Goal: Task Accomplishment & Management: Use online tool/utility

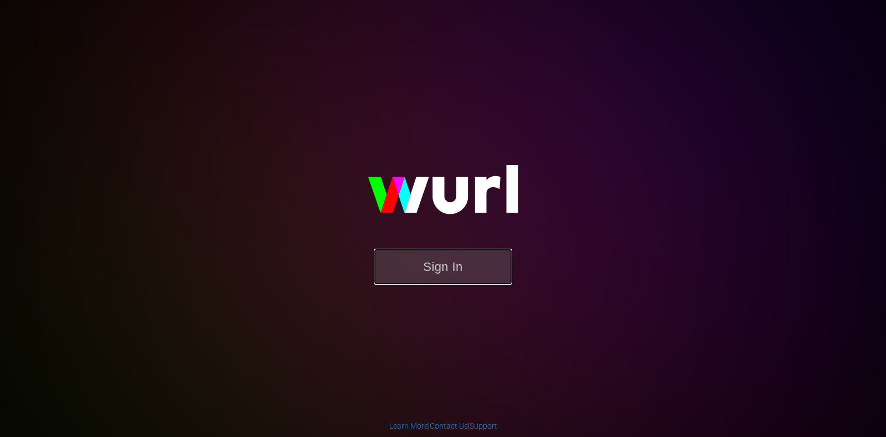
click at [450, 264] on button "Sign In" at bounding box center [443, 267] width 138 height 36
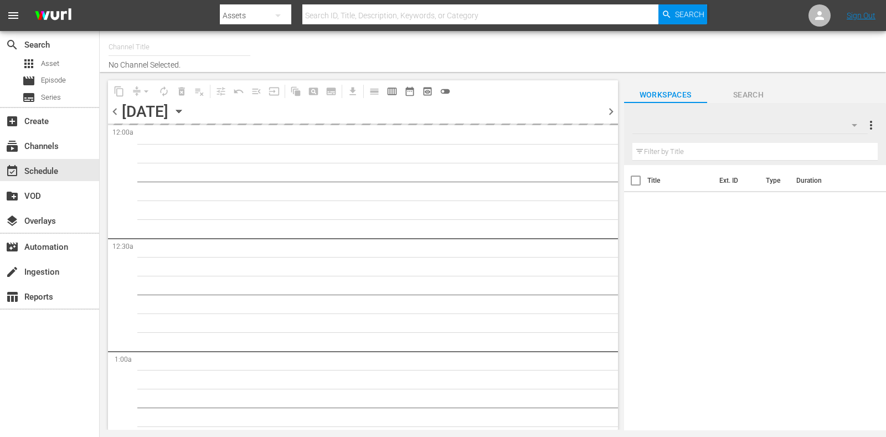
type input "ARD Plus Lindenstraße (1886)"
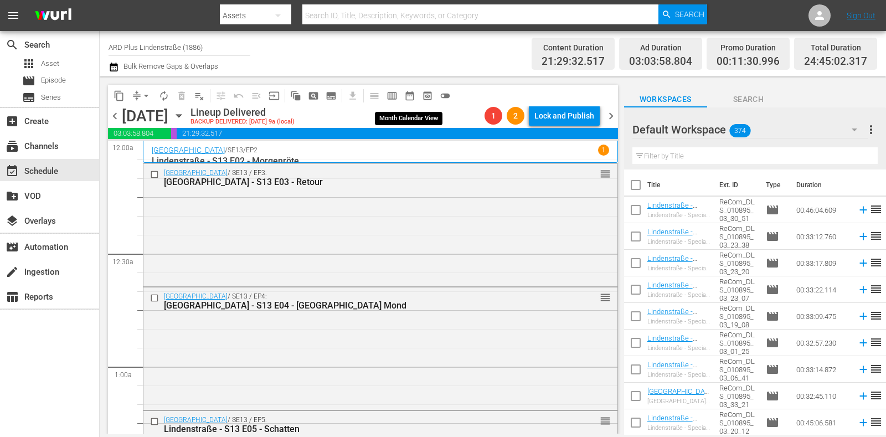
click at [411, 95] on span "date_range_outlined" at bounding box center [409, 95] width 11 height 11
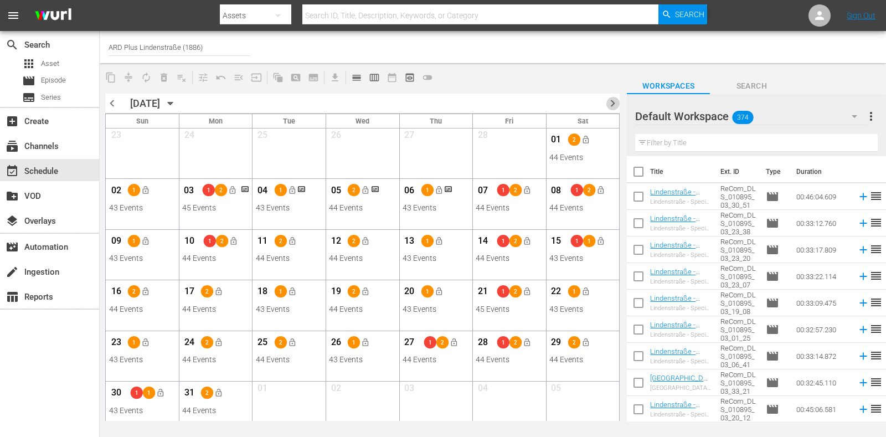
click at [609, 101] on span "chevron_right" at bounding box center [613, 103] width 14 height 14
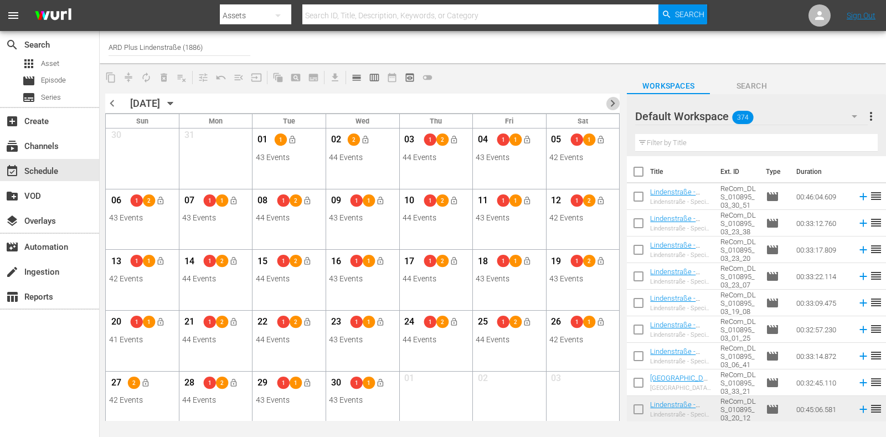
click at [611, 101] on span "chevron_right" at bounding box center [613, 103] width 14 height 14
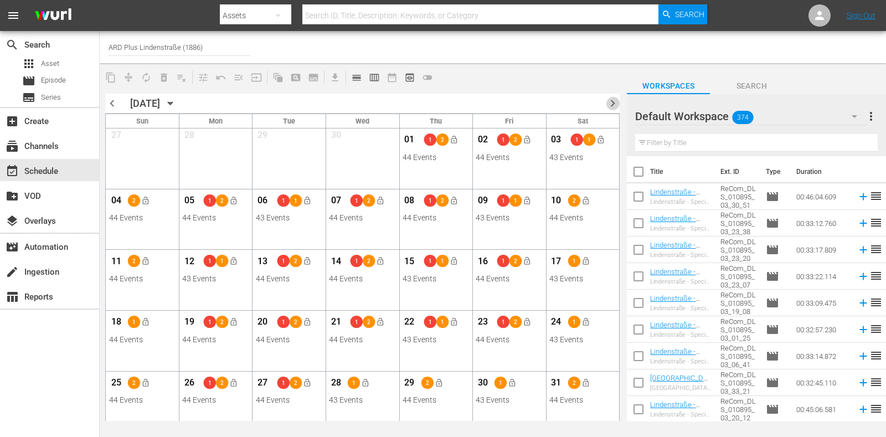
click at [611, 104] on span "chevron_right" at bounding box center [613, 103] width 14 height 14
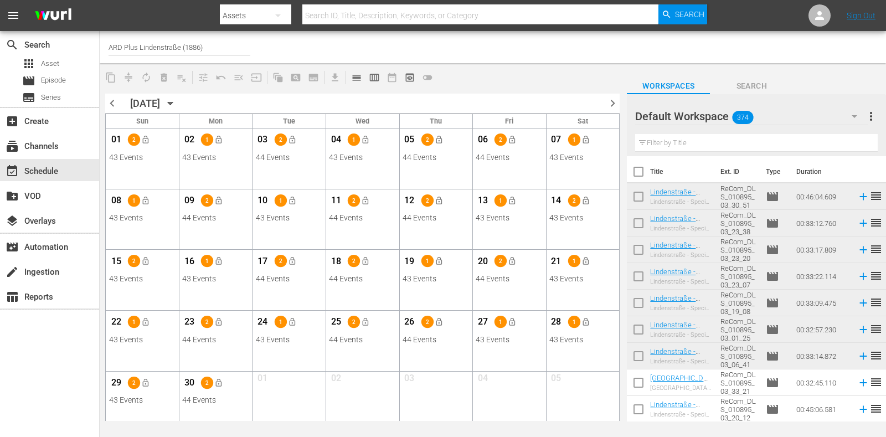
click at [605, 99] on div "chevron_left [DATE] [DATE] chevron_right" at bounding box center [362, 104] width 514 height 20
drag, startPoint x: 613, startPoint y: 106, endPoint x: 613, endPoint y: 112, distance: 6.1
click at [613, 112] on div "chevron_left [DATE] [DATE] chevron_right" at bounding box center [362, 104] width 514 height 20
click at [609, 106] on span "chevron_right" at bounding box center [613, 103] width 14 height 14
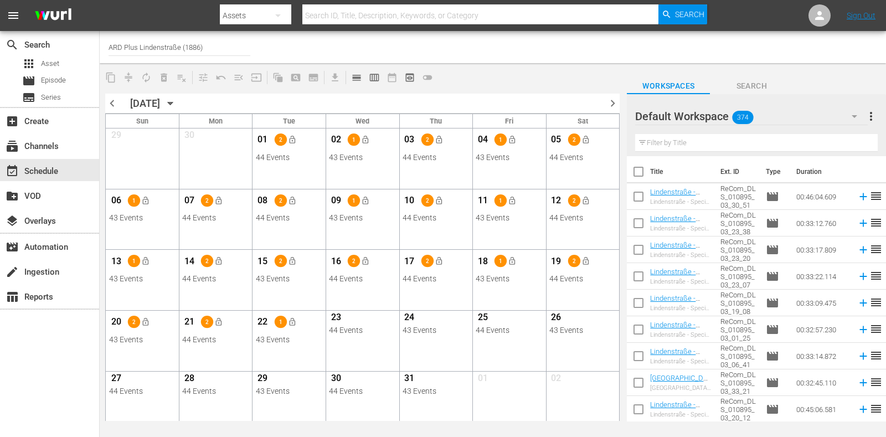
click at [611, 104] on span "chevron_right" at bounding box center [613, 103] width 14 height 14
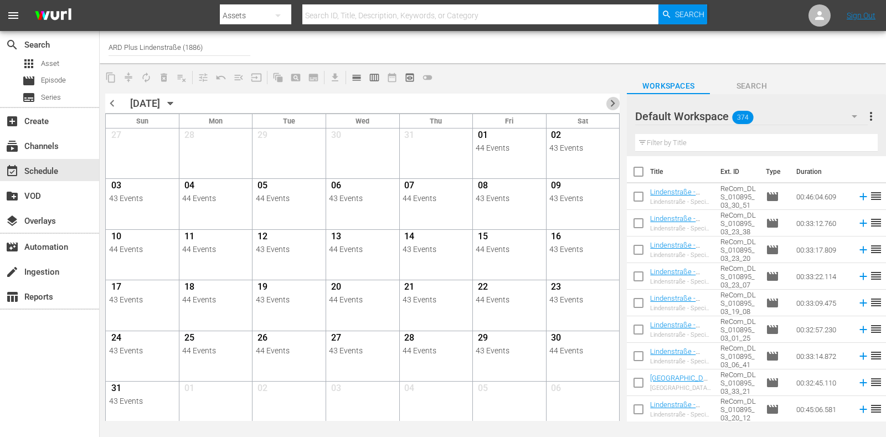
click at [611, 104] on span "chevron_right" at bounding box center [613, 103] width 14 height 14
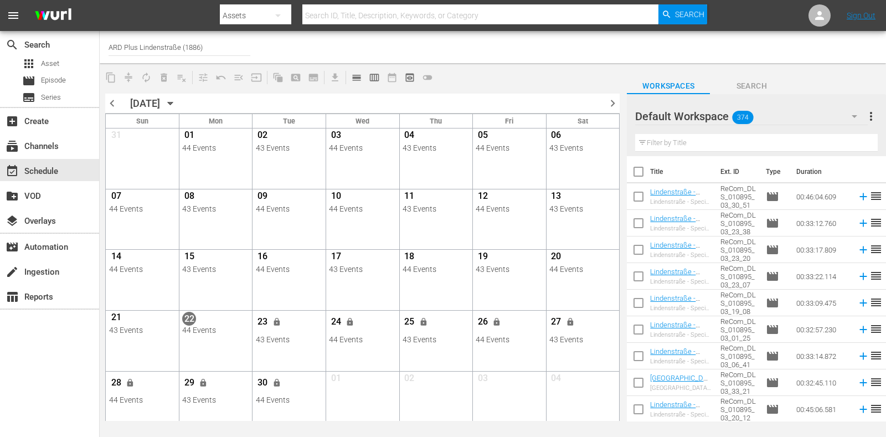
click at [591, 95] on div "chevron_left [DATE] [DATE] chevron_right" at bounding box center [362, 104] width 514 height 20
click at [611, 100] on span "chevron_right" at bounding box center [613, 103] width 14 height 14
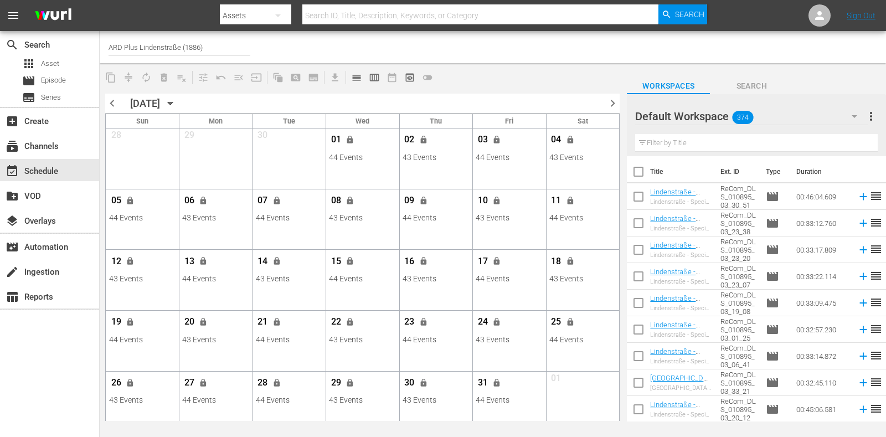
click at [616, 103] on span "chevron_right" at bounding box center [613, 103] width 14 height 14
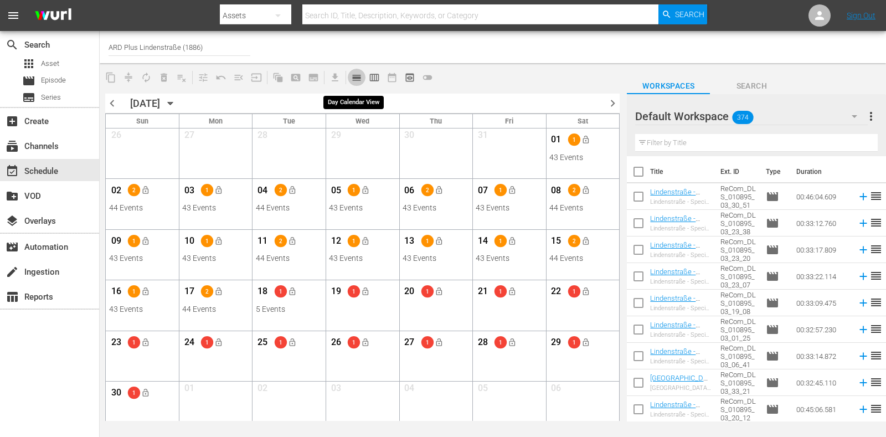
click at [358, 80] on span "calendar_view_day_outlined" at bounding box center [356, 77] width 11 height 11
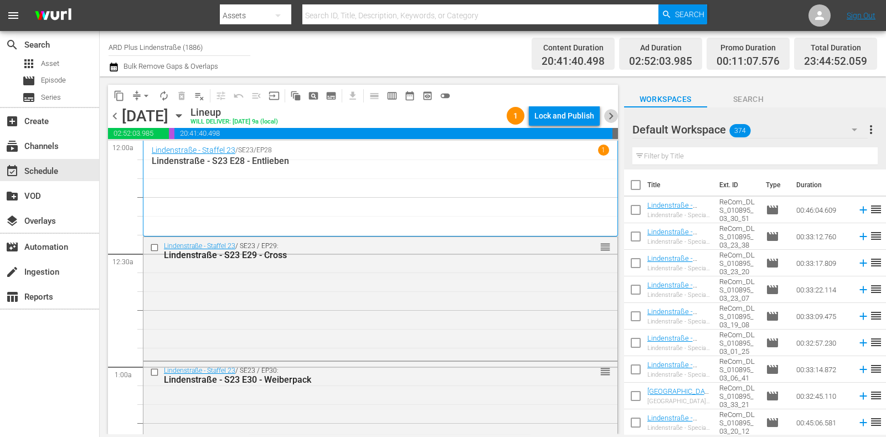
click at [611, 115] on span "chevron_right" at bounding box center [611, 116] width 14 height 14
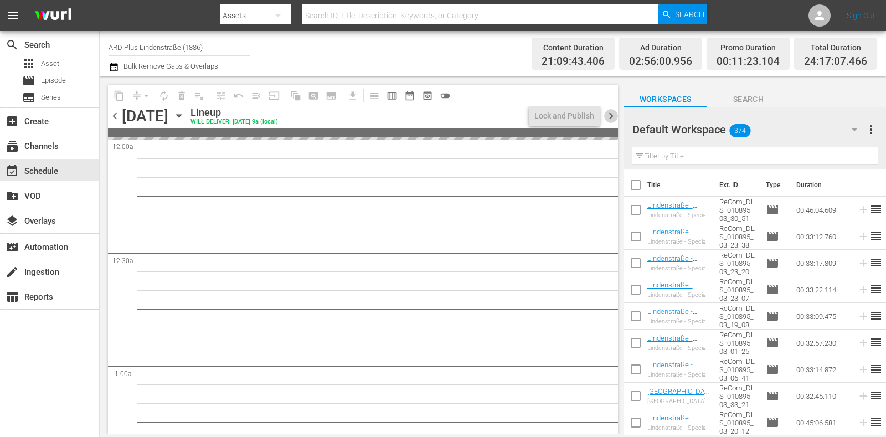
click at [611, 115] on span "chevron_right" at bounding box center [611, 116] width 14 height 14
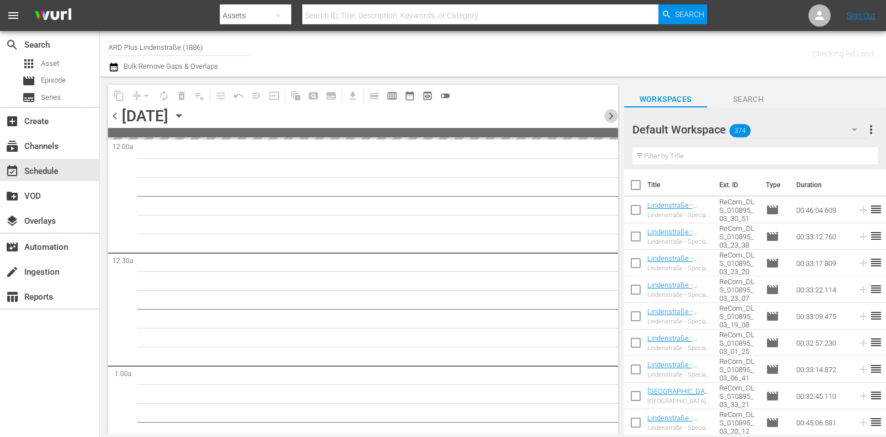
click at [611, 115] on span "chevron_right" at bounding box center [611, 116] width 14 height 14
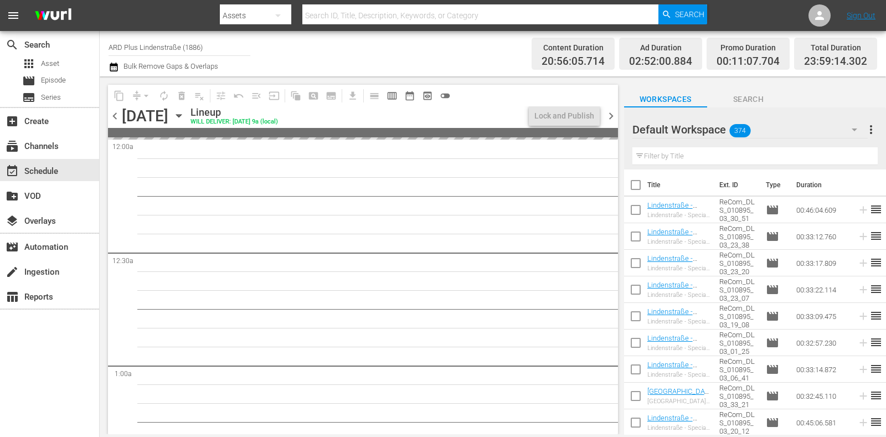
click at [611, 115] on span "chevron_right" at bounding box center [611, 116] width 14 height 14
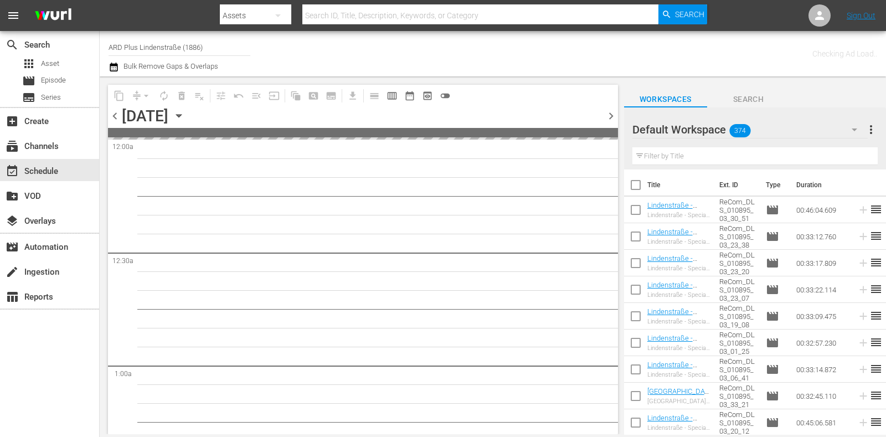
click at [611, 115] on span "chevron_right" at bounding box center [611, 116] width 14 height 14
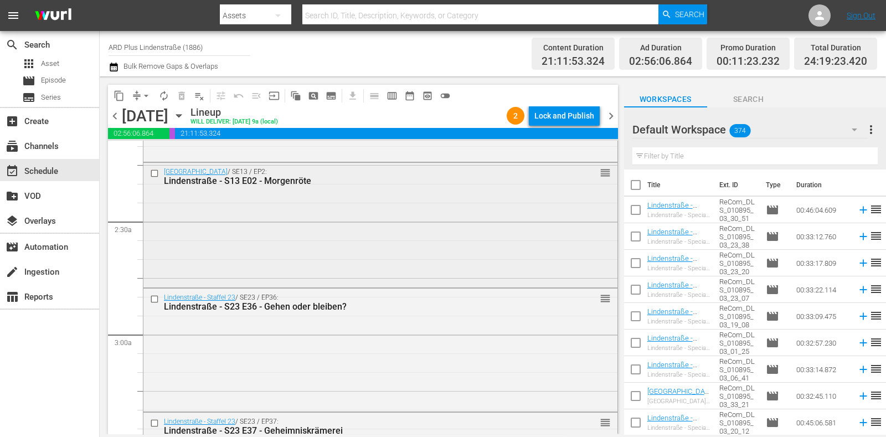
scroll to position [899, 0]
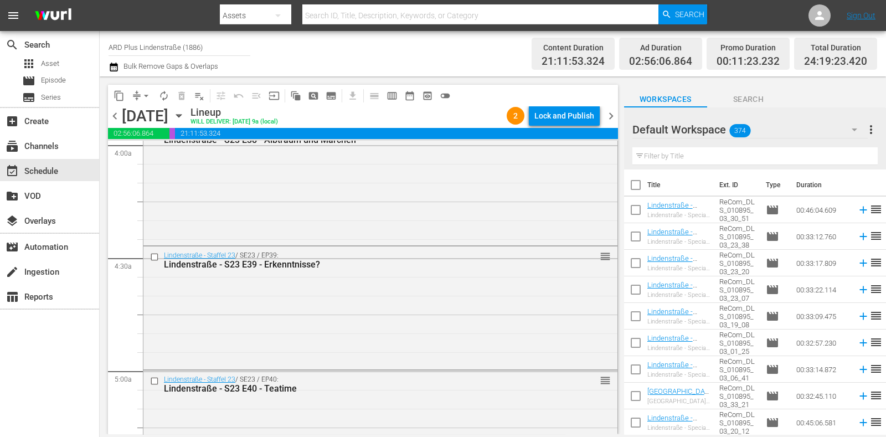
click at [613, 116] on span "chevron_right" at bounding box center [611, 116] width 14 height 14
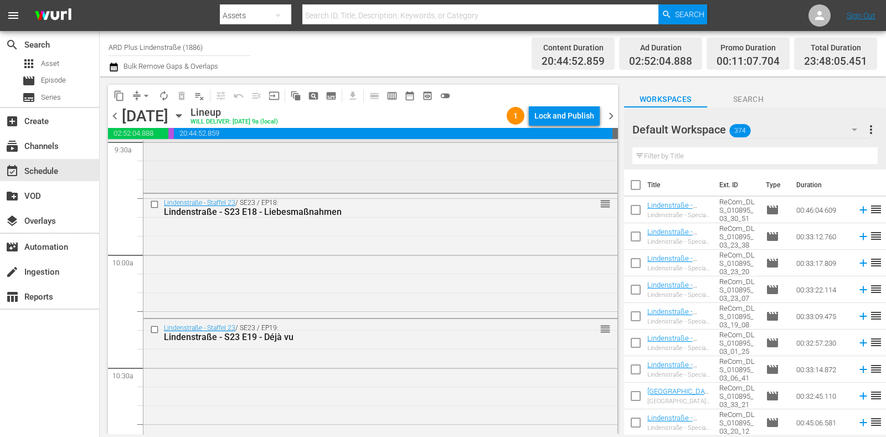
scroll to position [2561, 0]
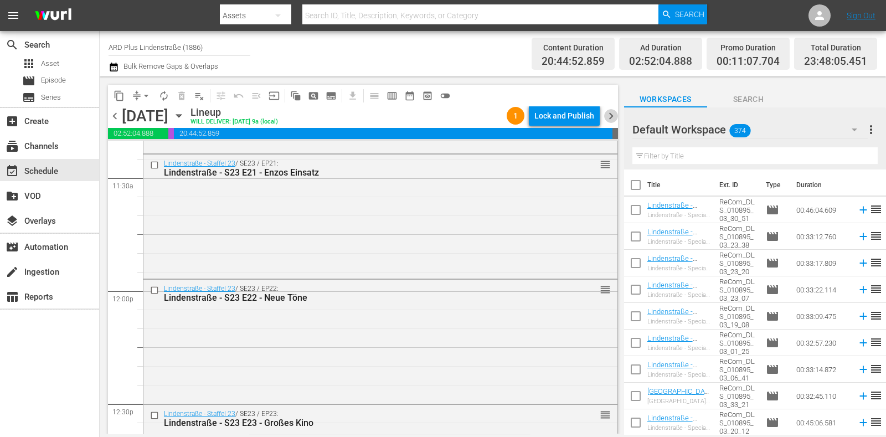
click at [612, 120] on span "chevron_right" at bounding box center [611, 116] width 14 height 14
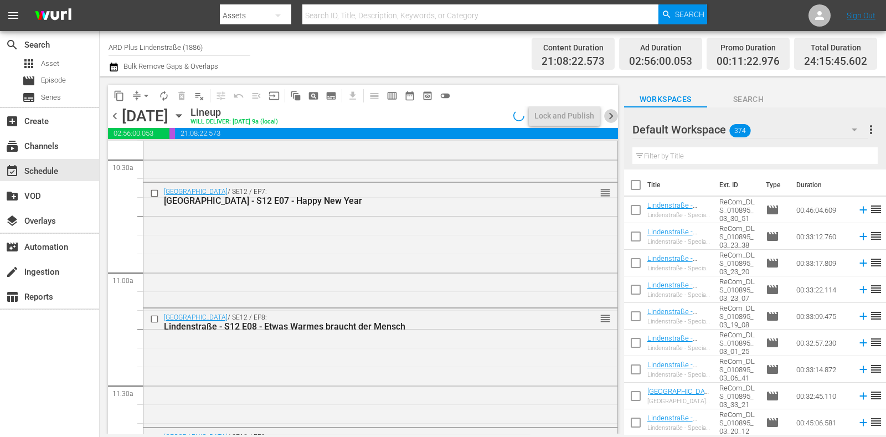
click at [611, 117] on span "chevron_right" at bounding box center [611, 116] width 14 height 14
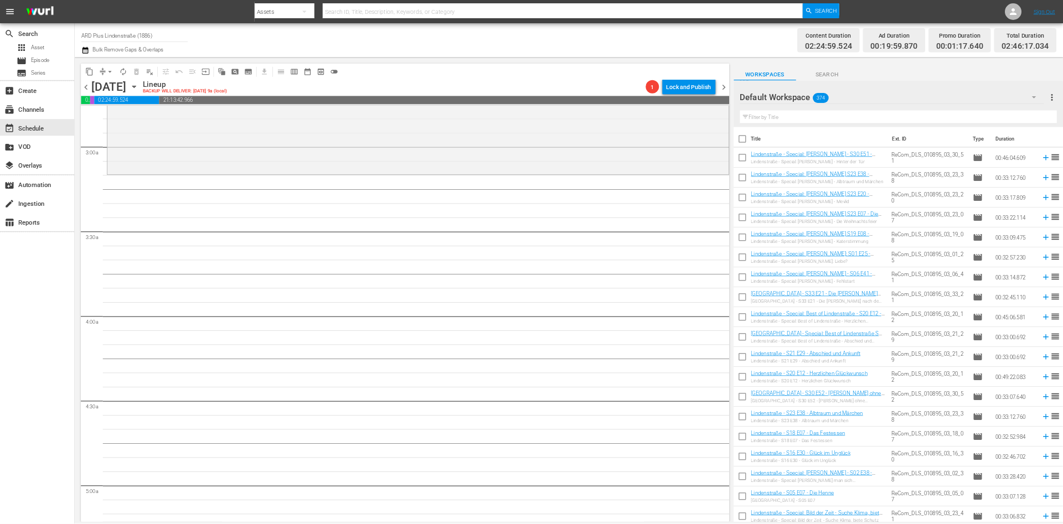
scroll to position [623, 0]
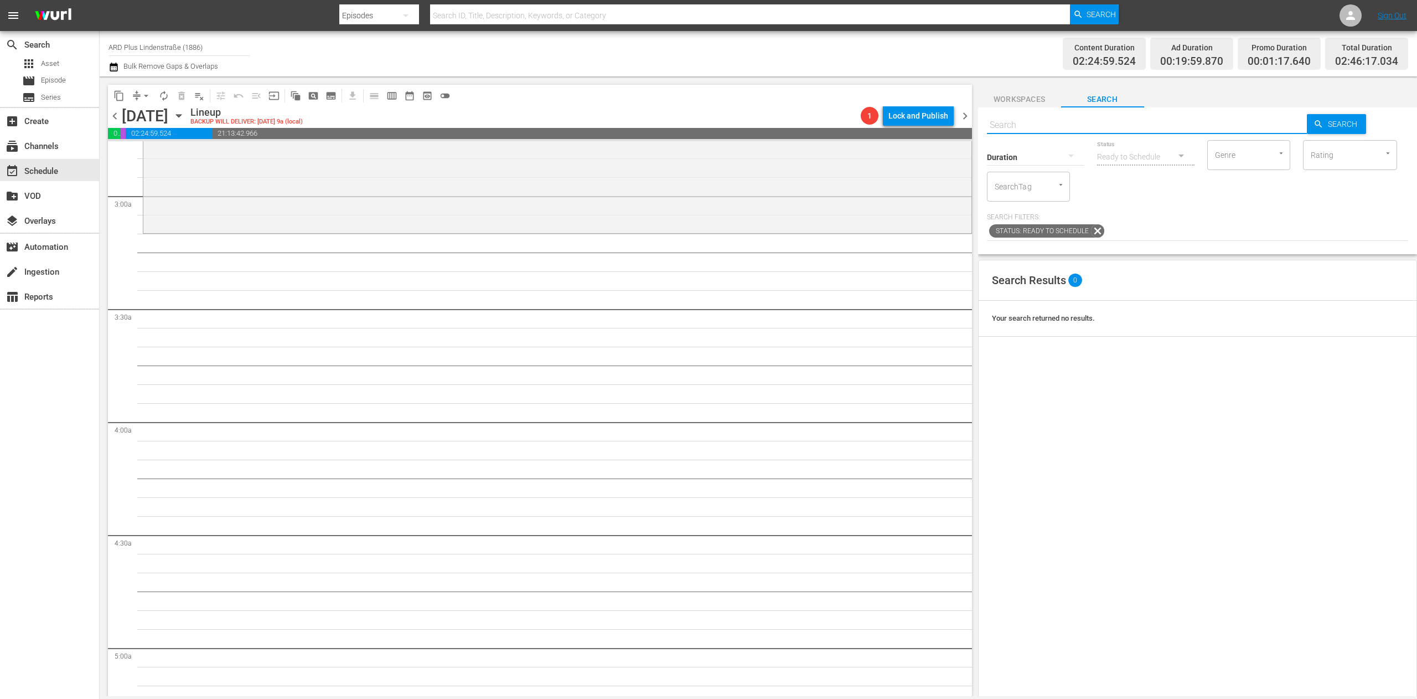
click at [885, 124] on input "text" at bounding box center [1147, 125] width 321 height 27
type input "lindenstraße - s28 e46"
click at [885, 132] on input "text" at bounding box center [1147, 125] width 321 height 27
type input "lindenstraße - s28 e46"
click at [885, 126] on icon "button" at bounding box center [1319, 124] width 10 height 10
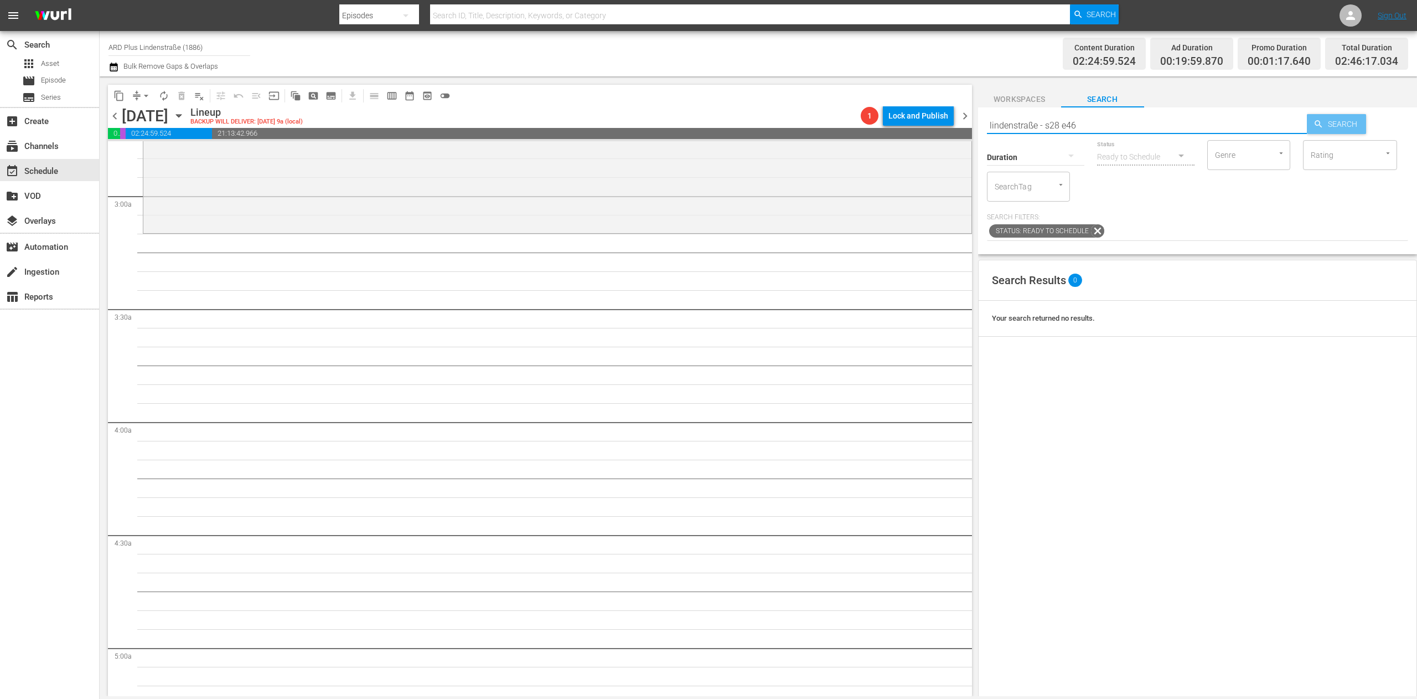
type input "lindenstraße - s28 e46"
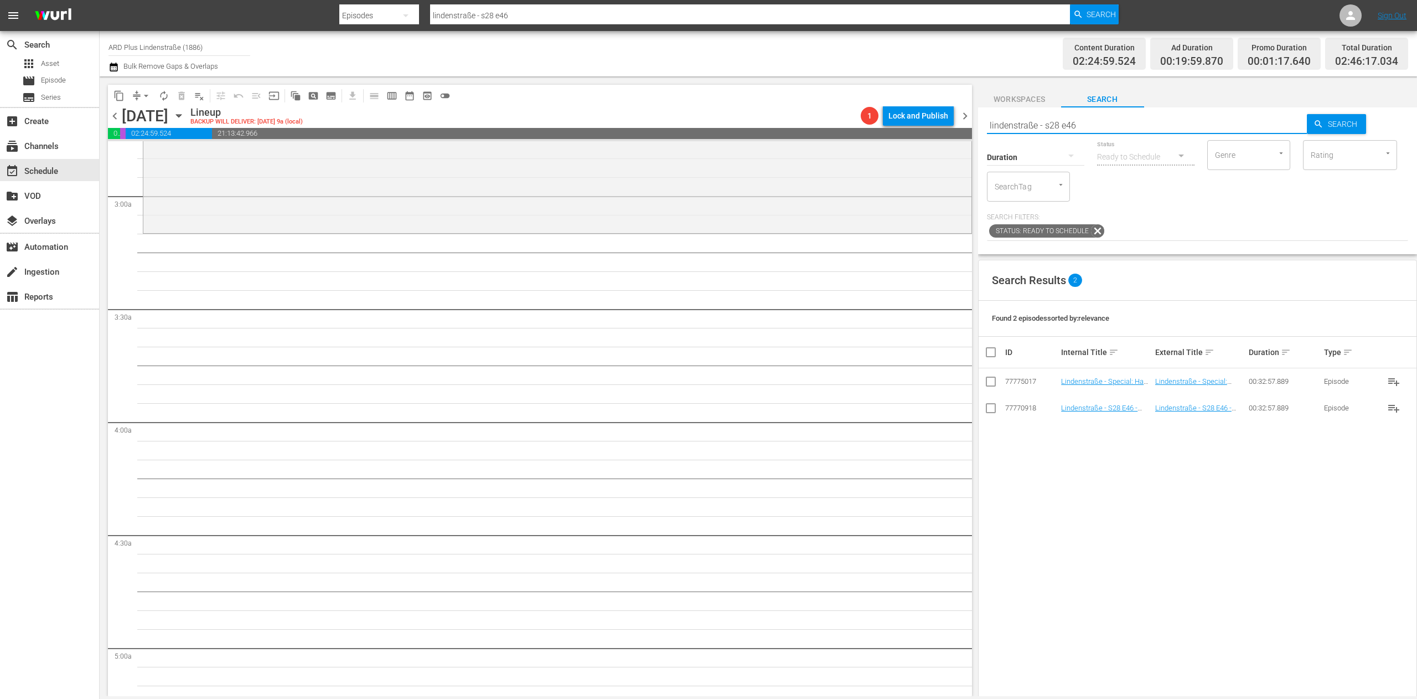
click at [885, 123] on input "lindenstraße - s28 e46" at bounding box center [1147, 125] width 321 height 27
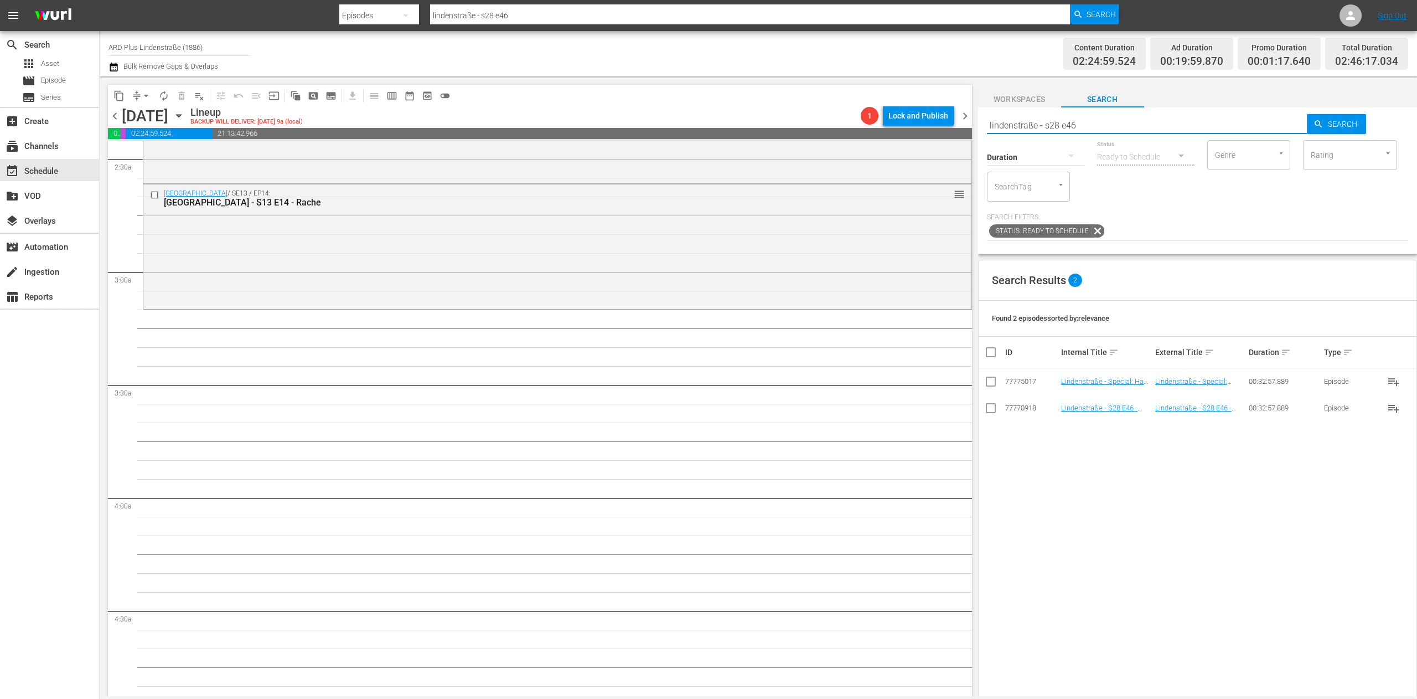
scroll to position [554, 0]
type input "lindenstraße - s28 e1"
type input "lindenstraße - s11 e1"
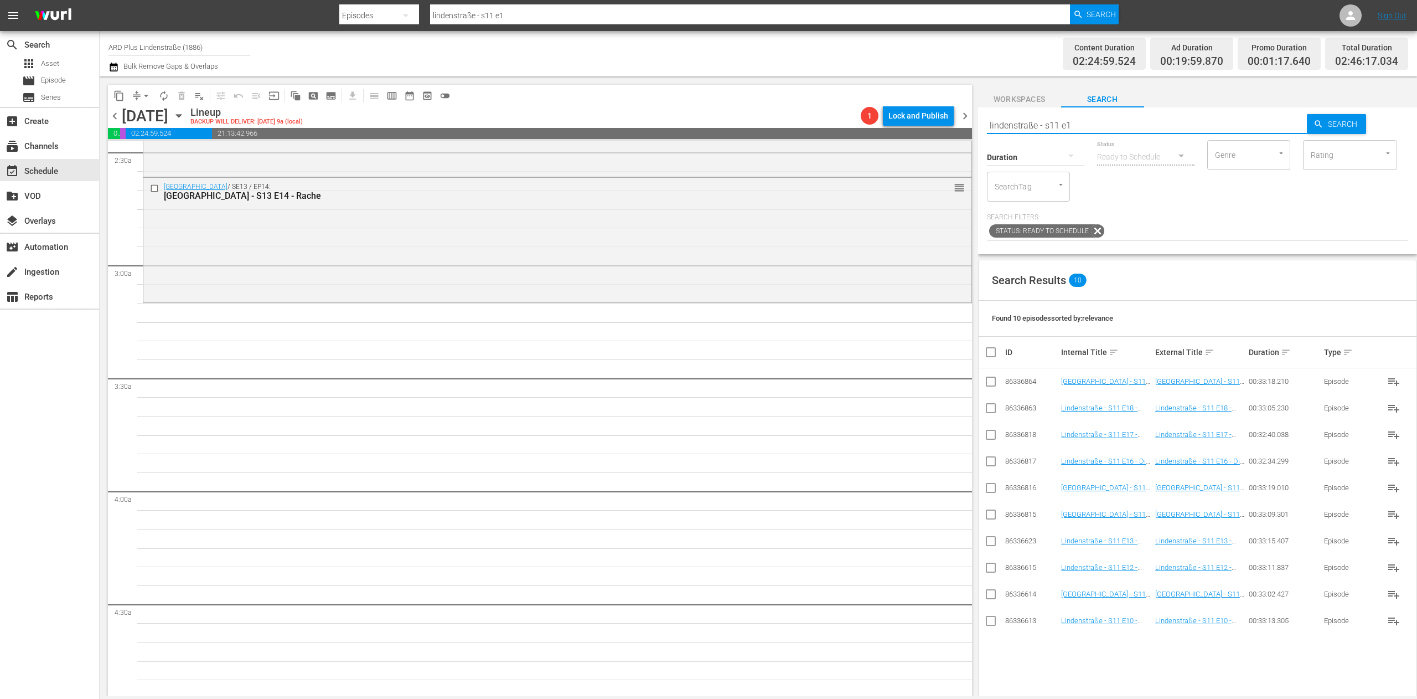
click at [885, 407] on input "checkbox" at bounding box center [990, 410] width 13 height 13
checkbox input "true"
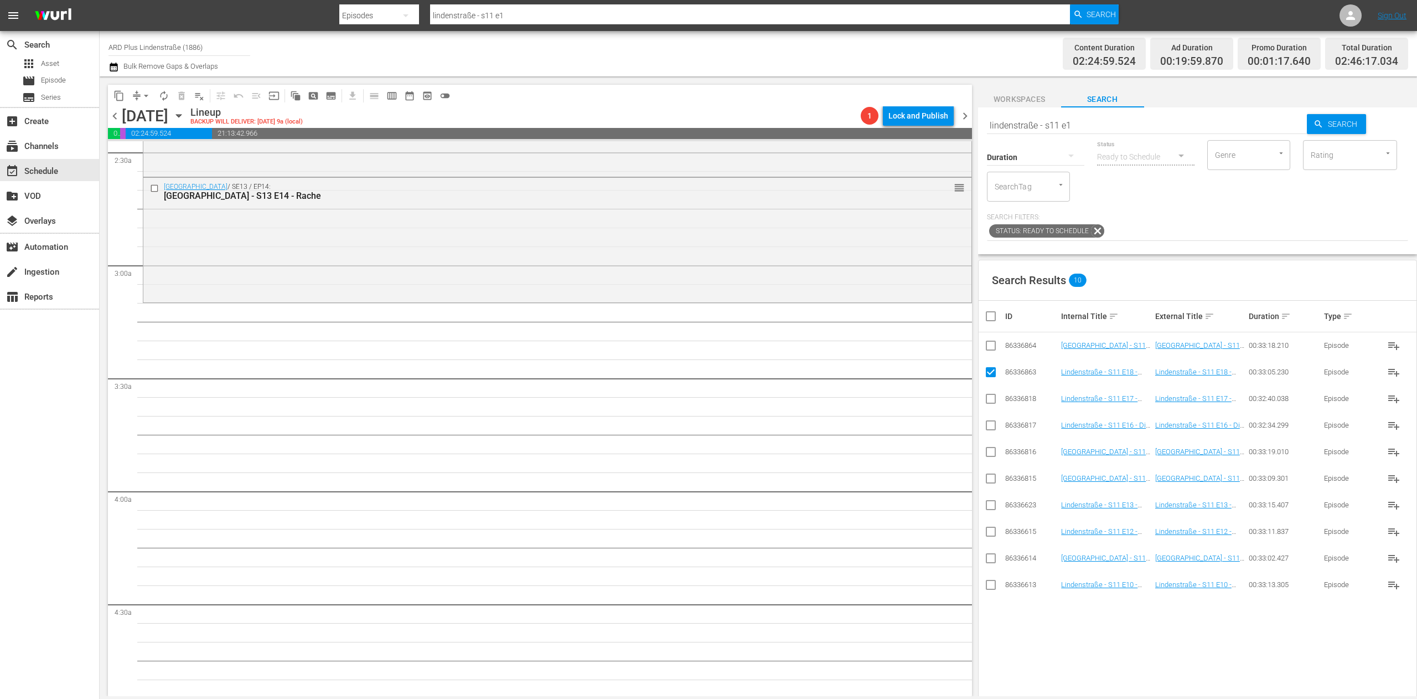
click at [885, 354] on input "checkbox" at bounding box center [990, 347] width 13 height 13
checkbox input "true"
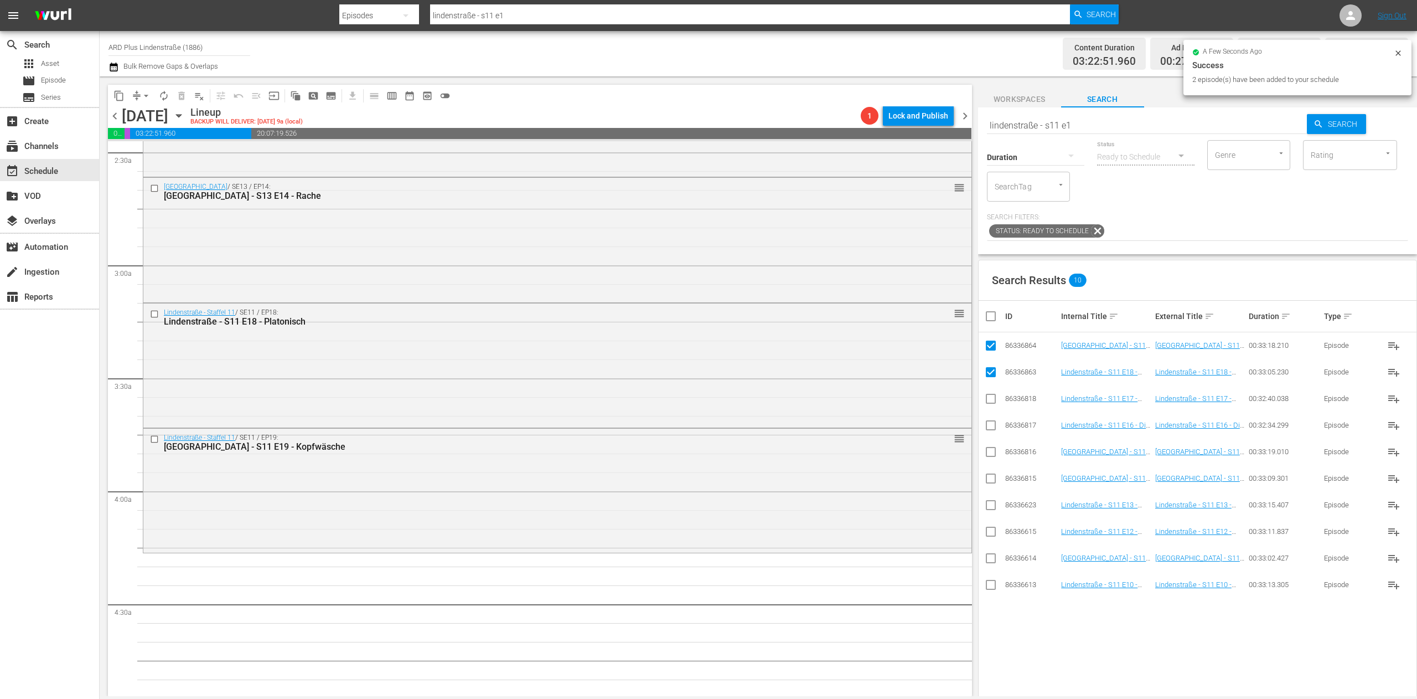
click at [885, 316] on input "checkbox" at bounding box center [995, 315] width 22 height 13
checkbox input "true"
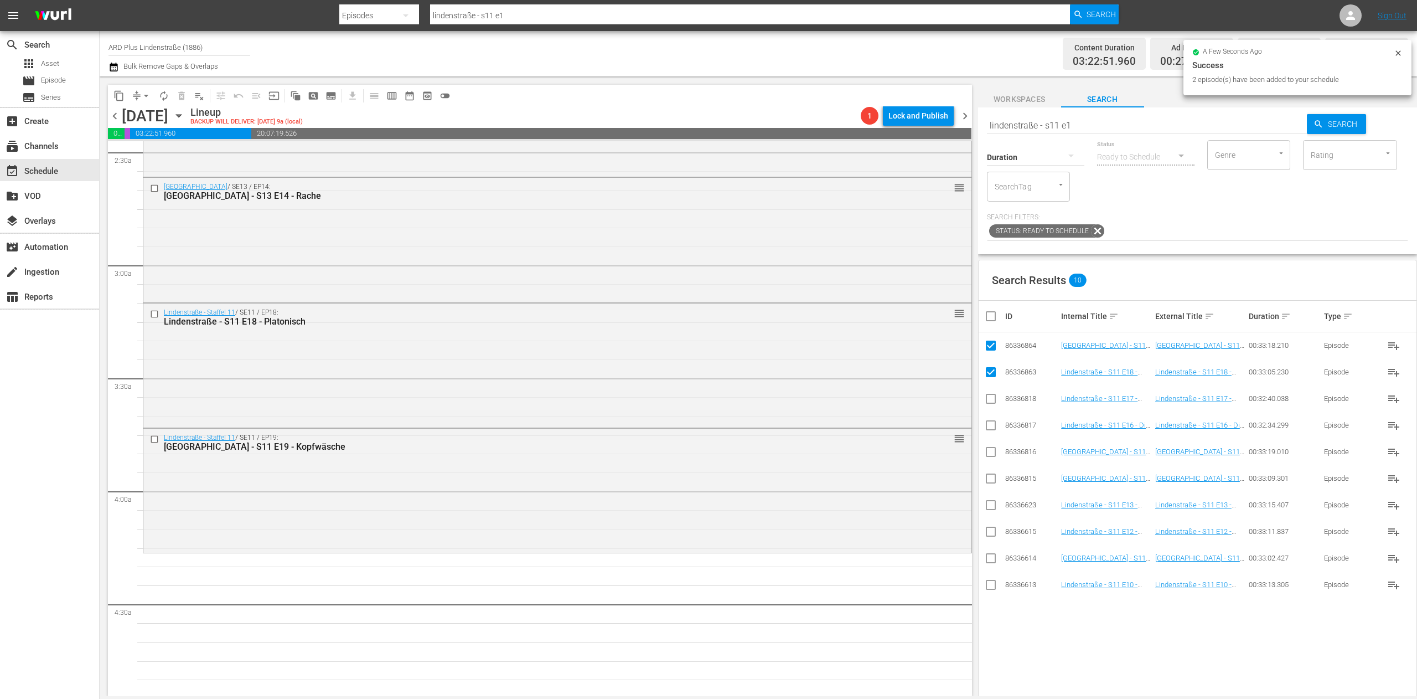
checkbox input "true"
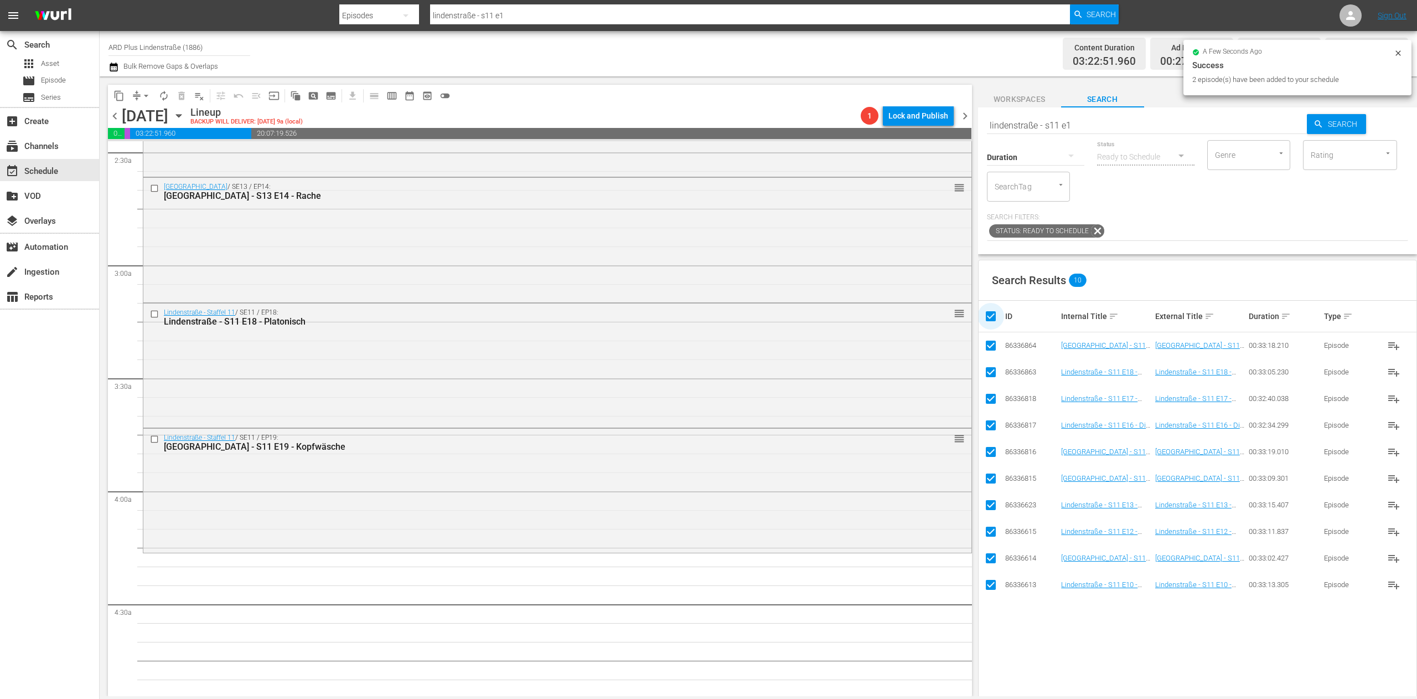
click at [885, 316] on input "checkbox" at bounding box center [995, 315] width 22 height 13
checkbox input "false"
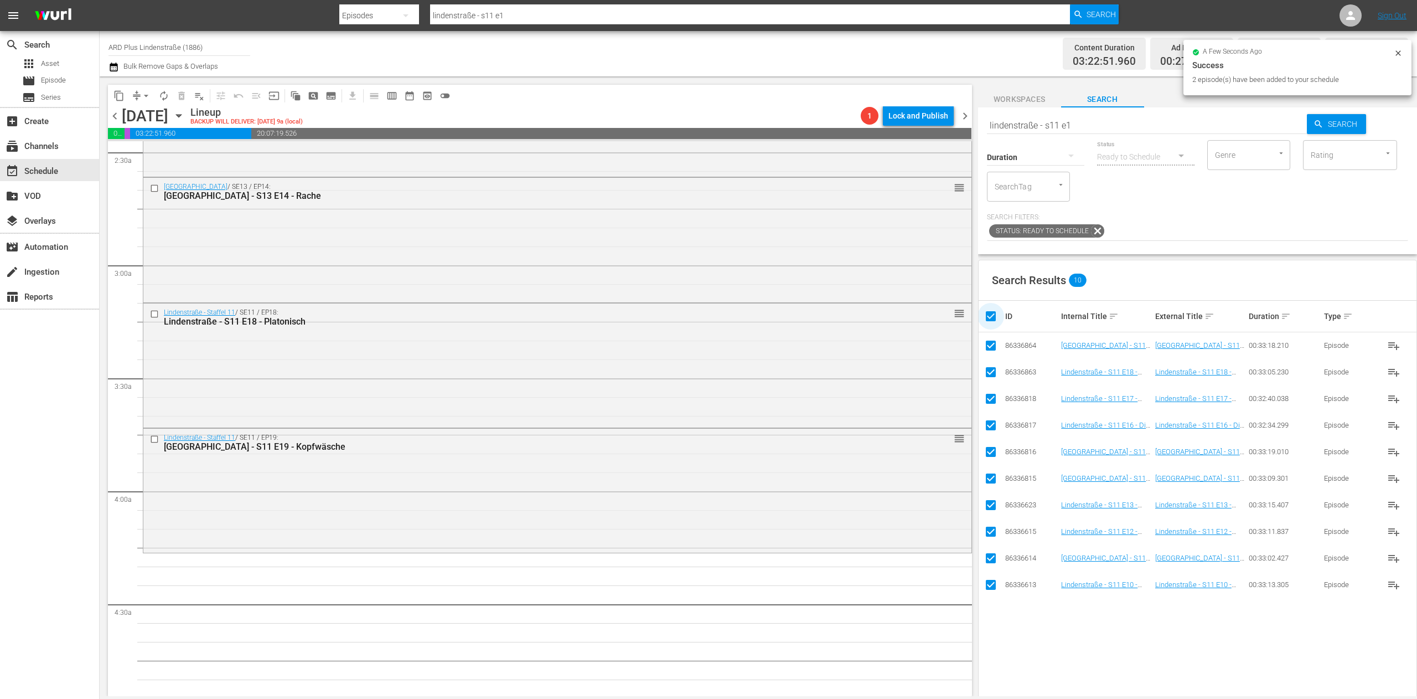
checkbox input "false"
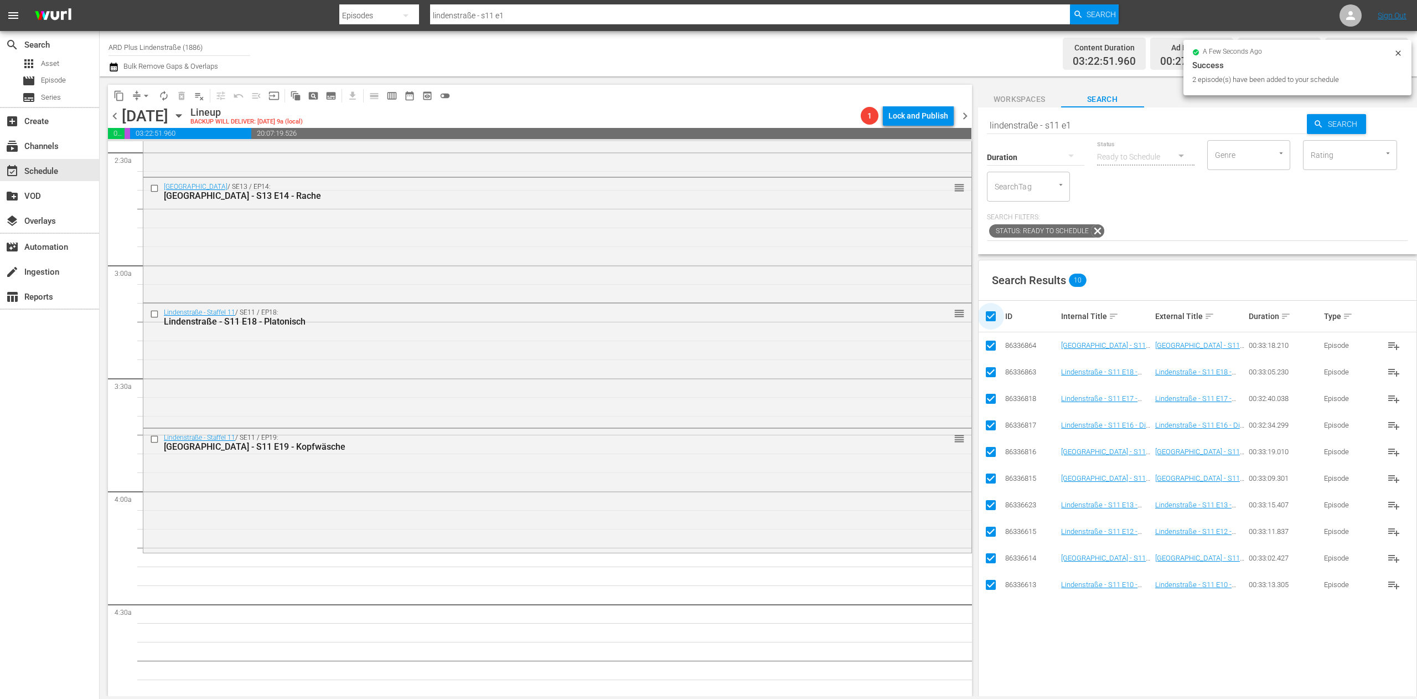
checkbox input "false"
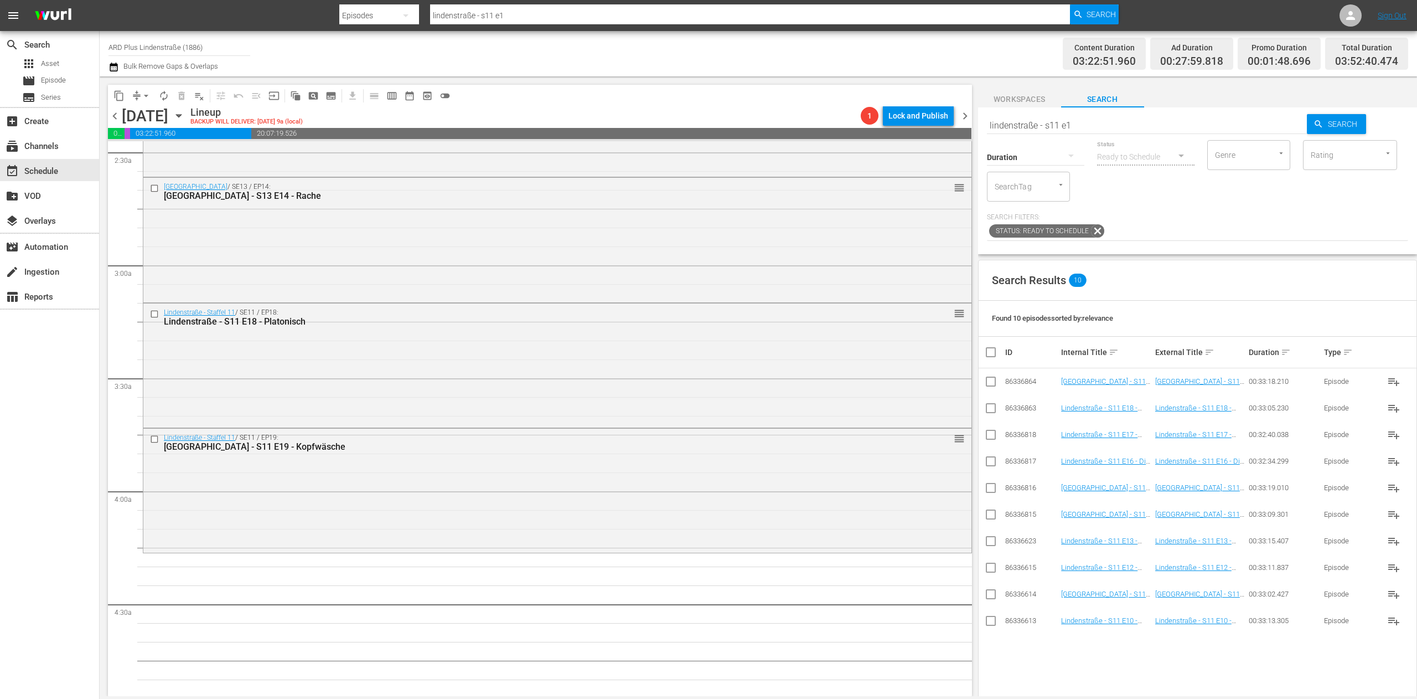
scroll to position [664, 0]
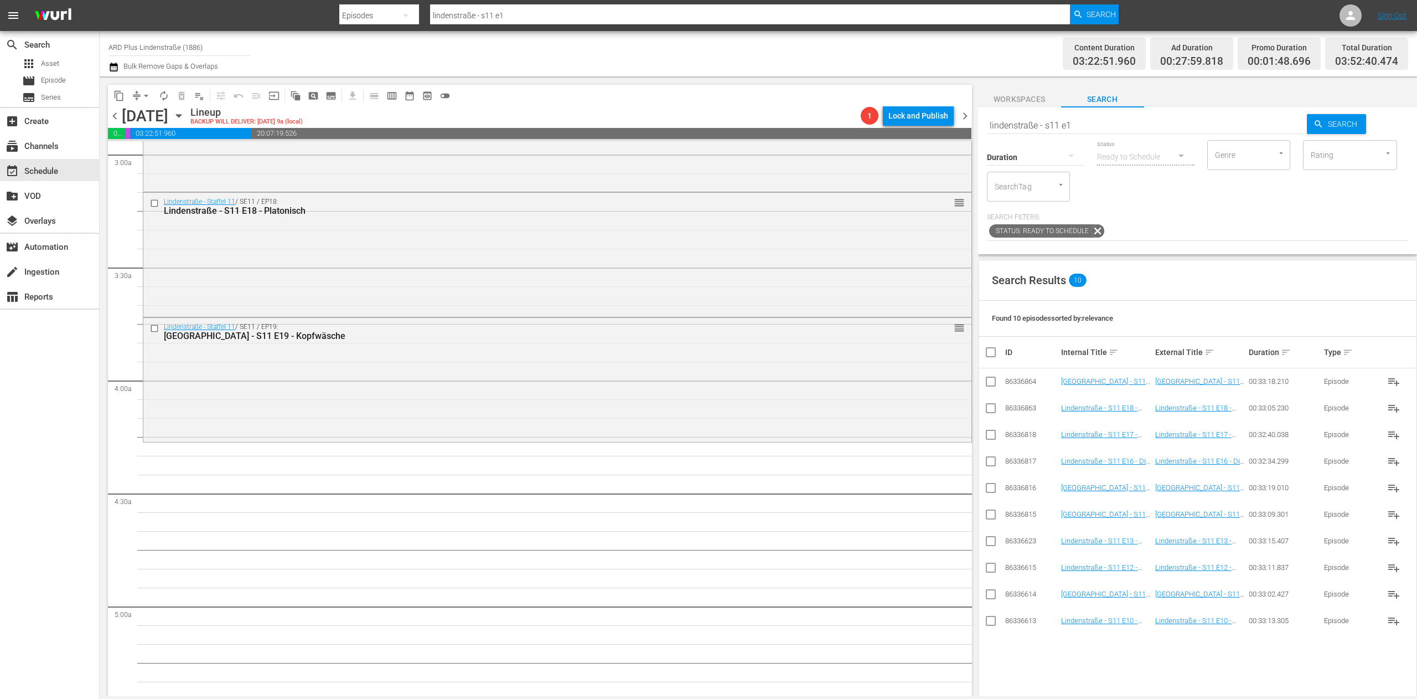
click at [885, 131] on div "Status Ready to Schedule" at bounding box center [1145, 150] width 97 height 40
click at [885, 117] on input "lindenstraße - s11 e1" at bounding box center [1147, 125] width 321 height 27
type input "lindenstraße - s11 e2"
click at [885, 436] on input "checkbox" at bounding box center [990, 622] width 13 height 13
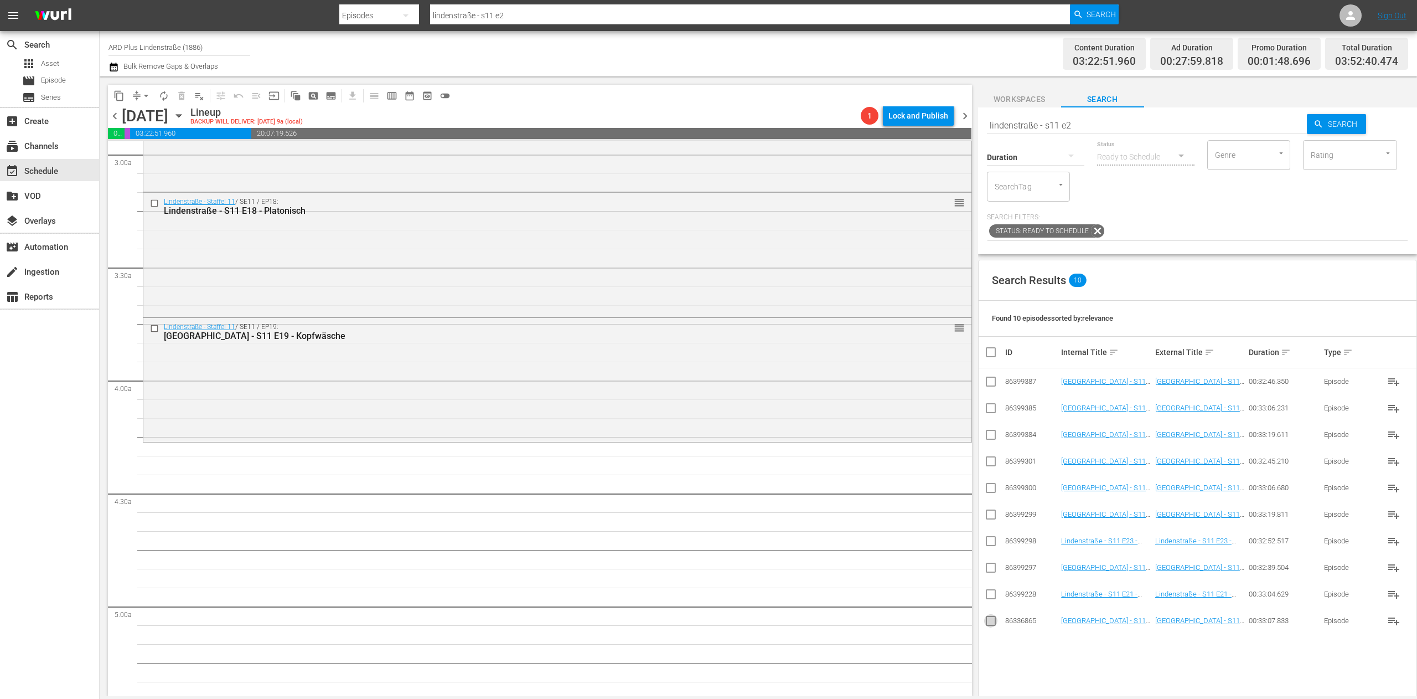
checkbox input "true"
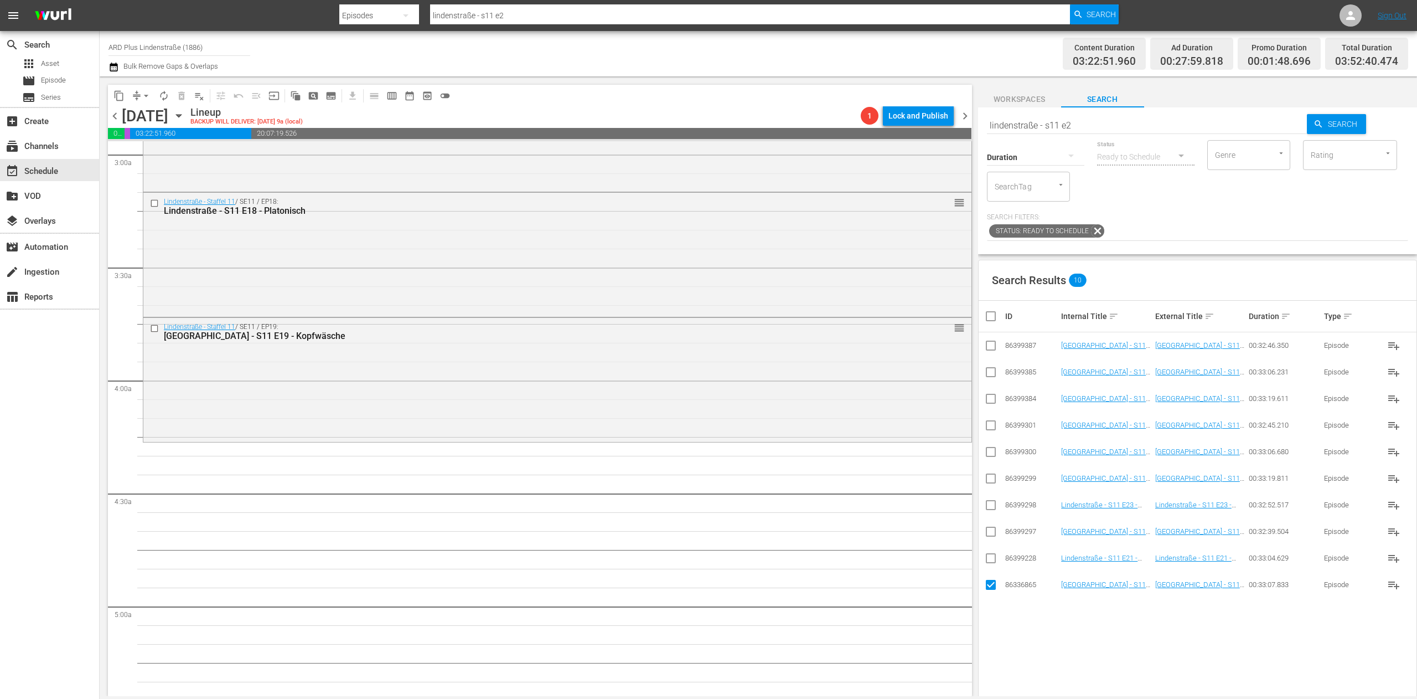
click at [885, 436] on td at bounding box center [991, 558] width 25 height 27
click at [885, 436] on input "checkbox" at bounding box center [990, 560] width 13 height 13
checkbox input "true"
click at [885, 436] on input "checkbox" at bounding box center [990, 533] width 13 height 13
checkbox input "true"
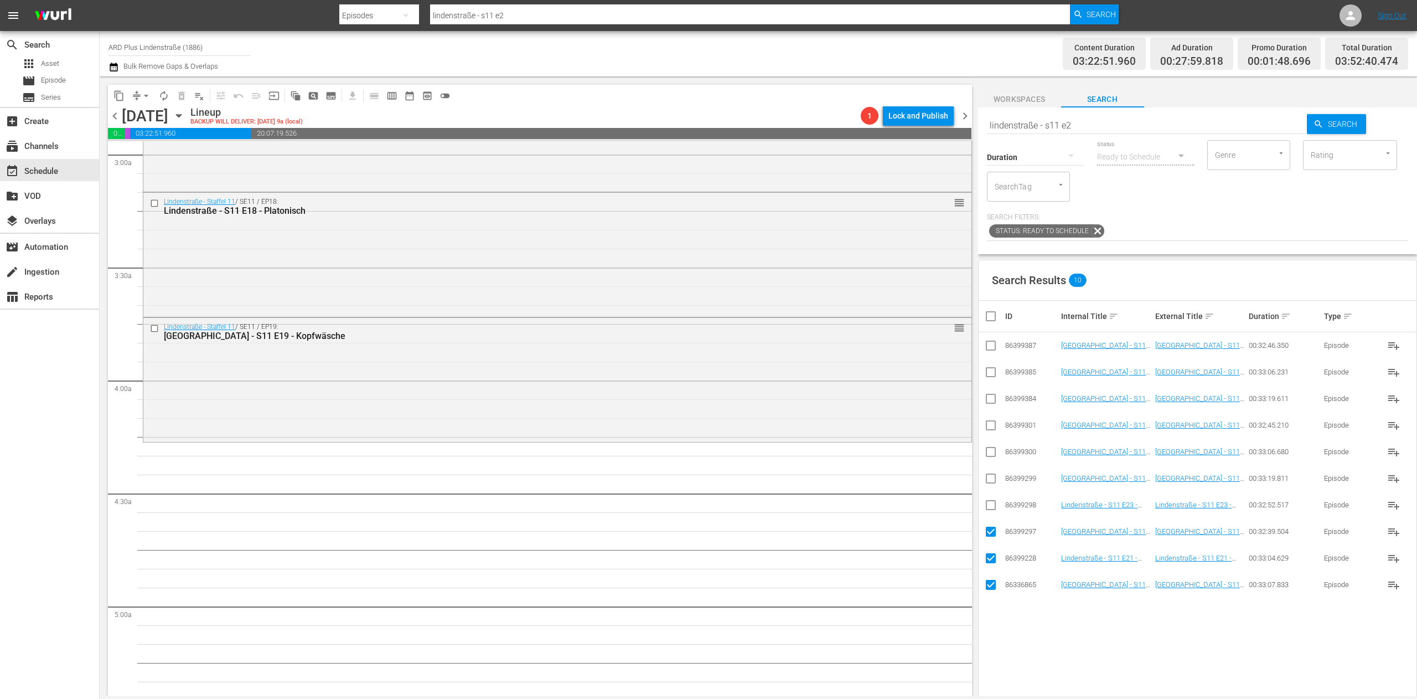
click at [885, 436] on input "checkbox" at bounding box center [990, 506] width 13 height 13
checkbox input "true"
click at [885, 436] on input "checkbox" at bounding box center [990, 480] width 13 height 13
checkbox input "true"
click at [885, 436] on input "checkbox" at bounding box center [990, 453] width 13 height 13
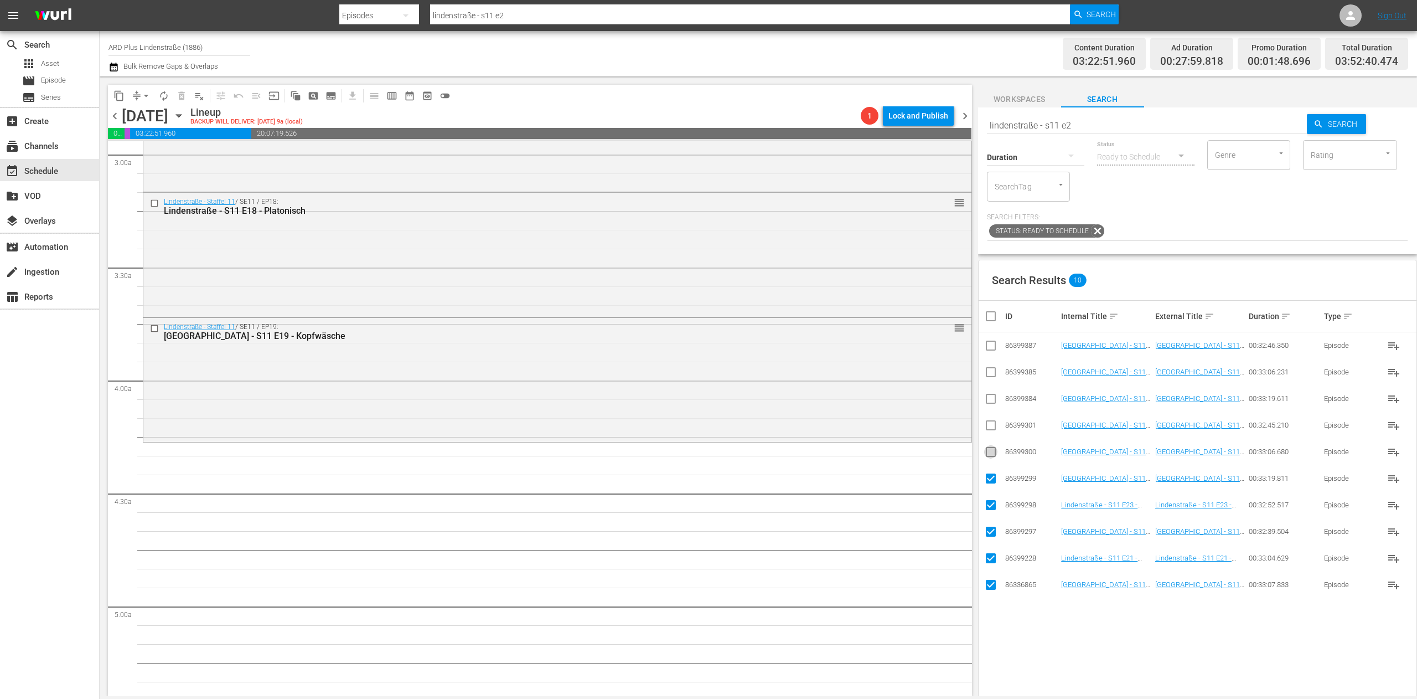
checkbox input "true"
click at [885, 431] on input "checkbox" at bounding box center [990, 427] width 13 height 13
checkbox input "true"
click at [885, 403] on input "checkbox" at bounding box center [990, 400] width 13 height 13
checkbox input "true"
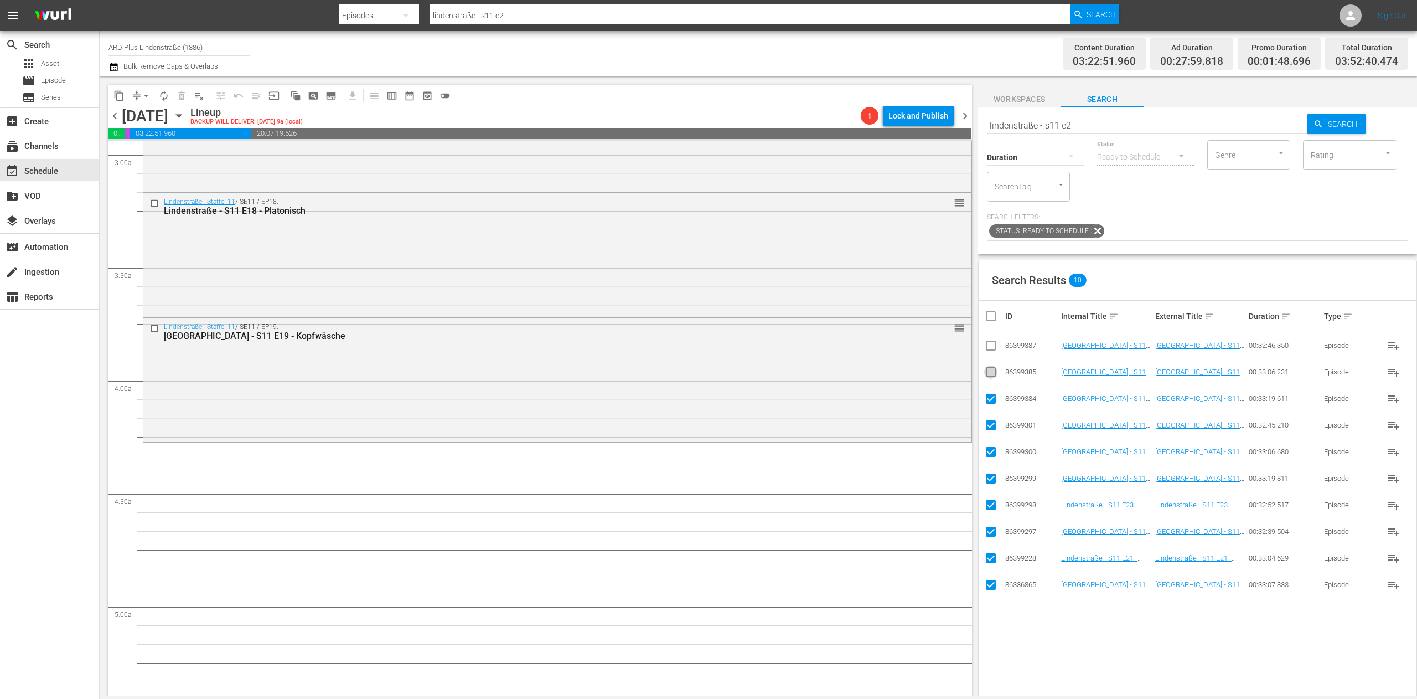
click at [885, 374] on input "checkbox" at bounding box center [990, 374] width 13 height 13
checkbox input "true"
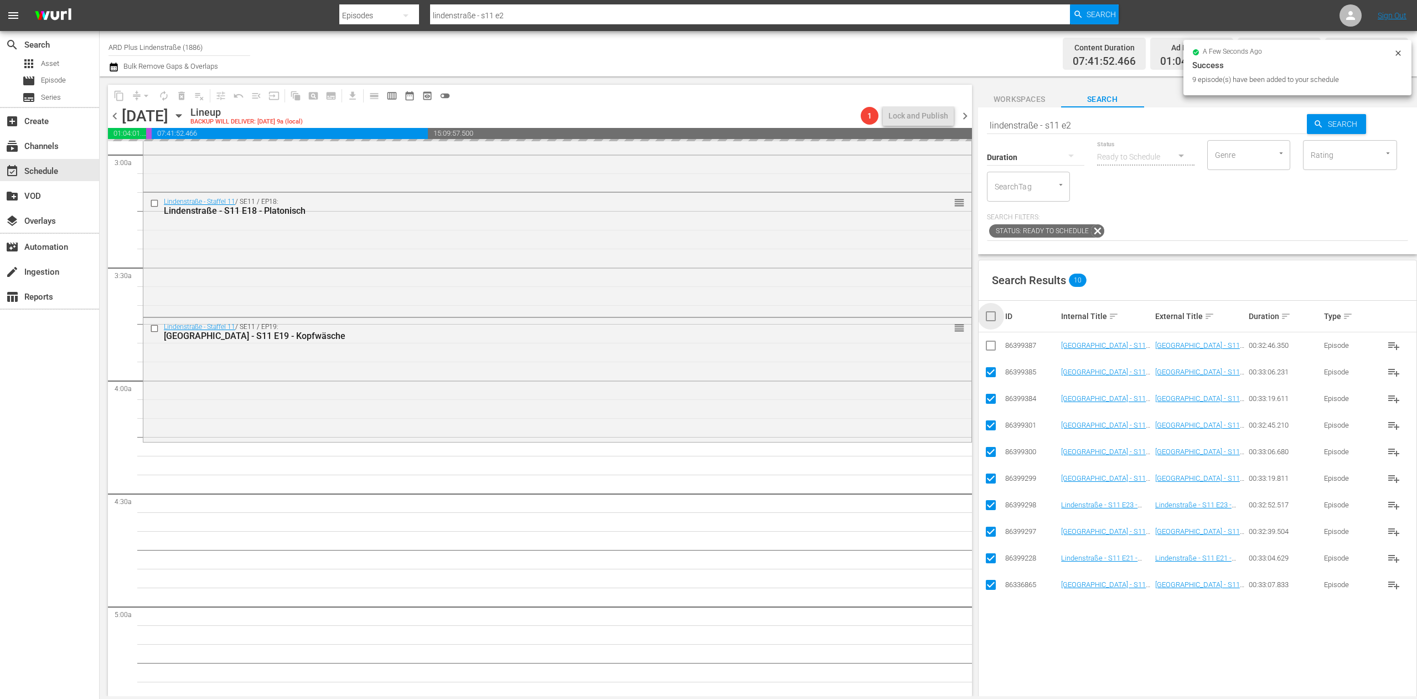
click at [885, 316] on input "checkbox" at bounding box center [995, 315] width 22 height 13
checkbox input "true"
click at [885, 316] on input "checkbox" at bounding box center [995, 315] width 22 height 13
checkbox input "false"
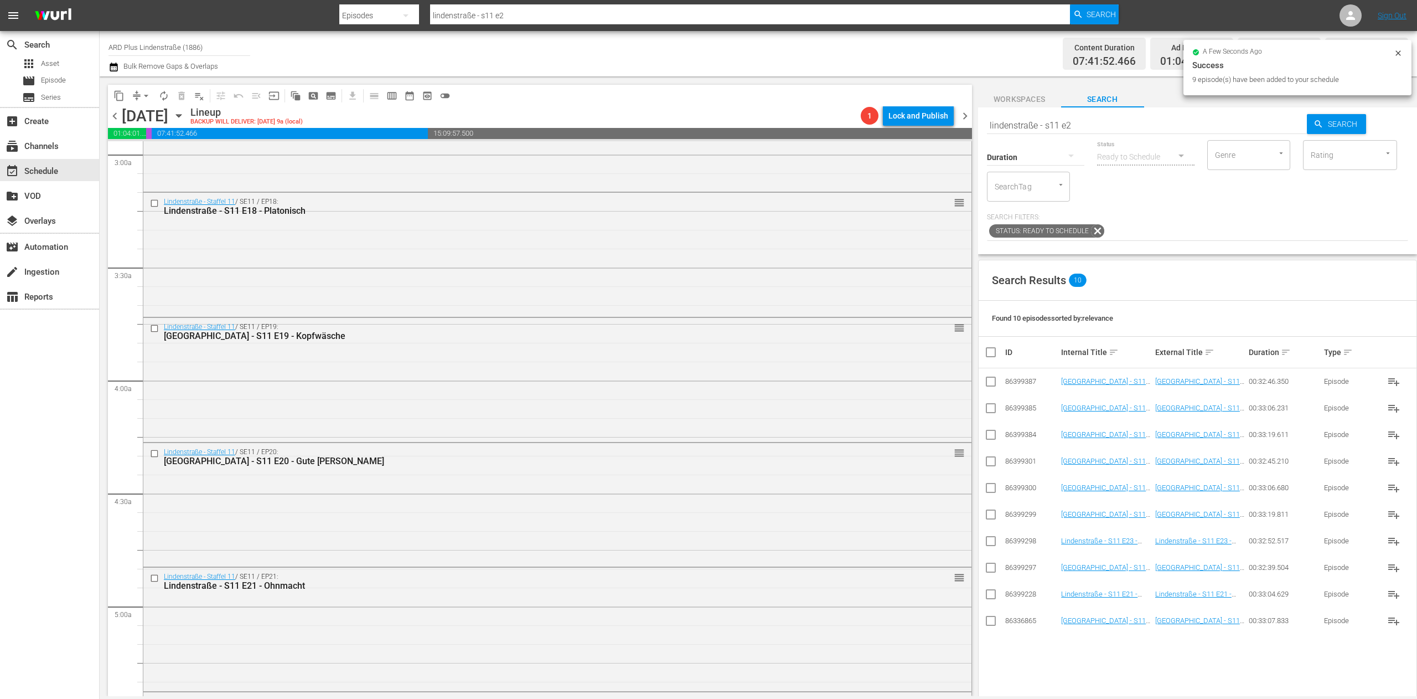
checkbox input "false"
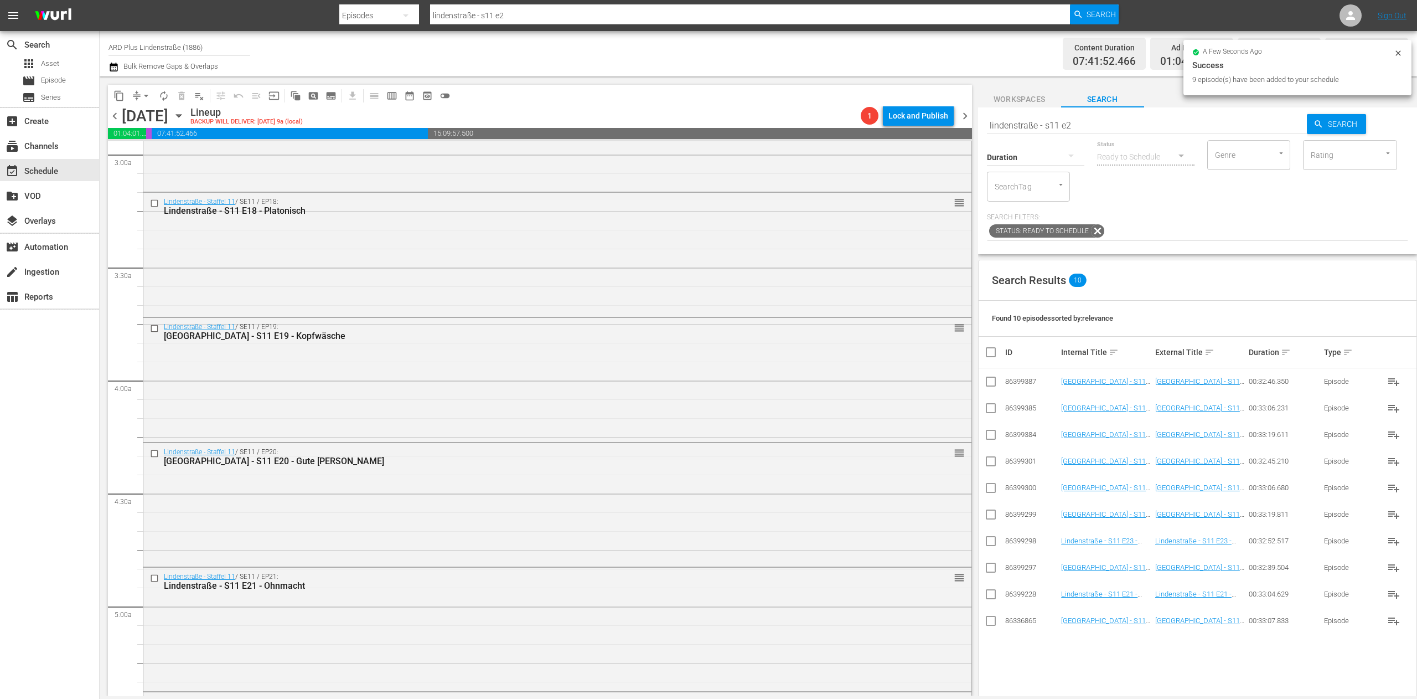
checkbox input "false"
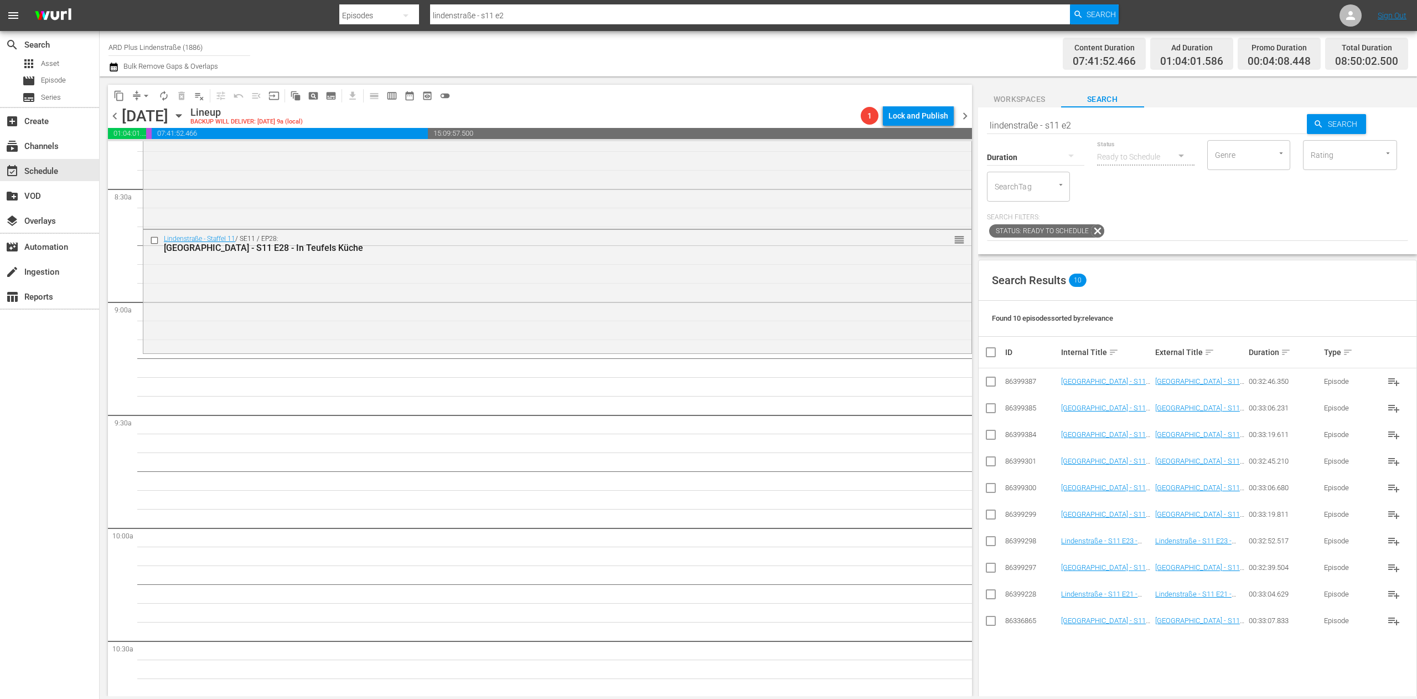
scroll to position [1882, 0]
click at [885, 126] on input "lindenstraße - s11 e2" at bounding box center [1147, 125] width 321 height 27
type input "lindenstraße - s12 e1"
click at [885, 436] on input "checkbox" at bounding box center [990, 489] width 13 height 13
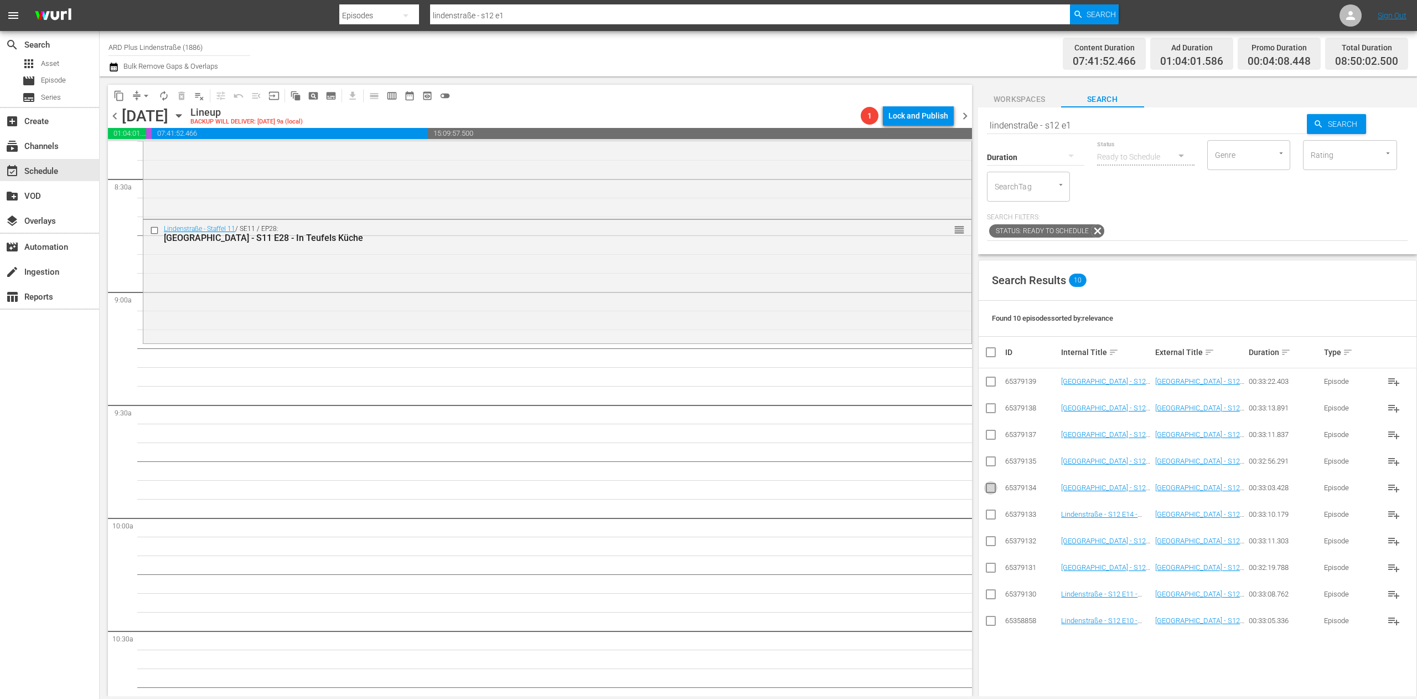
checkbox input "true"
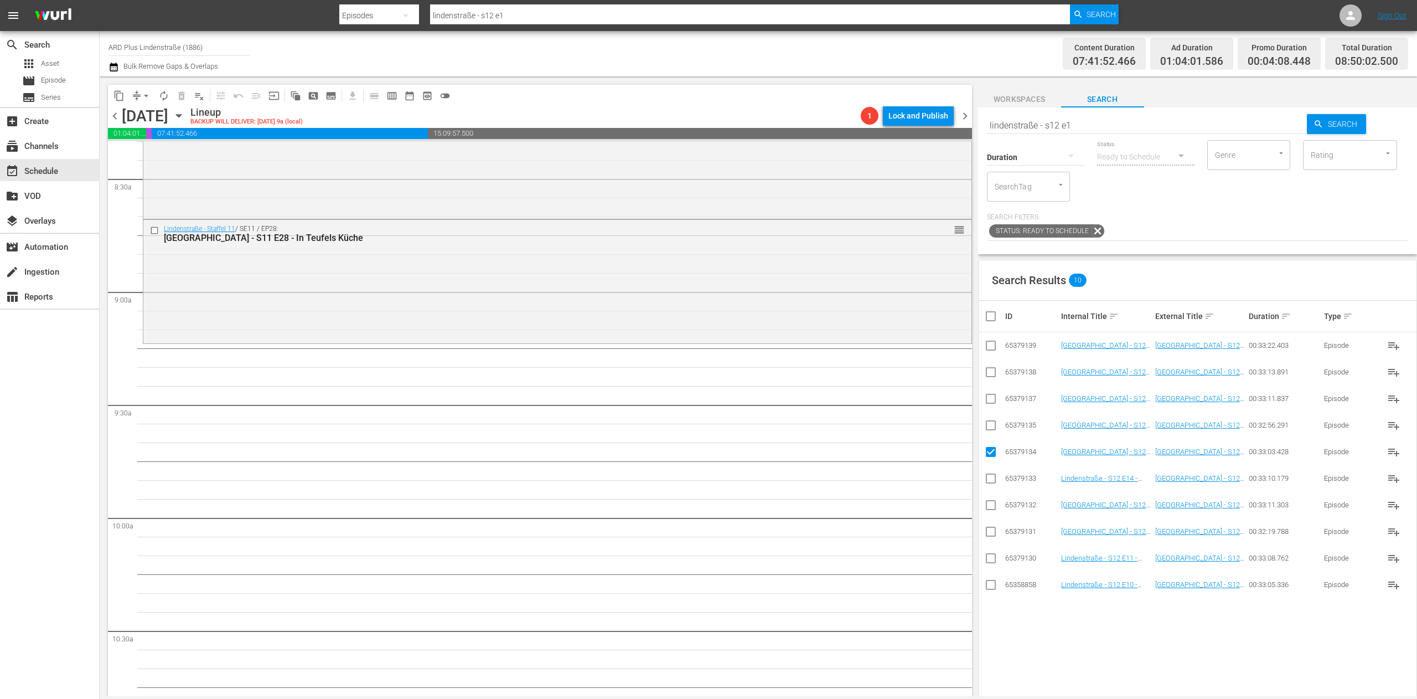
click at [885, 420] on td at bounding box center [991, 425] width 25 height 27
click at [885, 429] on input "checkbox" at bounding box center [990, 427] width 13 height 13
checkbox input "true"
click at [885, 401] on input "checkbox" at bounding box center [990, 400] width 13 height 13
checkbox input "true"
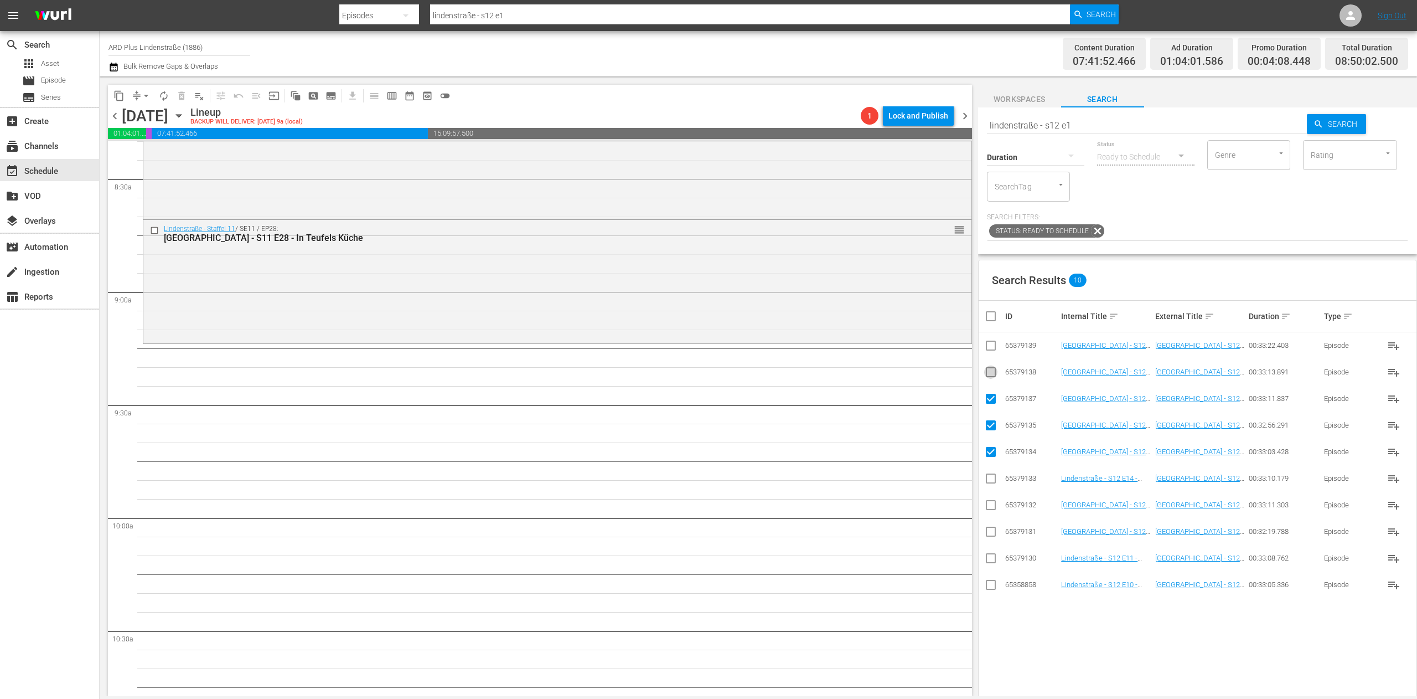
click at [885, 376] on input "checkbox" at bounding box center [990, 374] width 13 height 13
checkbox input "true"
click at [885, 347] on input "checkbox" at bounding box center [990, 347] width 13 height 13
checkbox input "true"
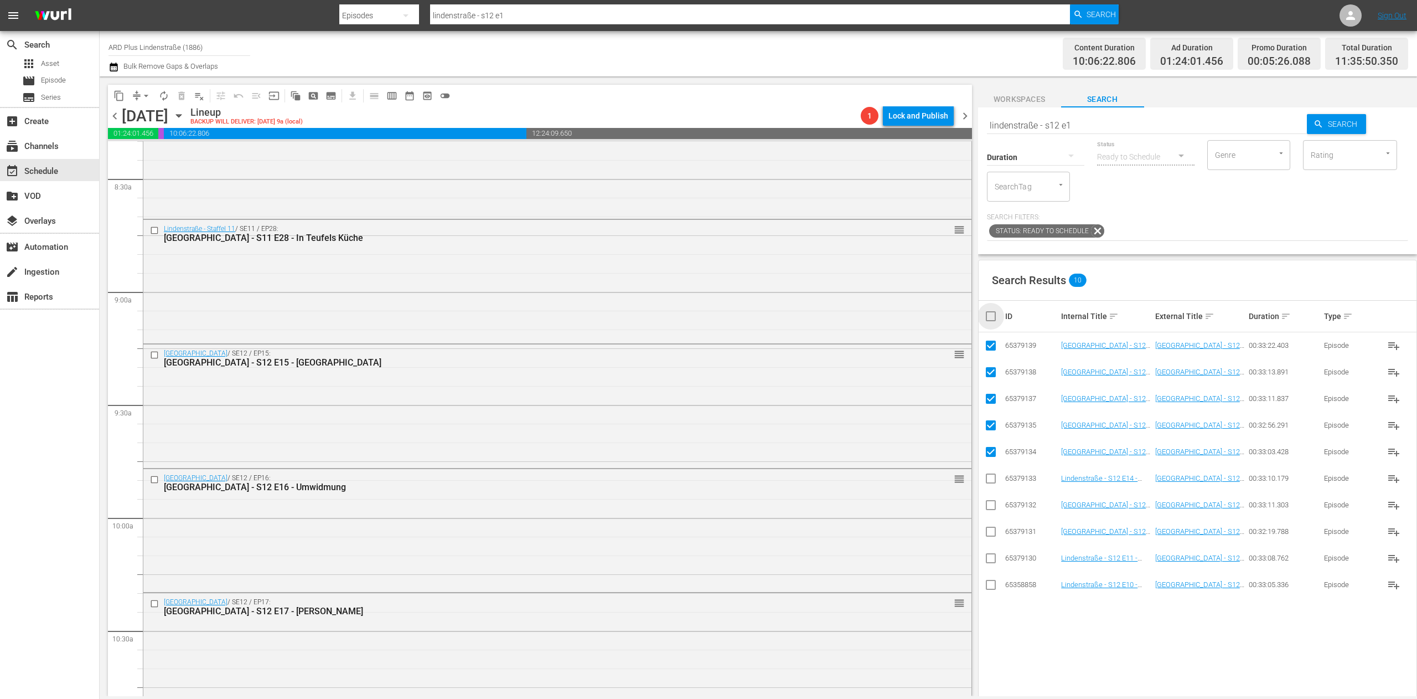
click at [885, 321] on input "checkbox" at bounding box center [995, 315] width 22 height 13
checkbox input "true"
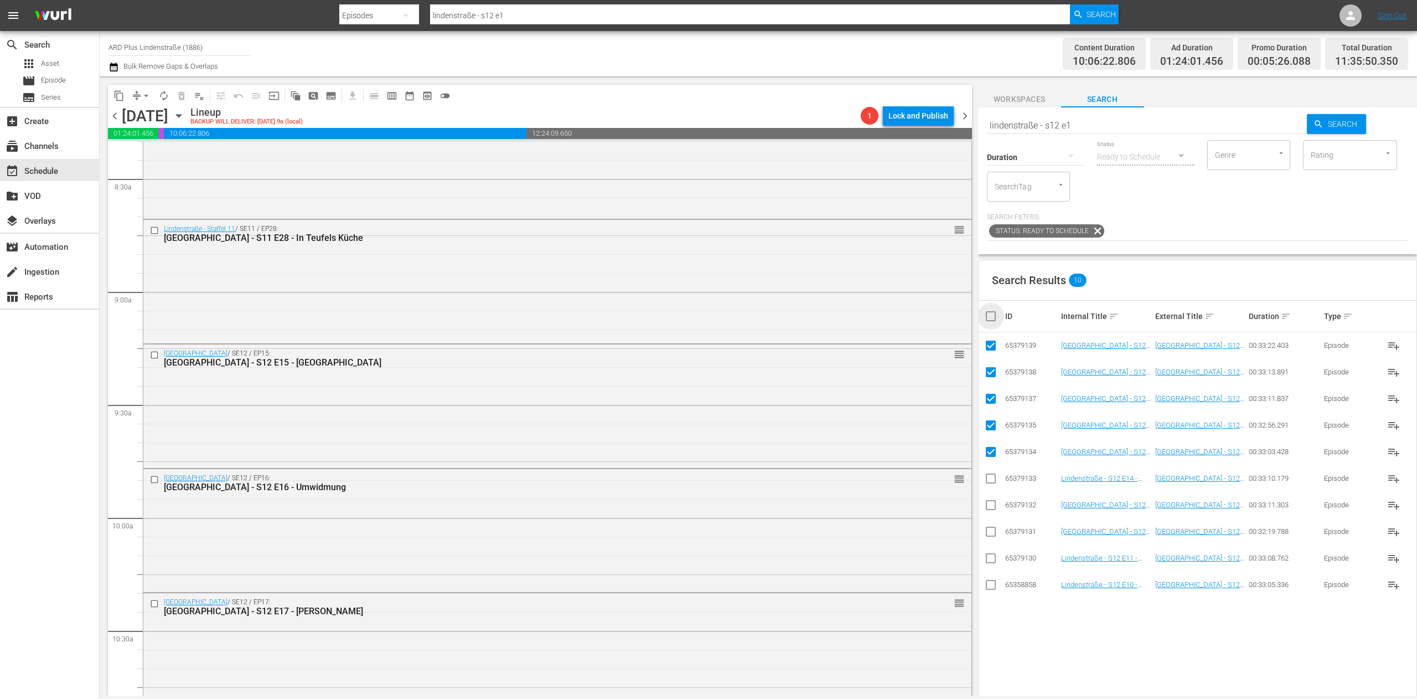
checkbox input "true"
click at [885, 321] on input "checkbox" at bounding box center [995, 315] width 22 height 13
checkbox input "false"
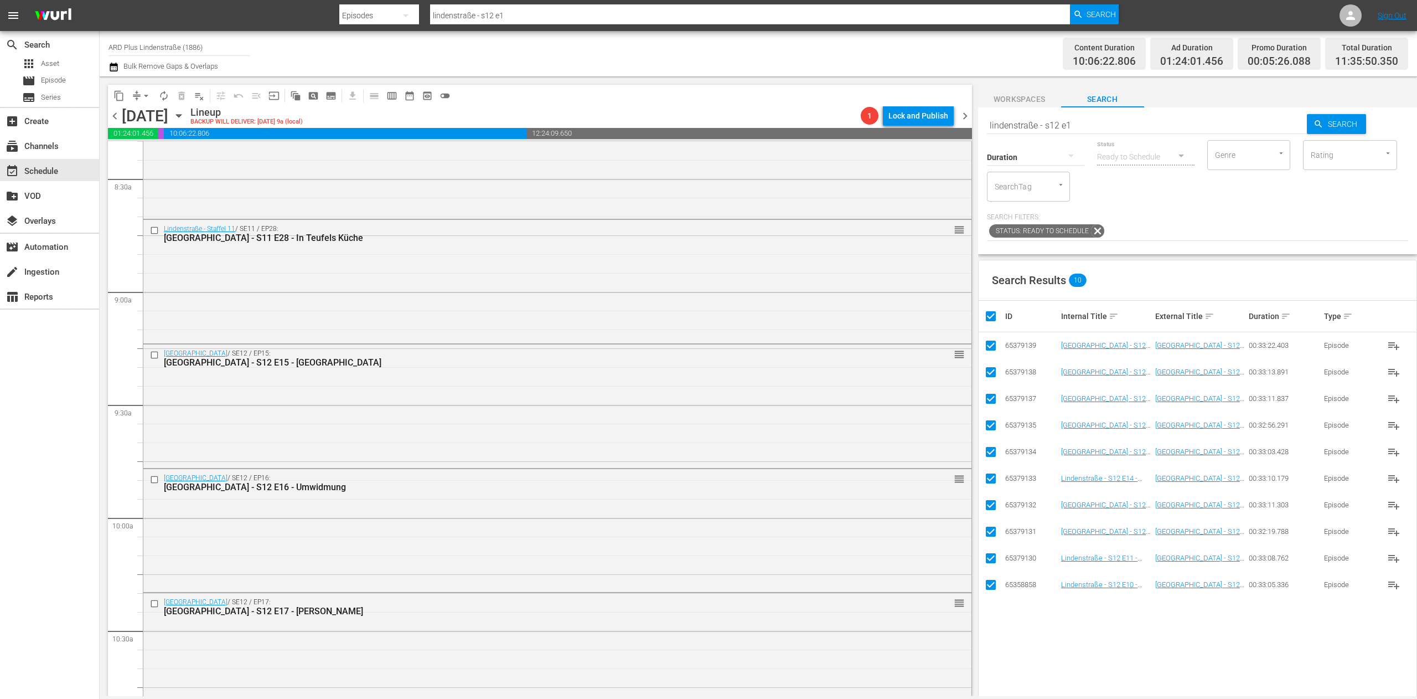
checkbox input "false"
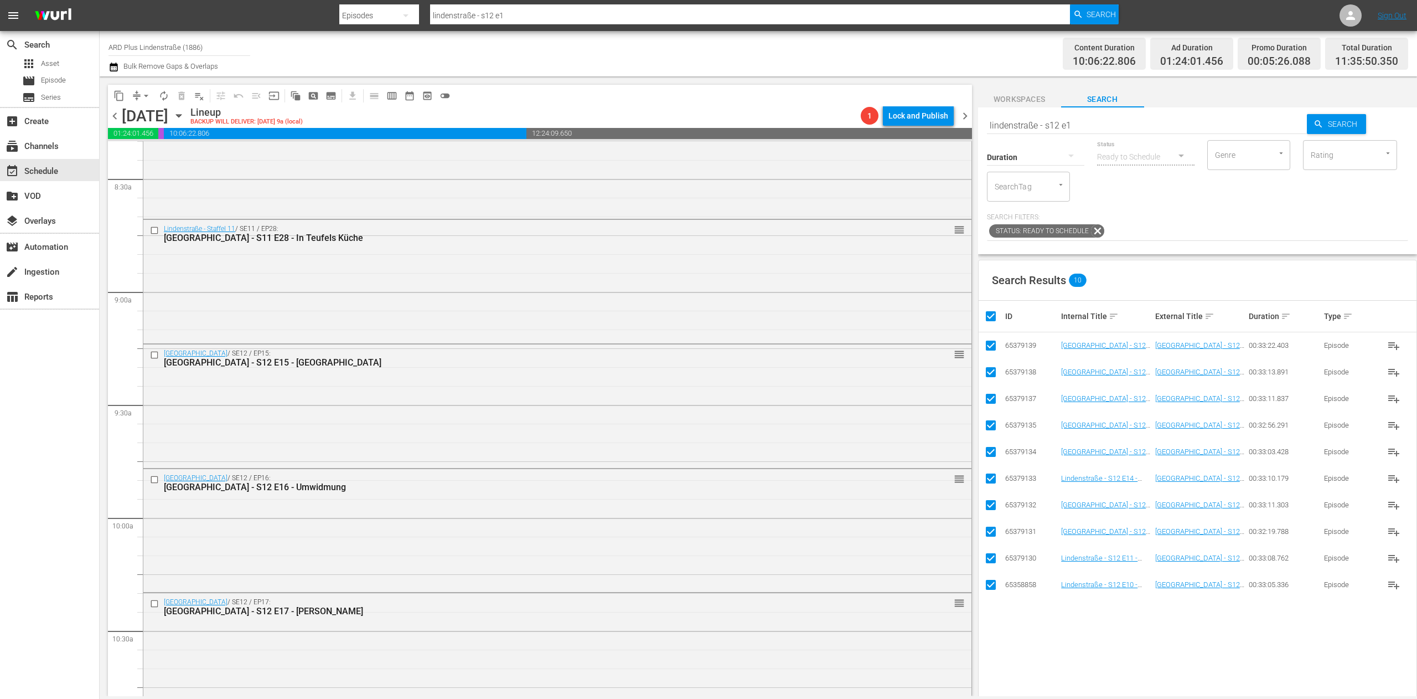
checkbox input "false"
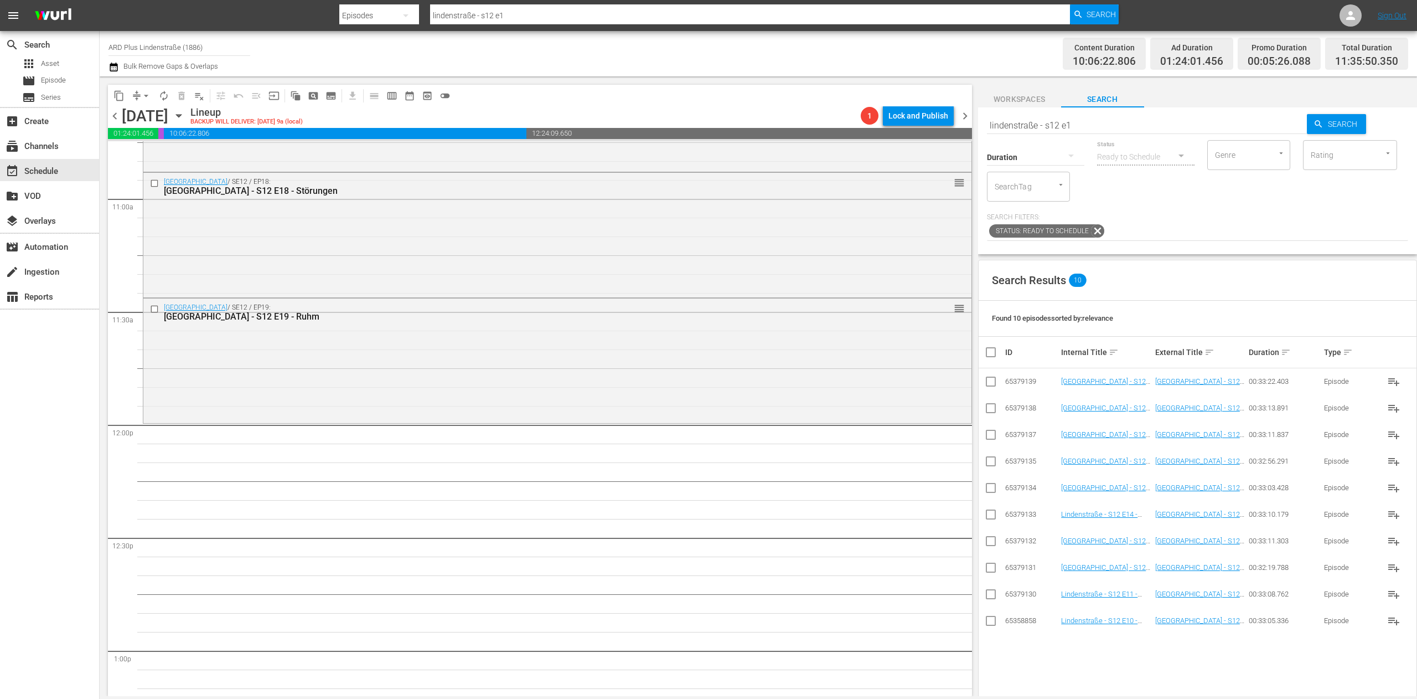
scroll to position [2436, 0]
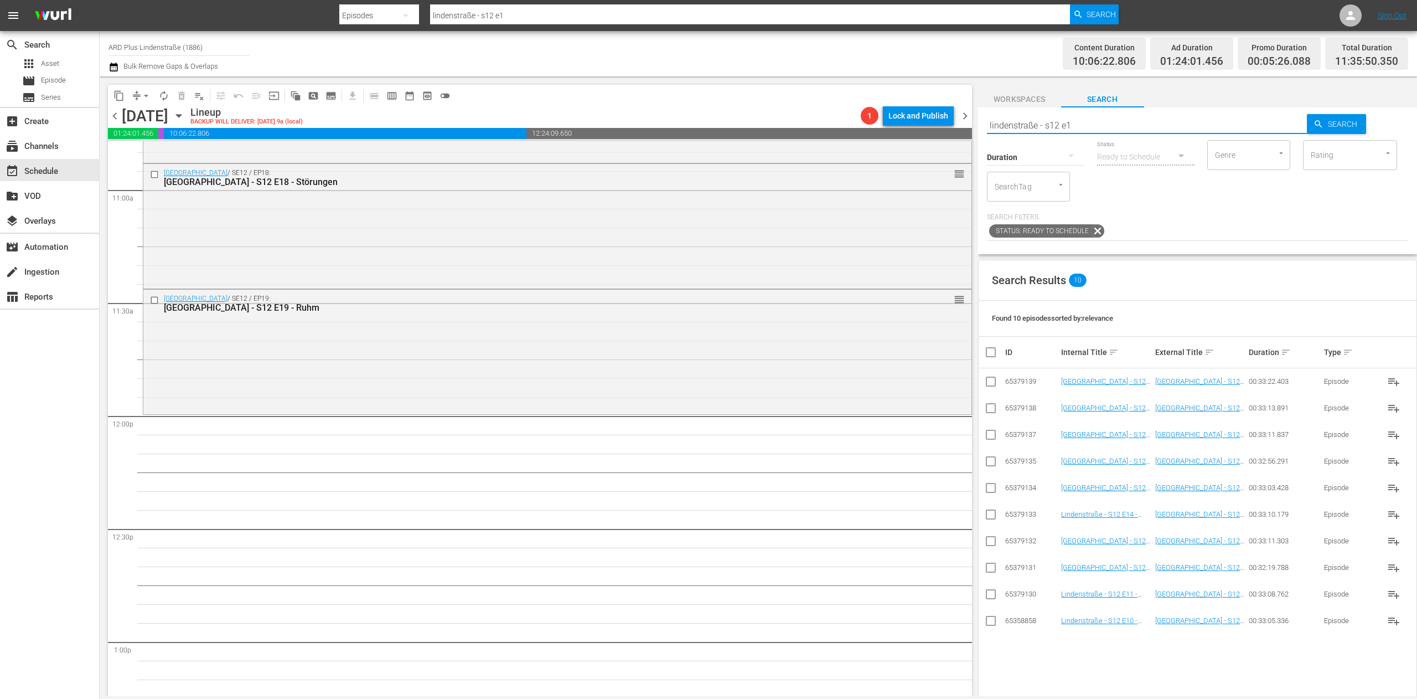
click at [885, 126] on input "lindenstraße - s12 e1" at bounding box center [1147, 125] width 321 height 27
type input "lindenstraße - s12 e2"
click at [885, 436] on td at bounding box center [991, 620] width 25 height 27
click at [885, 436] on input "checkbox" at bounding box center [990, 622] width 13 height 13
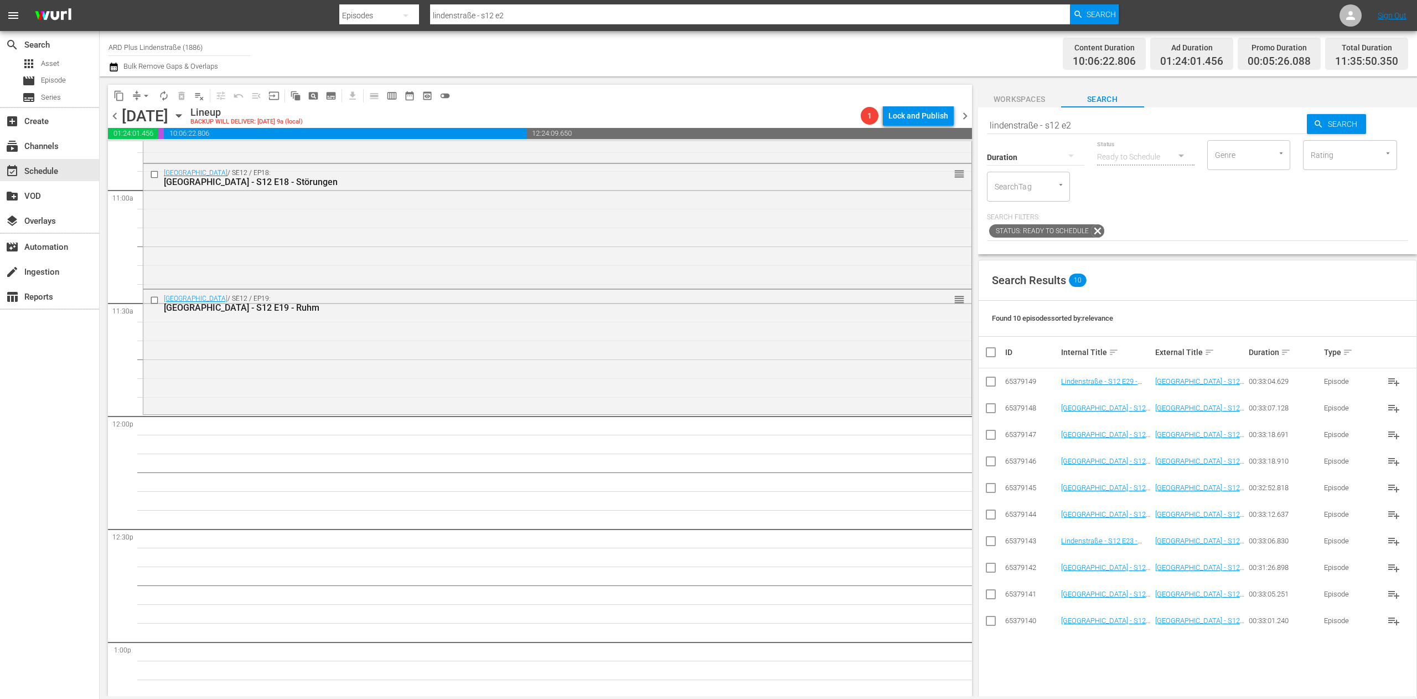
checkbox input "true"
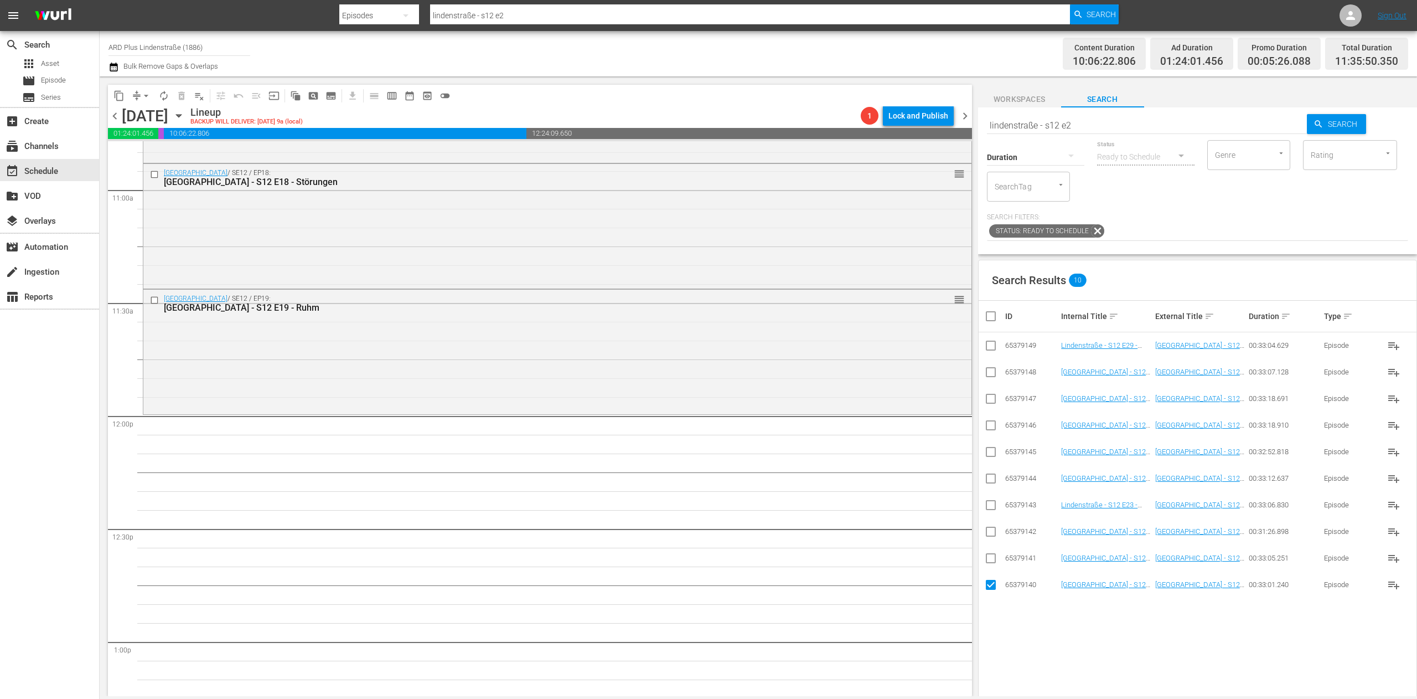
click at [885, 436] on input "checkbox" at bounding box center [990, 560] width 13 height 13
checkbox input "true"
click at [885, 436] on input "checkbox" at bounding box center [990, 533] width 13 height 13
checkbox input "true"
click at [885, 436] on input "checkbox" at bounding box center [990, 506] width 13 height 13
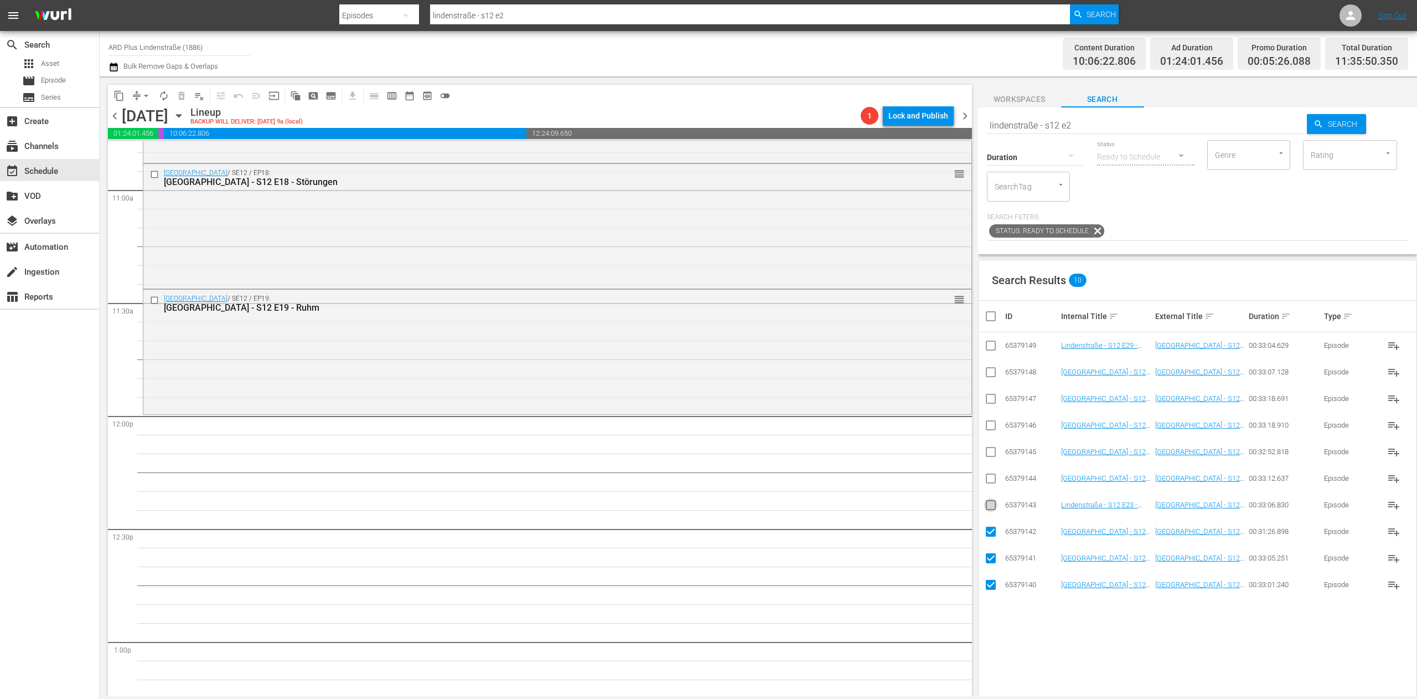
checkbox input "true"
click at [885, 436] on input "checkbox" at bounding box center [990, 480] width 13 height 13
checkbox input "true"
click at [885, 436] on input "checkbox" at bounding box center [990, 453] width 13 height 13
checkbox input "true"
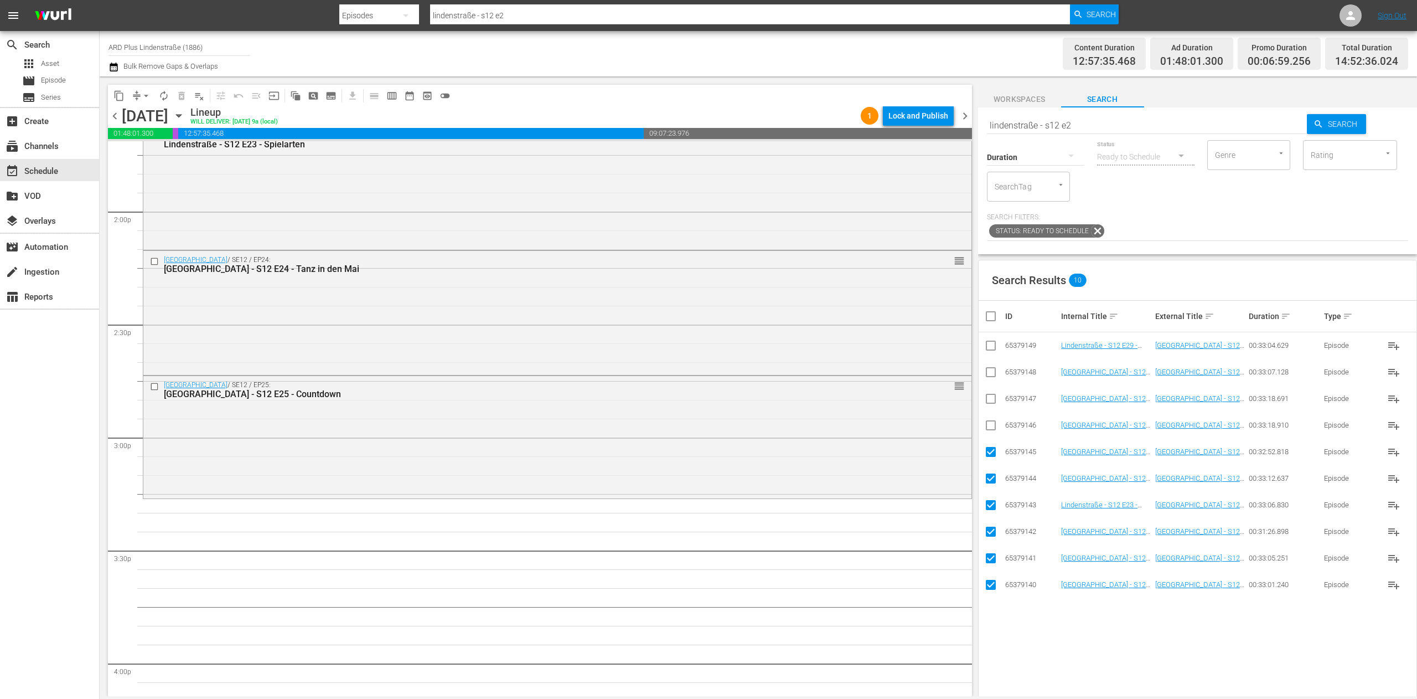
scroll to position [3100, 0]
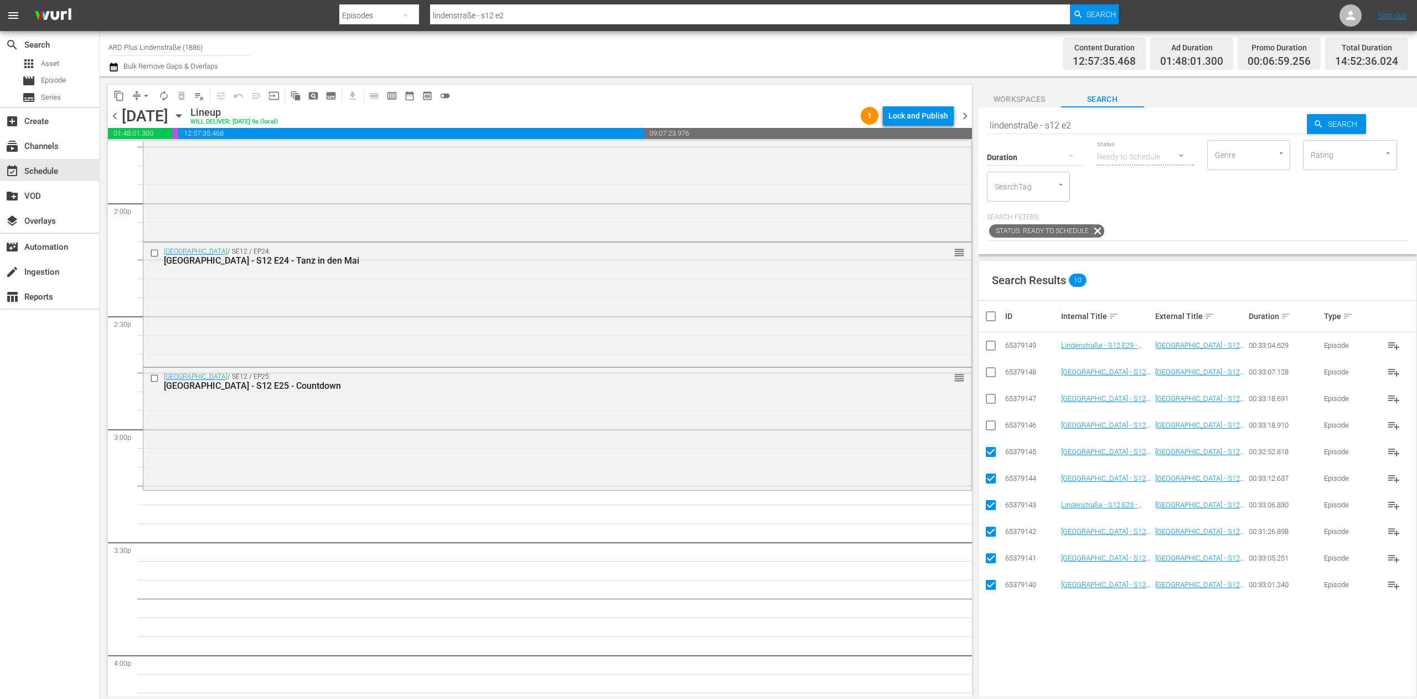
click at [885, 318] on input "checkbox" at bounding box center [995, 315] width 22 height 13
checkbox input "true"
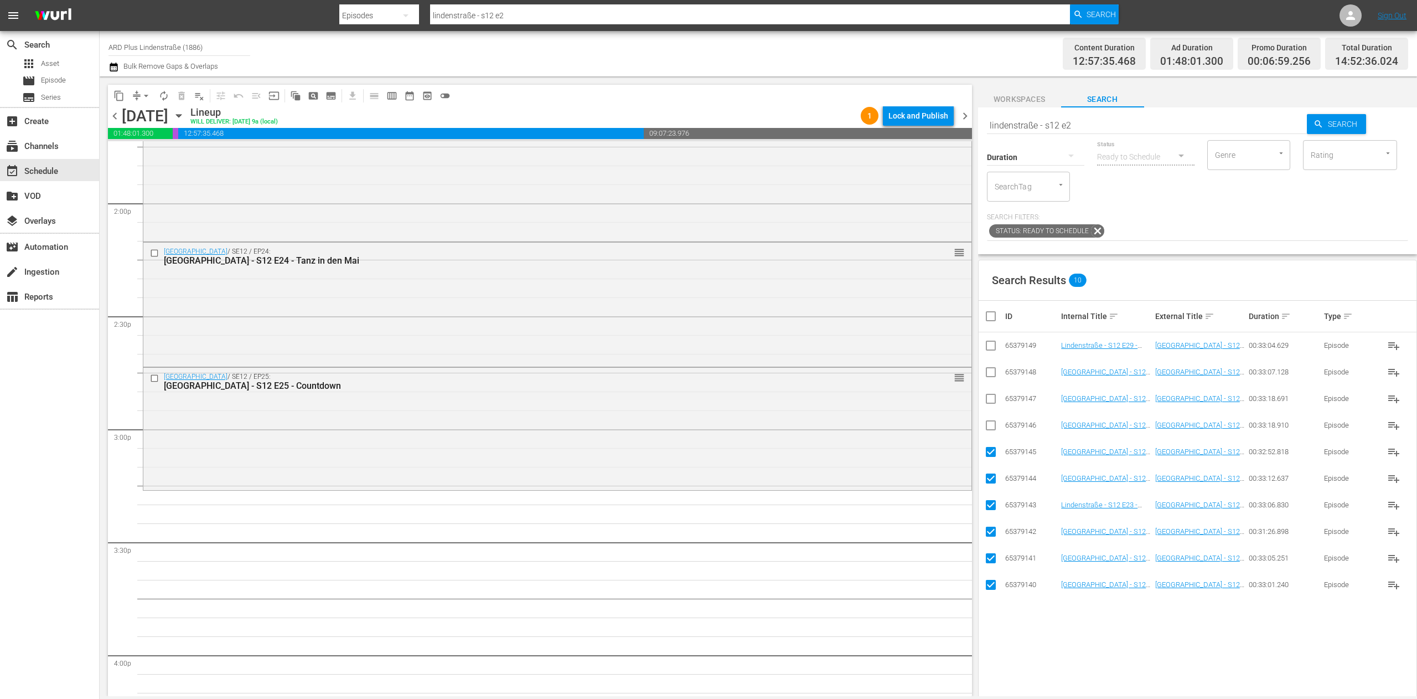
checkbox input "true"
click at [885, 318] on input "checkbox" at bounding box center [995, 315] width 22 height 13
checkbox input "false"
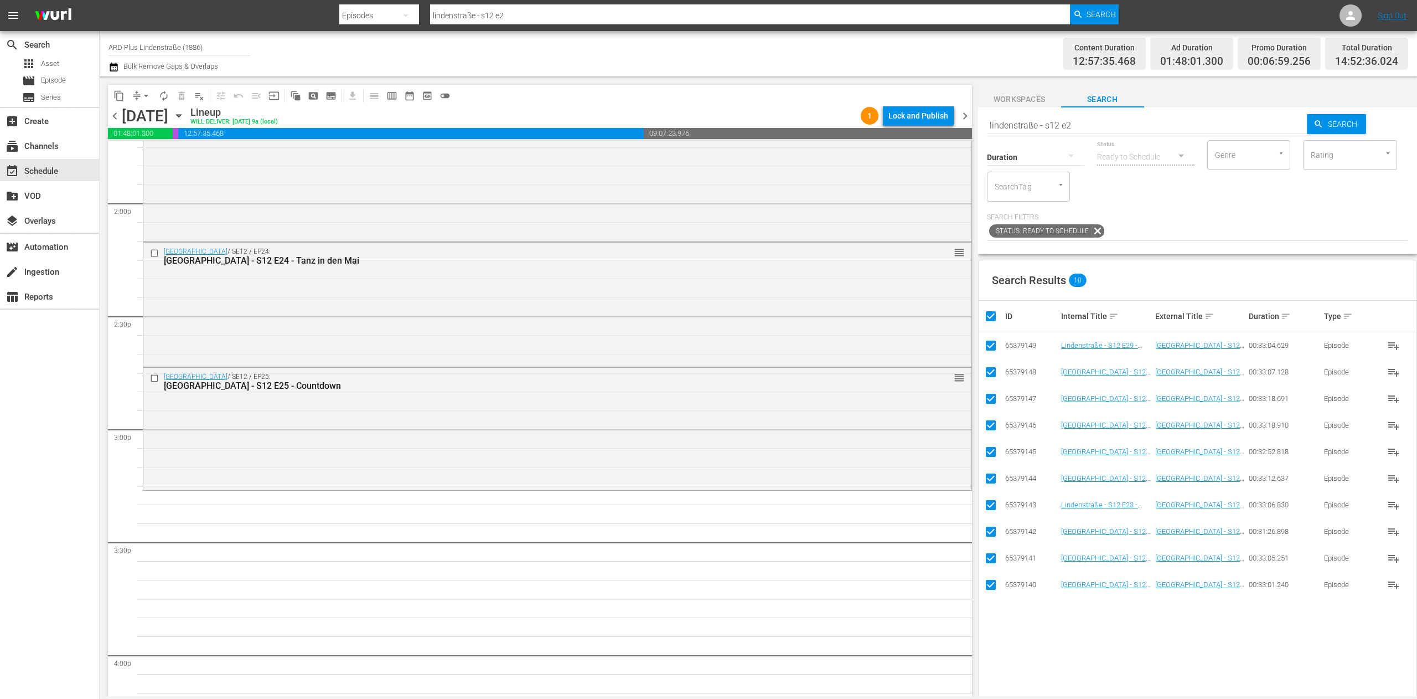
checkbox input "false"
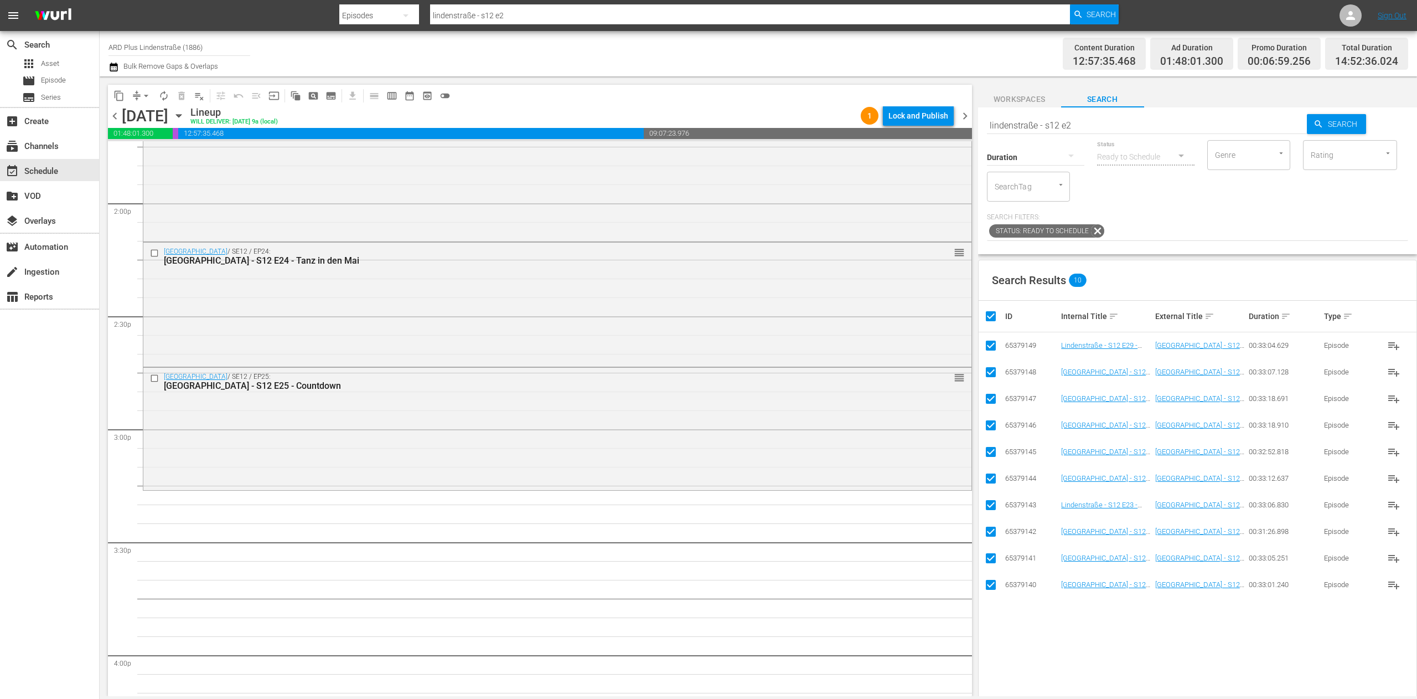
checkbox input "false"
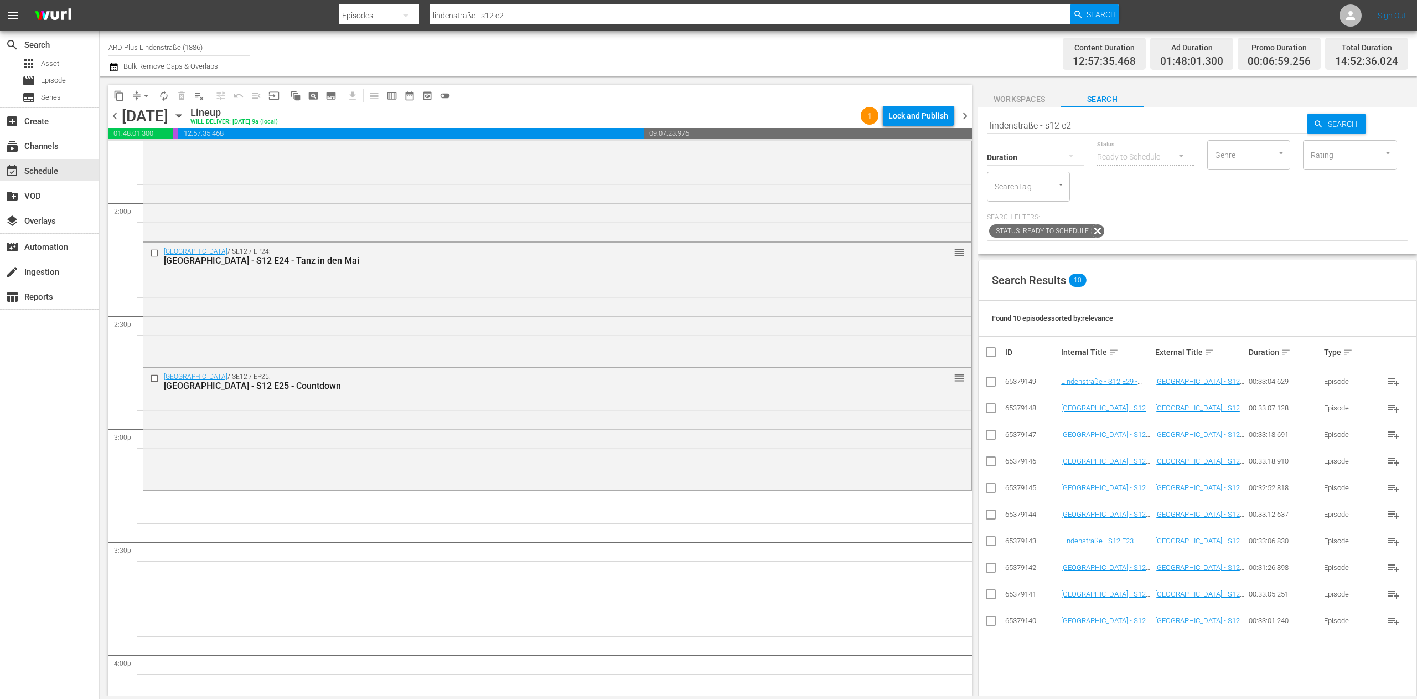
click at [885, 124] on input "lindenstraße - s12 e2" at bounding box center [1147, 125] width 321 height 27
type input "lindenstraße - s13 e1"
click at [885, 436] on input "checkbox" at bounding box center [990, 489] width 13 height 13
checkbox input "true"
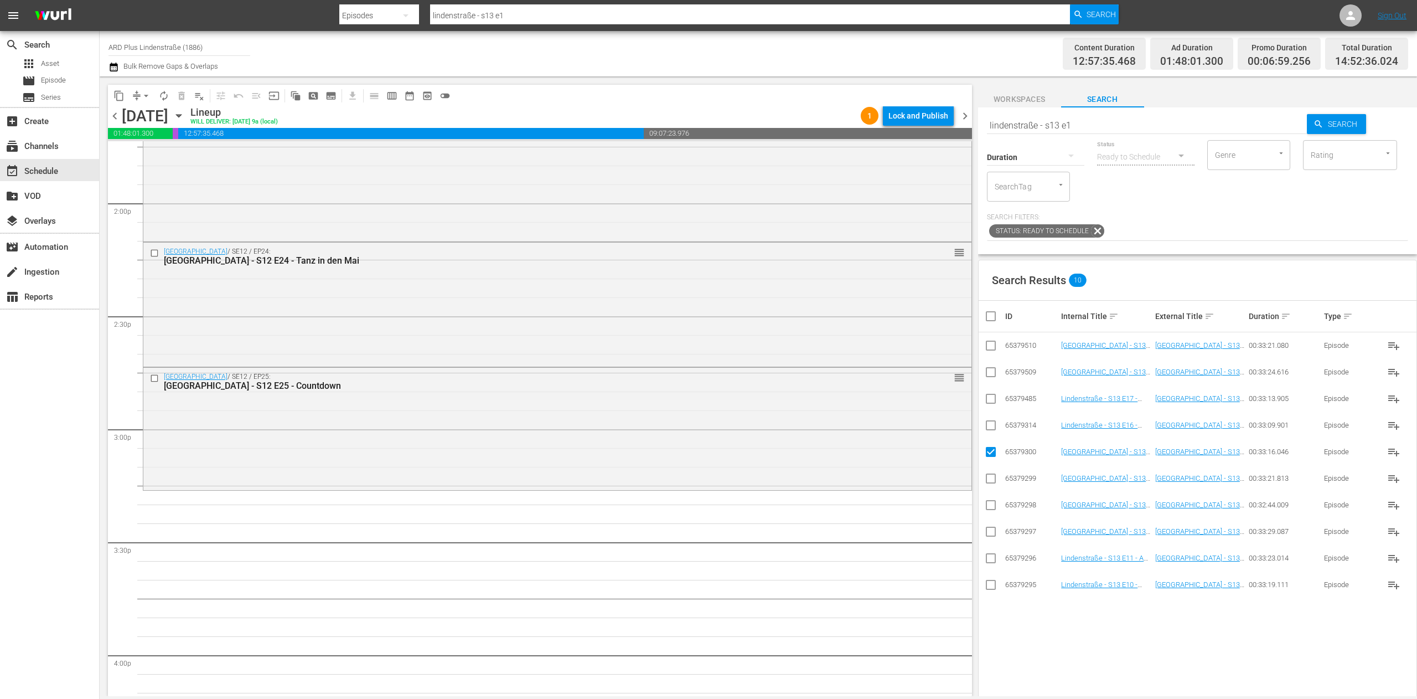
click at [885, 422] on input "checkbox" at bounding box center [990, 427] width 13 height 13
checkbox input "true"
click at [885, 401] on input "checkbox" at bounding box center [990, 400] width 13 height 13
checkbox input "true"
click at [885, 374] on input "checkbox" at bounding box center [990, 374] width 13 height 13
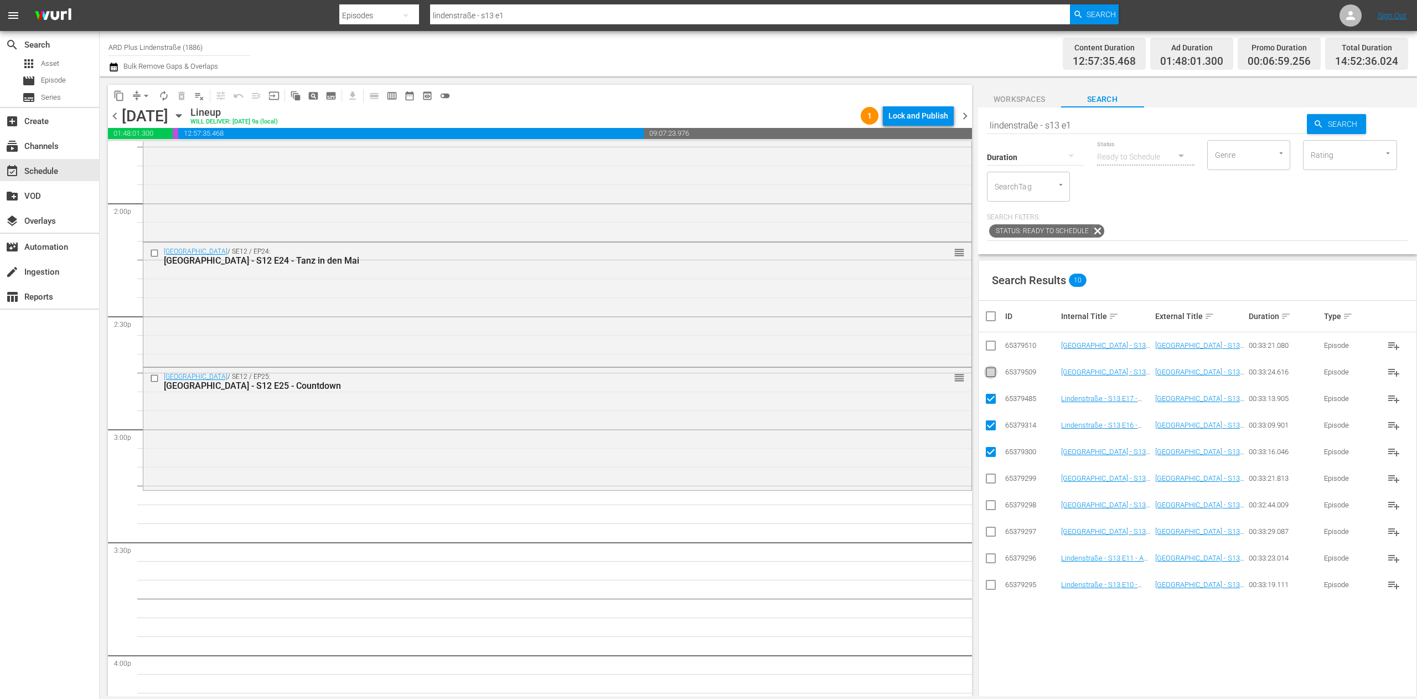
checkbox input "true"
click at [885, 349] on input "checkbox" at bounding box center [990, 347] width 13 height 13
checkbox input "true"
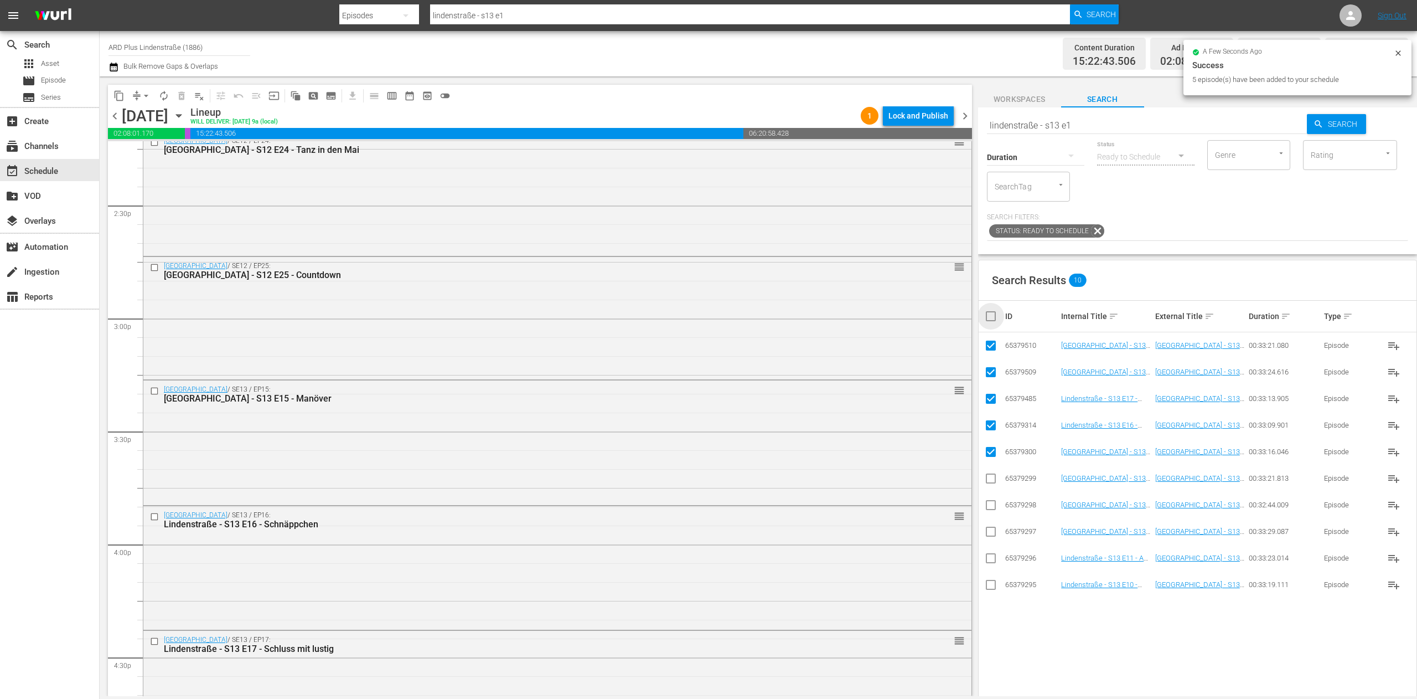
click at [885, 318] on input "checkbox" at bounding box center [995, 315] width 22 height 13
checkbox input "true"
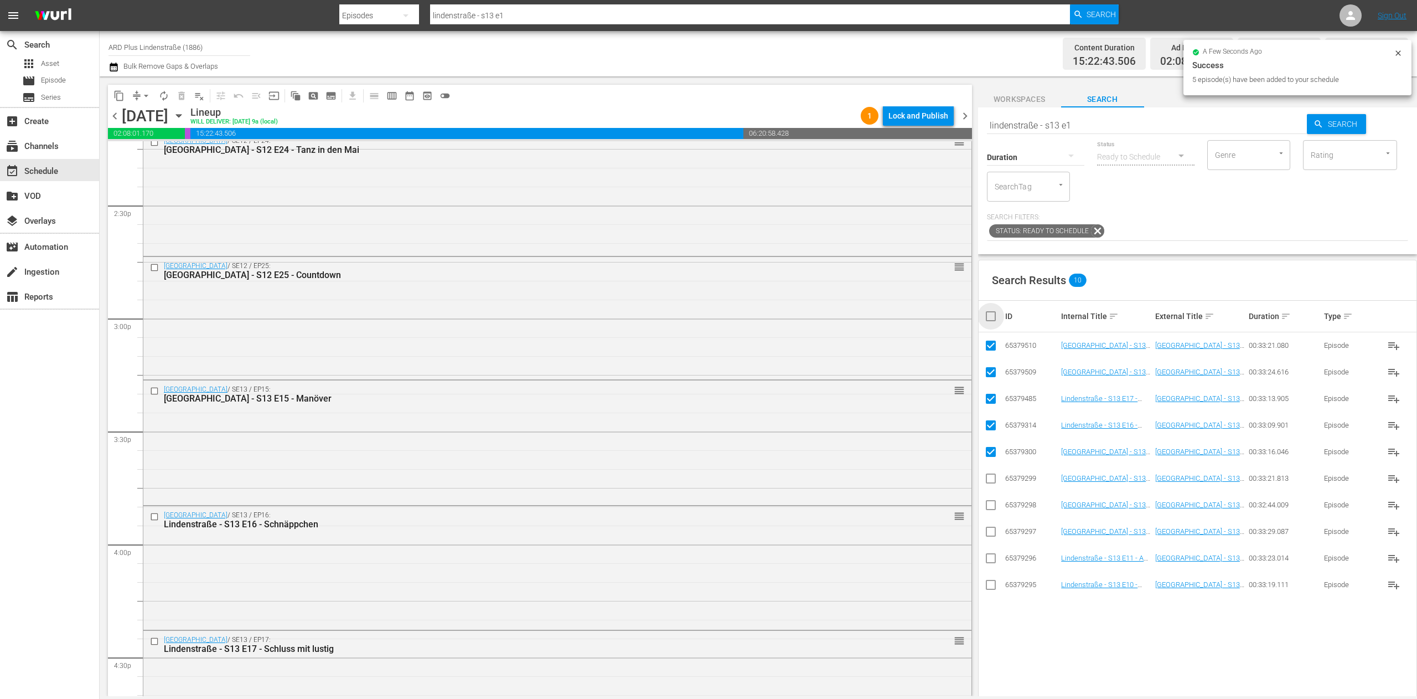
checkbox input "true"
click at [885, 318] on input "checkbox" at bounding box center [995, 315] width 22 height 13
checkbox input "false"
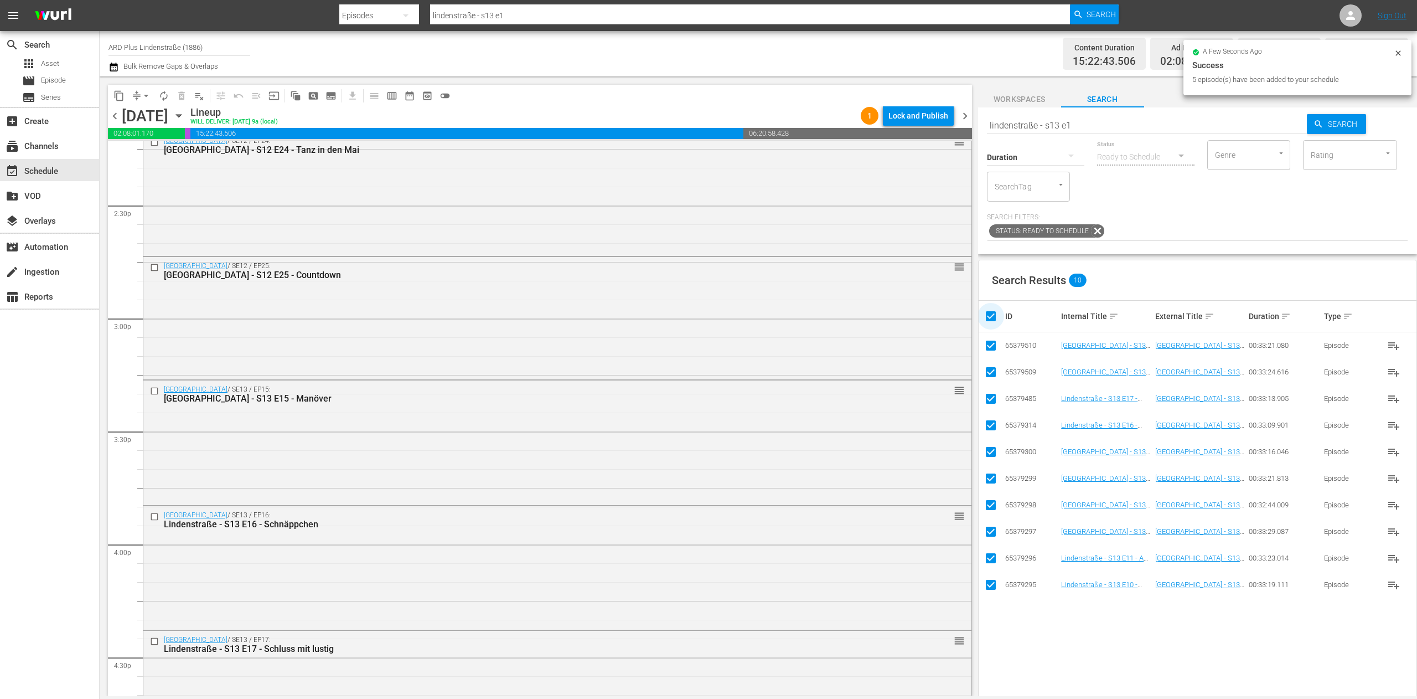
checkbox input "false"
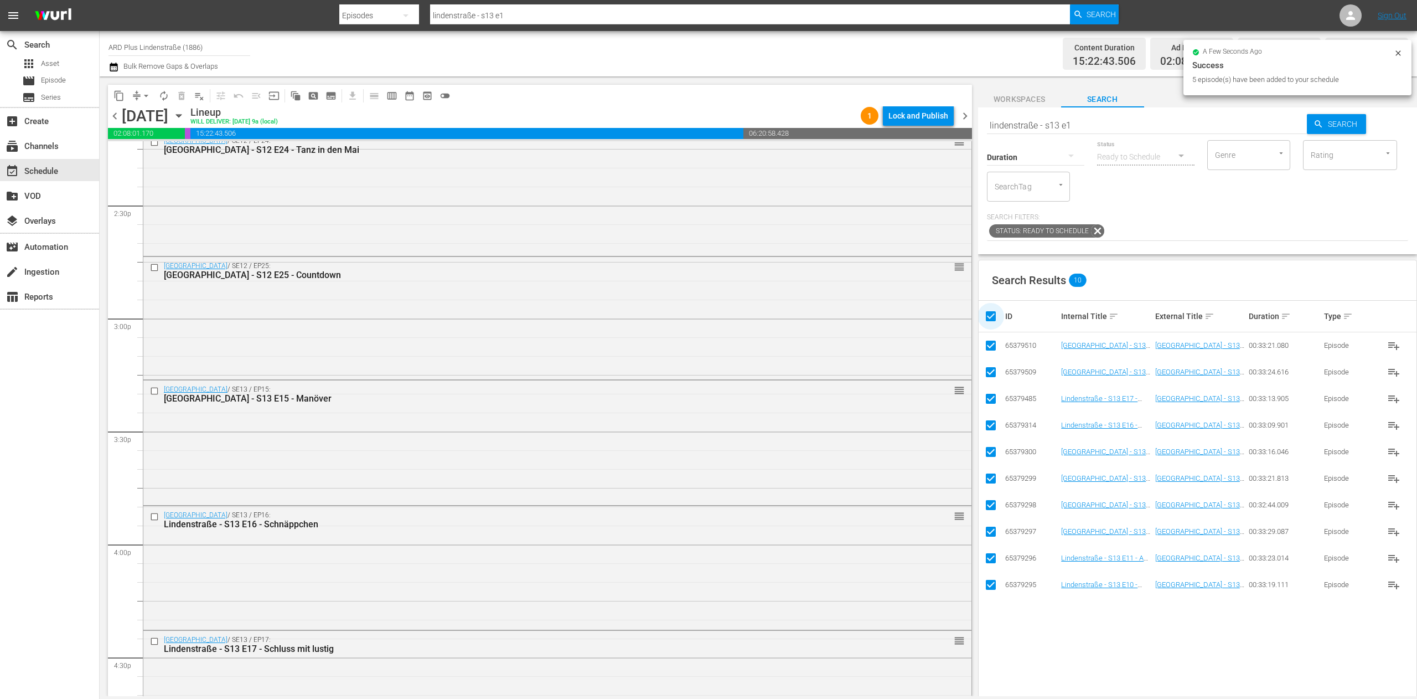
checkbox input "false"
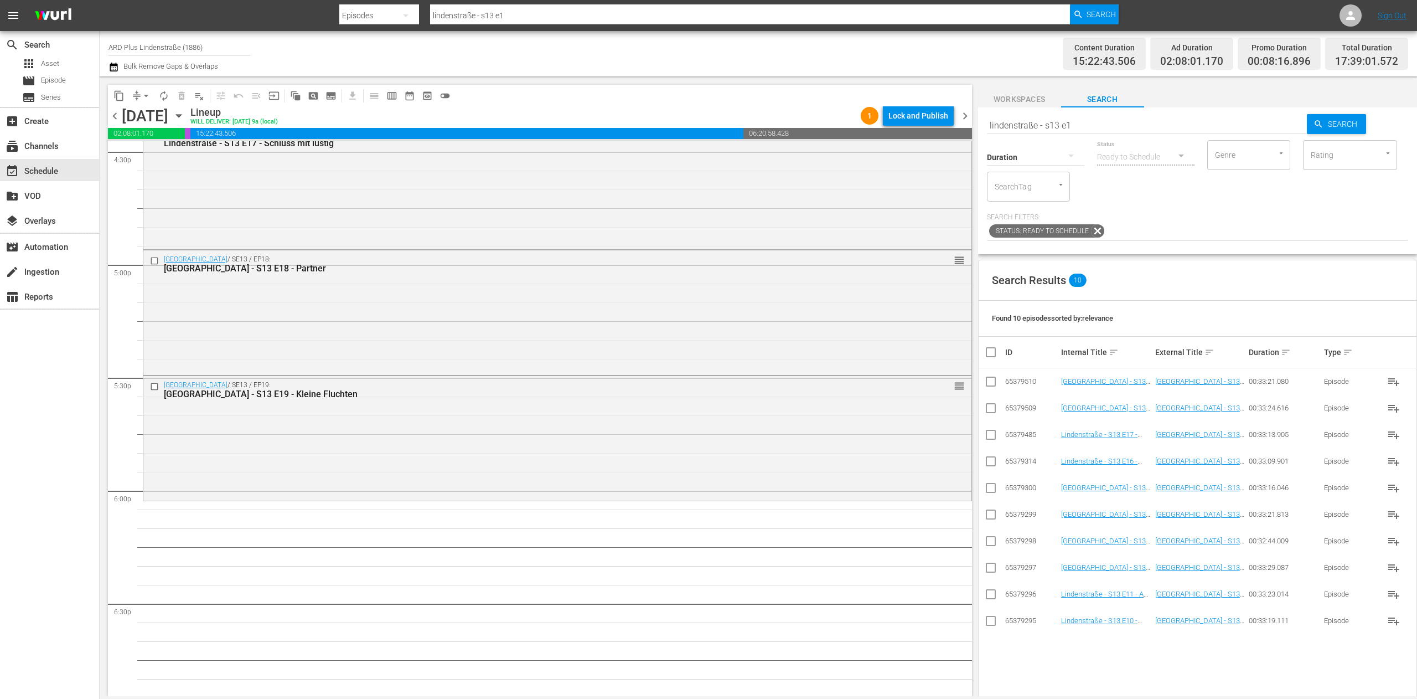
scroll to position [3765, 0]
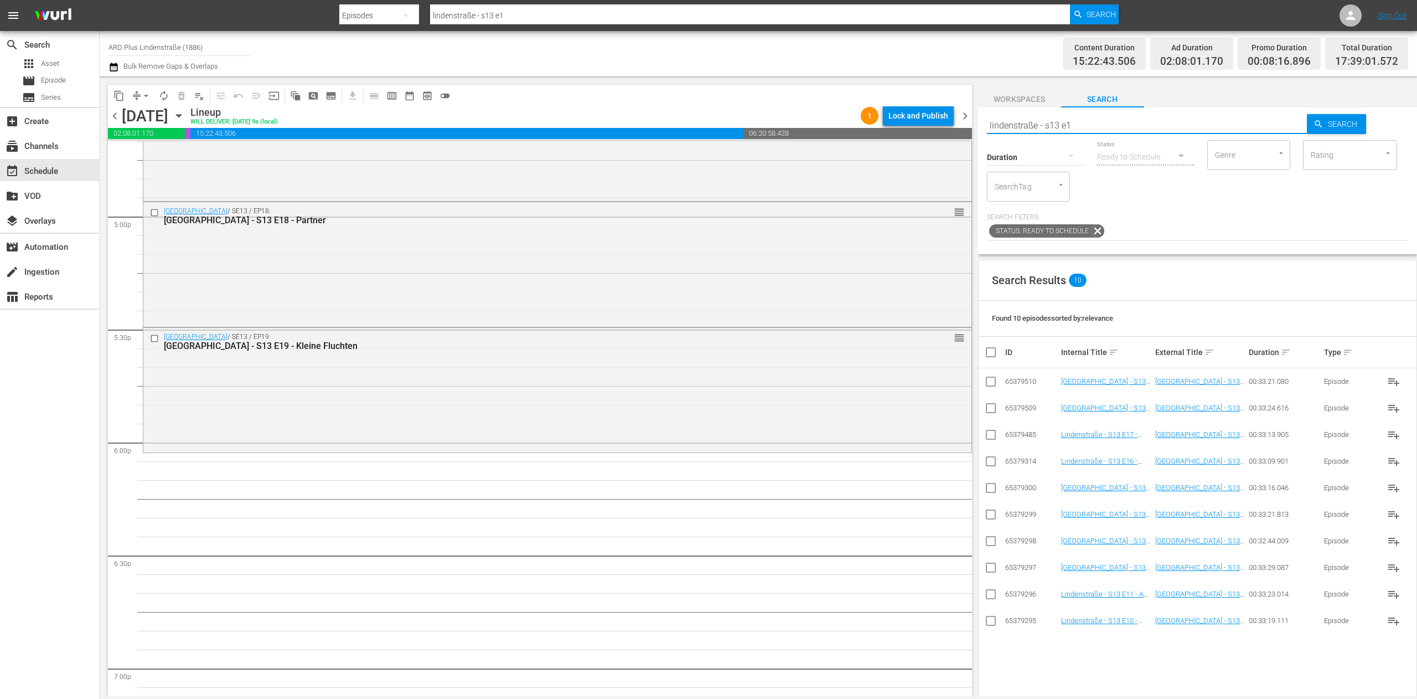
click at [885, 131] on input "lindenstraße - s13 e1" at bounding box center [1147, 125] width 321 height 27
type input "lindenstraße - s13 e2"
click at [885, 436] on input "checkbox" at bounding box center [990, 569] width 13 height 13
checkbox input "true"
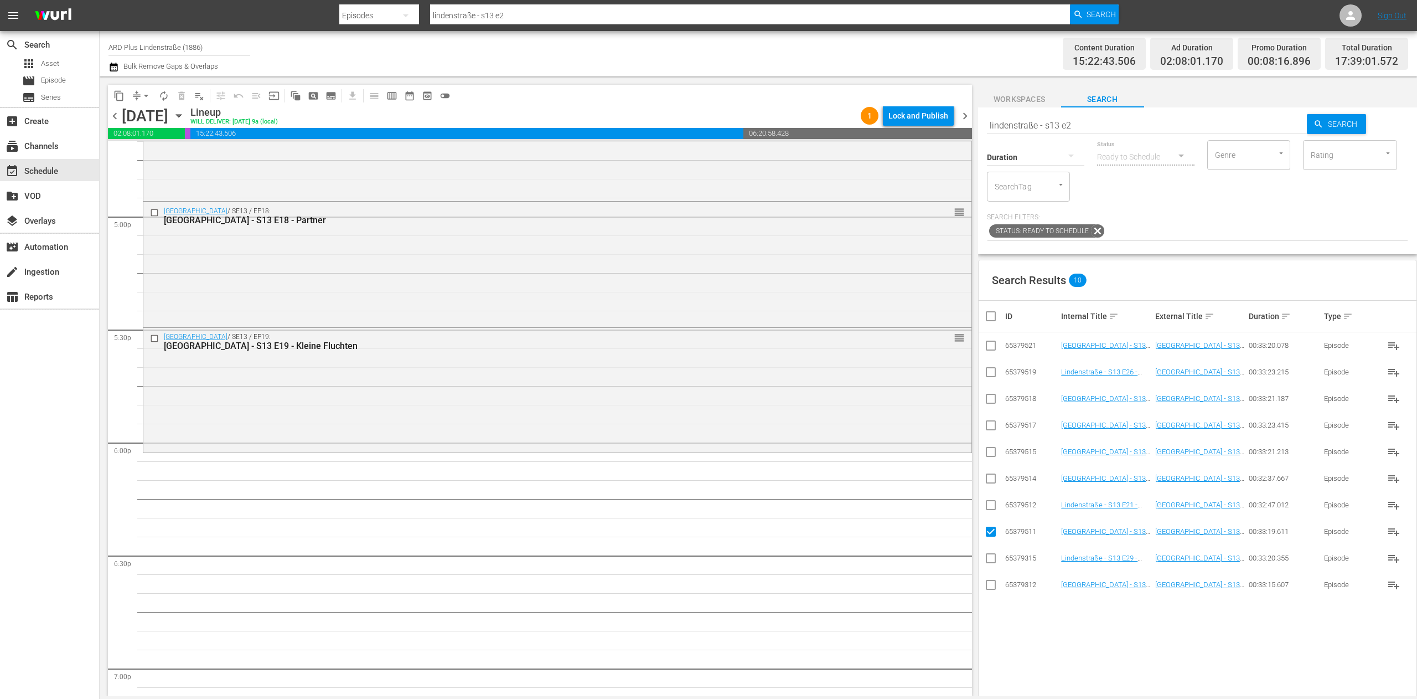
click at [885, 436] on input "checkbox" at bounding box center [990, 506] width 13 height 13
checkbox input "true"
click at [885, 436] on input "checkbox" at bounding box center [990, 480] width 13 height 13
checkbox input "true"
click at [885, 436] on td at bounding box center [991, 451] width 25 height 27
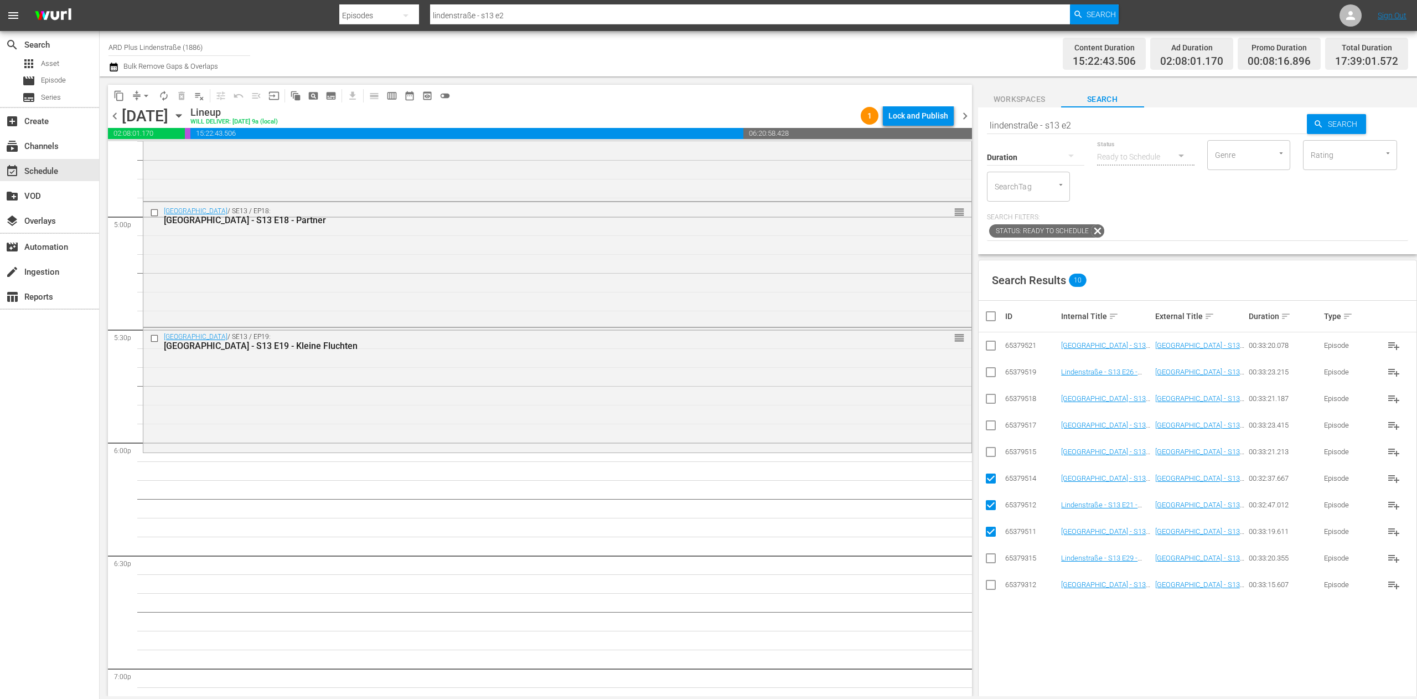
click at [885, 436] on input "checkbox" at bounding box center [990, 453] width 13 height 13
checkbox input "true"
click at [885, 424] on input "checkbox" at bounding box center [990, 427] width 13 height 13
checkbox input "true"
click at [885, 400] on input "checkbox" at bounding box center [990, 400] width 13 height 13
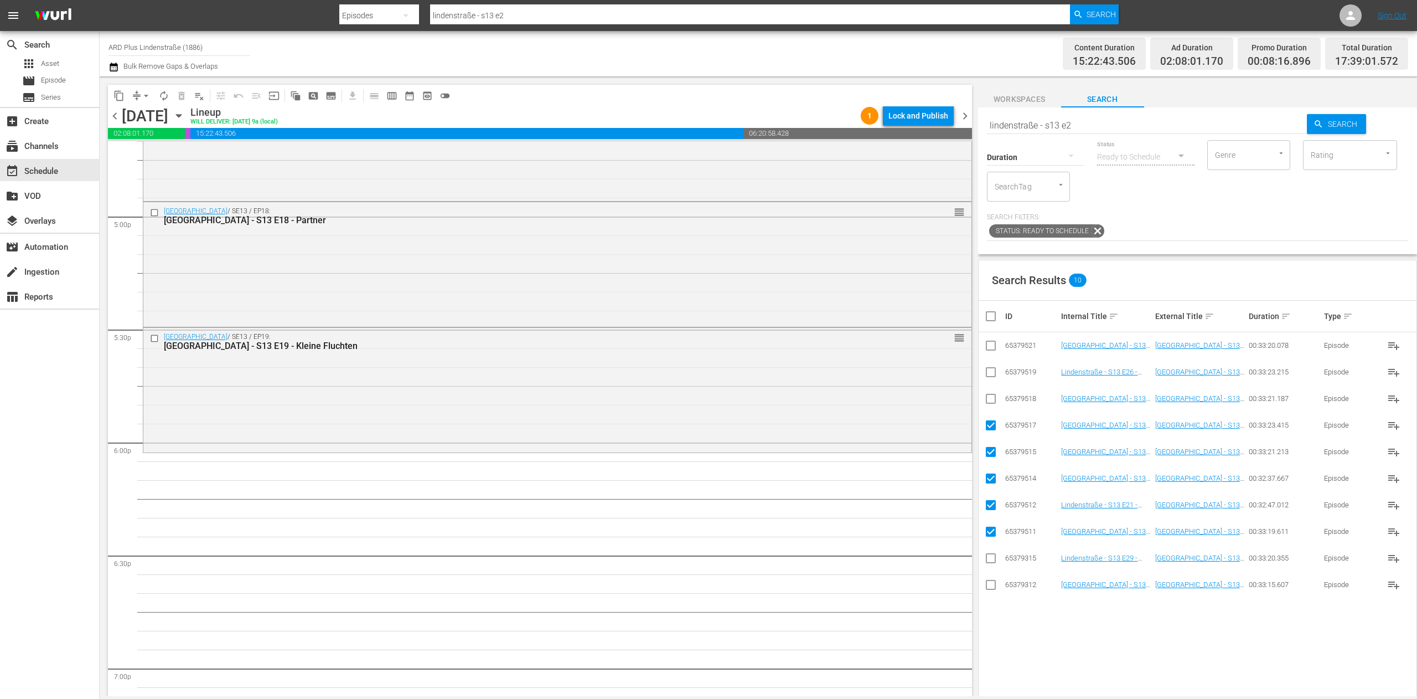
checkbox input "true"
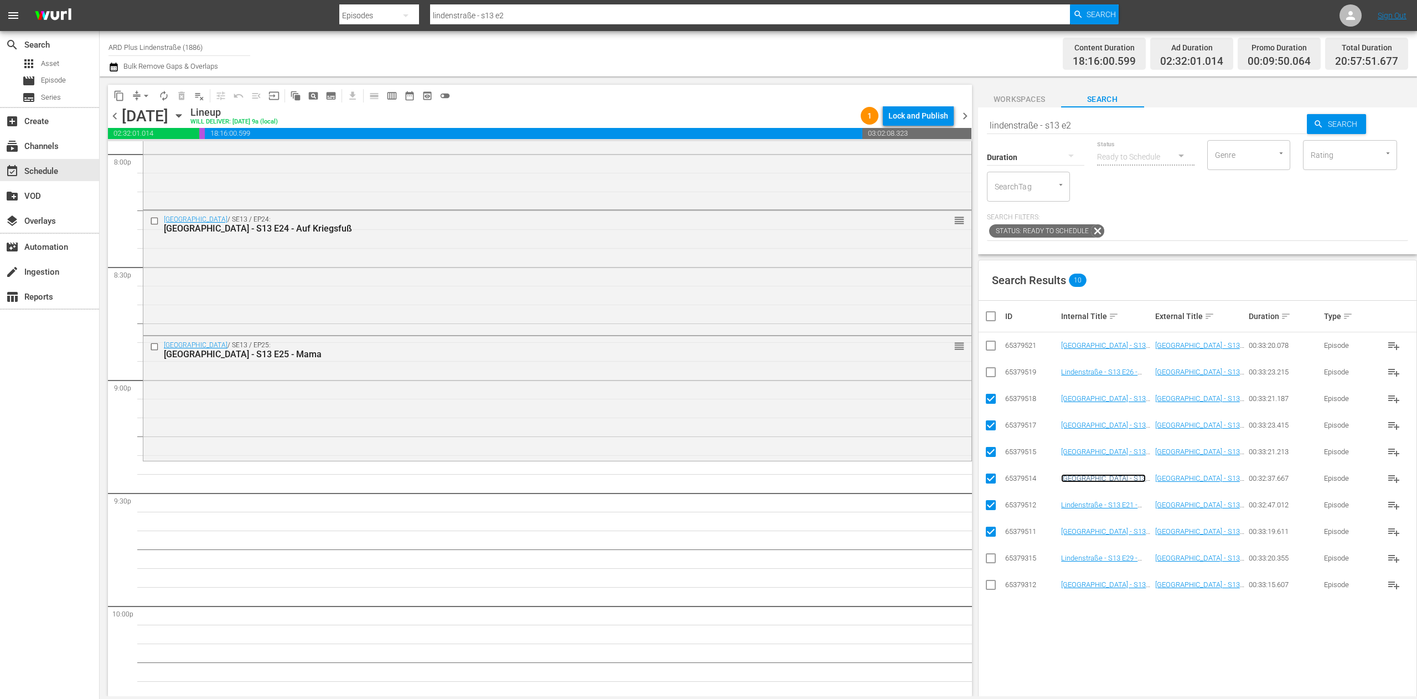
scroll to position [4540, 0]
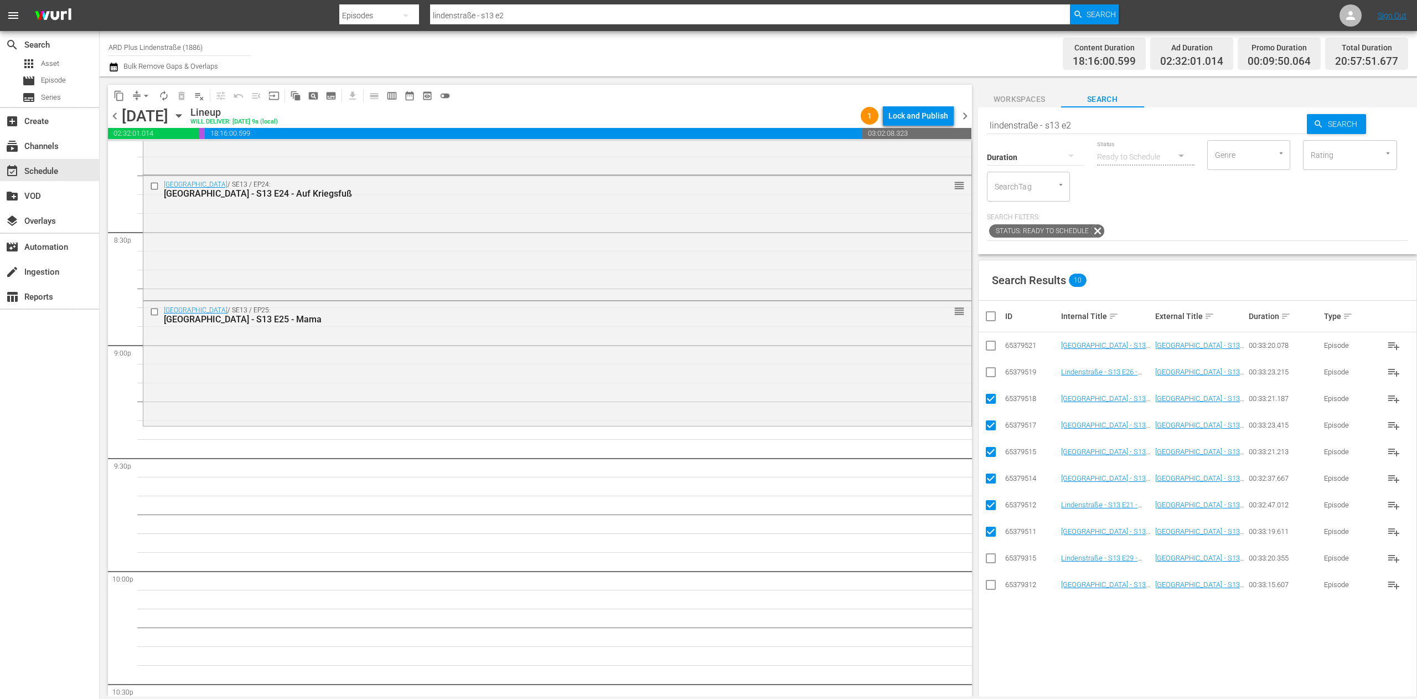
click at [885, 317] on input "checkbox" at bounding box center [995, 315] width 22 height 13
checkbox input "true"
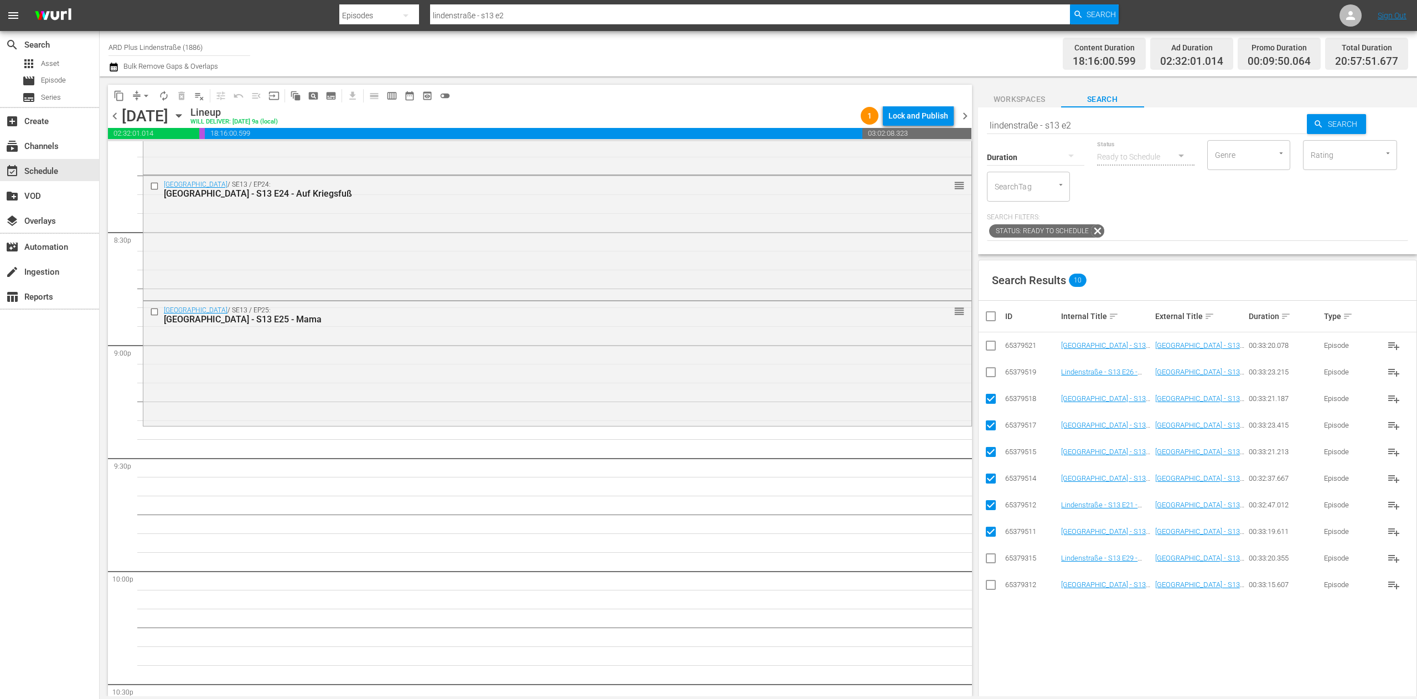
checkbox input "true"
click at [885, 317] on input "checkbox" at bounding box center [995, 315] width 22 height 13
checkbox input "false"
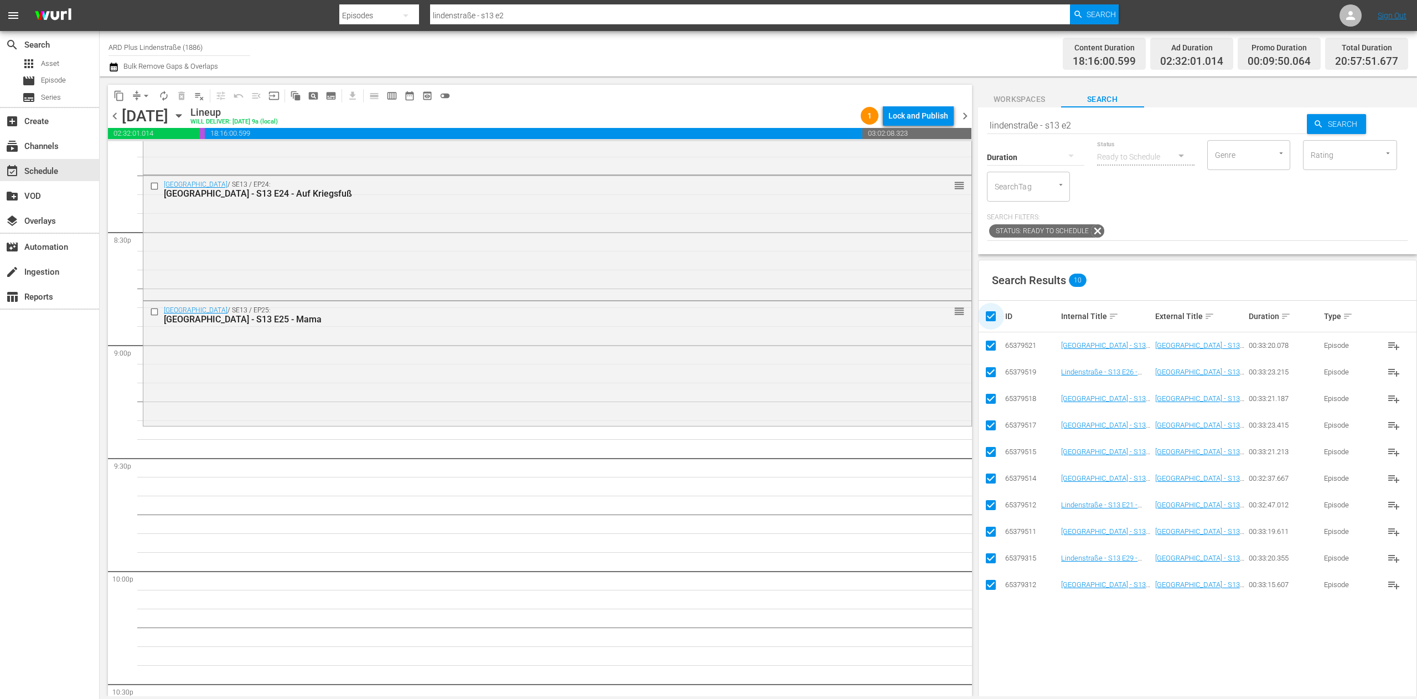
checkbox input "false"
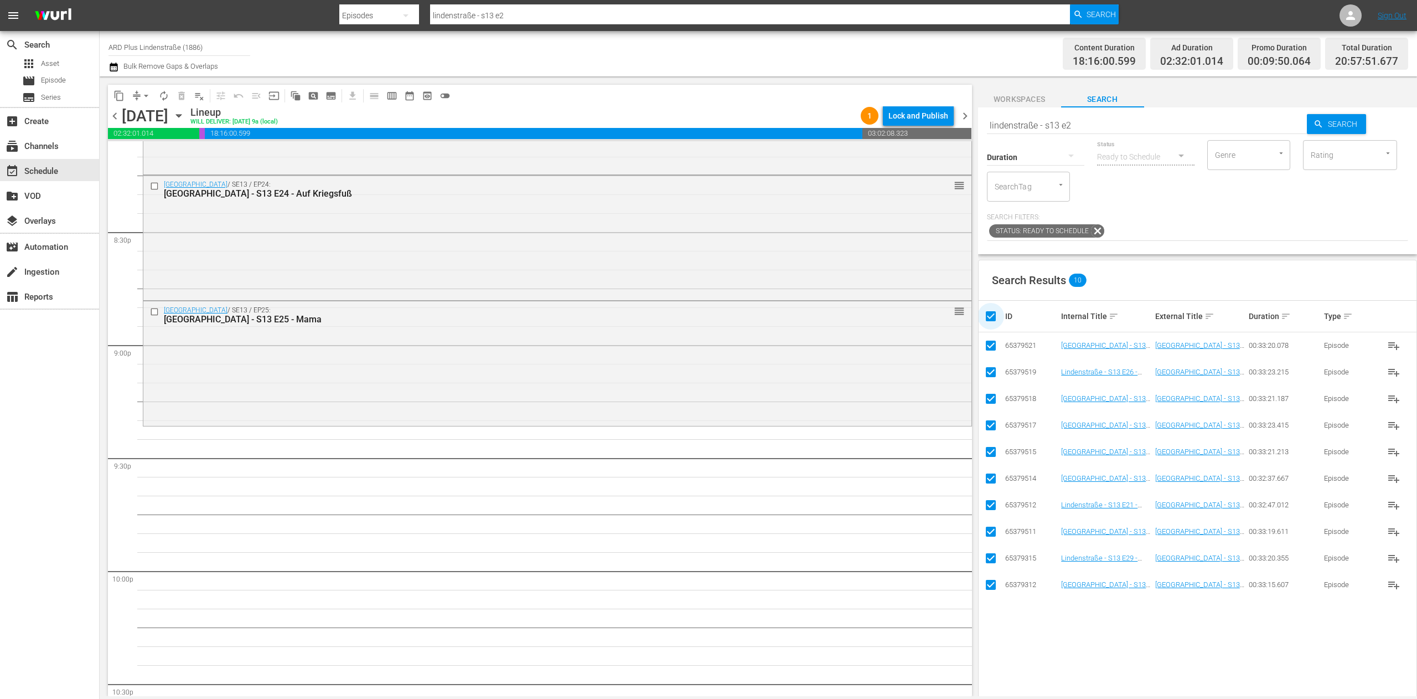
checkbox input "false"
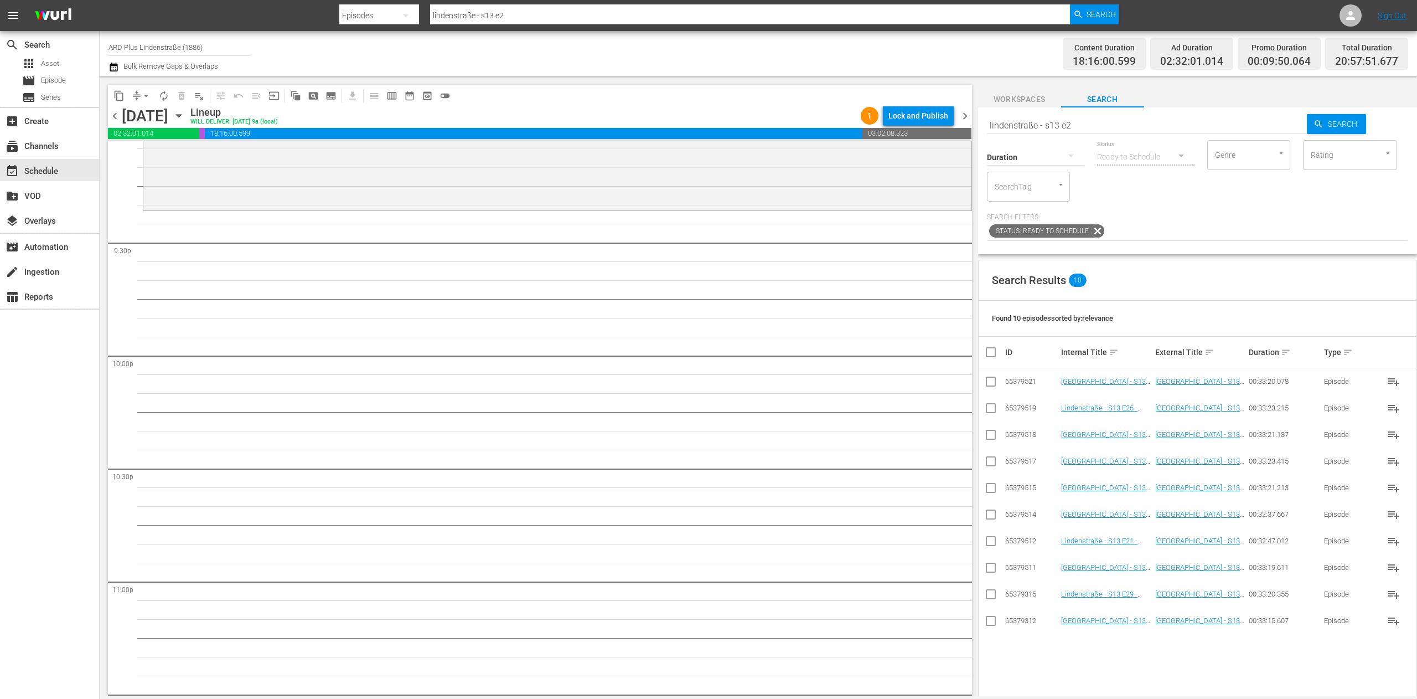
scroll to position [4645, 0]
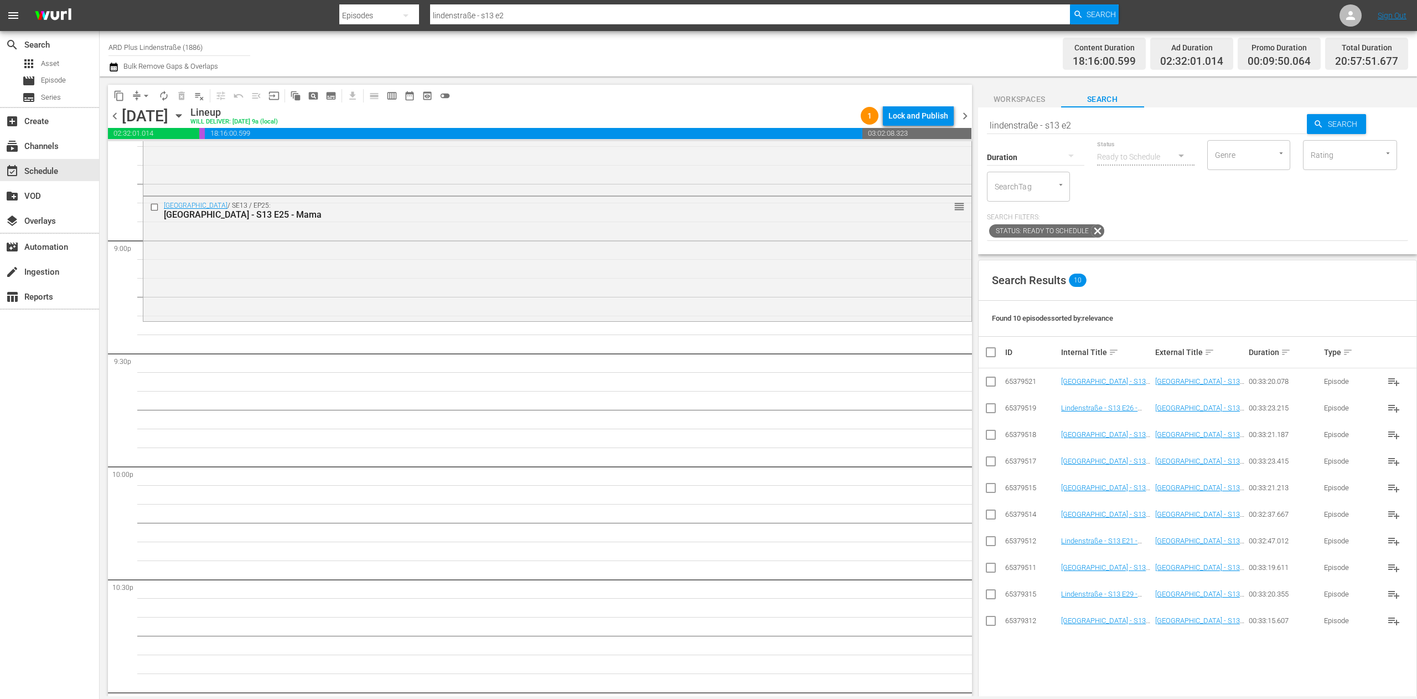
drag, startPoint x: 625, startPoint y: 417, endPoint x: 639, endPoint y: 420, distance: 14.0
click at [885, 130] on input "lindenstraße - s13 e2" at bounding box center [1147, 125] width 321 height 27
type input "lindenstraße - s13 e1"
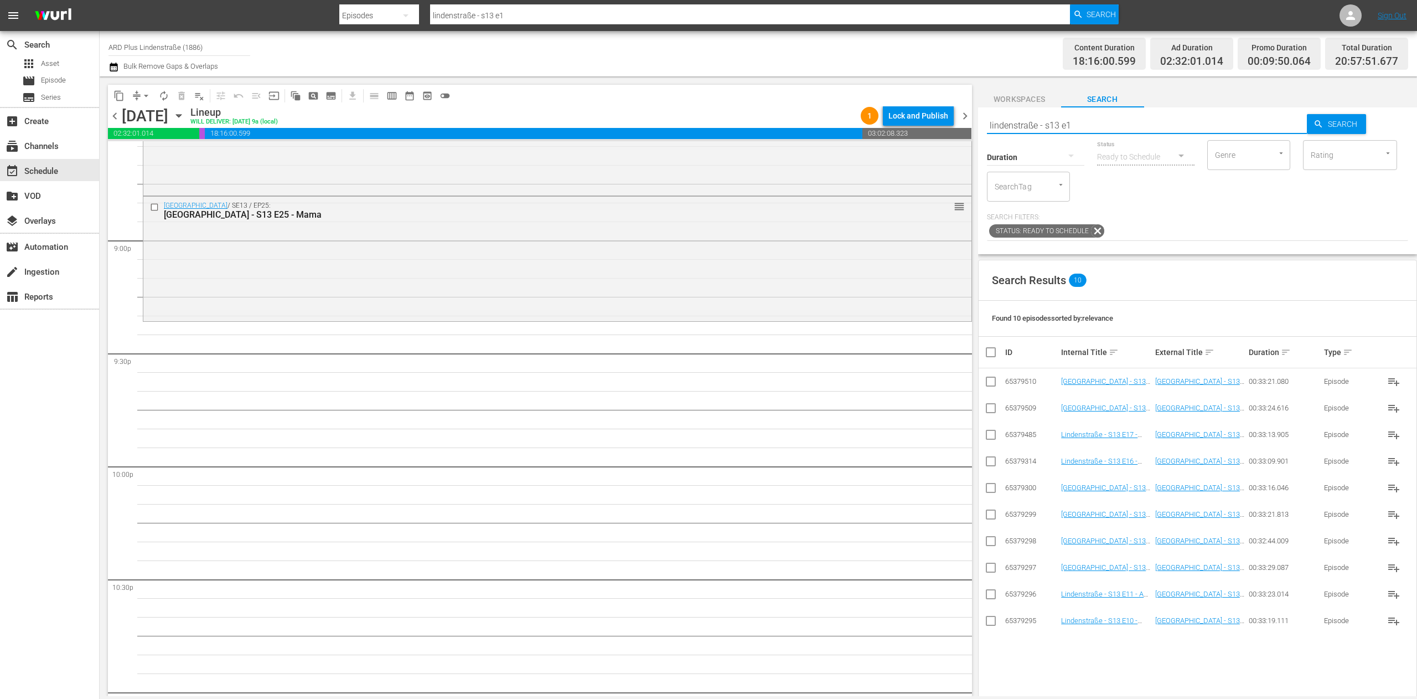
click at [885, 436] on input "checkbox" at bounding box center [990, 489] width 13 height 13
checkbox input "true"
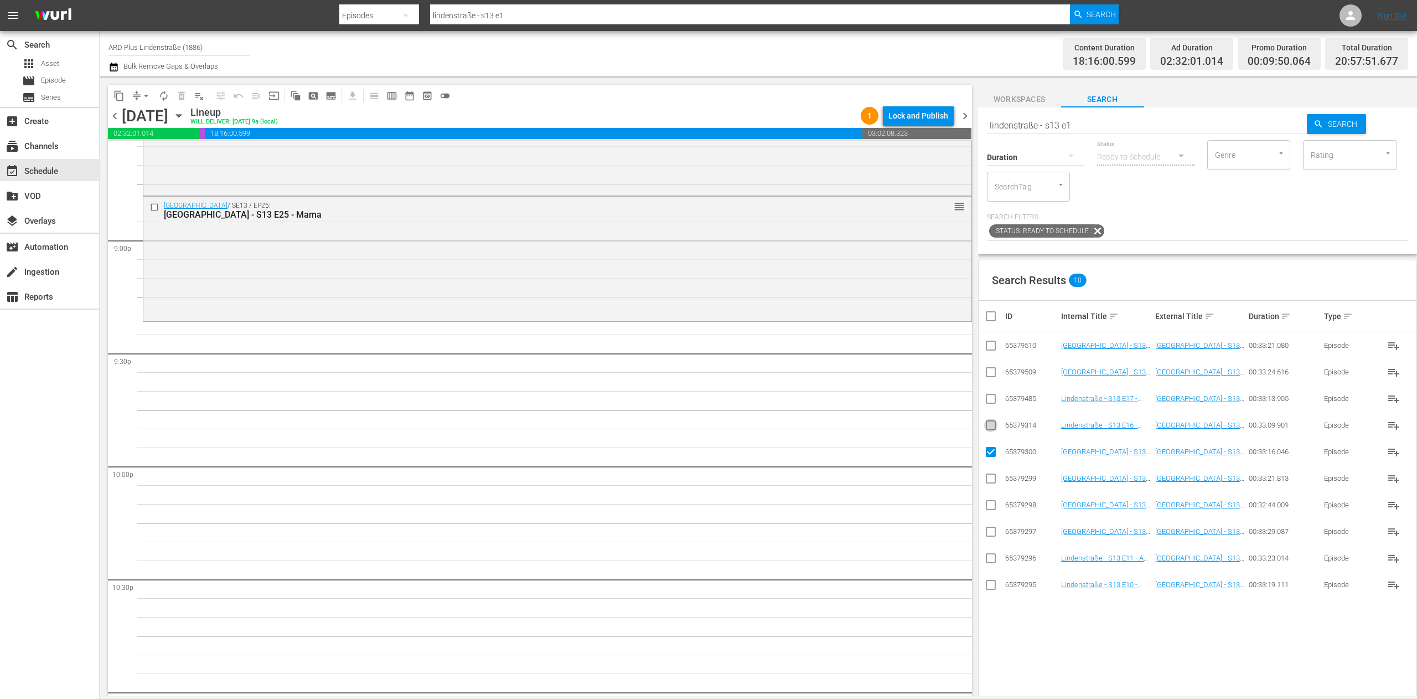
click at [885, 430] on input "checkbox" at bounding box center [990, 427] width 13 height 13
checkbox input "true"
click at [885, 401] on input "checkbox" at bounding box center [990, 400] width 13 height 13
checkbox input "true"
click at [885, 373] on input "checkbox" at bounding box center [990, 374] width 13 height 13
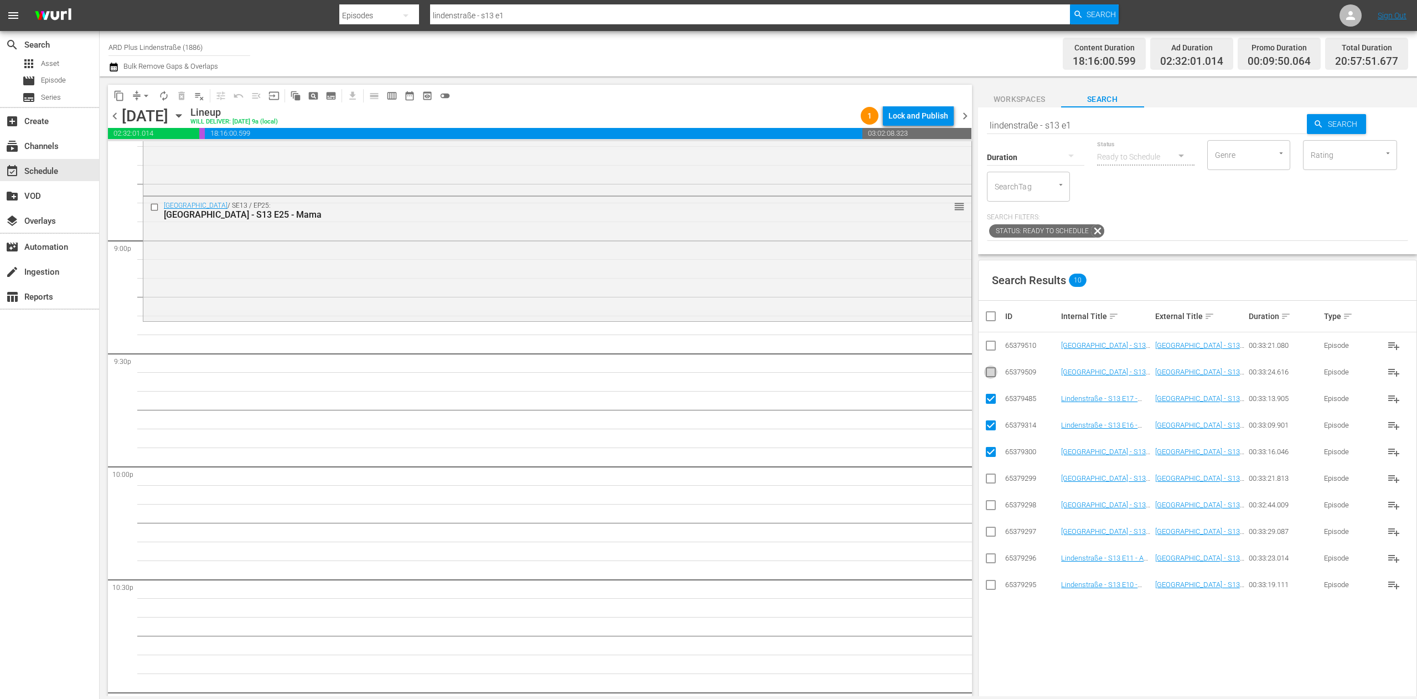
checkbox input "true"
click at [885, 342] on input "checkbox" at bounding box center [990, 347] width 13 height 13
checkbox input "true"
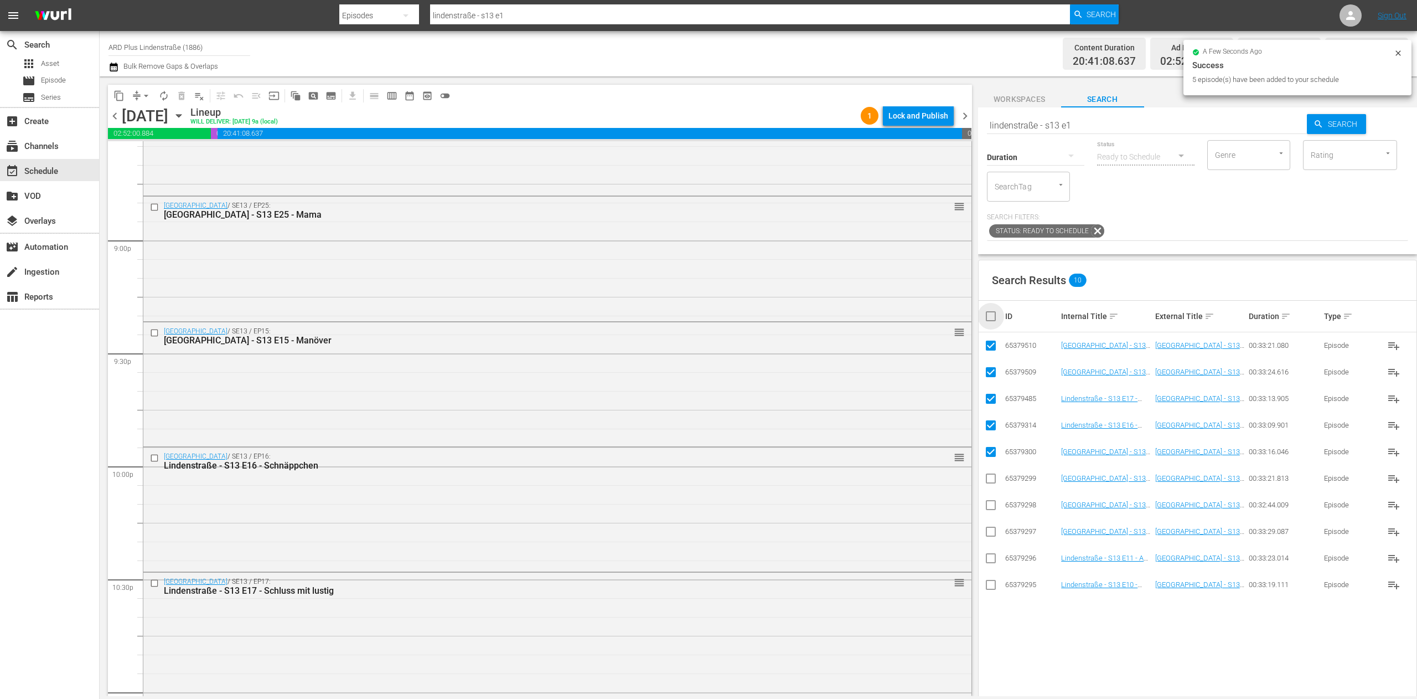
click at [885, 319] on input "checkbox" at bounding box center [995, 315] width 22 height 13
checkbox input "true"
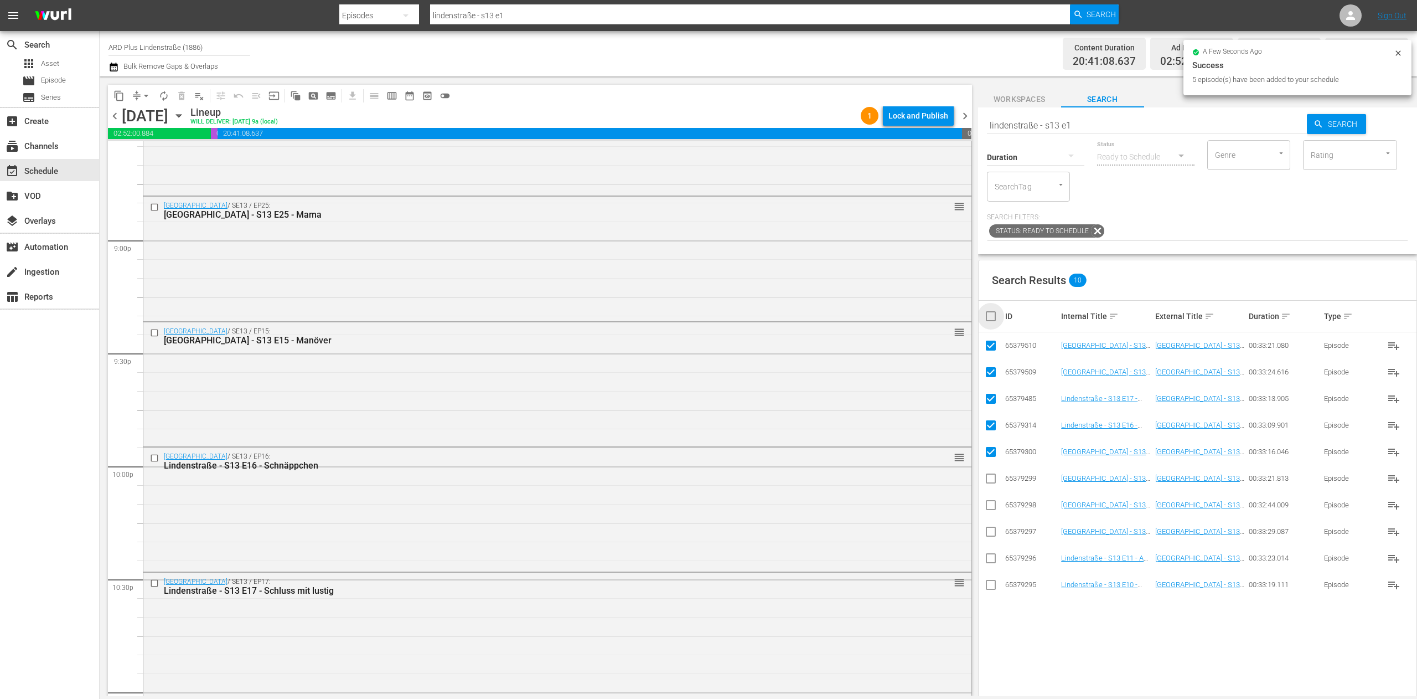
checkbox input "true"
click at [885, 319] on input "checkbox" at bounding box center [995, 315] width 22 height 13
checkbox input "false"
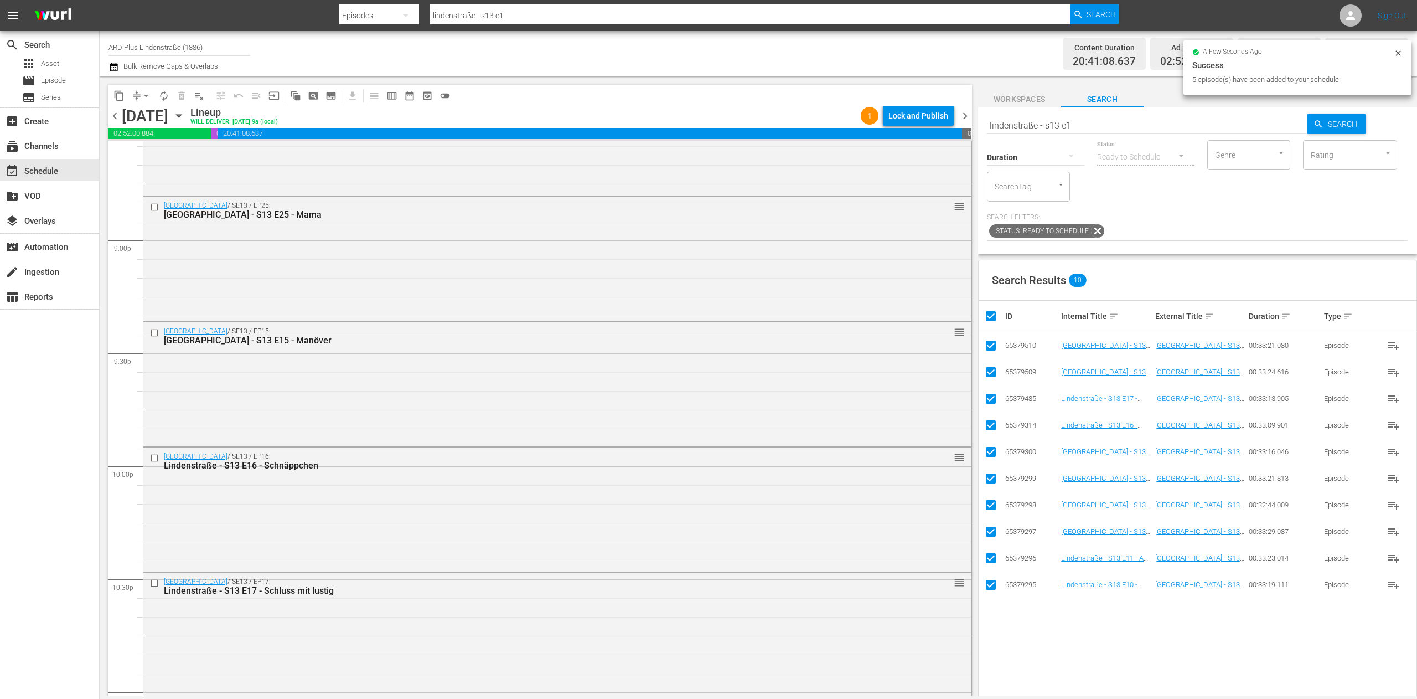
checkbox input "false"
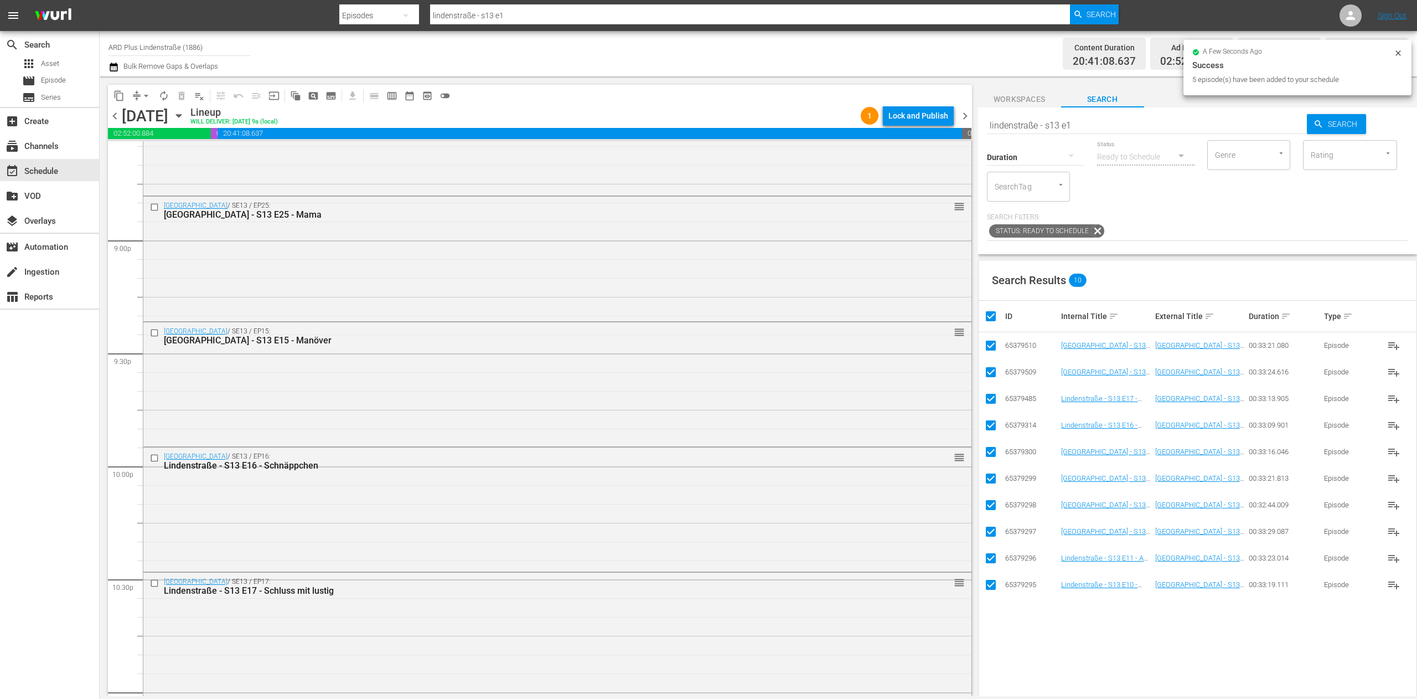
checkbox input "false"
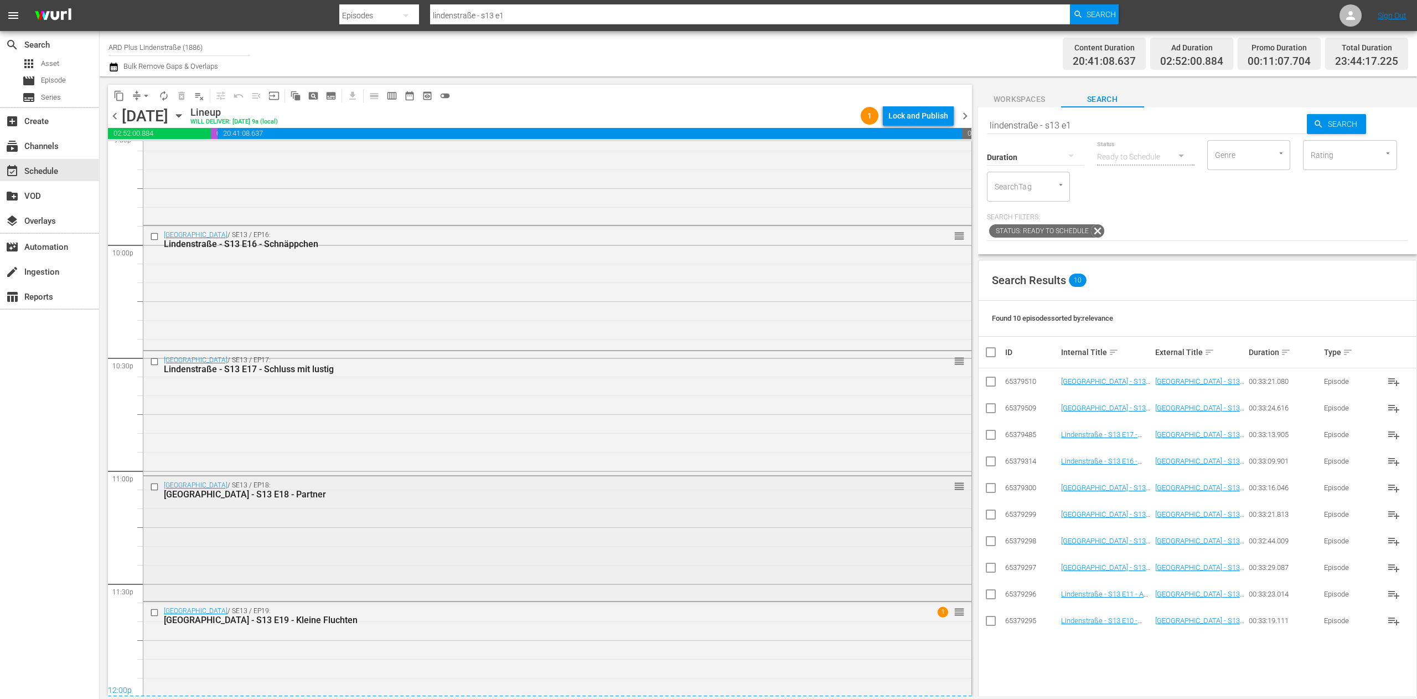
scroll to position [4896, 0]
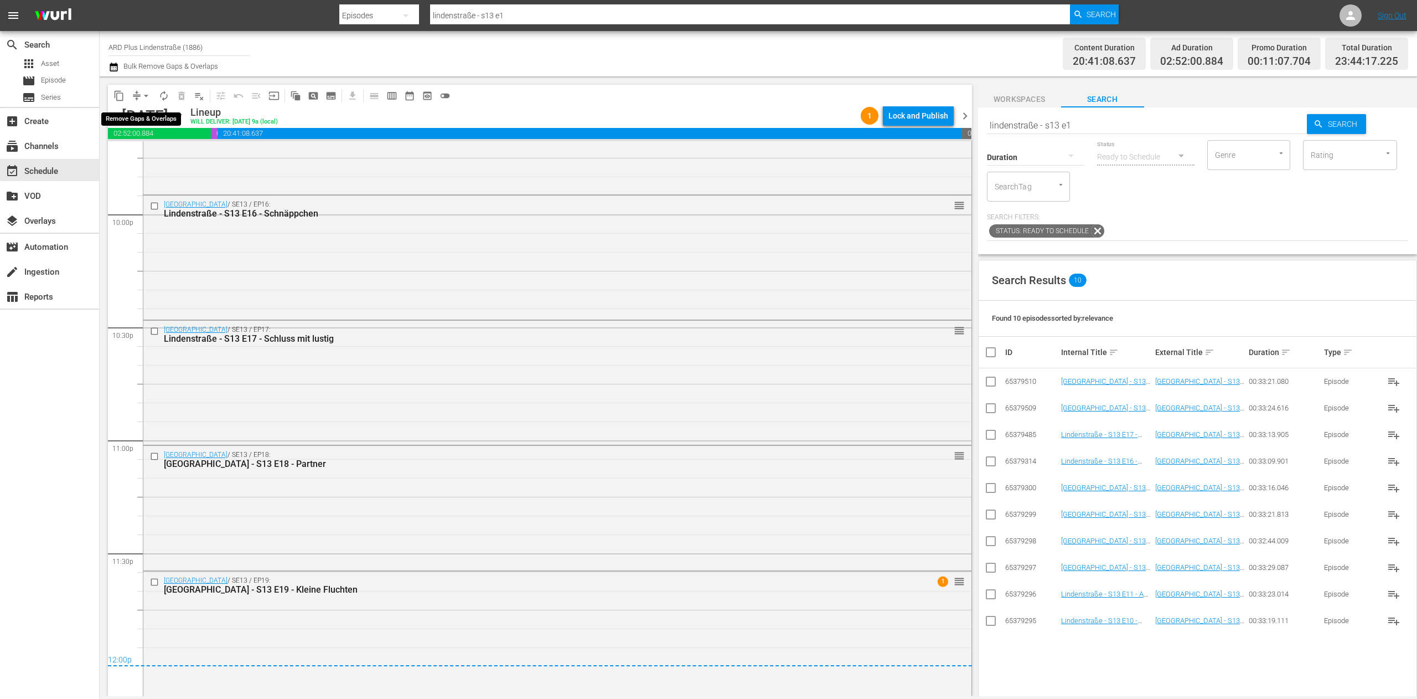
click at [141, 91] on span "arrow_drop_down" at bounding box center [146, 95] width 11 height 11
click at [157, 146] on li "Align to End of Previous Day" at bounding box center [147, 155] width 116 height 18
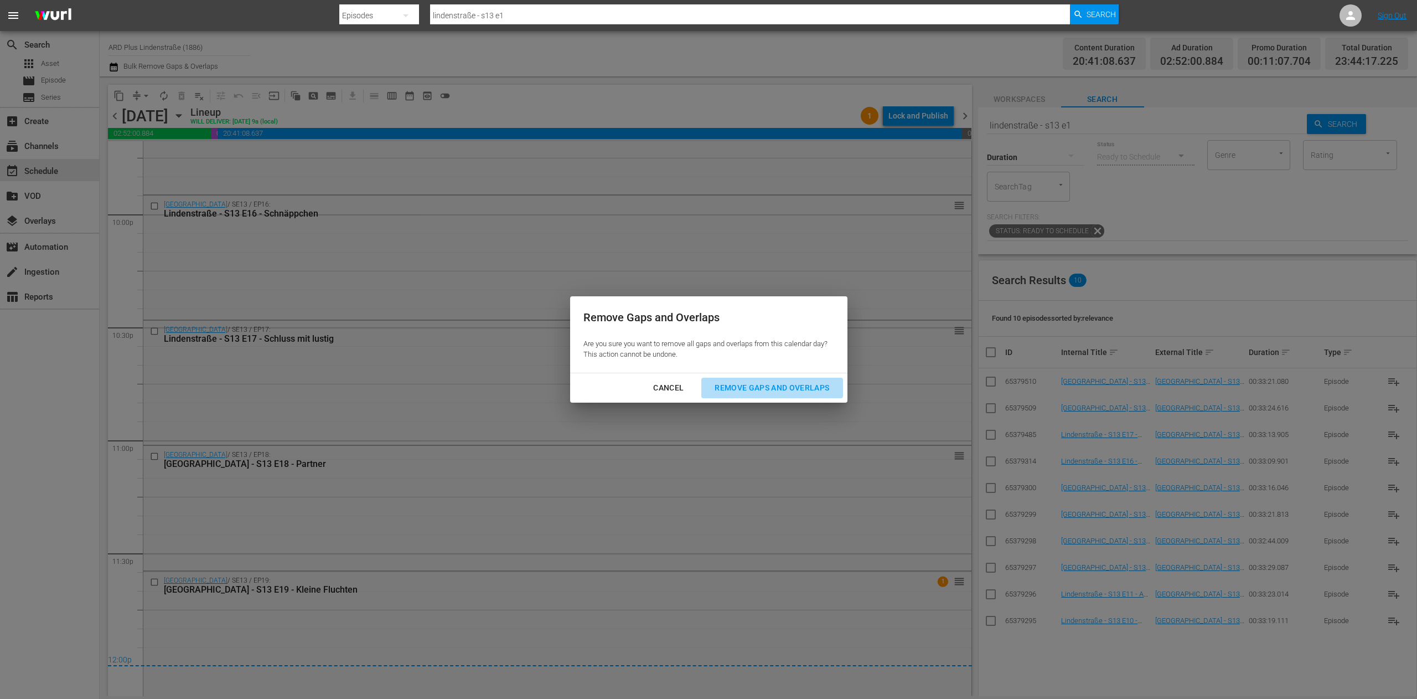
click at [765, 378] on button "Remove Gaps and Overlaps" at bounding box center [771, 388] width 141 height 20
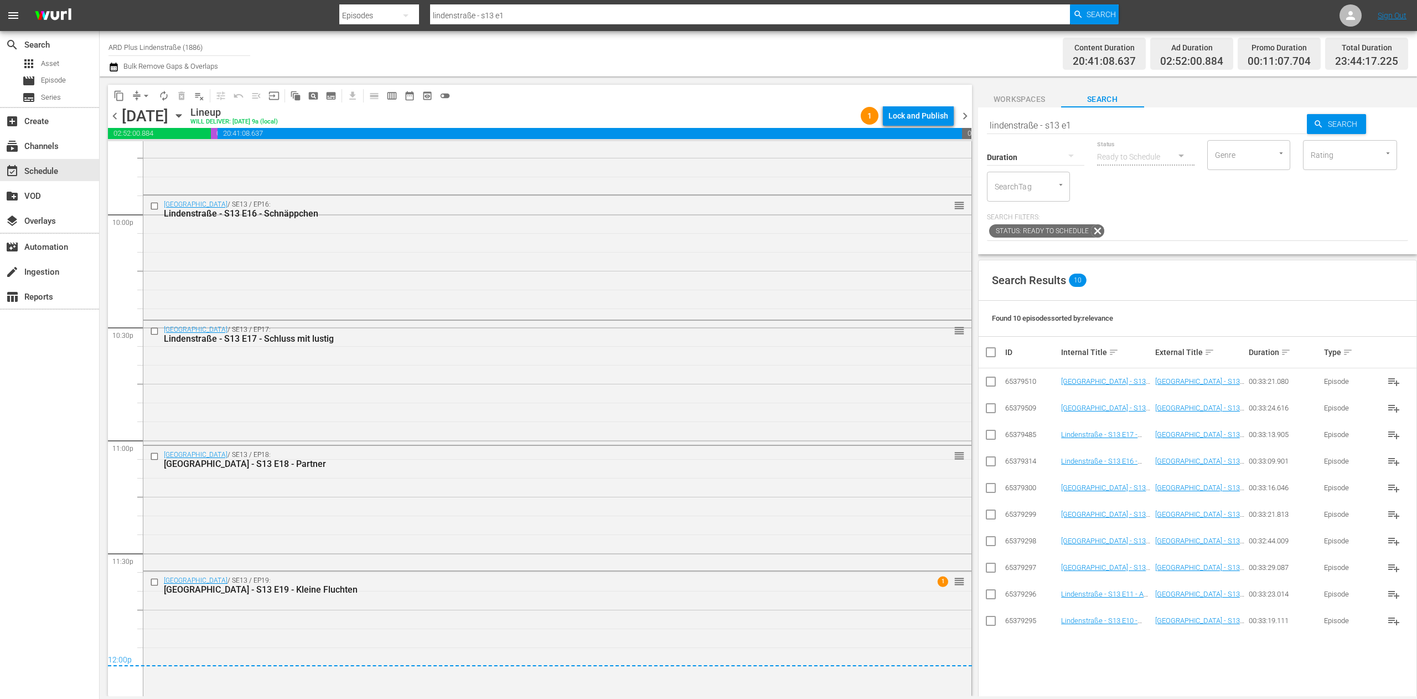
click at [885, 110] on span "chevron_right" at bounding box center [965, 116] width 14 height 14
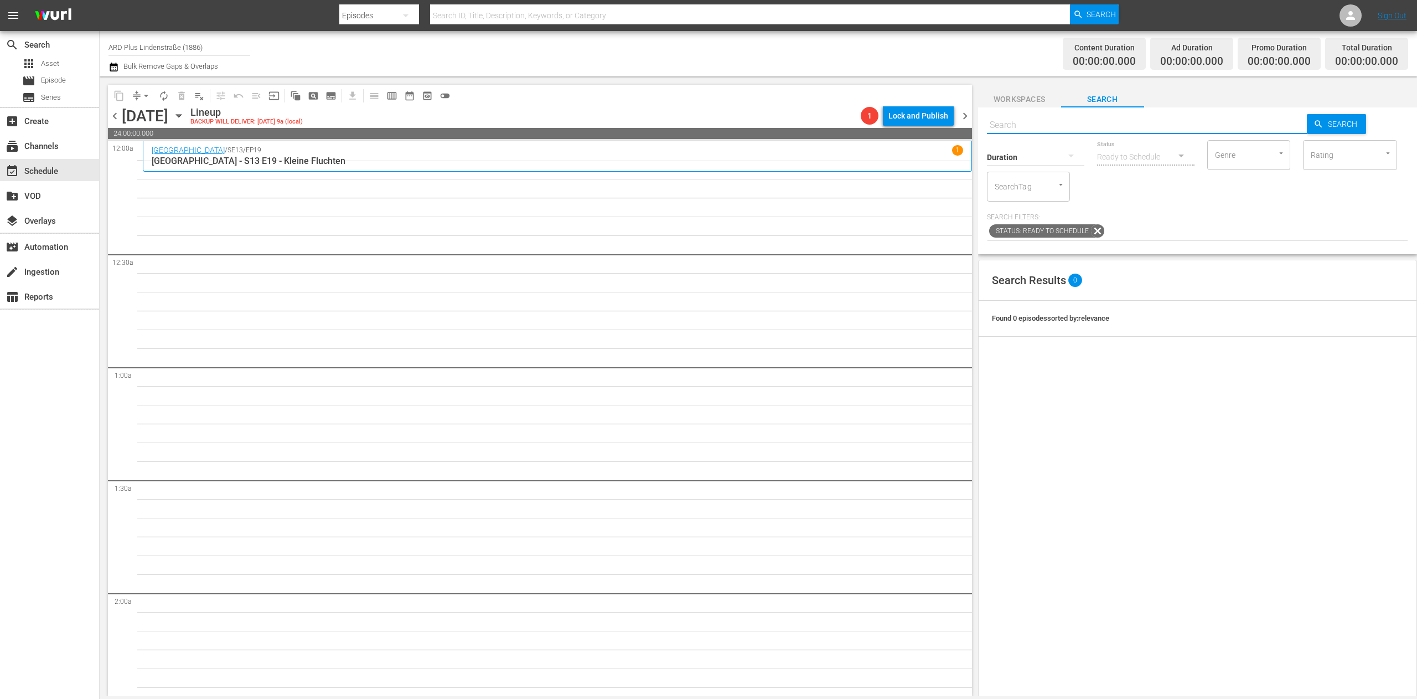
click at [885, 123] on input "text" at bounding box center [1147, 125] width 321 height 27
type input "lindenstraße - s13 e2"
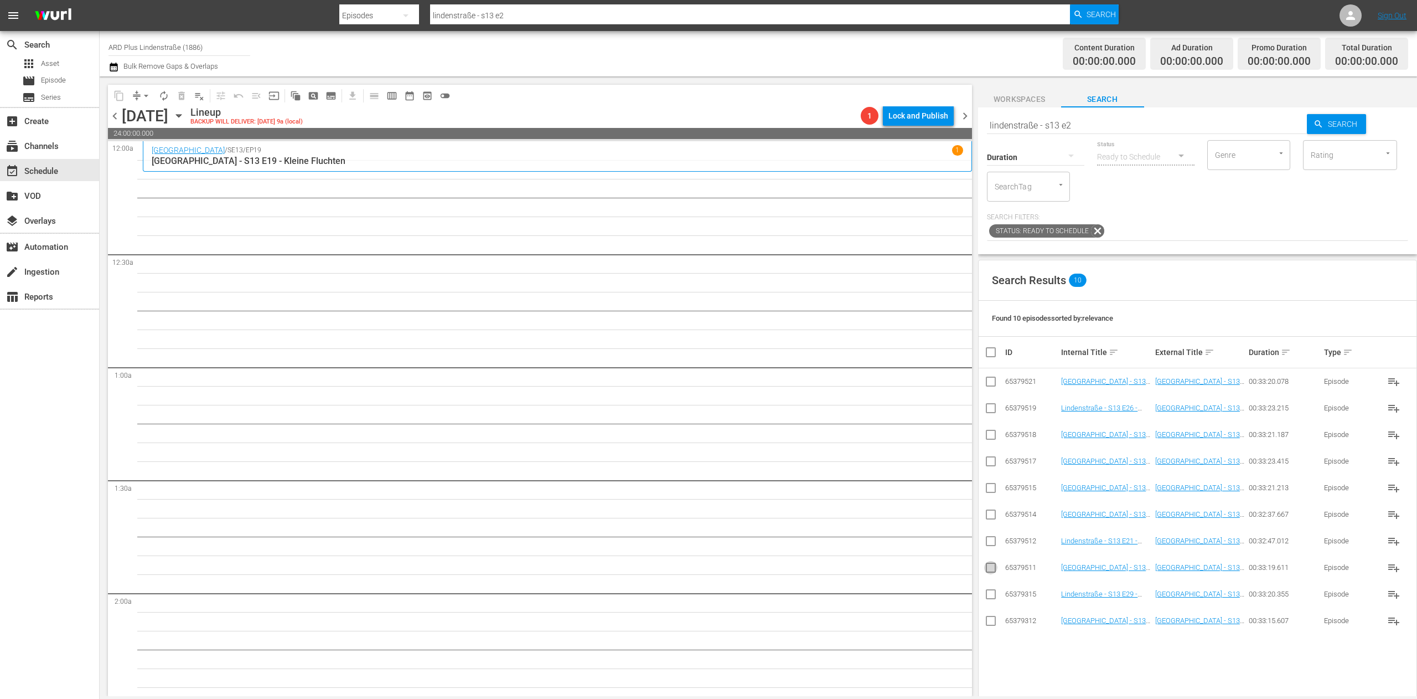
click at [885, 436] on input "checkbox" at bounding box center [990, 569] width 13 height 13
checkbox input "true"
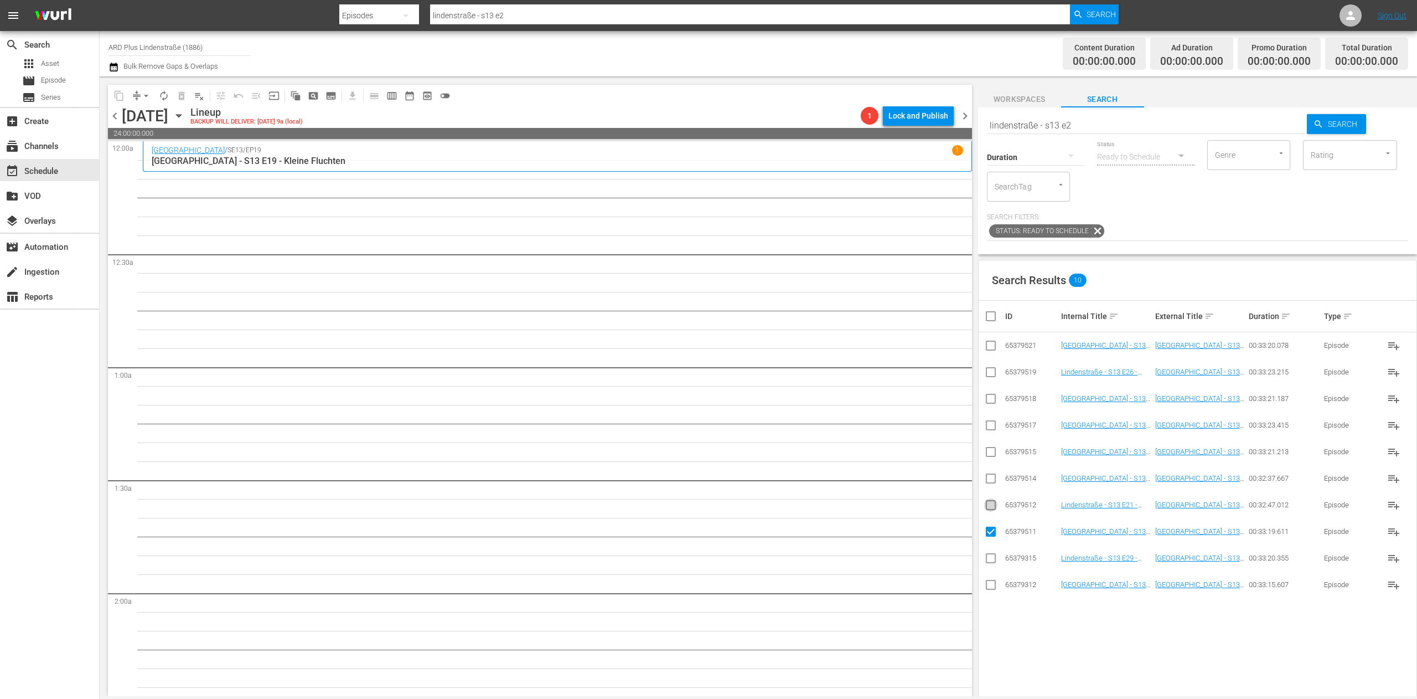
click at [885, 436] on input "checkbox" at bounding box center [990, 506] width 13 height 13
checkbox input "true"
click at [885, 436] on input "checkbox" at bounding box center [990, 480] width 13 height 13
checkbox input "true"
click at [885, 436] on input "checkbox" at bounding box center [990, 453] width 13 height 13
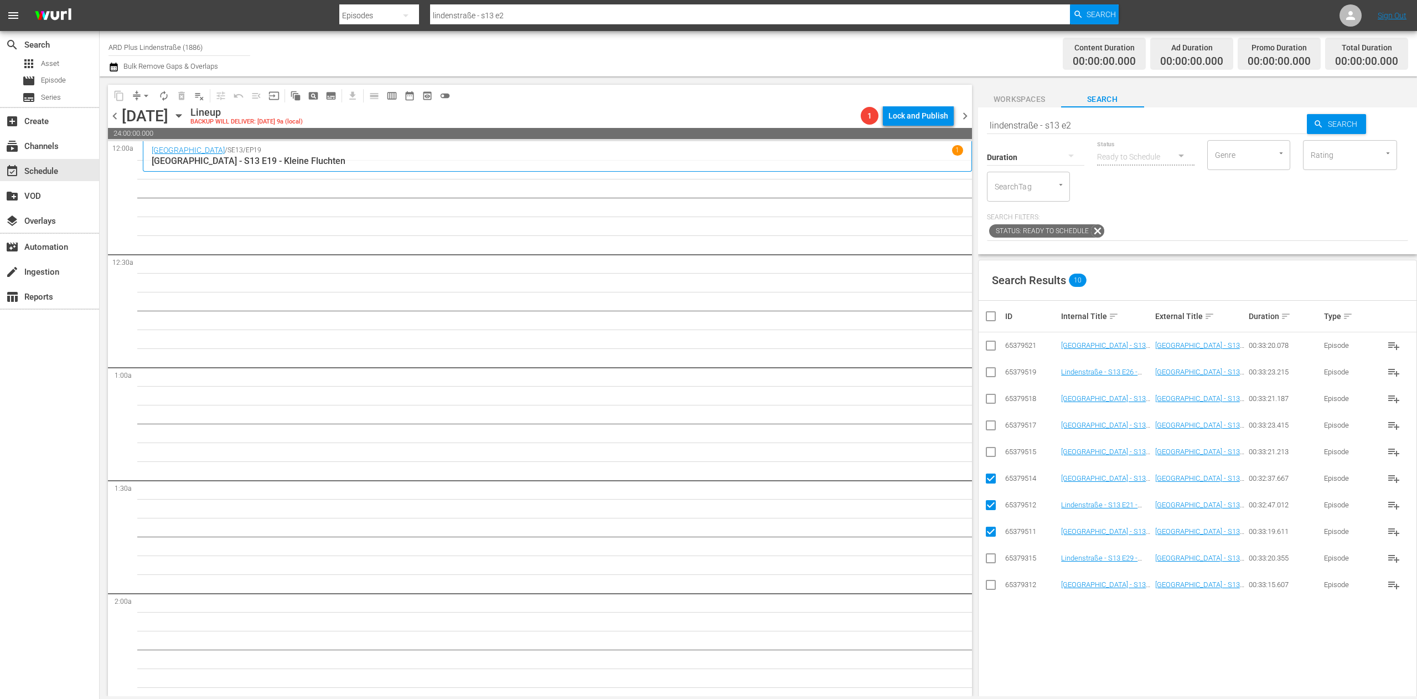
checkbox input "true"
click at [885, 427] on input "checkbox" at bounding box center [990, 427] width 13 height 13
checkbox input "true"
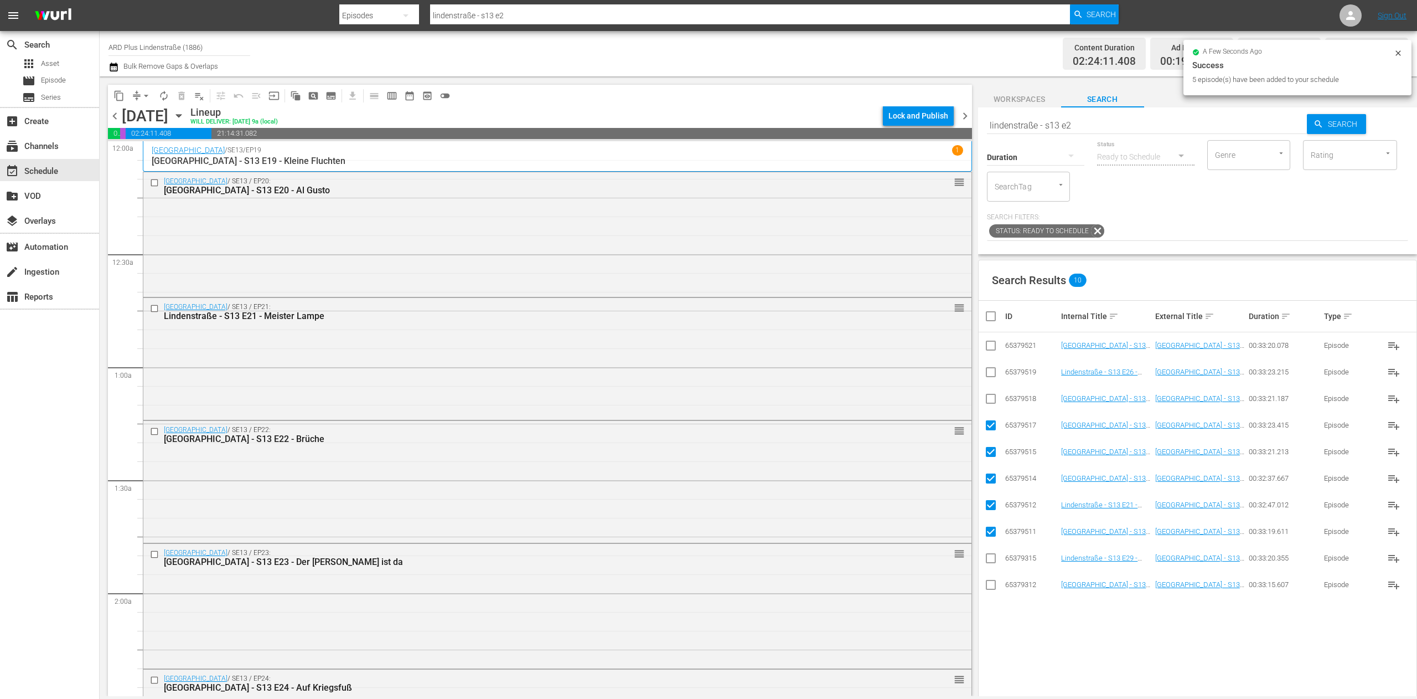
click at [885, 321] on input "checkbox" at bounding box center [995, 315] width 22 height 13
checkbox input "true"
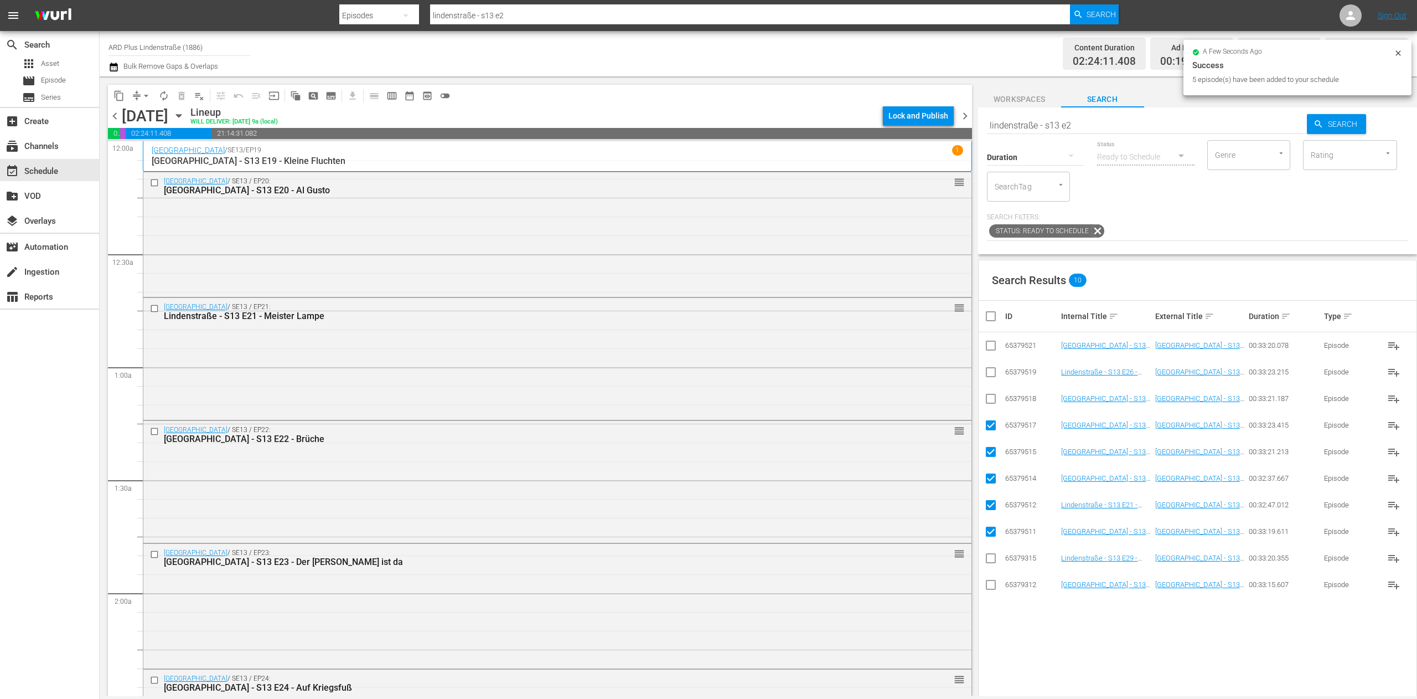
checkbox input "true"
click at [885, 321] on input "checkbox" at bounding box center [995, 315] width 22 height 13
checkbox input "false"
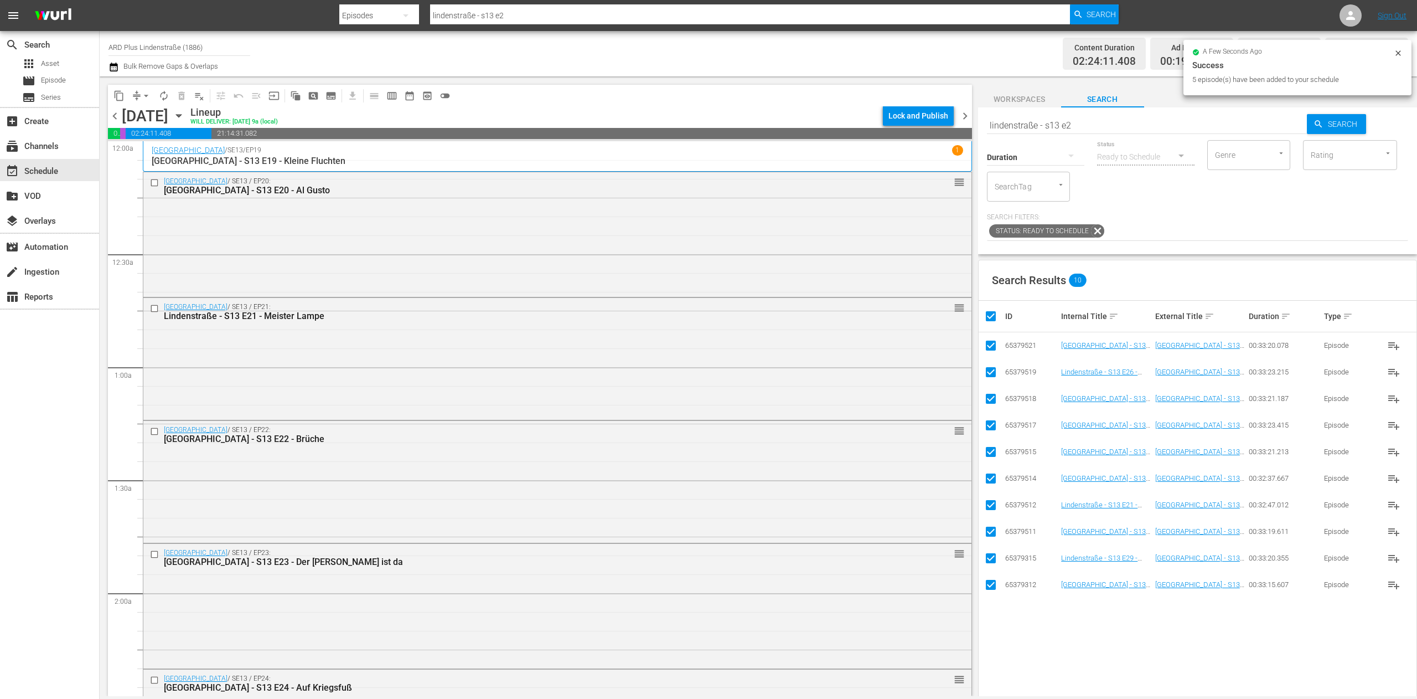
checkbox input "false"
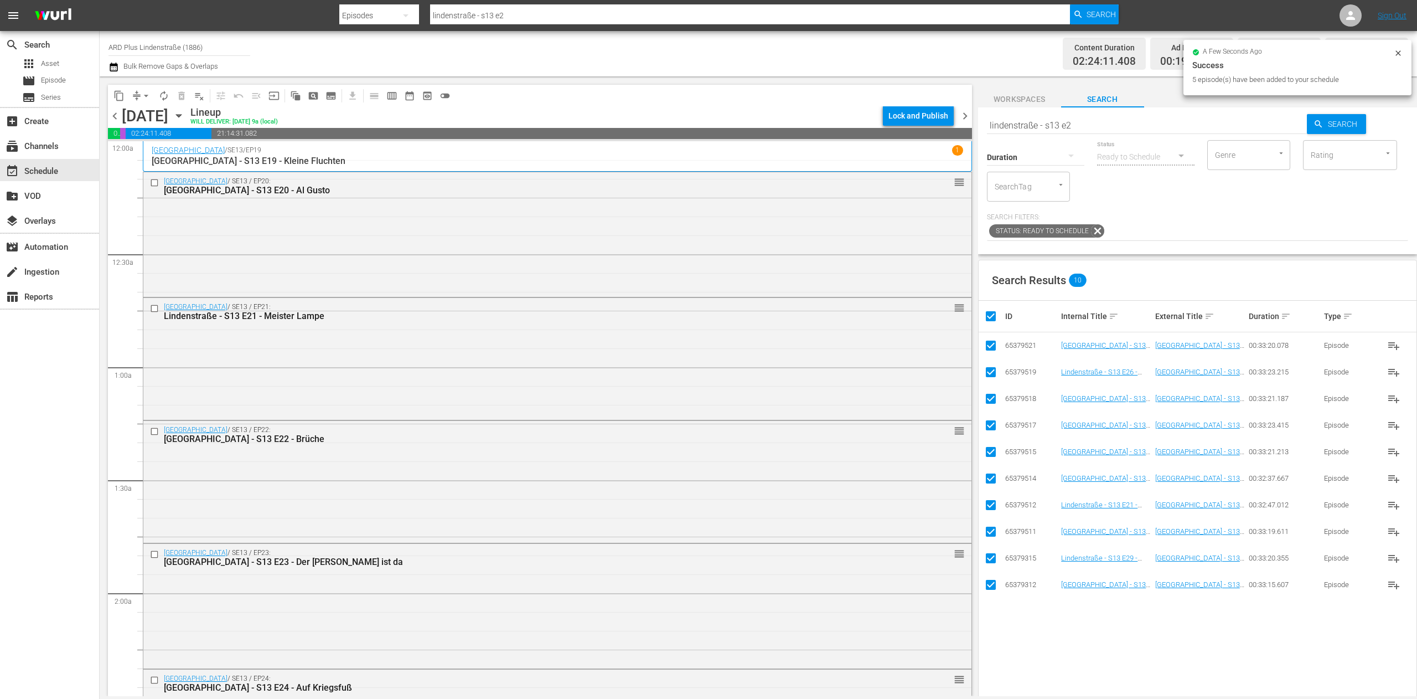
checkbox input "false"
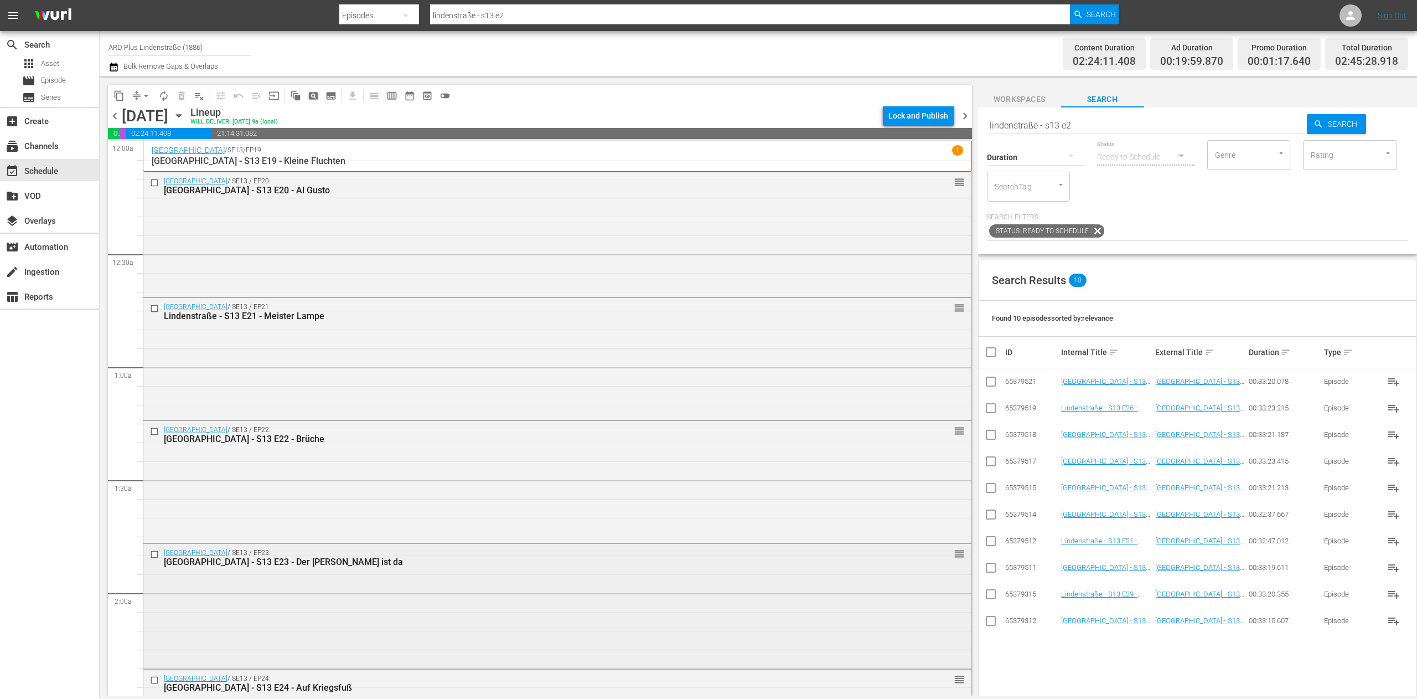
scroll to position [221, 0]
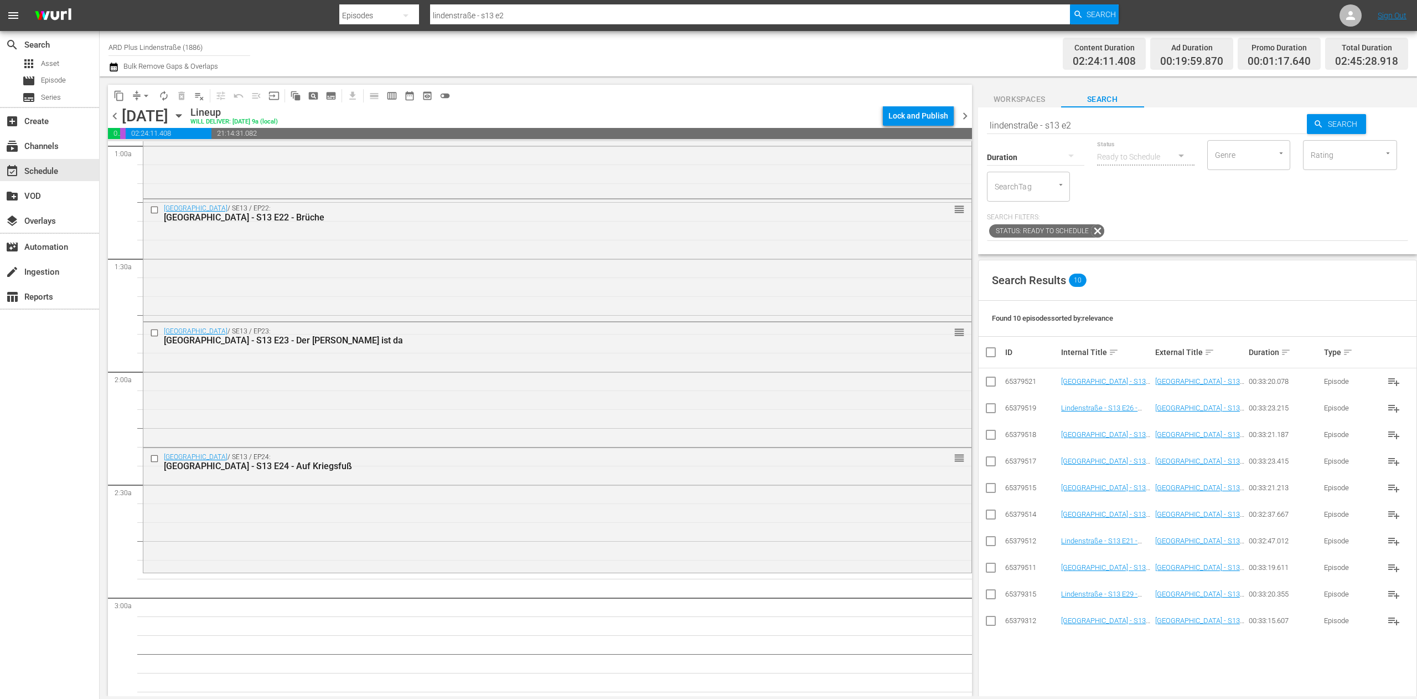
click at [885, 123] on input "lindenstraße - s13 e2" at bounding box center [1147, 125] width 321 height 27
type input "lindenstraße - s11 e2"
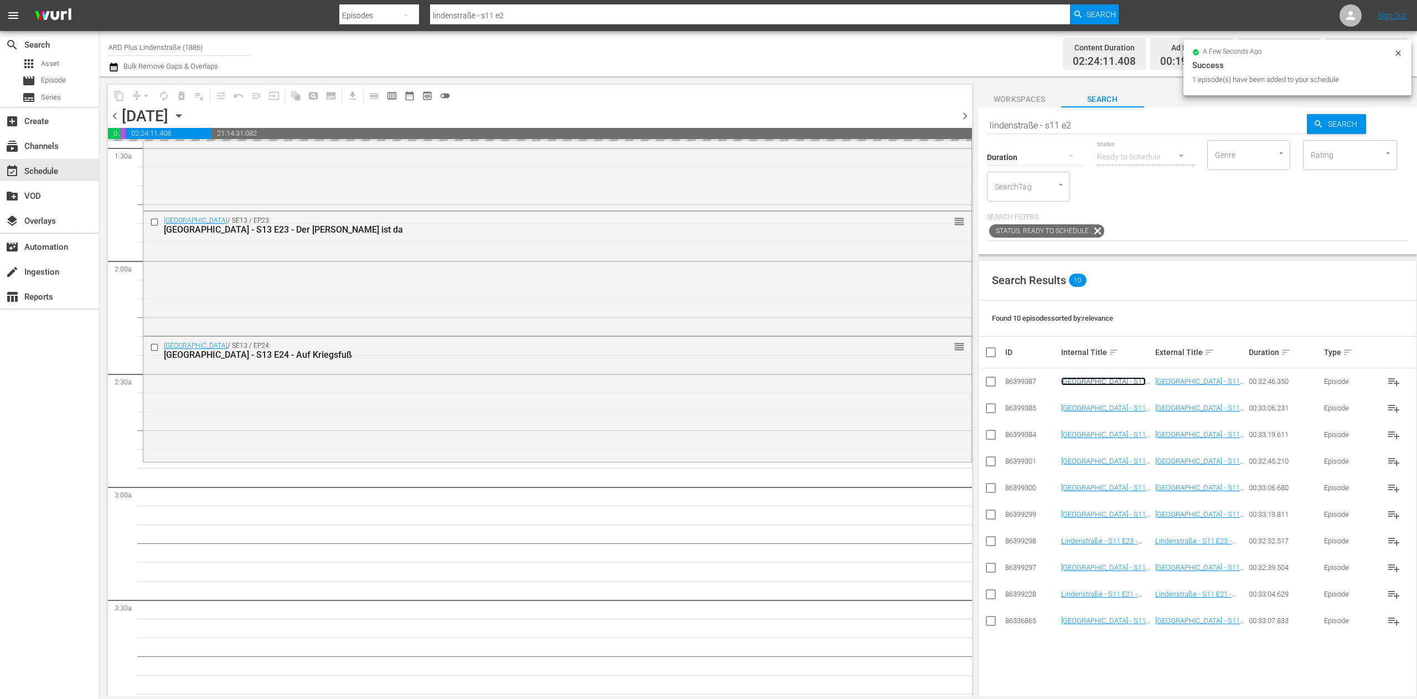
scroll to position [443, 0]
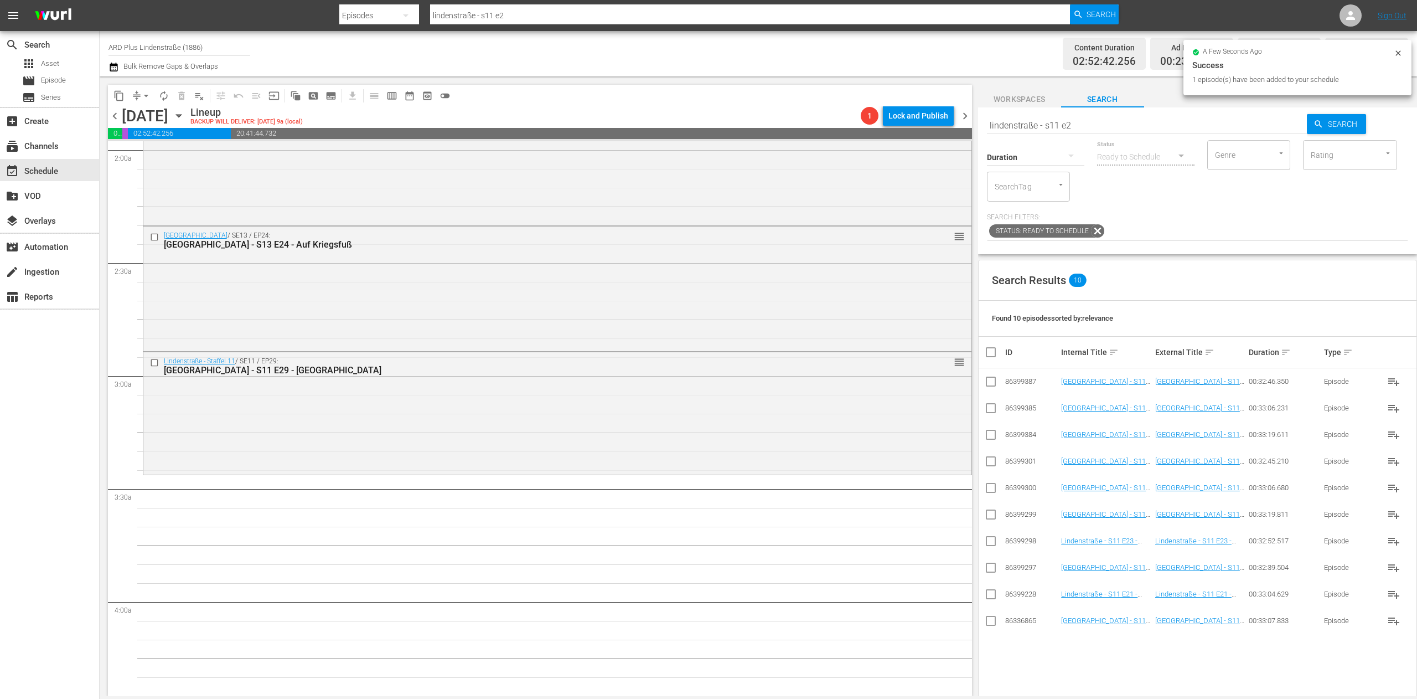
click at [885, 123] on input "lindenstraße - s11 e2" at bounding box center [1147, 125] width 321 height 27
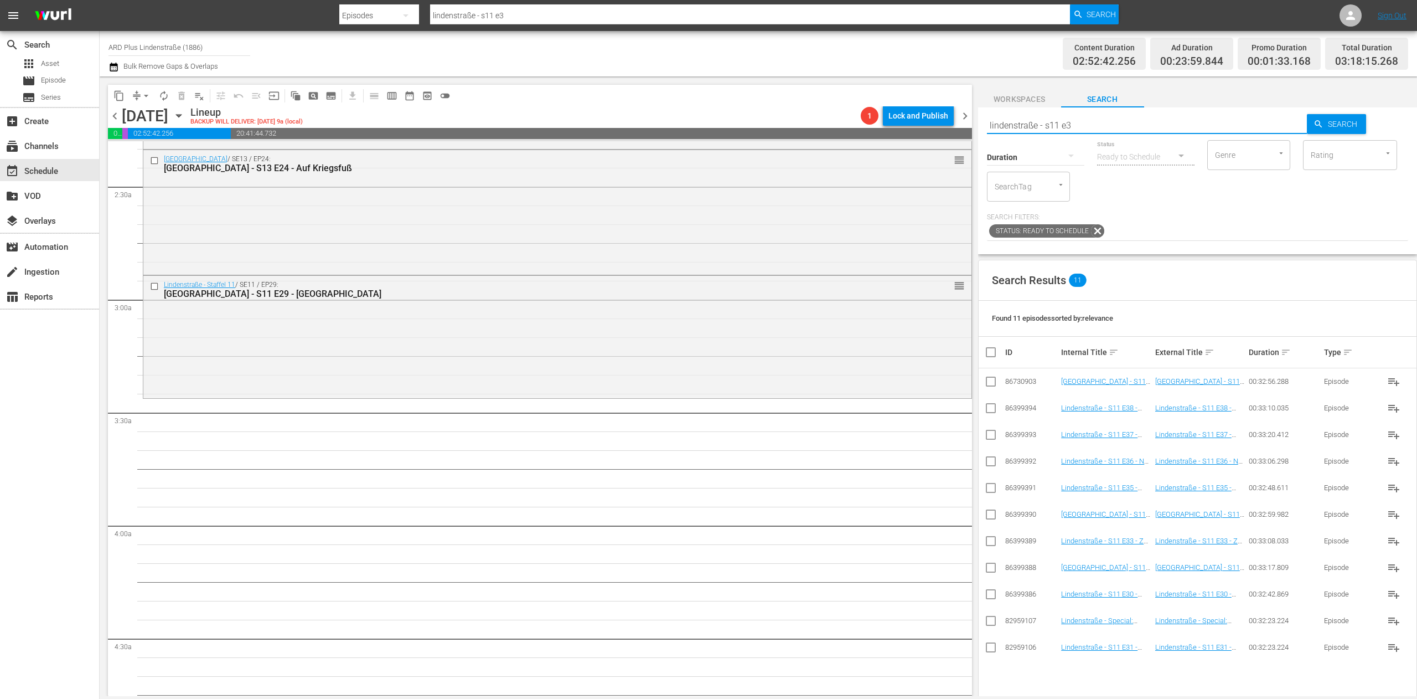
scroll to position [554, 0]
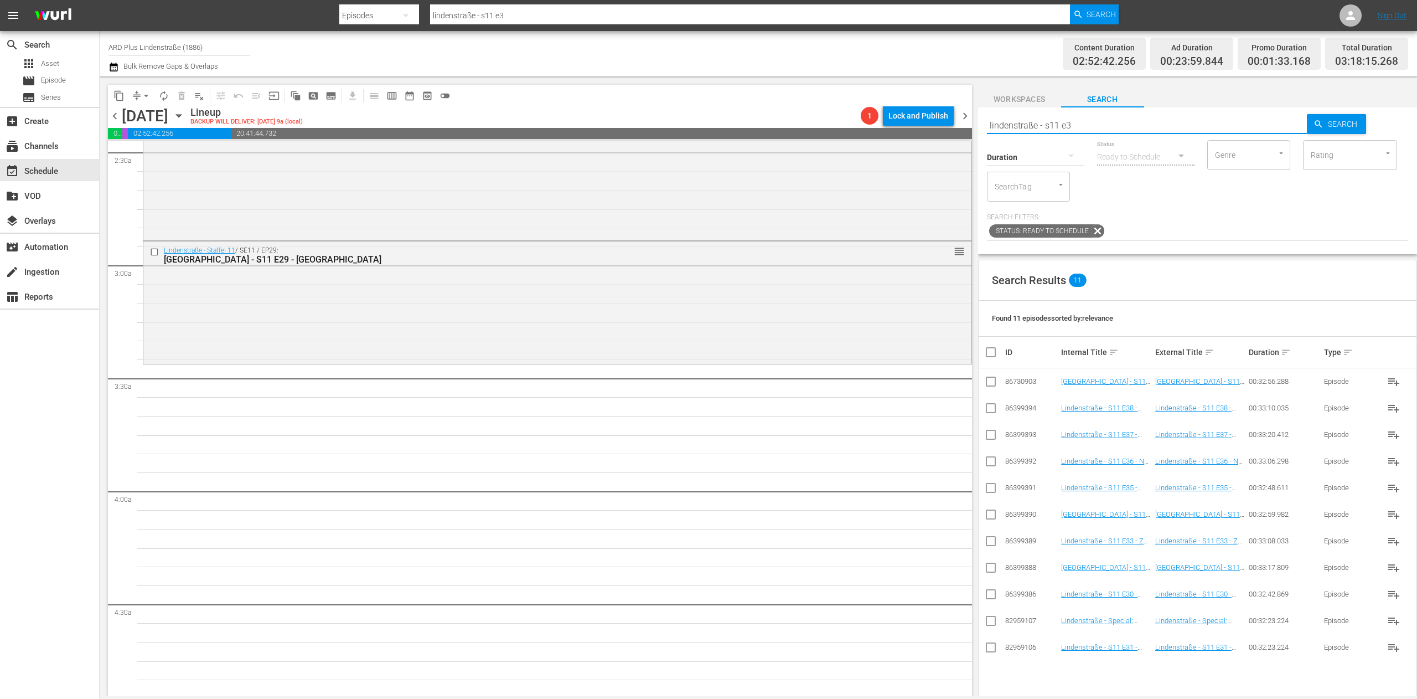
click at [885, 436] on input "checkbox" at bounding box center [990, 596] width 13 height 13
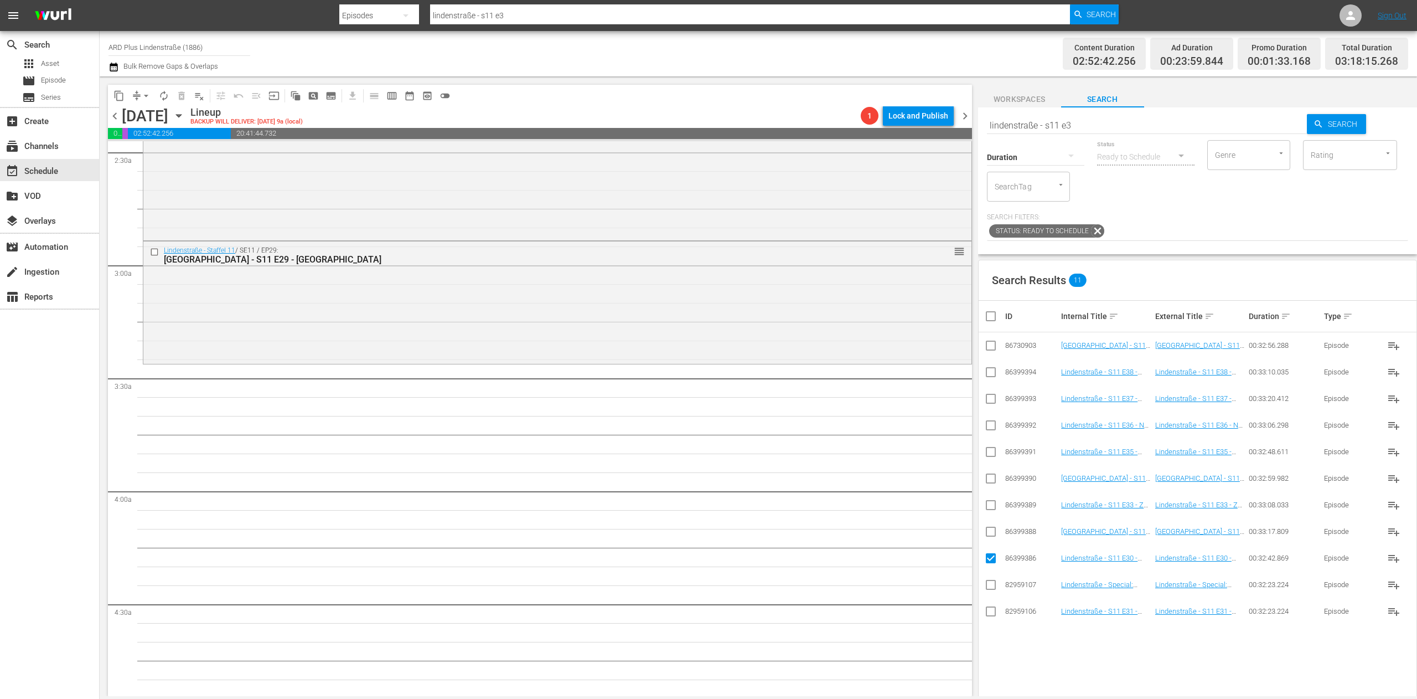
click at [885, 436] on input "checkbox" at bounding box center [990, 613] width 13 height 13
click at [885, 436] on input "checkbox" at bounding box center [990, 533] width 13 height 13
click at [885, 436] on input "checkbox" at bounding box center [990, 506] width 13 height 13
click at [885, 436] on input "checkbox" at bounding box center [990, 480] width 13 height 13
click at [885, 436] on input "checkbox" at bounding box center [990, 453] width 13 height 13
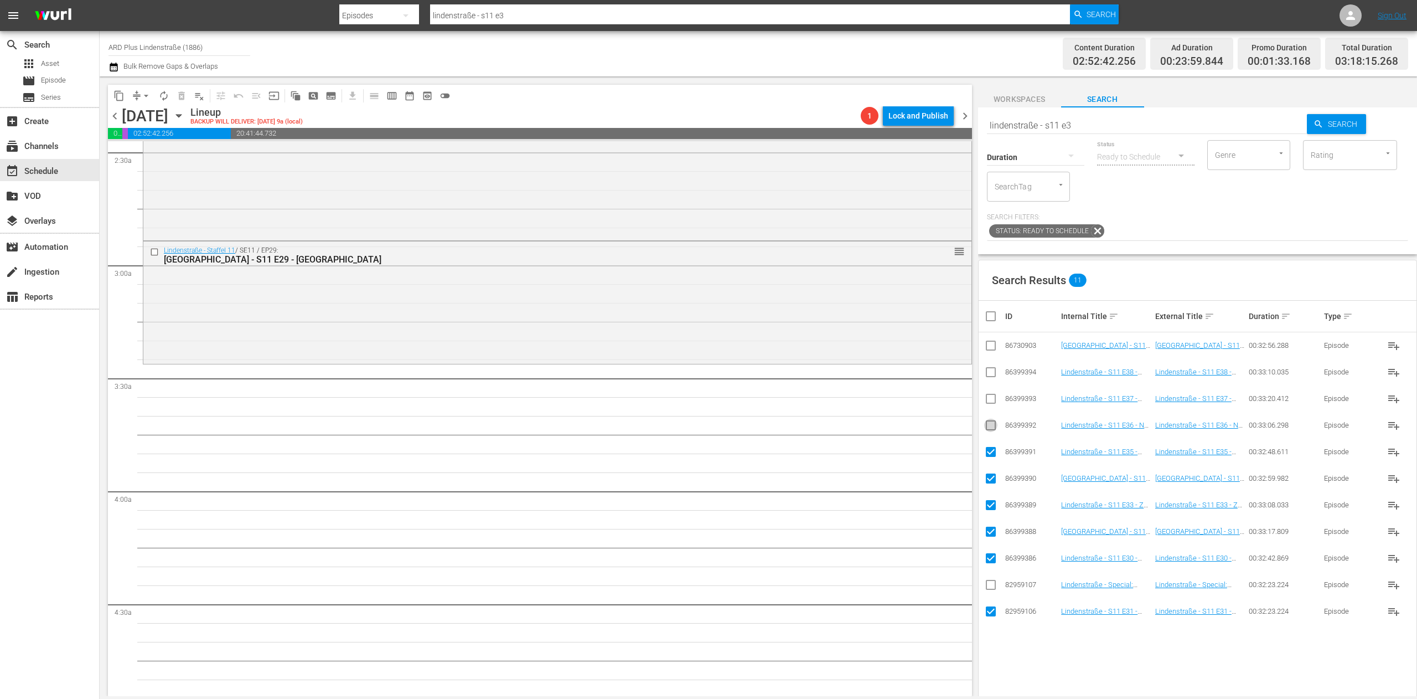
click at [885, 433] on input "checkbox" at bounding box center [990, 427] width 13 height 13
click at [885, 403] on input "checkbox" at bounding box center [990, 400] width 13 height 13
click at [885, 376] on input "checkbox" at bounding box center [990, 374] width 13 height 13
click at [885, 347] on input "checkbox" at bounding box center [990, 347] width 13 height 13
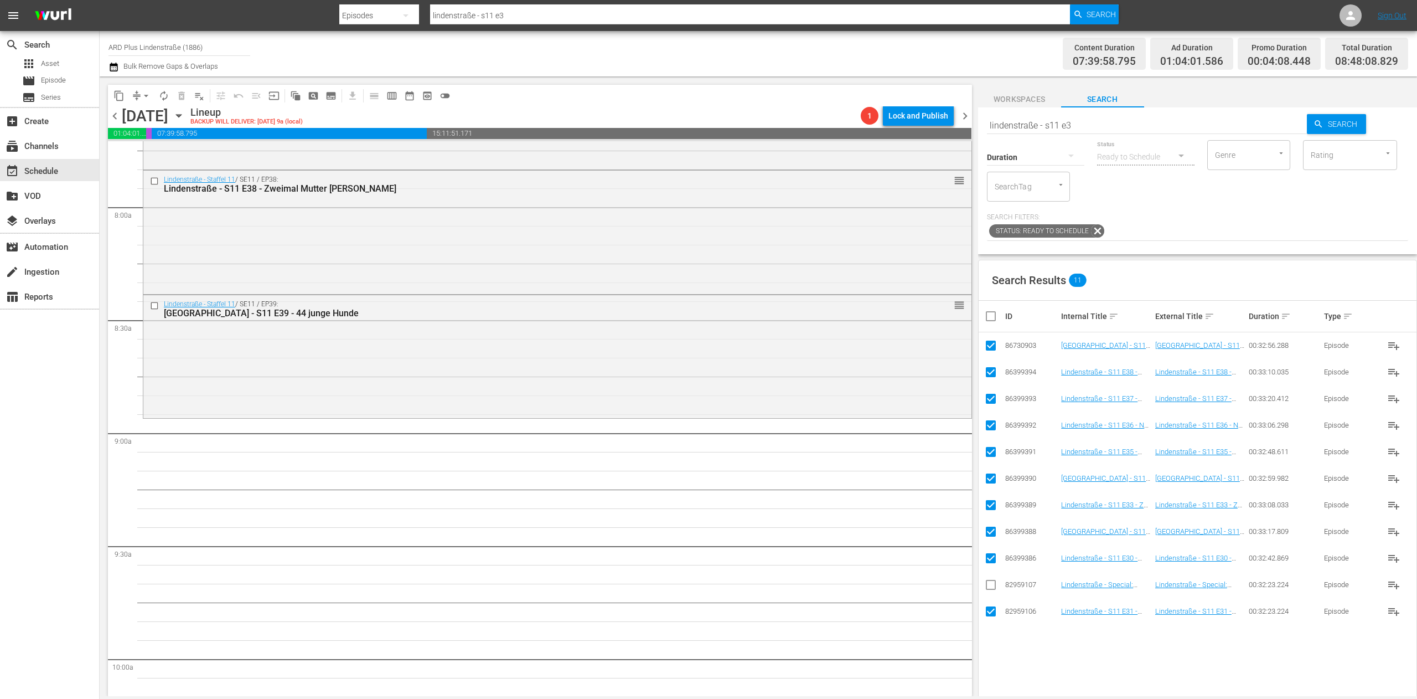
scroll to position [1772, 0]
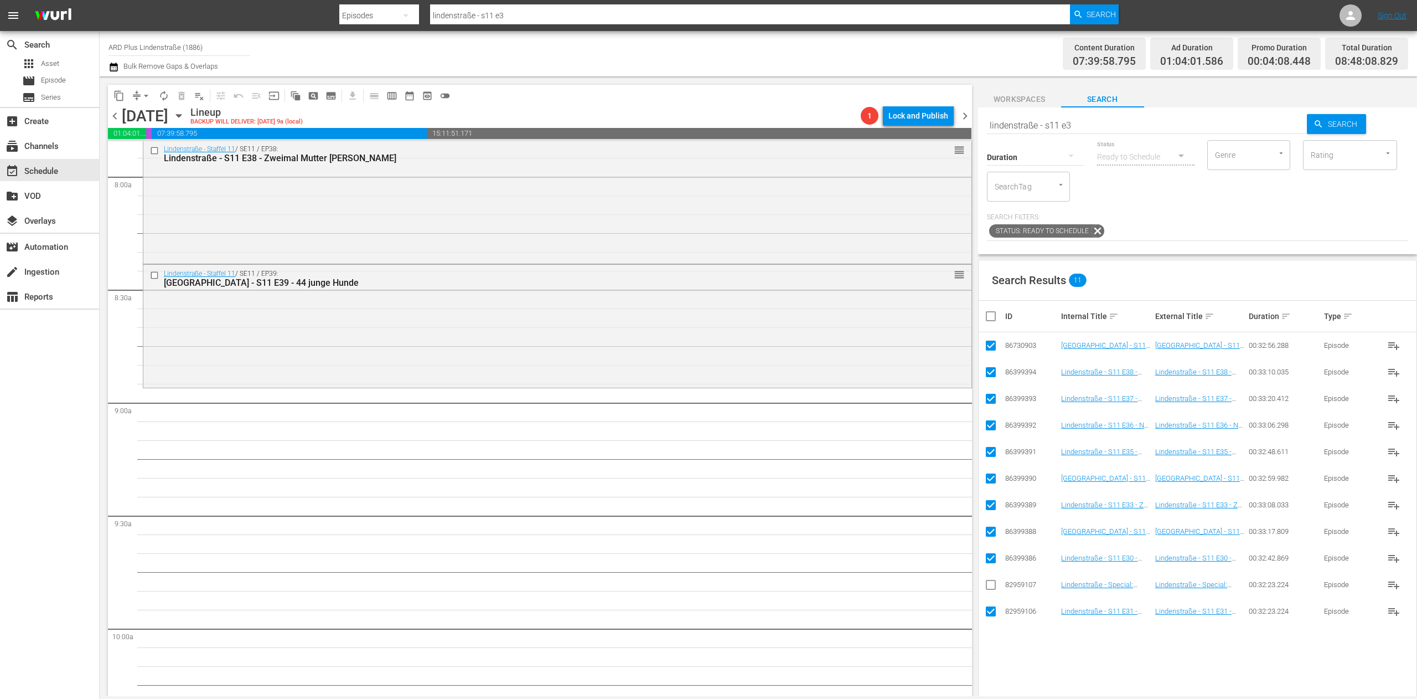
click at [885, 316] on input "checkbox" at bounding box center [995, 315] width 22 height 13
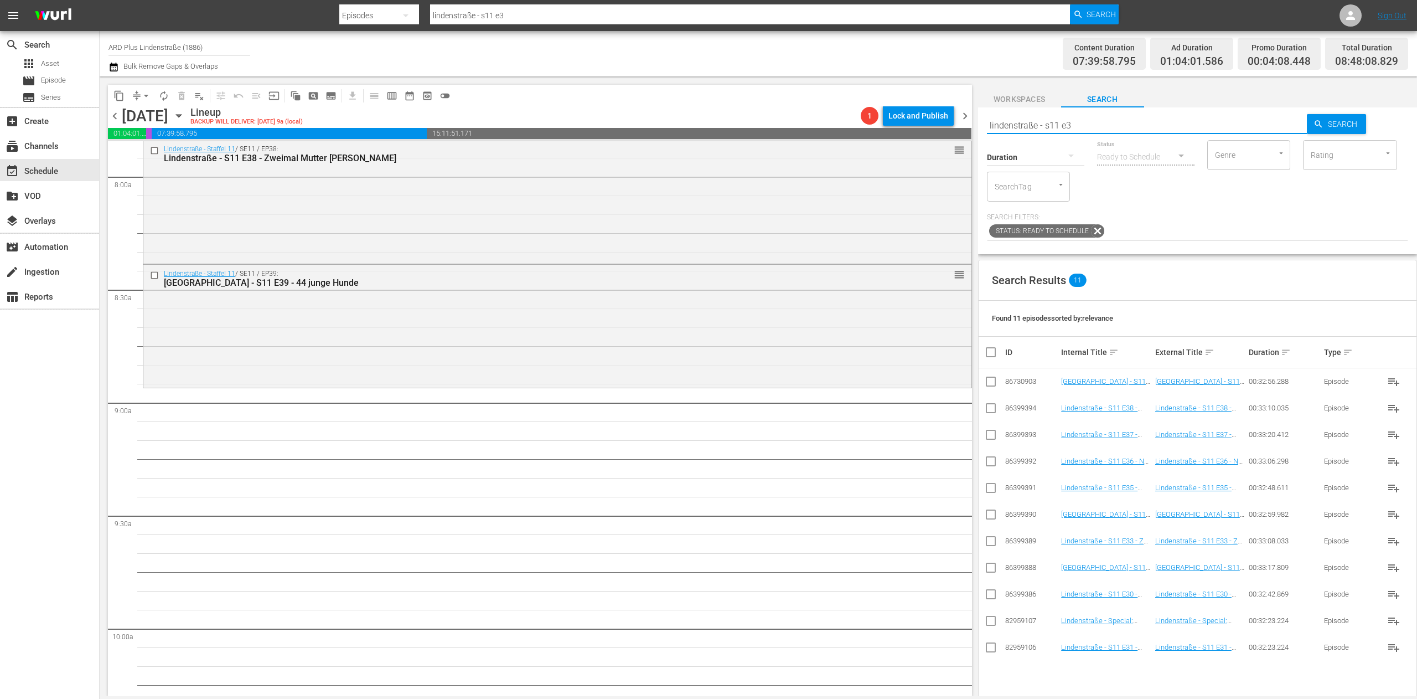
click at [885, 123] on input "lindenstraße - s11 e3" at bounding box center [1147, 125] width 321 height 27
click at [885, 436] on input "checkbox" at bounding box center [990, 463] width 13 height 13
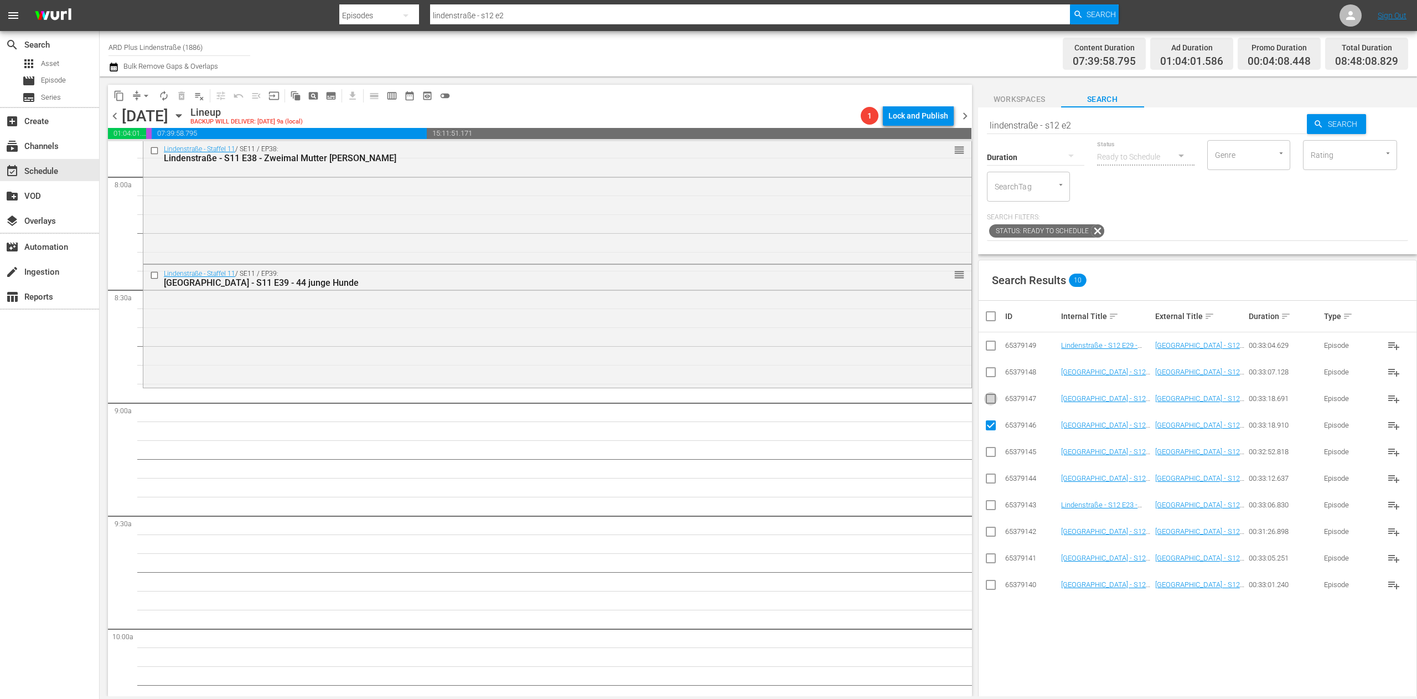
click at [885, 402] on input "checkbox" at bounding box center [990, 400] width 13 height 13
click at [885, 371] on input "checkbox" at bounding box center [990, 374] width 13 height 13
click at [885, 351] on input "checkbox" at bounding box center [990, 347] width 13 height 13
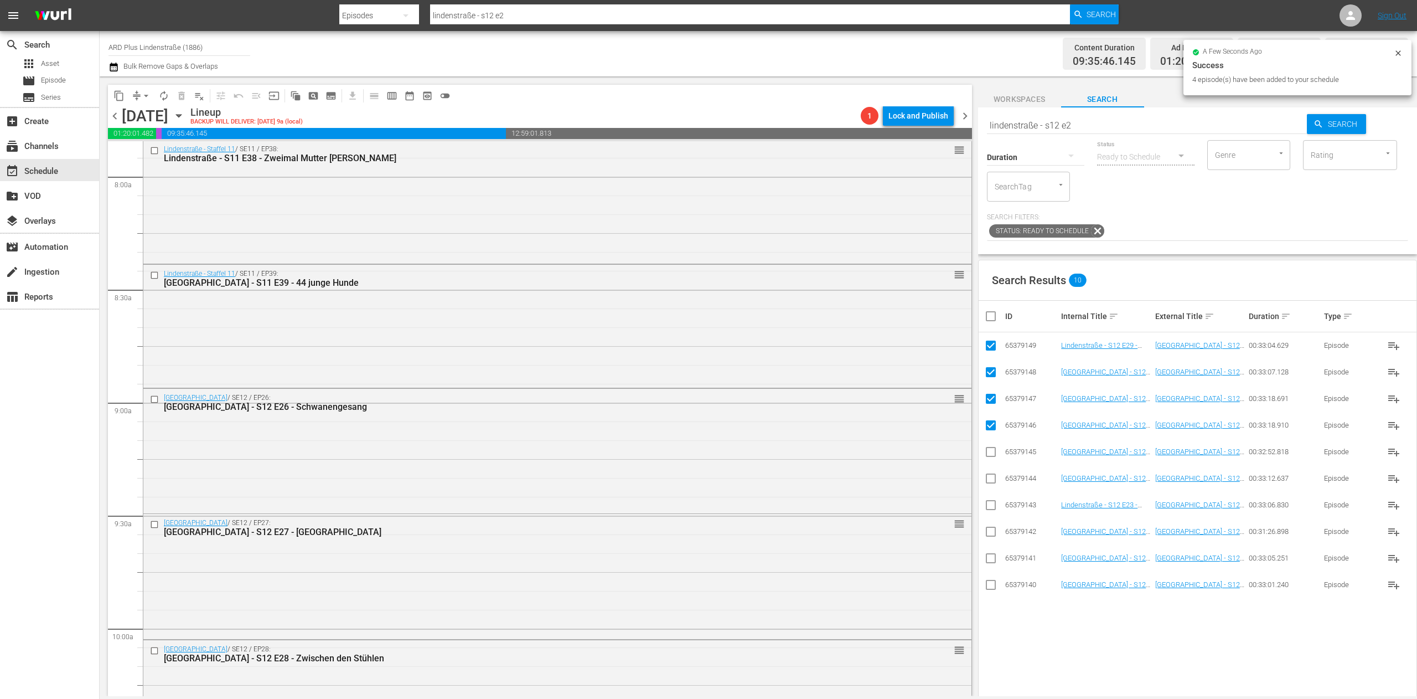
click at [885, 320] on input "checkbox" at bounding box center [995, 315] width 22 height 13
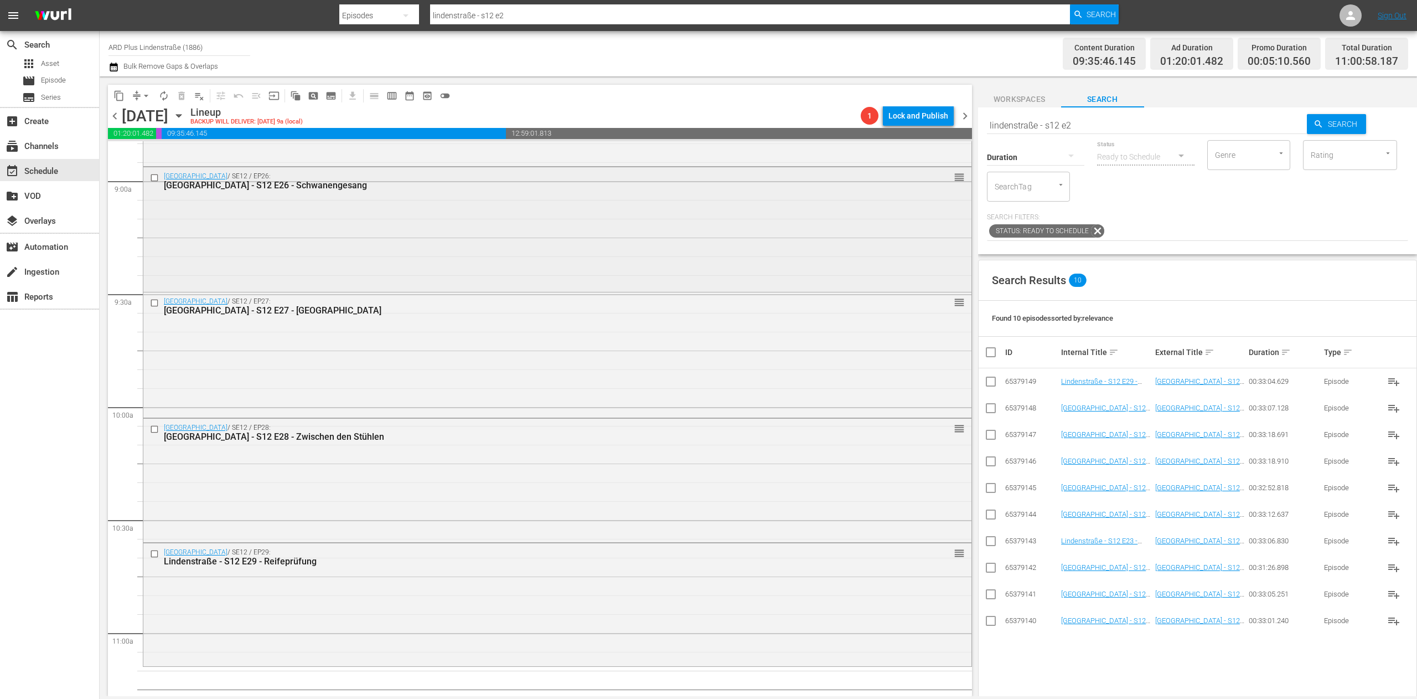
scroll to position [2104, 0]
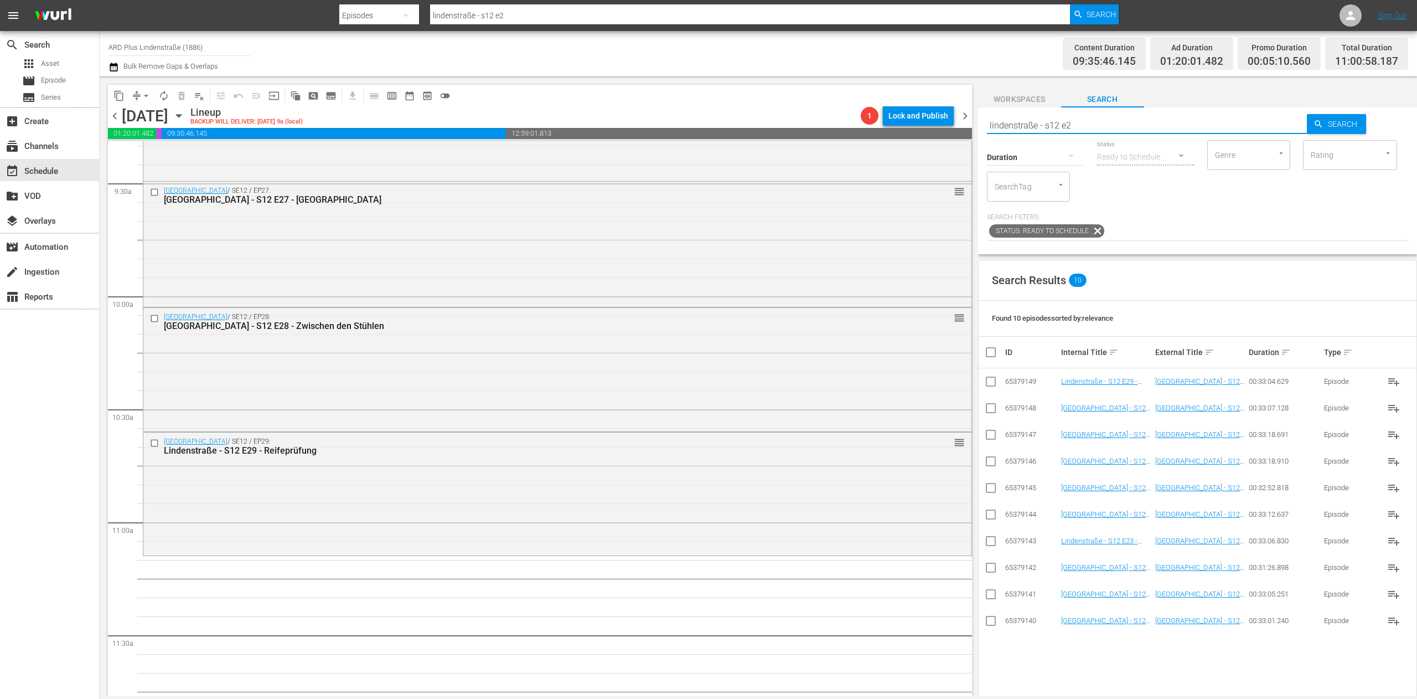
click at [885, 127] on input "lindenstraße - s12 e2" at bounding box center [1147, 125] width 321 height 27
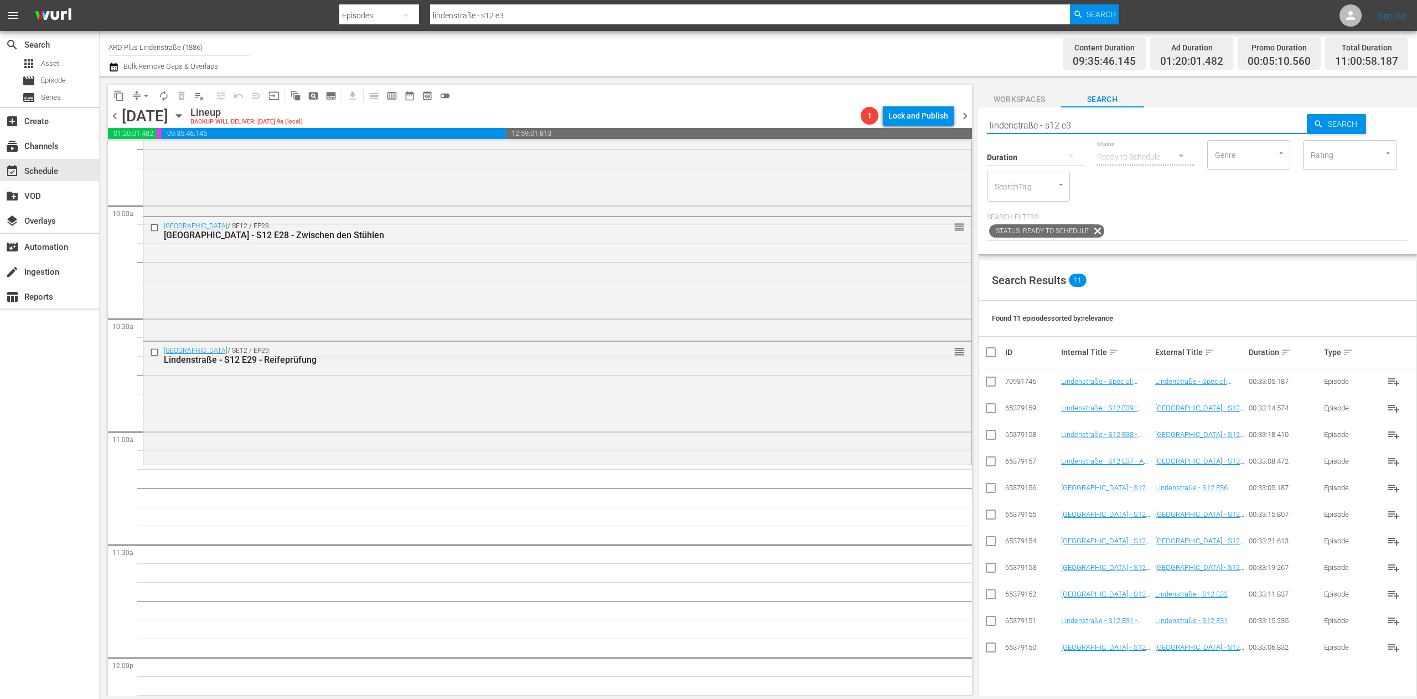
scroll to position [2215, 0]
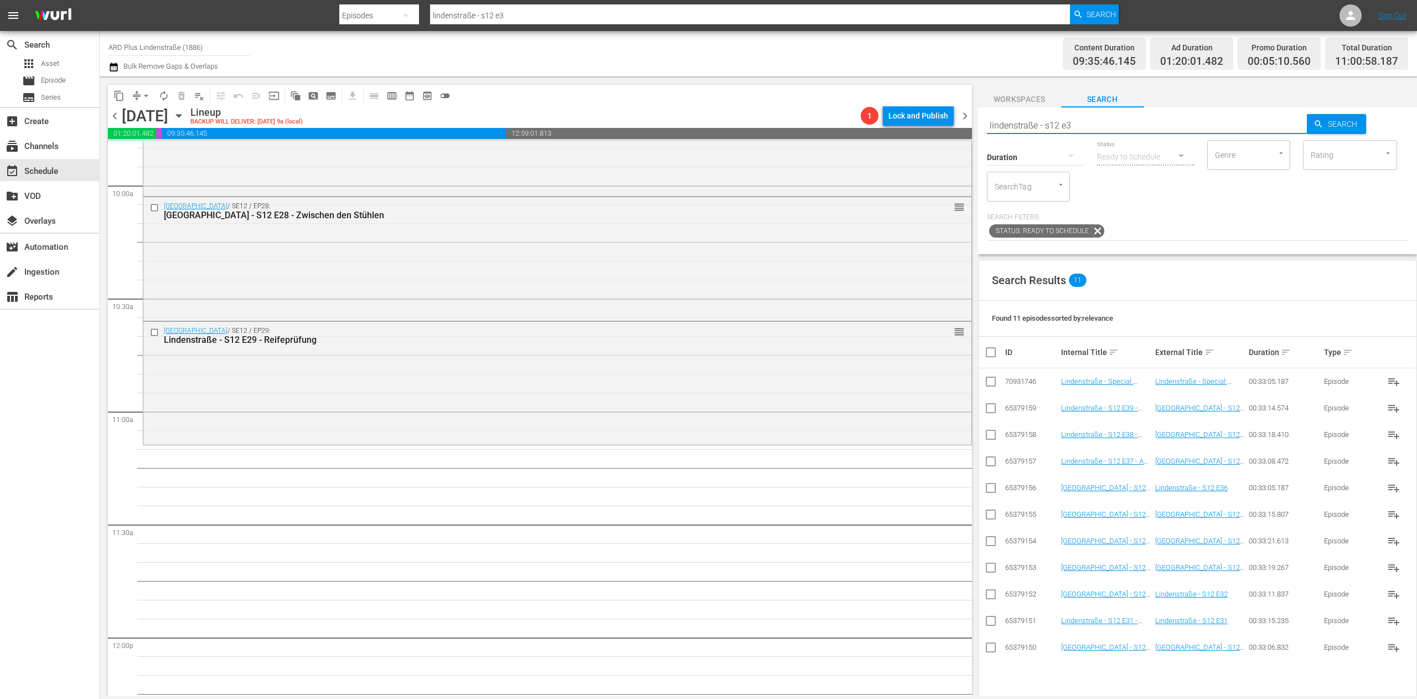
click at [885, 436] on td at bounding box center [991, 647] width 25 height 27
click at [885, 436] on input "checkbox" at bounding box center [990, 649] width 13 height 13
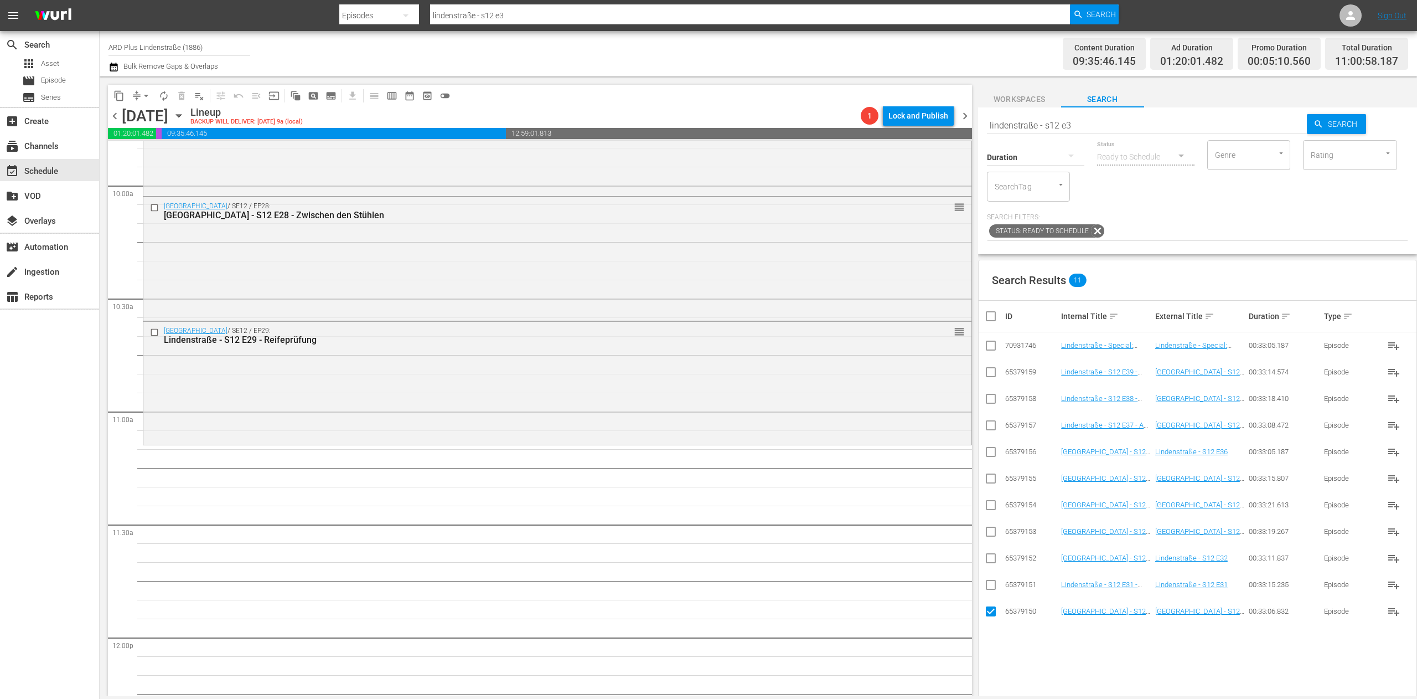
click at [885, 436] on input "checkbox" at bounding box center [990, 586] width 13 height 13
click at [885, 436] on input "checkbox" at bounding box center [990, 560] width 13 height 13
click at [885, 436] on input "checkbox" at bounding box center [990, 533] width 13 height 13
click at [885, 436] on input "checkbox" at bounding box center [990, 506] width 13 height 13
click at [885, 436] on input "checkbox" at bounding box center [990, 480] width 13 height 13
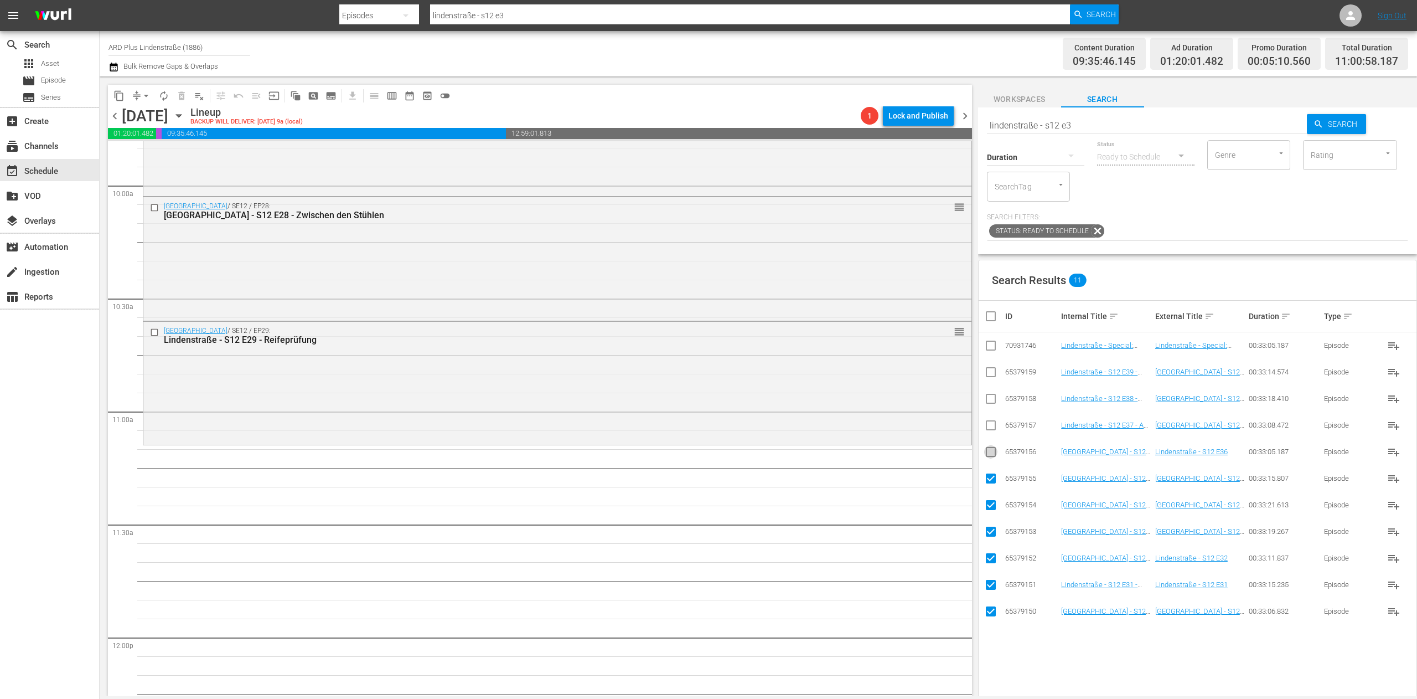
click at [885, 436] on input "checkbox" at bounding box center [990, 453] width 13 height 13
drag, startPoint x: 992, startPoint y: 430, endPoint x: 997, endPoint y: 422, distance: 8.9
click at [885, 429] on input "checkbox" at bounding box center [990, 427] width 13 height 13
click at [885, 401] on td at bounding box center [991, 398] width 25 height 27
click at [885, 400] on input "checkbox" at bounding box center [990, 400] width 13 height 13
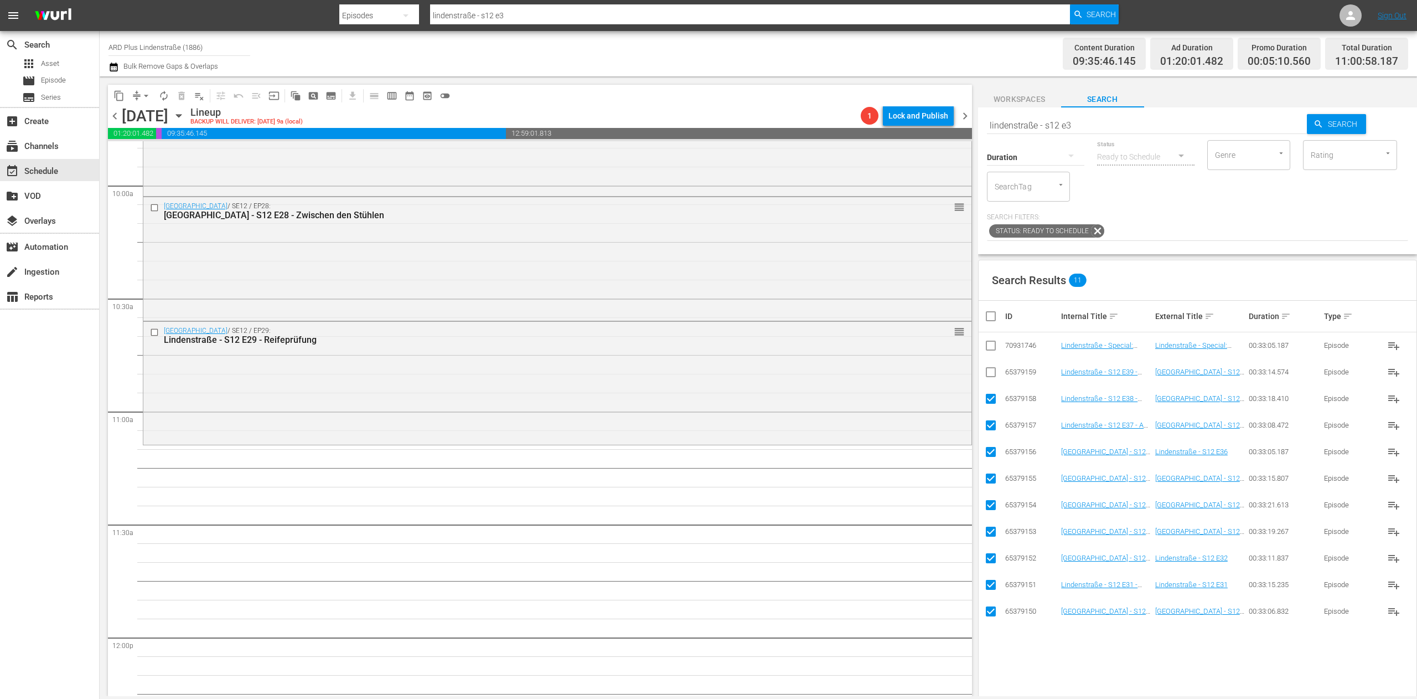
click at [885, 375] on input "checkbox" at bounding box center [990, 374] width 13 height 13
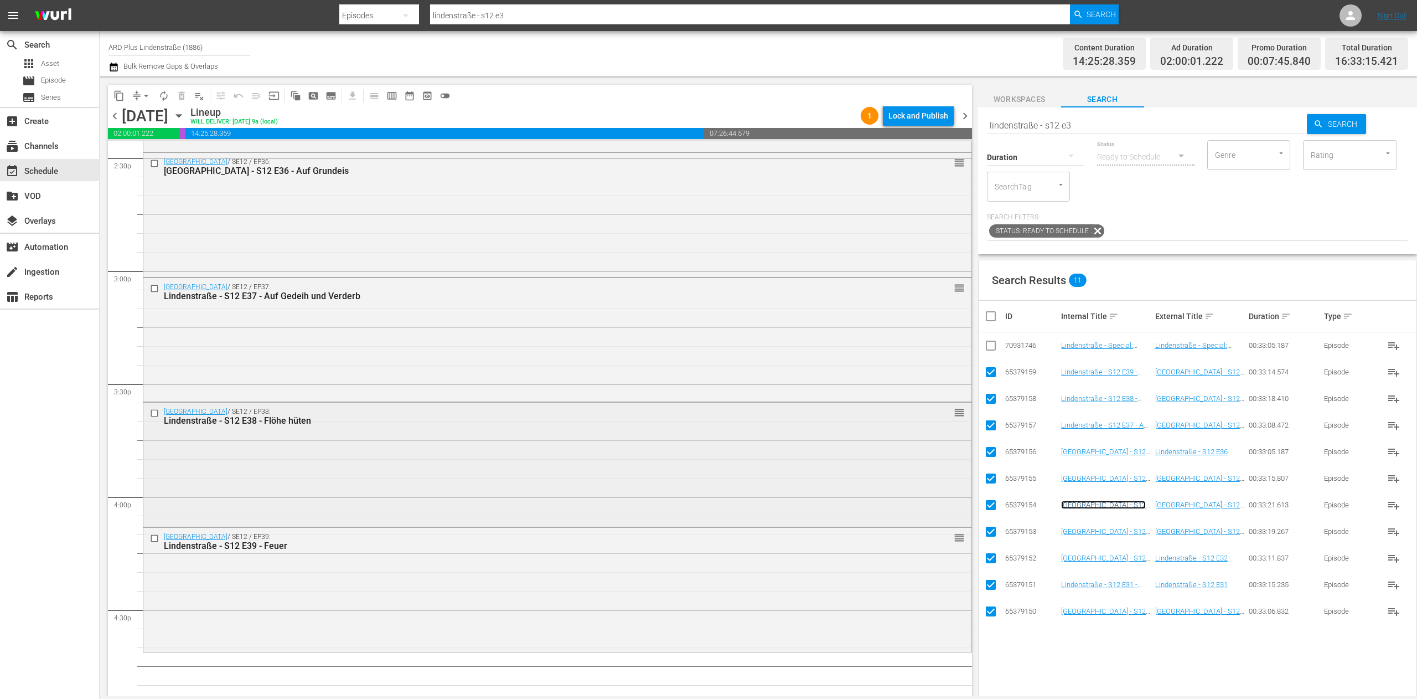
scroll to position [3433, 0]
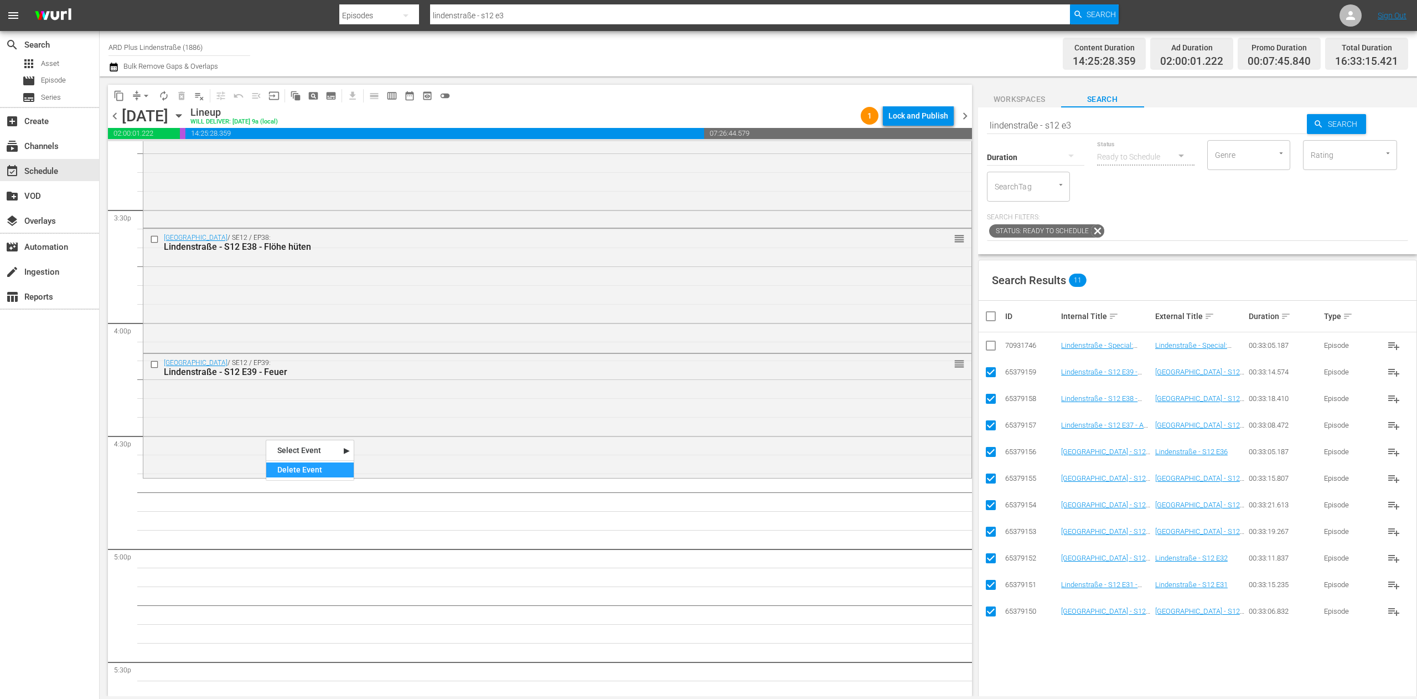
click at [304, 436] on div "Delete Event" at bounding box center [309, 469] width 87 height 15
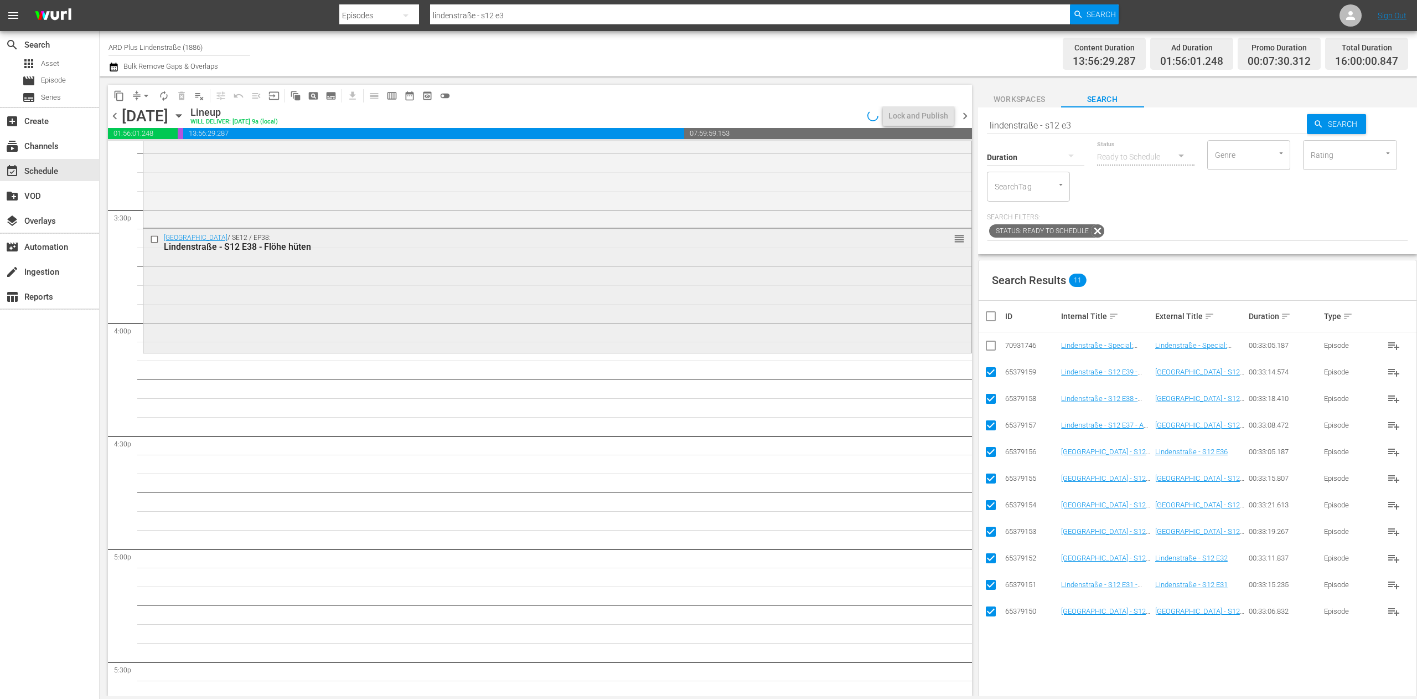
drag, startPoint x: 272, startPoint y: 270, endPoint x: 286, endPoint y: 266, distance: 13.8
click at [319, 296] on div "Delete Event" at bounding box center [318, 298] width 87 height 15
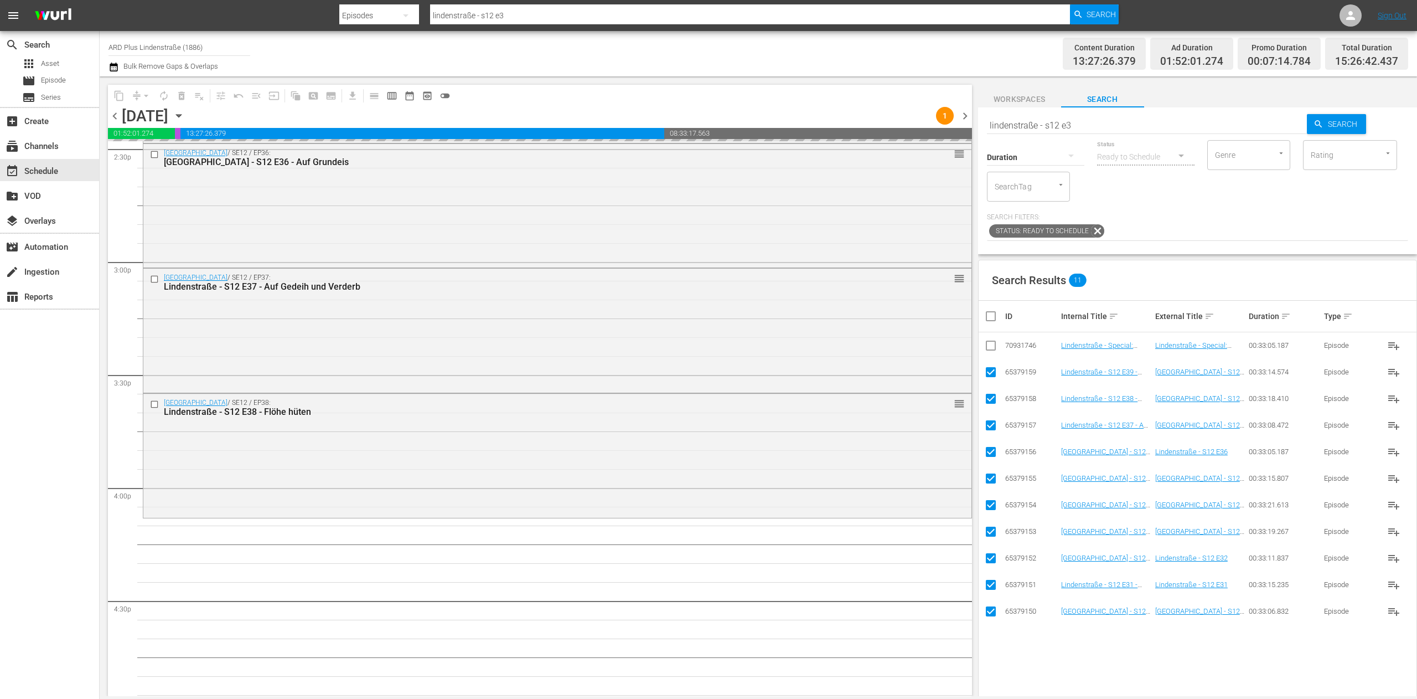
scroll to position [3211, 0]
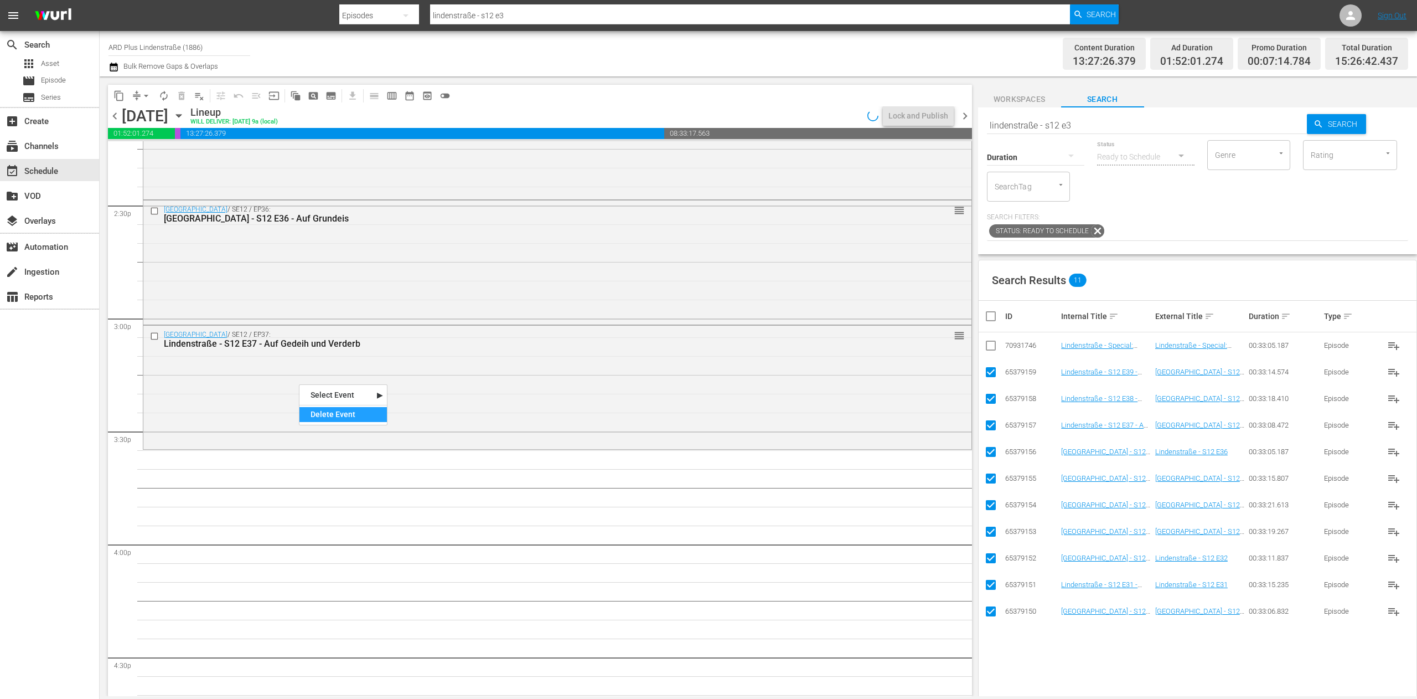
click at [330, 411] on div "Delete Event" at bounding box center [343, 414] width 87 height 15
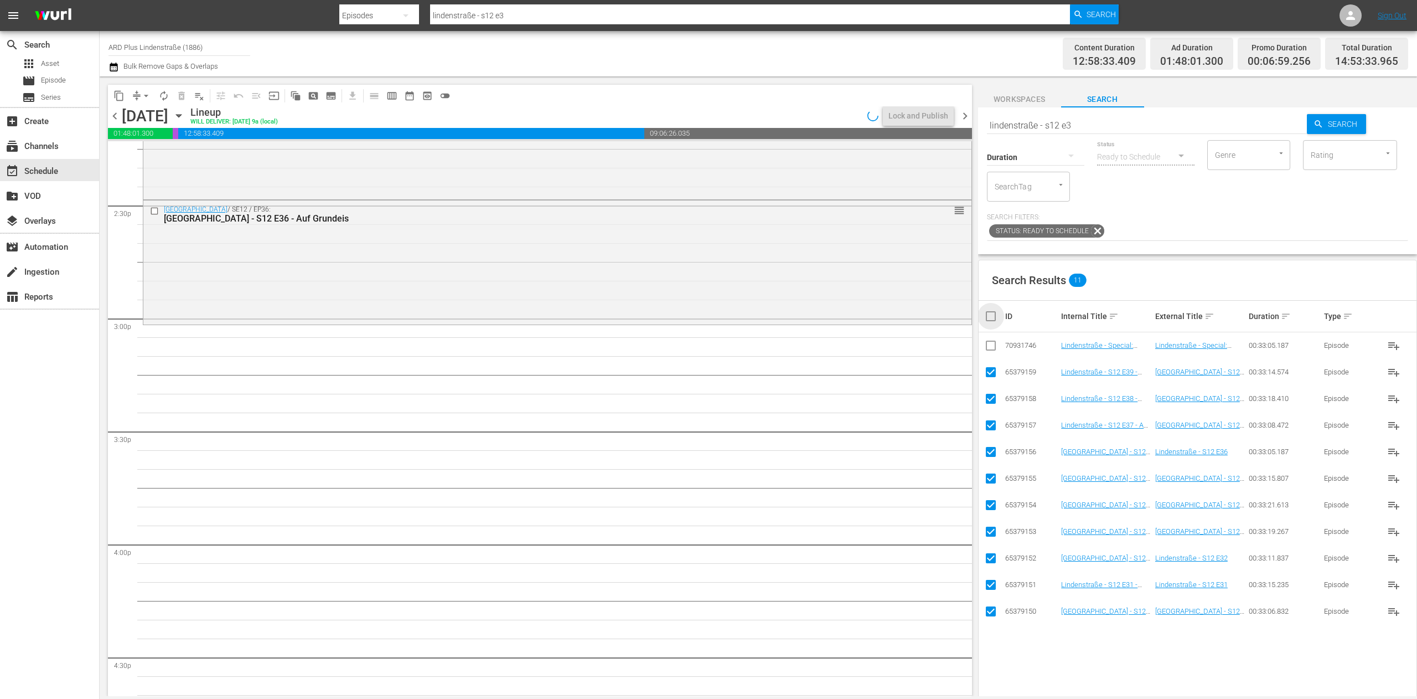
click at [885, 319] on input "checkbox" at bounding box center [995, 315] width 22 height 13
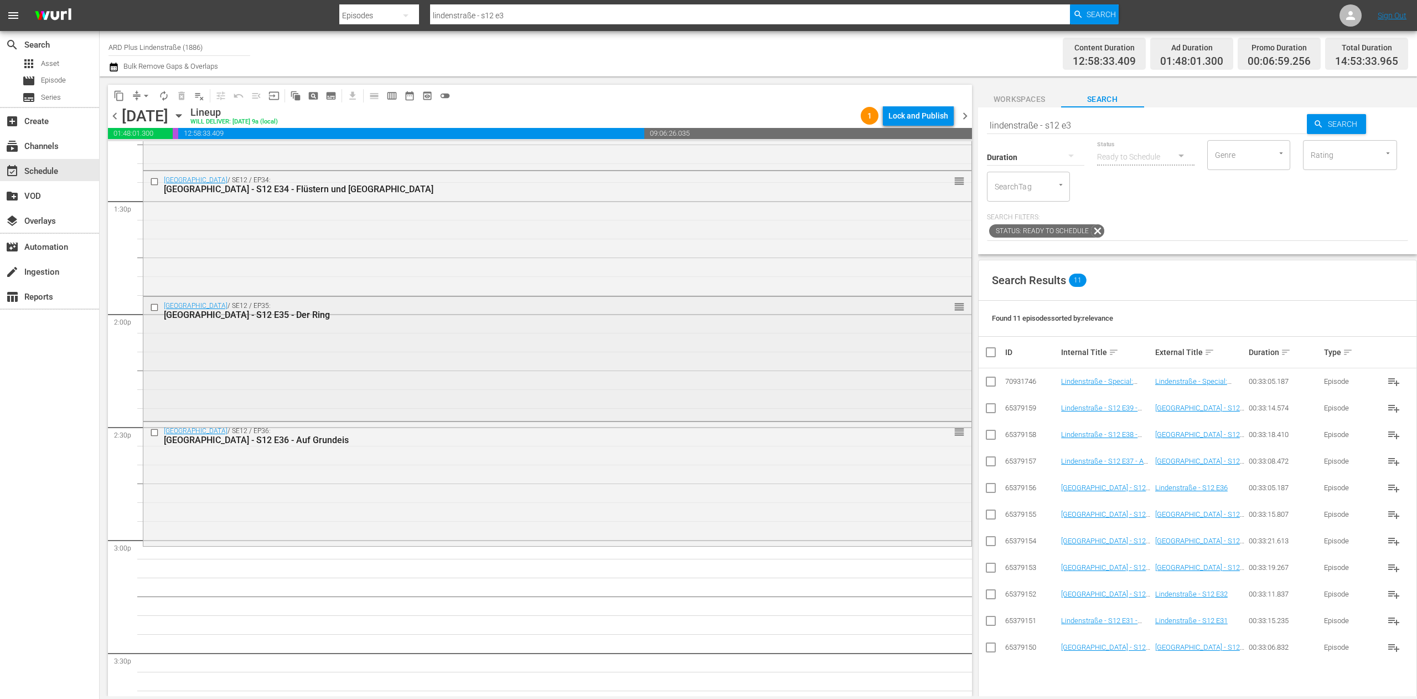
scroll to position [3100, 0]
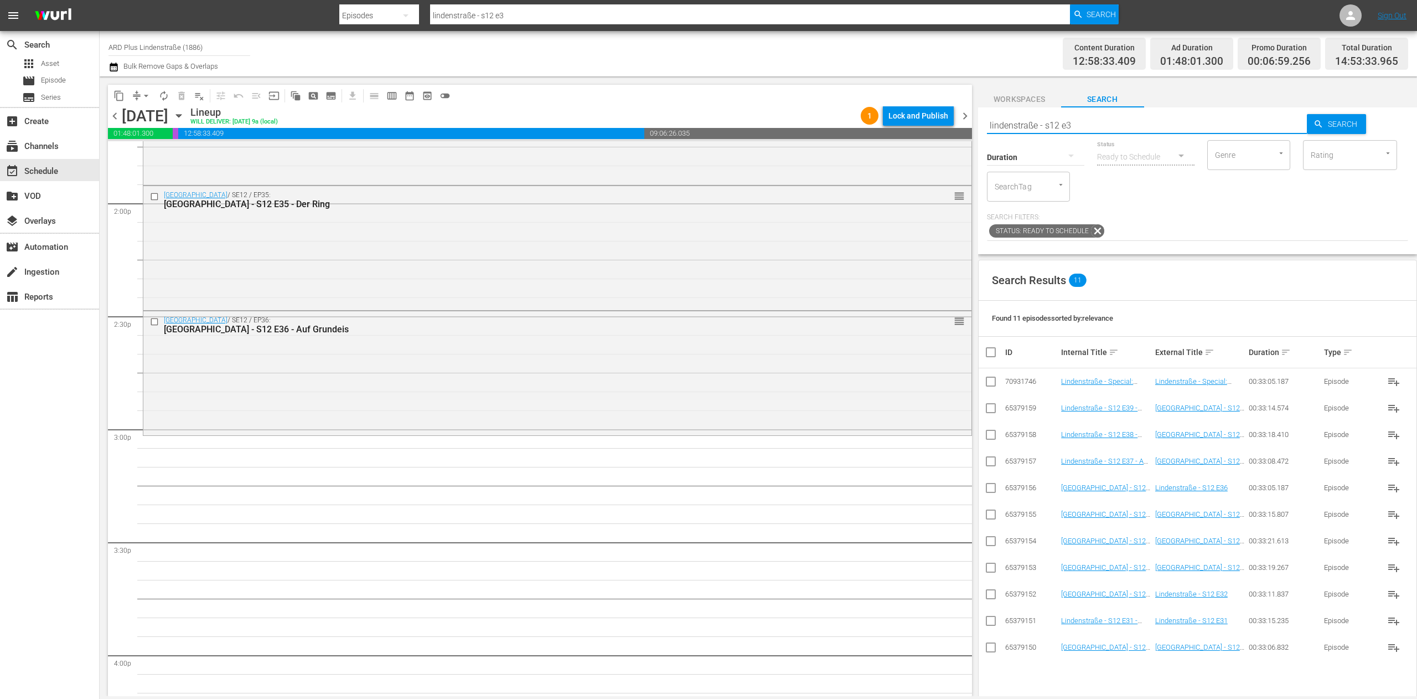
click at [885, 117] on input "lindenstraße - s12 e3" at bounding box center [1147, 125] width 321 height 27
click at [885, 409] on input "checkbox" at bounding box center [990, 410] width 13 height 13
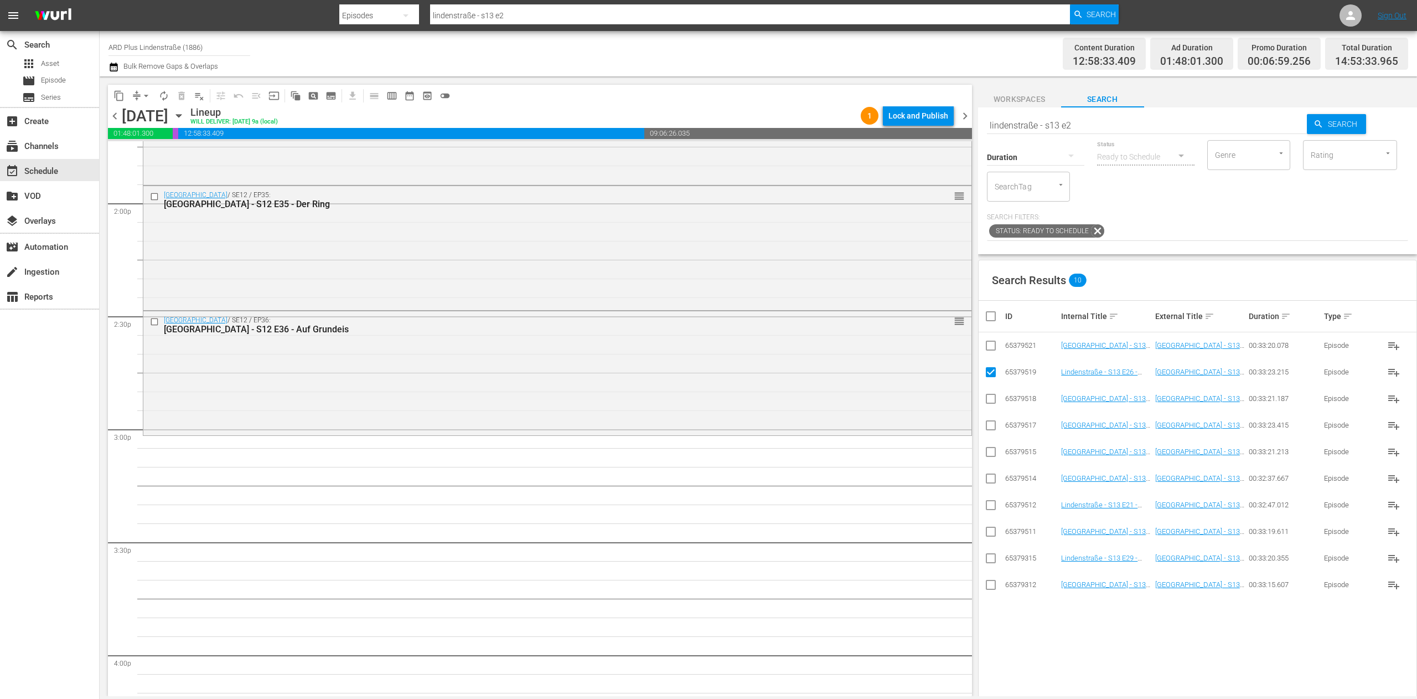
click at [885, 345] on input "checkbox" at bounding box center [990, 347] width 13 height 13
click at [885, 436] on input "checkbox" at bounding box center [990, 586] width 13 height 13
click at [885, 436] on input "checkbox" at bounding box center [990, 560] width 13 height 13
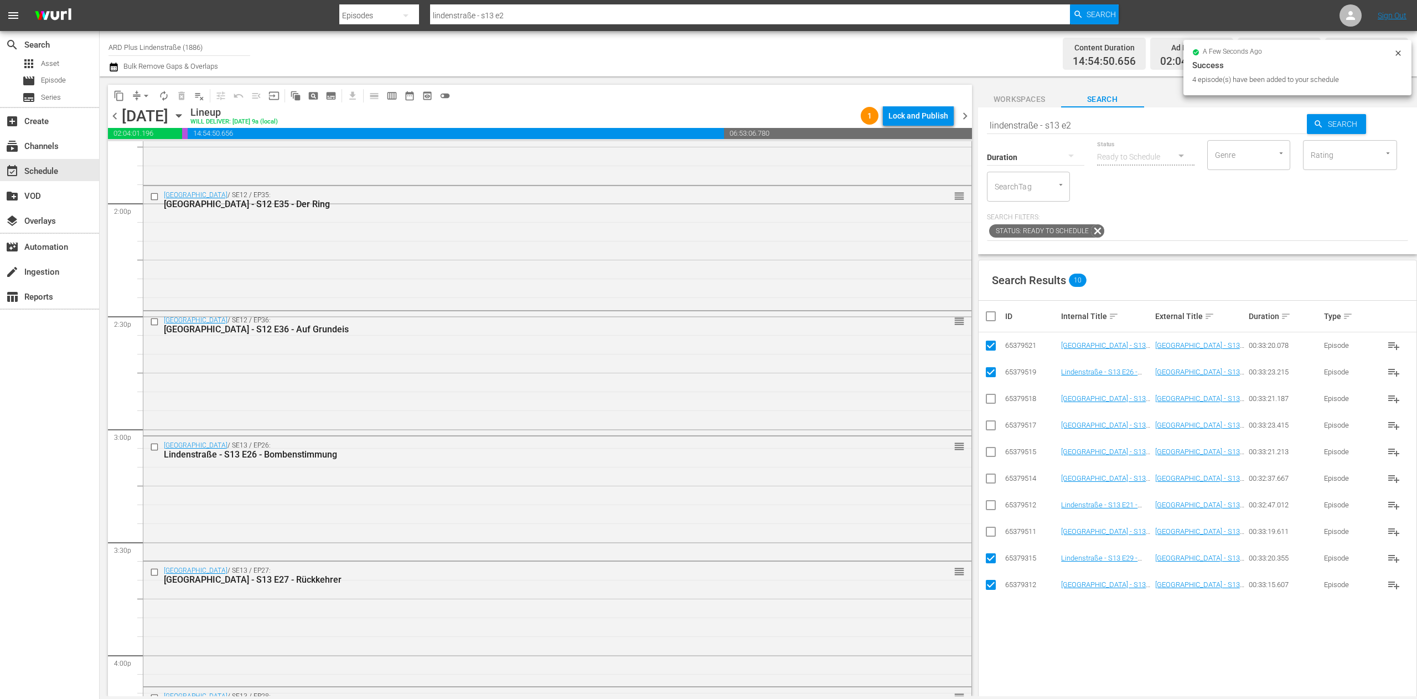
click at [885, 320] on input "checkbox" at bounding box center [995, 315] width 22 height 13
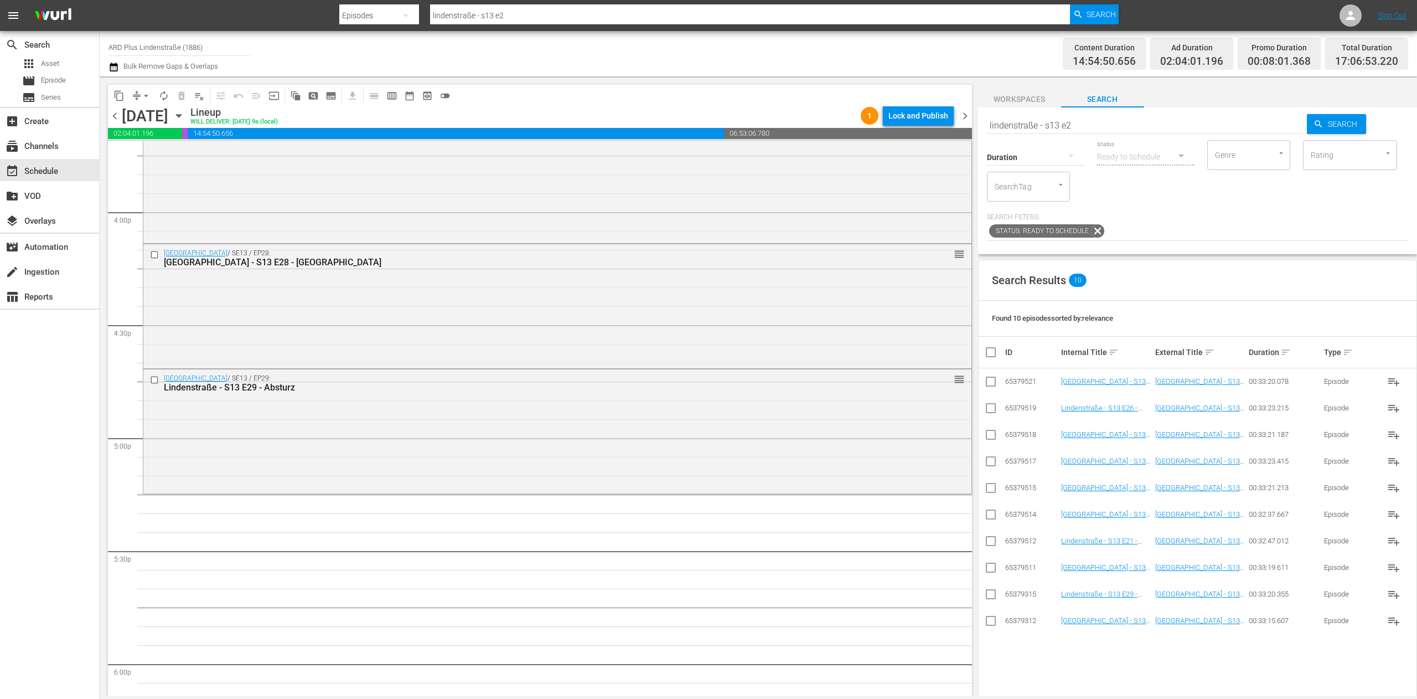
scroll to position [3654, 0]
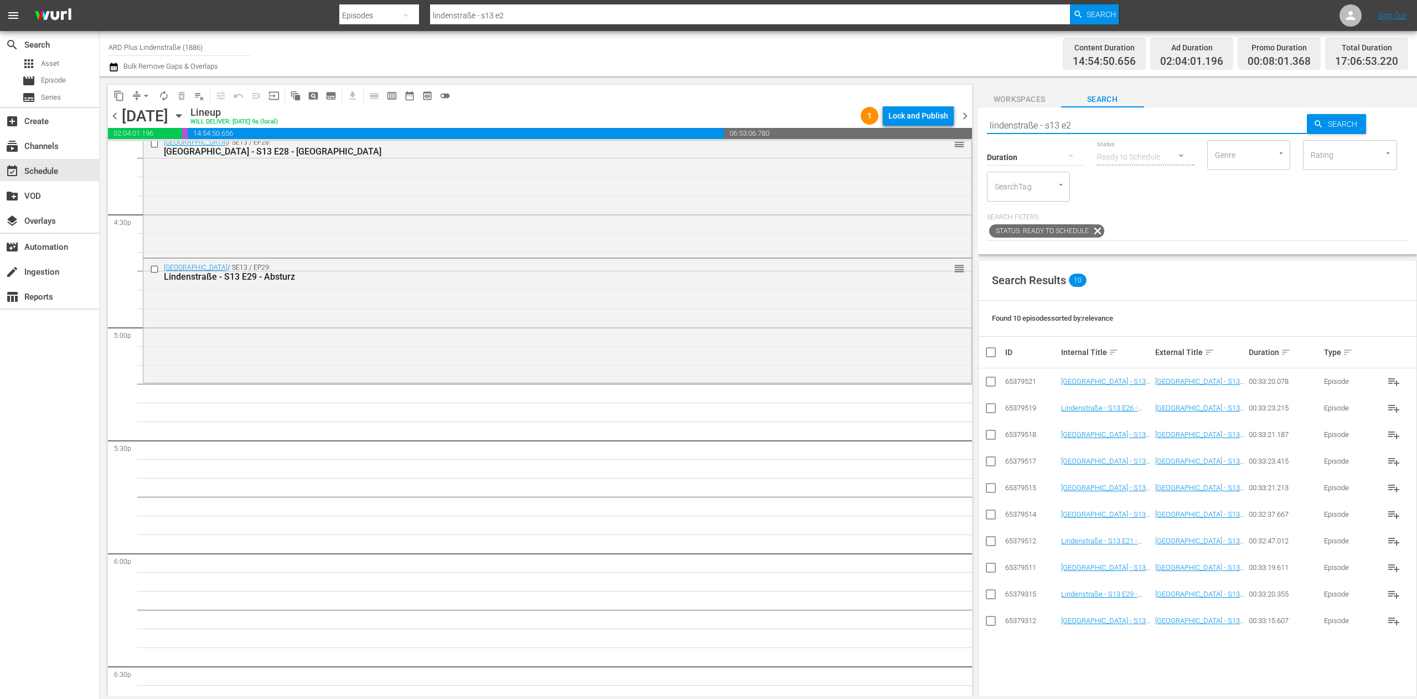
click at [885, 121] on input "lindenstraße - s13 e2" at bounding box center [1147, 125] width 321 height 27
click at [885, 436] on input "checkbox" at bounding box center [990, 622] width 13 height 13
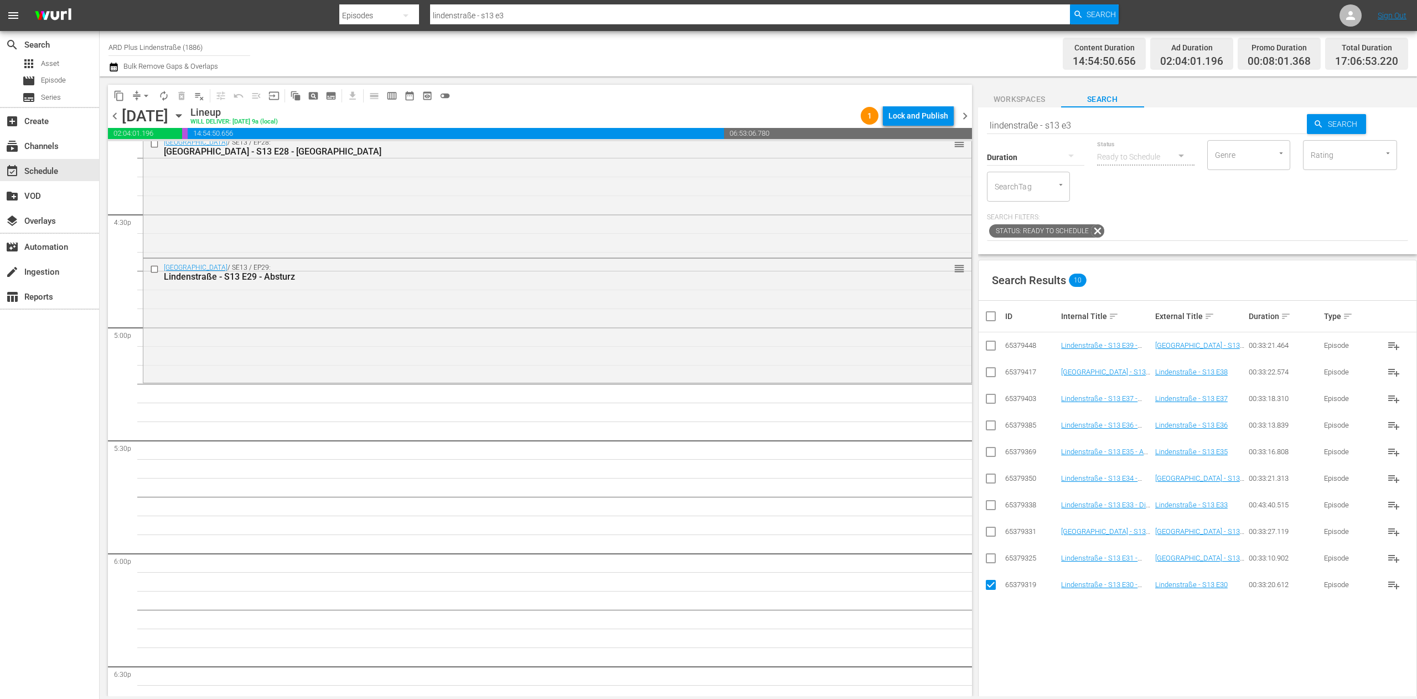
click at [885, 436] on input "checkbox" at bounding box center [990, 560] width 13 height 13
click at [885, 436] on input "checkbox" at bounding box center [990, 533] width 13 height 13
click at [885, 436] on td at bounding box center [991, 505] width 25 height 27
click at [885, 436] on input "checkbox" at bounding box center [990, 506] width 13 height 13
click at [885, 436] on input "checkbox" at bounding box center [990, 480] width 13 height 13
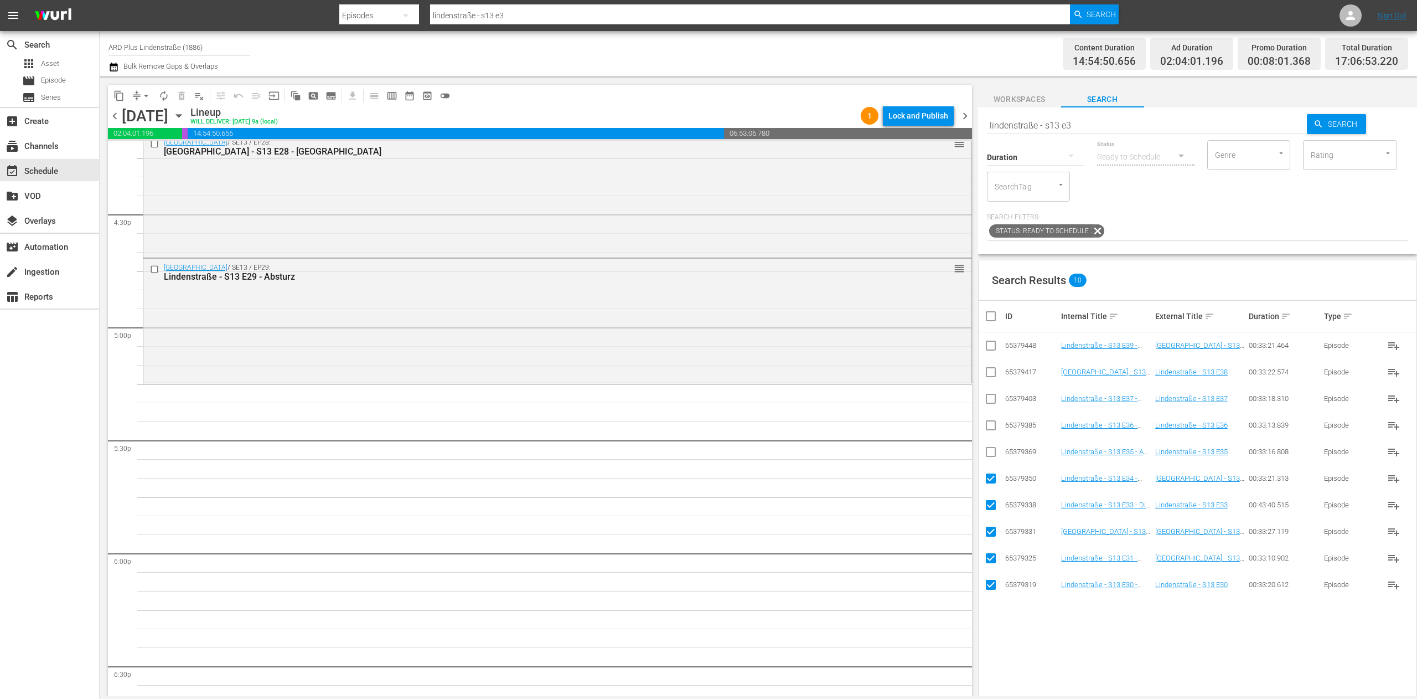
click at [885, 436] on input "checkbox" at bounding box center [990, 453] width 13 height 13
click at [885, 429] on input "checkbox" at bounding box center [990, 427] width 13 height 13
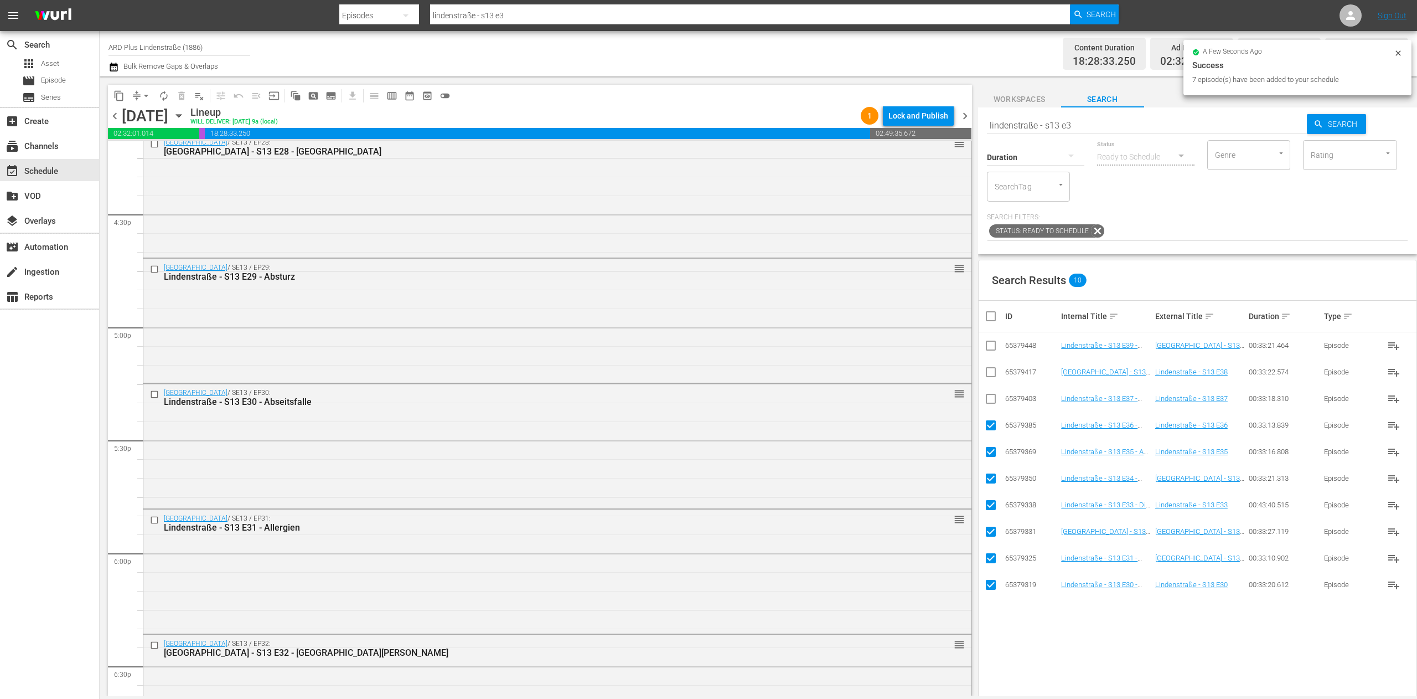
click at [885, 319] on input "checkbox" at bounding box center [995, 315] width 22 height 13
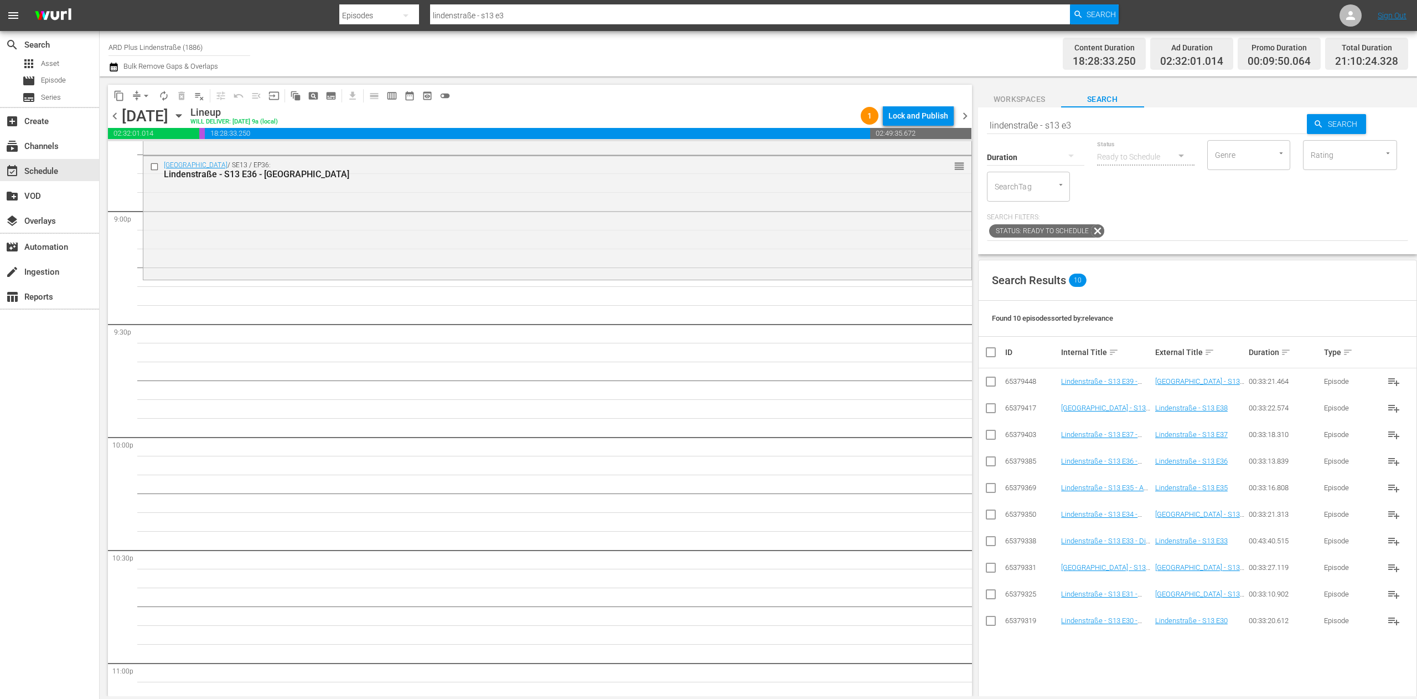
scroll to position [4645, 0]
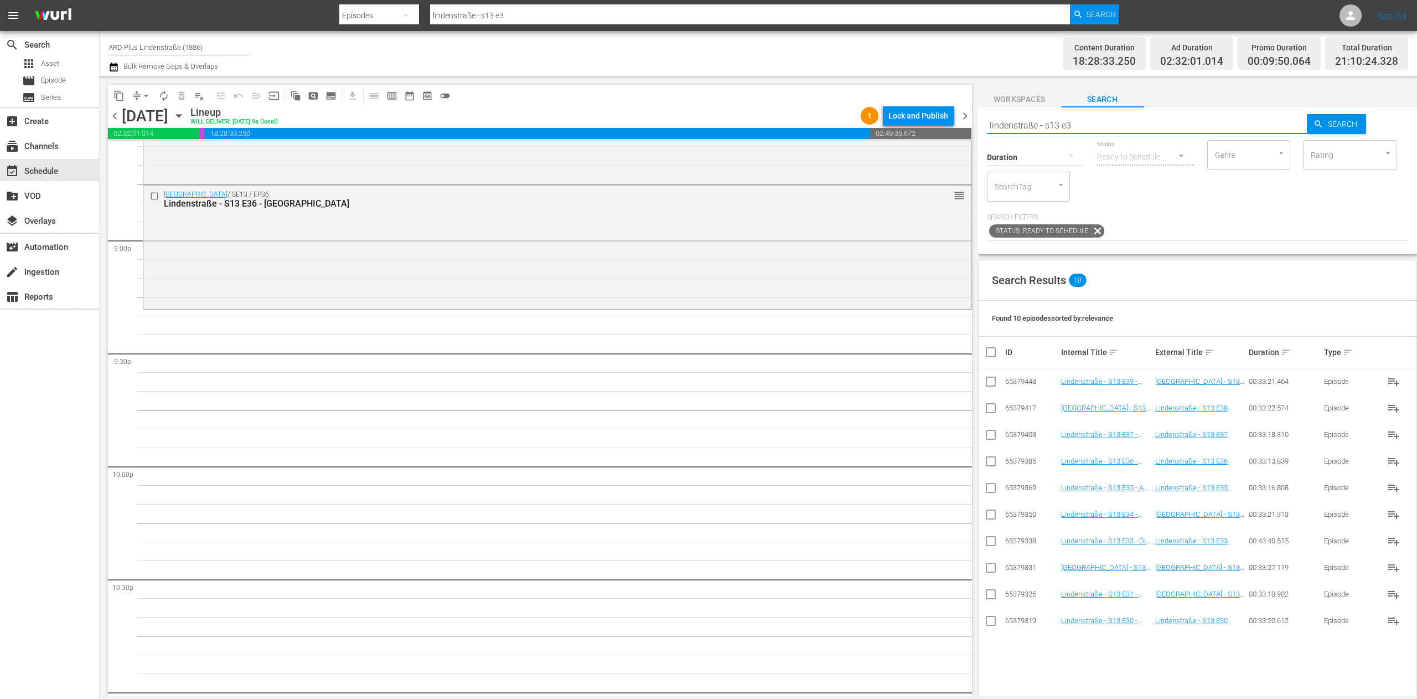
click at [885, 126] on input "lindenstraße - s13 e3" at bounding box center [1147, 125] width 321 height 27
click at [885, 406] on input "checkbox" at bounding box center [990, 410] width 13 height 13
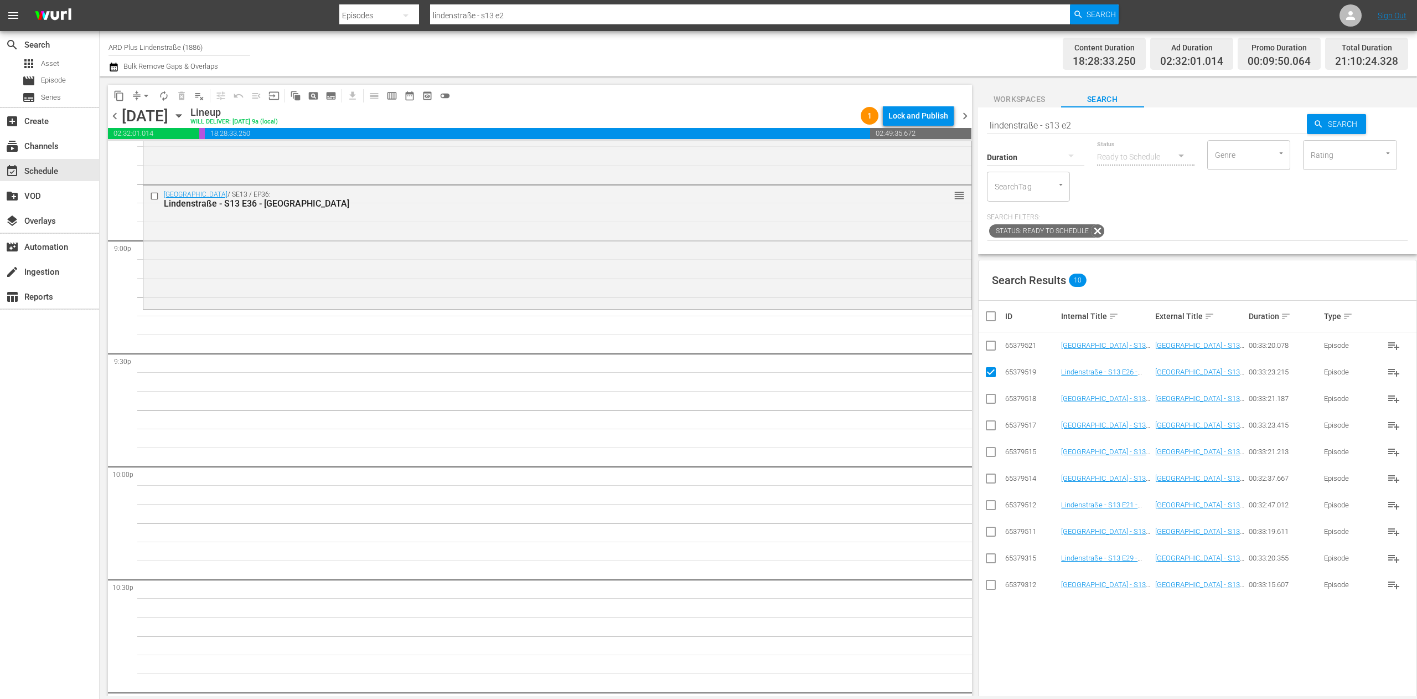
click at [885, 355] on td at bounding box center [991, 345] width 25 height 27
drag, startPoint x: 991, startPoint y: 345, endPoint x: 974, endPoint y: 355, distance: 19.7
click at [885, 345] on input "checkbox" at bounding box center [990, 347] width 13 height 13
click at [885, 436] on td at bounding box center [991, 584] width 25 height 27
click at [885, 436] on input "checkbox" at bounding box center [990, 586] width 13 height 13
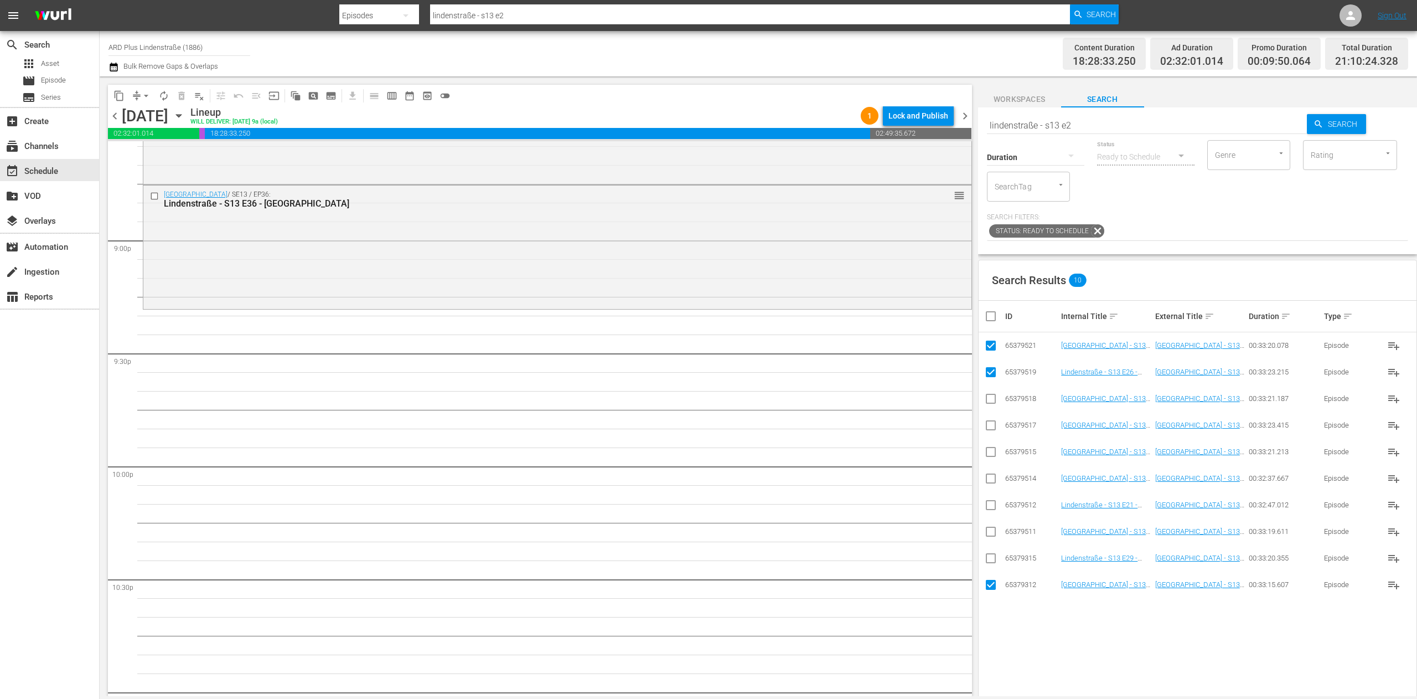
click at [885, 436] on input "checkbox" at bounding box center [990, 560] width 13 height 13
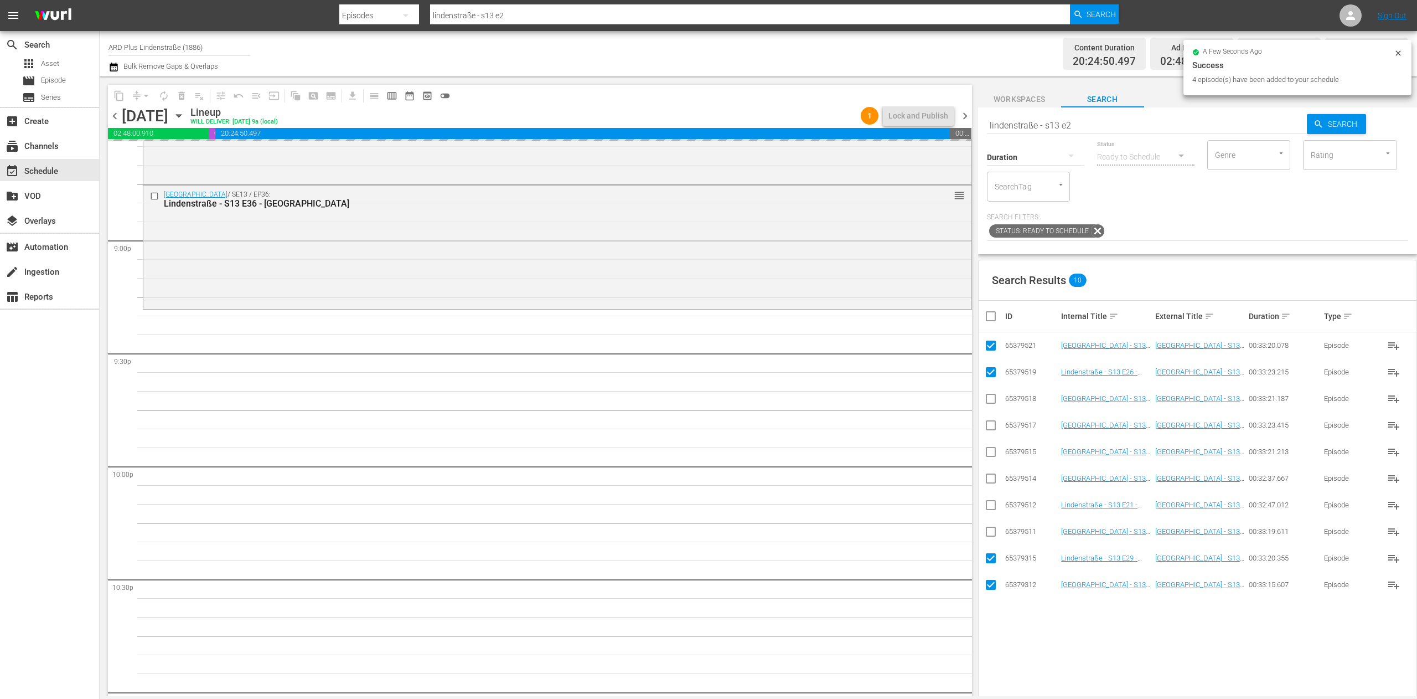
click at [885, 316] on input "checkbox" at bounding box center [995, 315] width 22 height 13
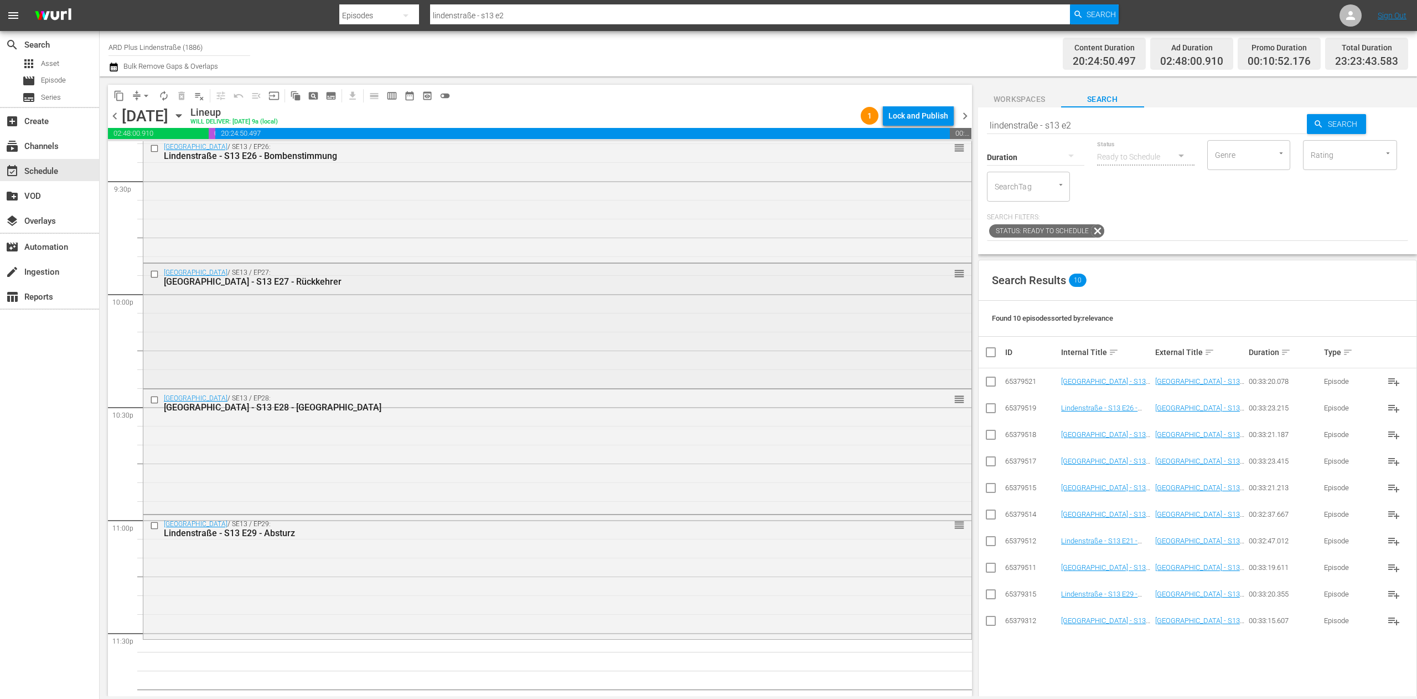
scroll to position [4866, 0]
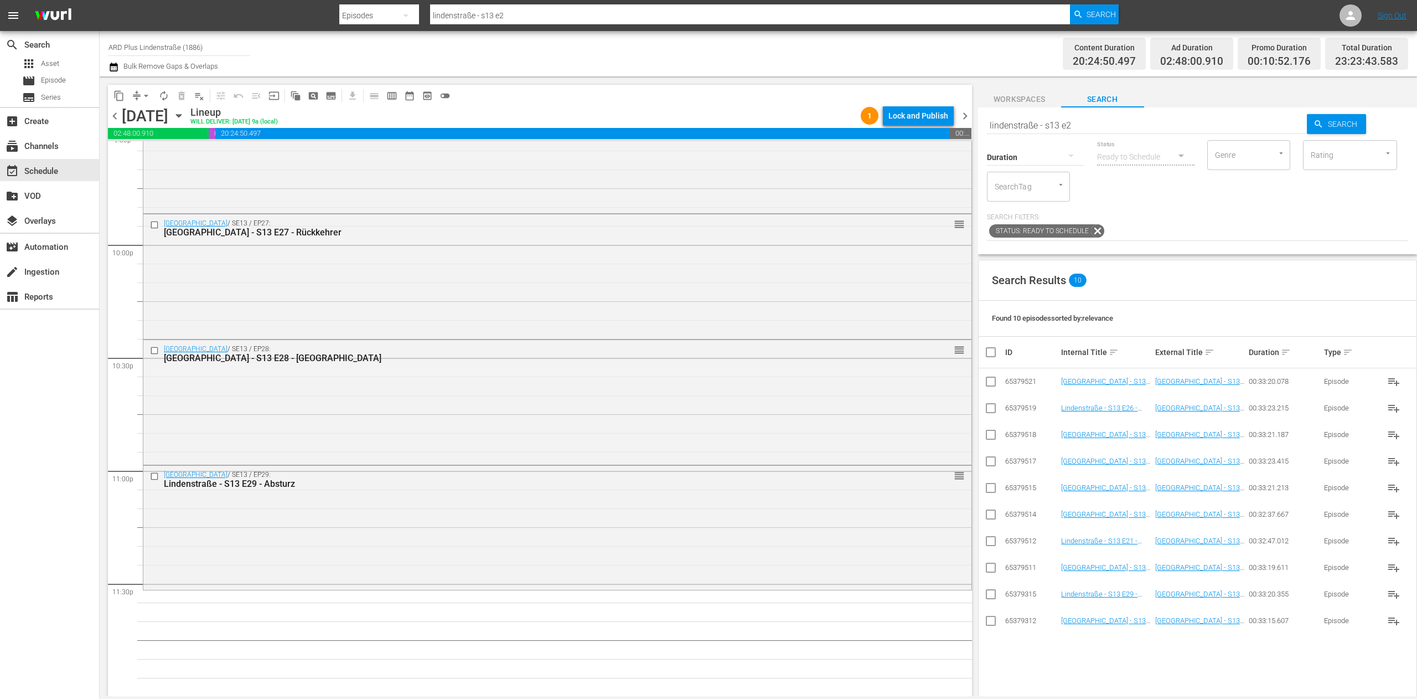
click at [885, 124] on input "lindenstraße - s13 e2" at bounding box center [1147, 125] width 321 height 27
click at [885, 436] on input "checkbox" at bounding box center [990, 622] width 13 height 13
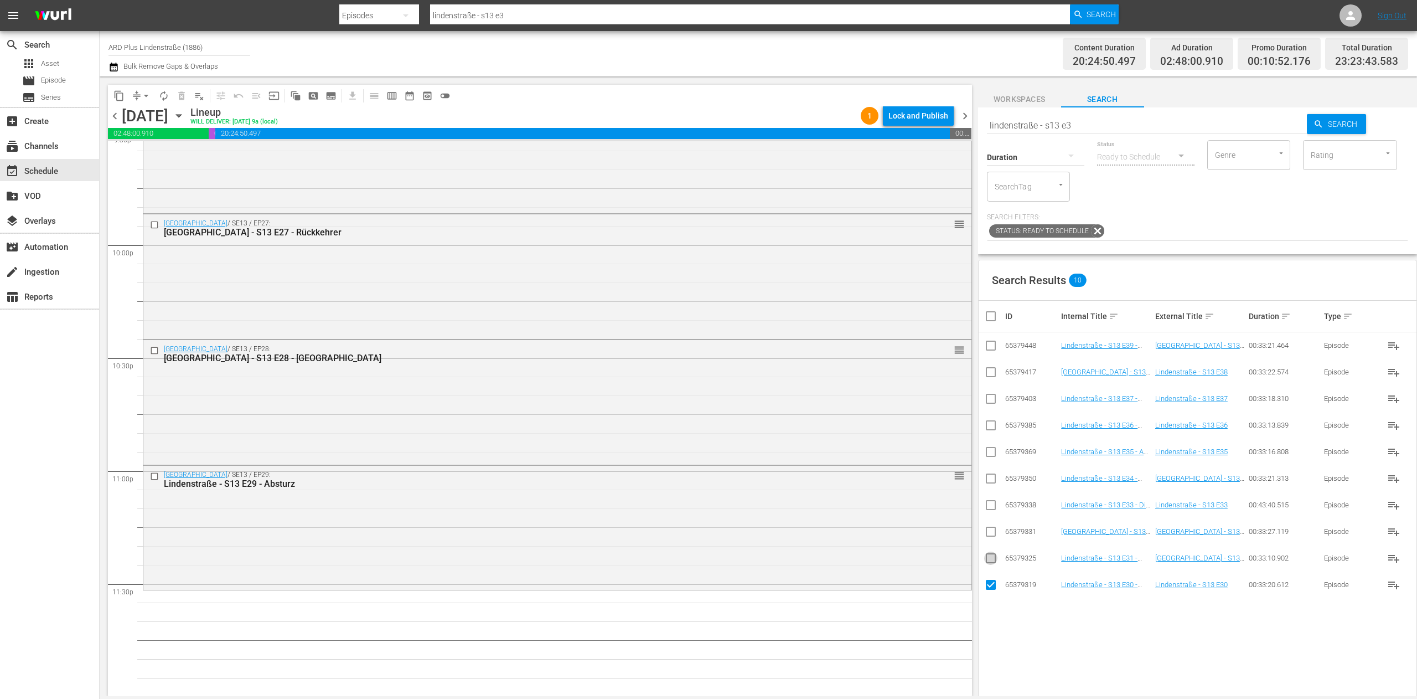
click at [885, 436] on input "checkbox" at bounding box center [990, 560] width 13 height 13
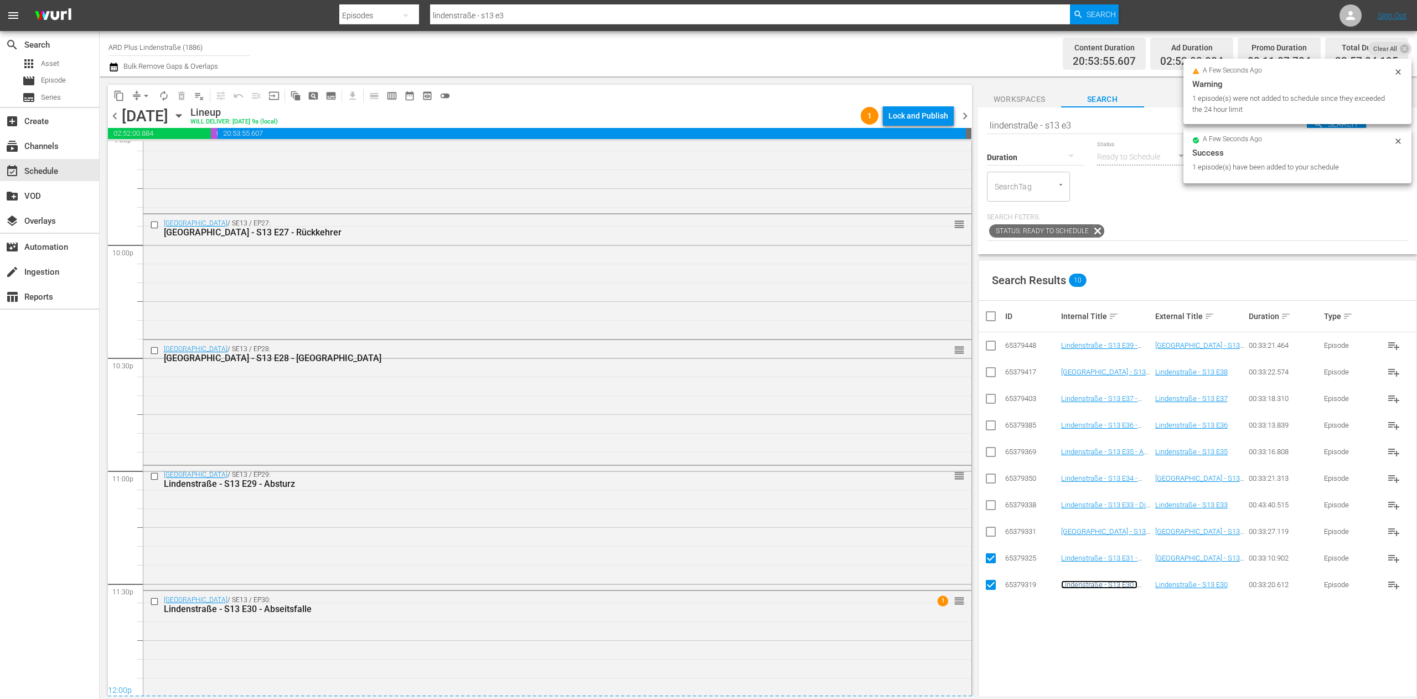
scroll to position [4885, 0]
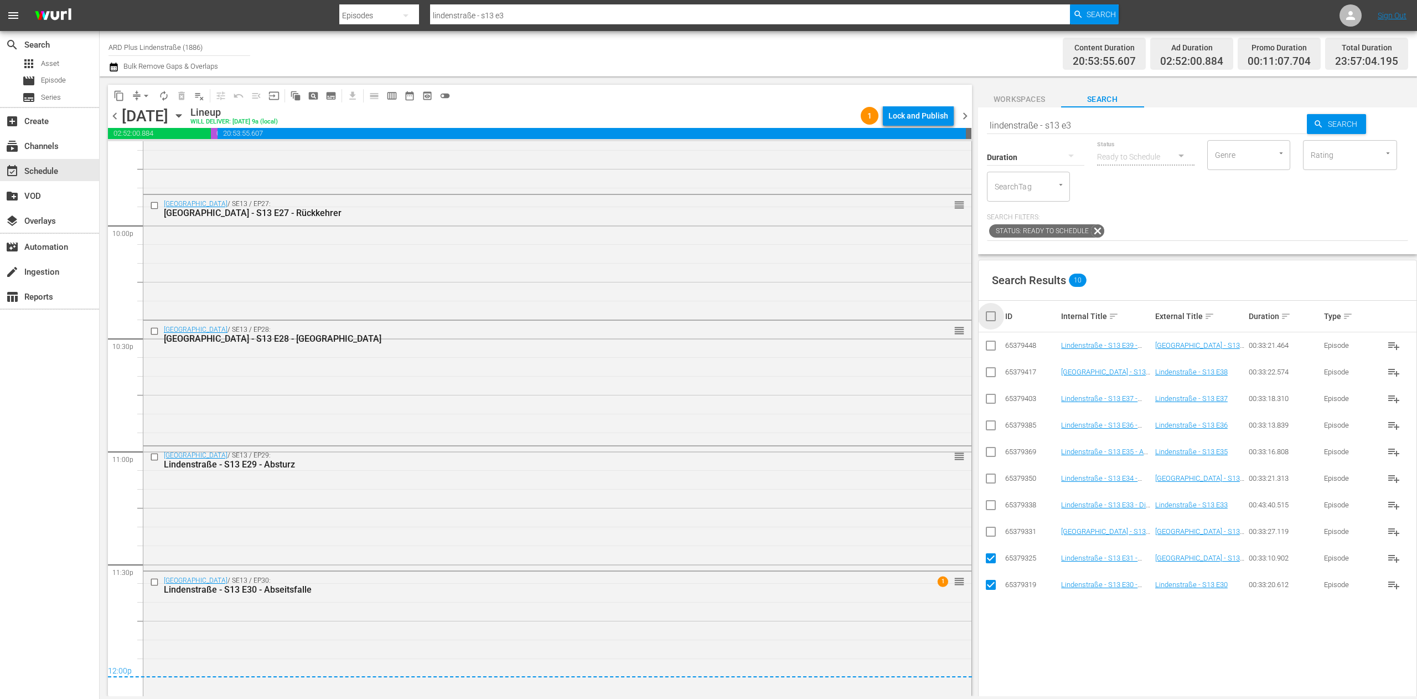
click at [885, 317] on input "checkbox" at bounding box center [995, 315] width 22 height 13
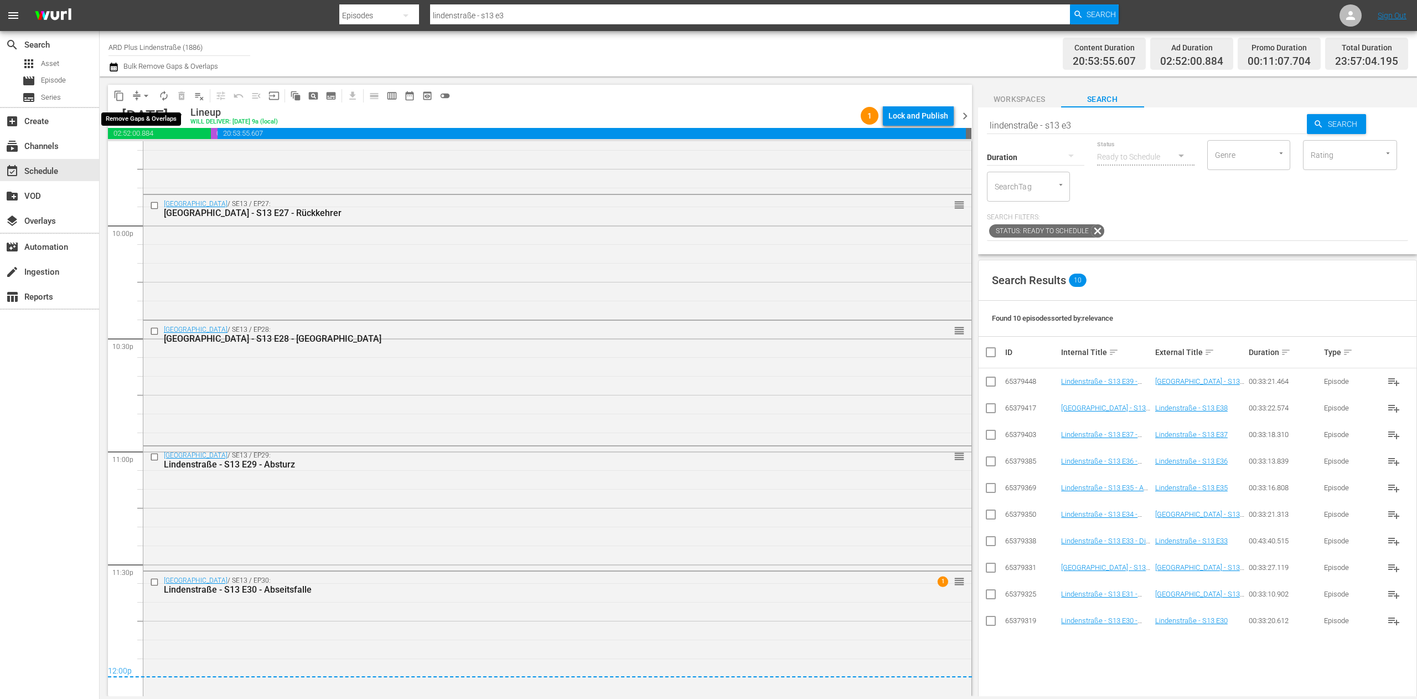
click at [134, 92] on span "compress" at bounding box center [136, 95] width 11 height 11
click at [141, 95] on span "arrow_drop_down" at bounding box center [146, 95] width 11 height 11
click at [146, 150] on li "Align to End of Previous Day" at bounding box center [147, 155] width 116 height 18
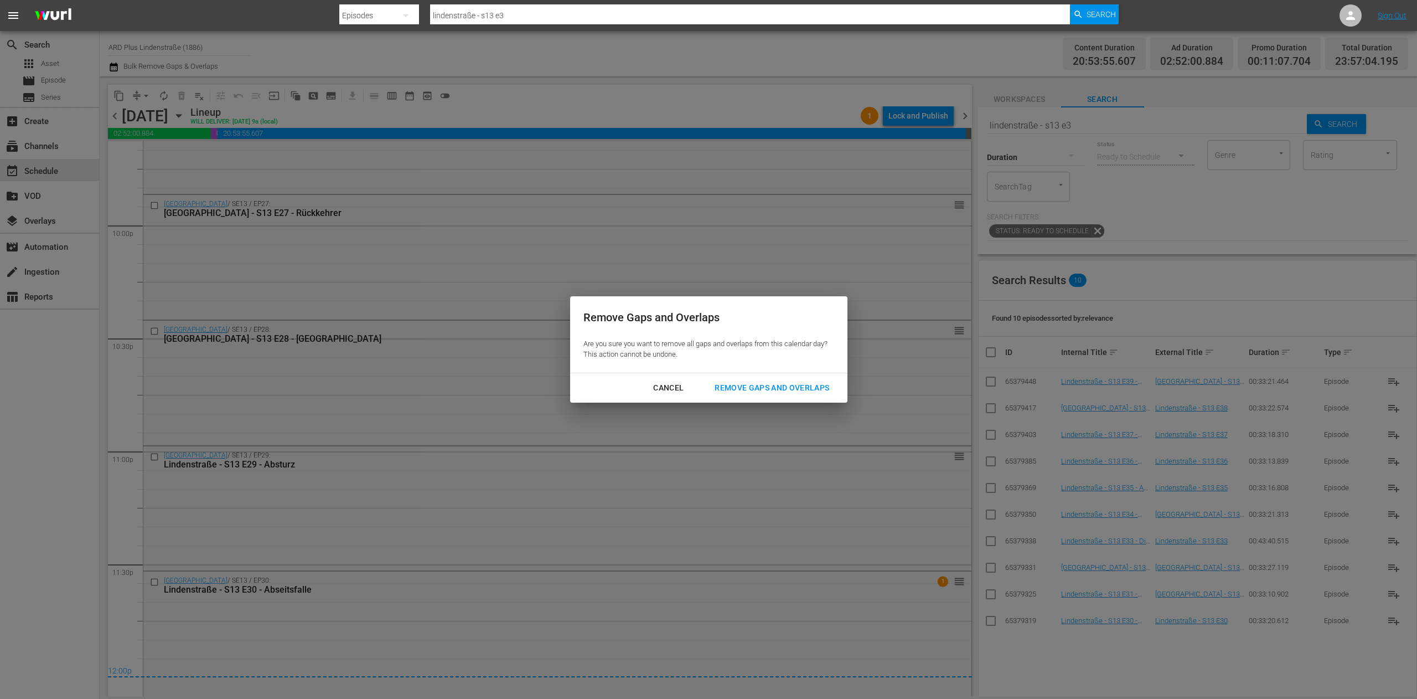
click at [794, 376] on div "Cancel Remove Gaps and Overlaps" at bounding box center [708, 387] width 277 height 29
click at [792, 380] on button "Remove Gaps and Overlaps" at bounding box center [771, 388] width 141 height 20
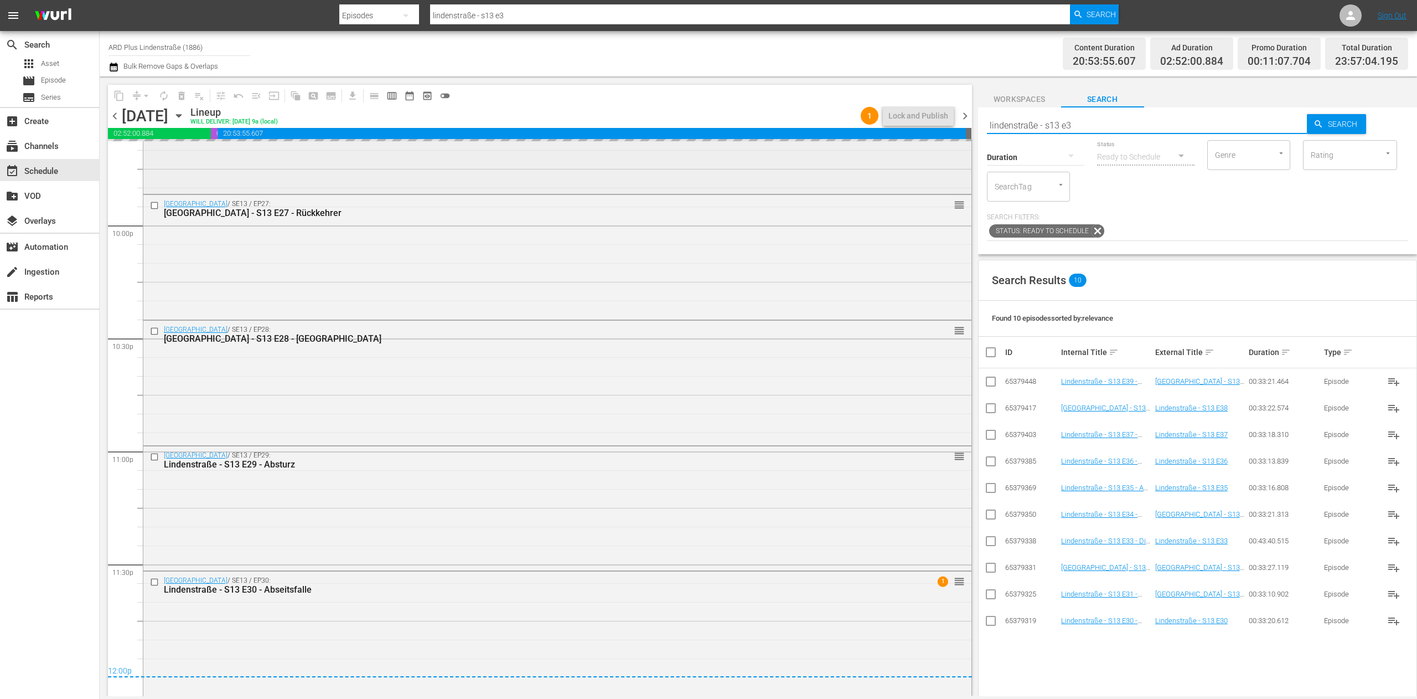
drag, startPoint x: 961, startPoint y: 151, endPoint x: 921, endPoint y: 142, distance: 40.8
click at [885, 142] on div "content_copy compress arrow_drop_down autorenew_outlined delete_forever_outline…" at bounding box center [759, 386] width 1318 height 620
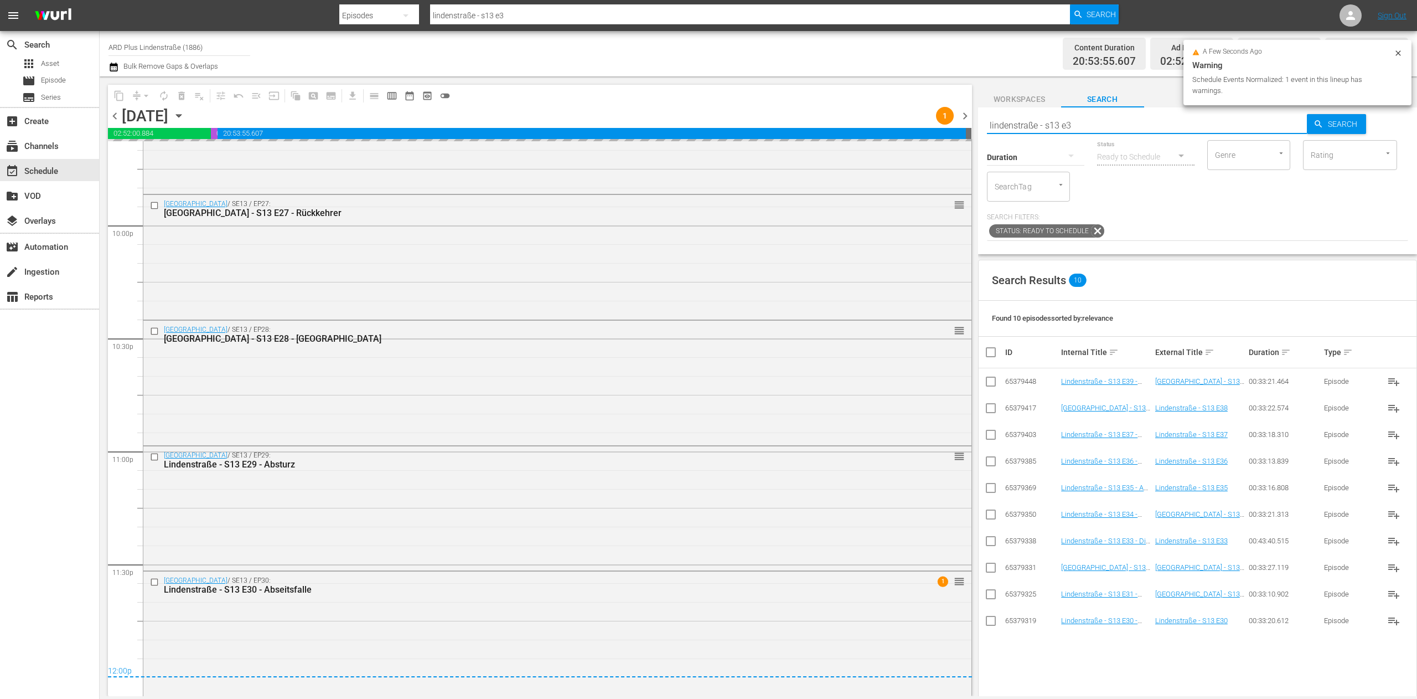
click at [885, 436] on div "Search Results 10 Found 10 episodes sorted by: relevance ID Internal Title sort…" at bounding box center [1197, 554] width 439 height 589
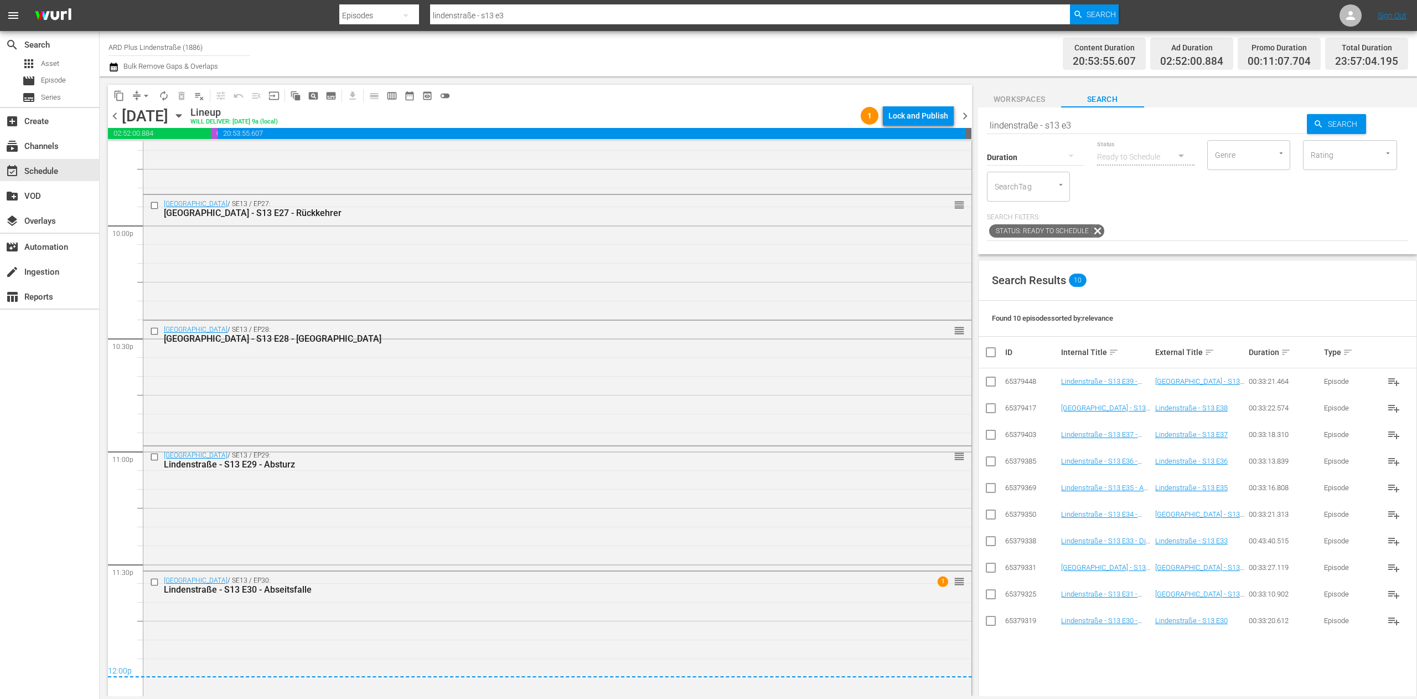
click at [885, 114] on span "chevron_right" at bounding box center [965, 116] width 14 height 14
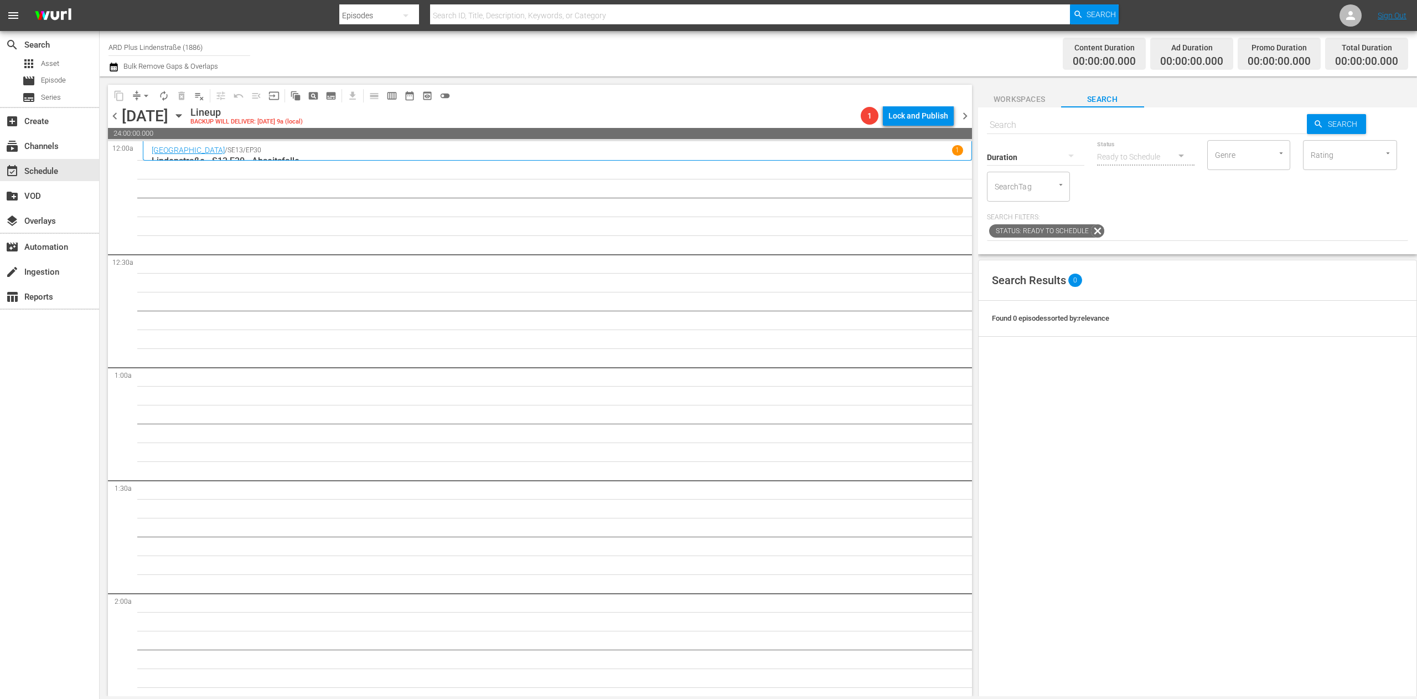
click at [885, 124] on input "text" at bounding box center [1147, 125] width 321 height 27
paste input "lindenstraße - s13 e3"
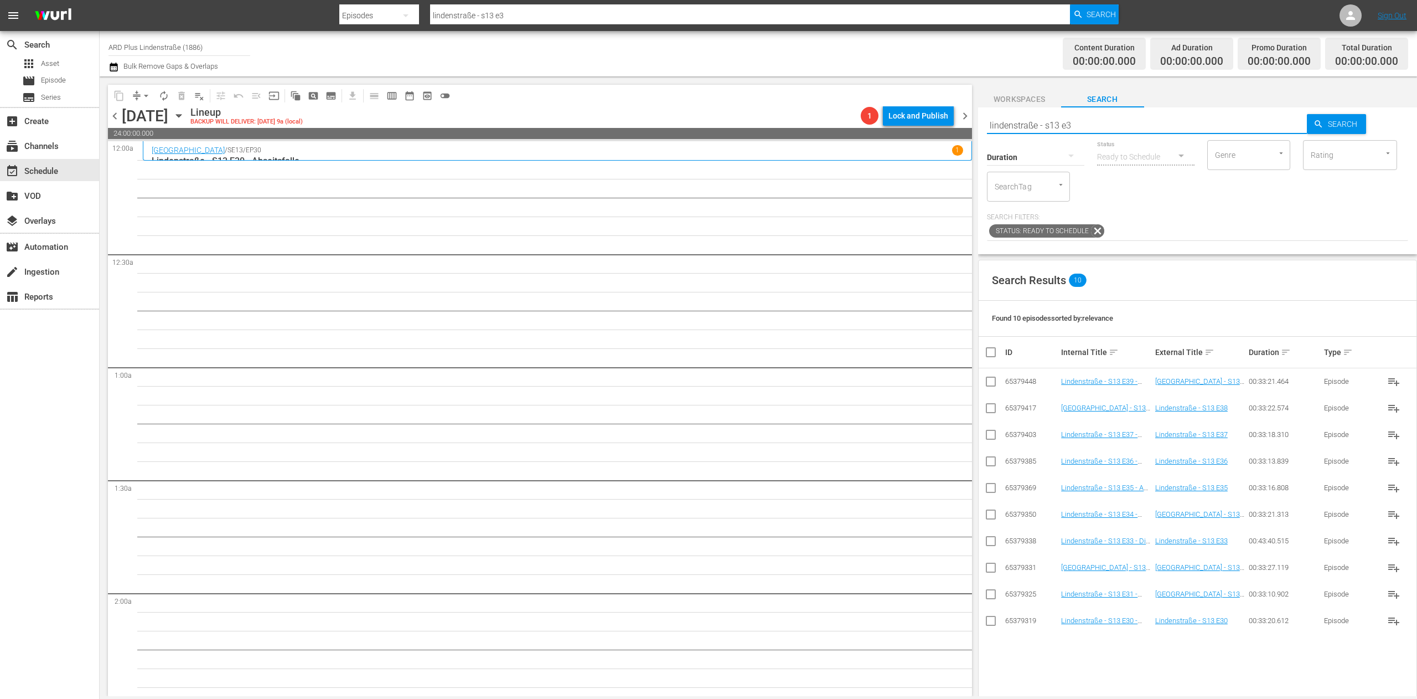
click at [885, 436] on input "checkbox" at bounding box center [990, 596] width 13 height 13
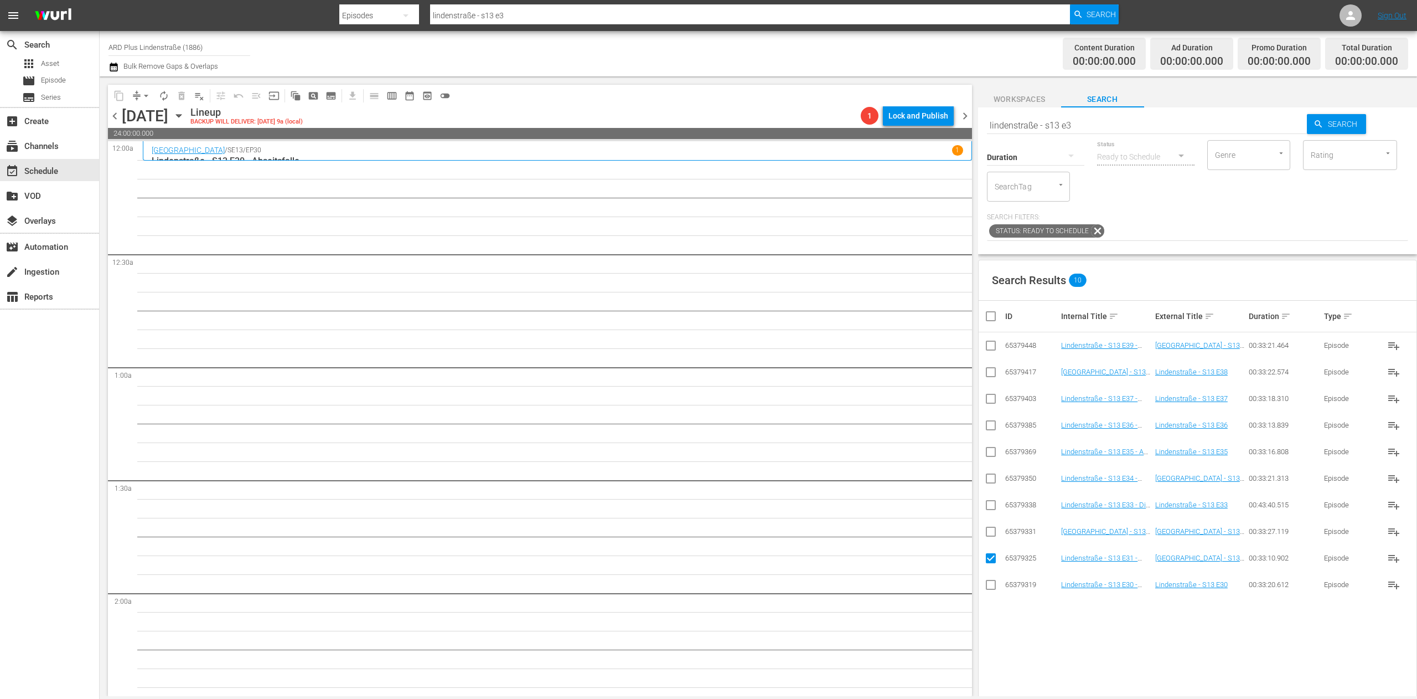
click at [885, 436] on input "checkbox" at bounding box center [990, 533] width 13 height 13
click at [885, 436] on input "checkbox" at bounding box center [990, 506] width 13 height 13
click at [885, 436] on input "checkbox" at bounding box center [990, 480] width 13 height 13
click at [885, 436] on input "checkbox" at bounding box center [990, 453] width 13 height 13
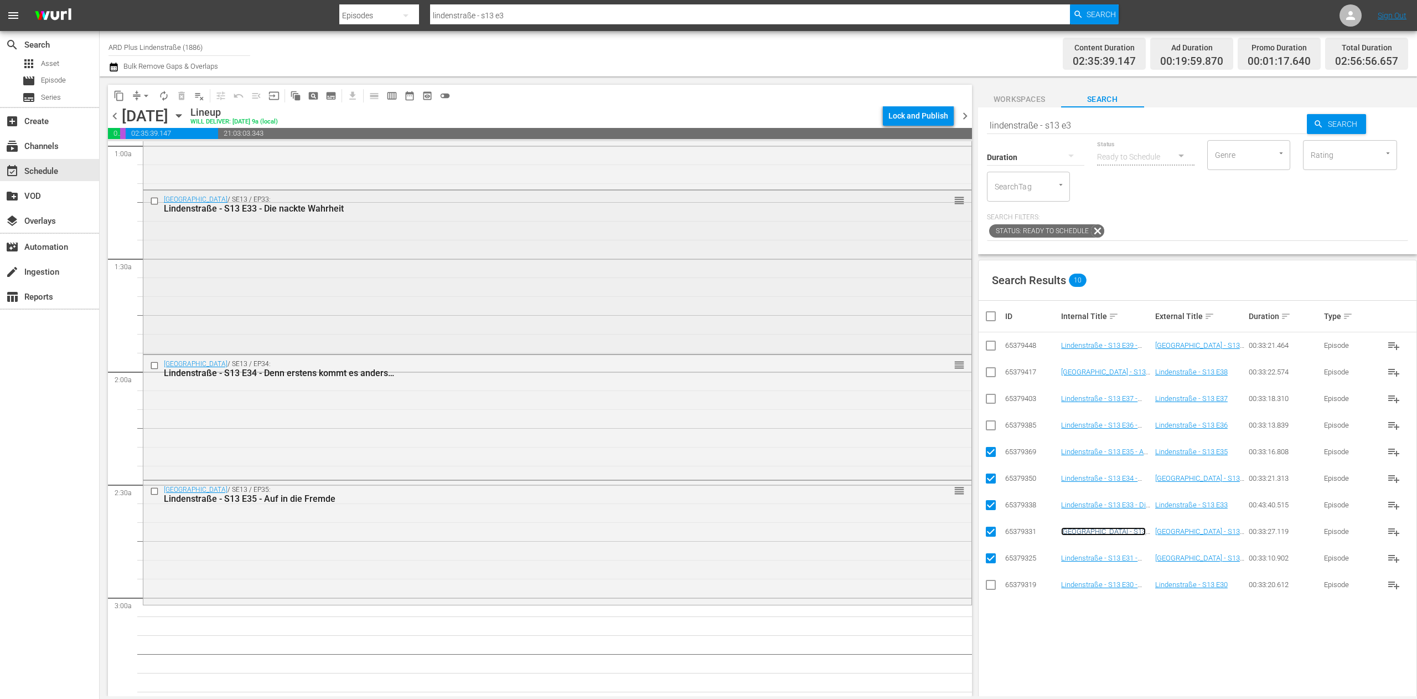
scroll to position [332, 0]
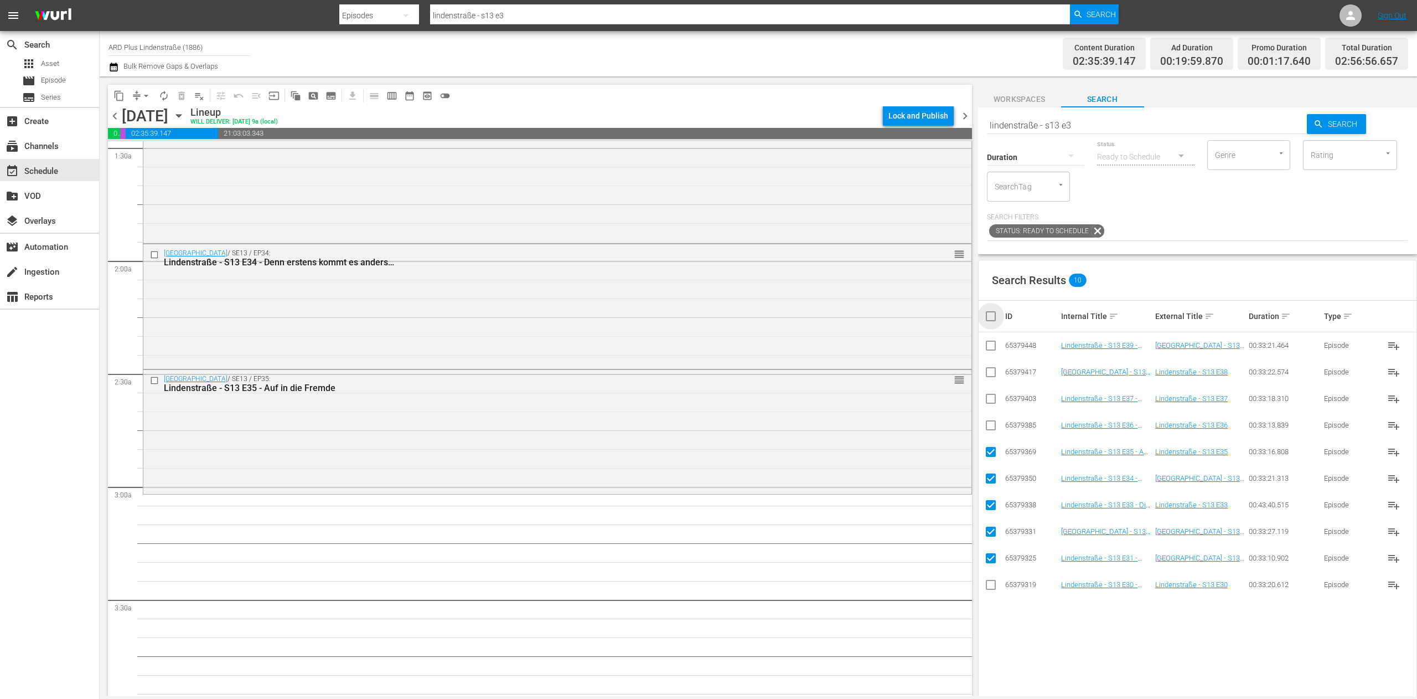
click at [885, 316] on input "checkbox" at bounding box center [995, 315] width 22 height 13
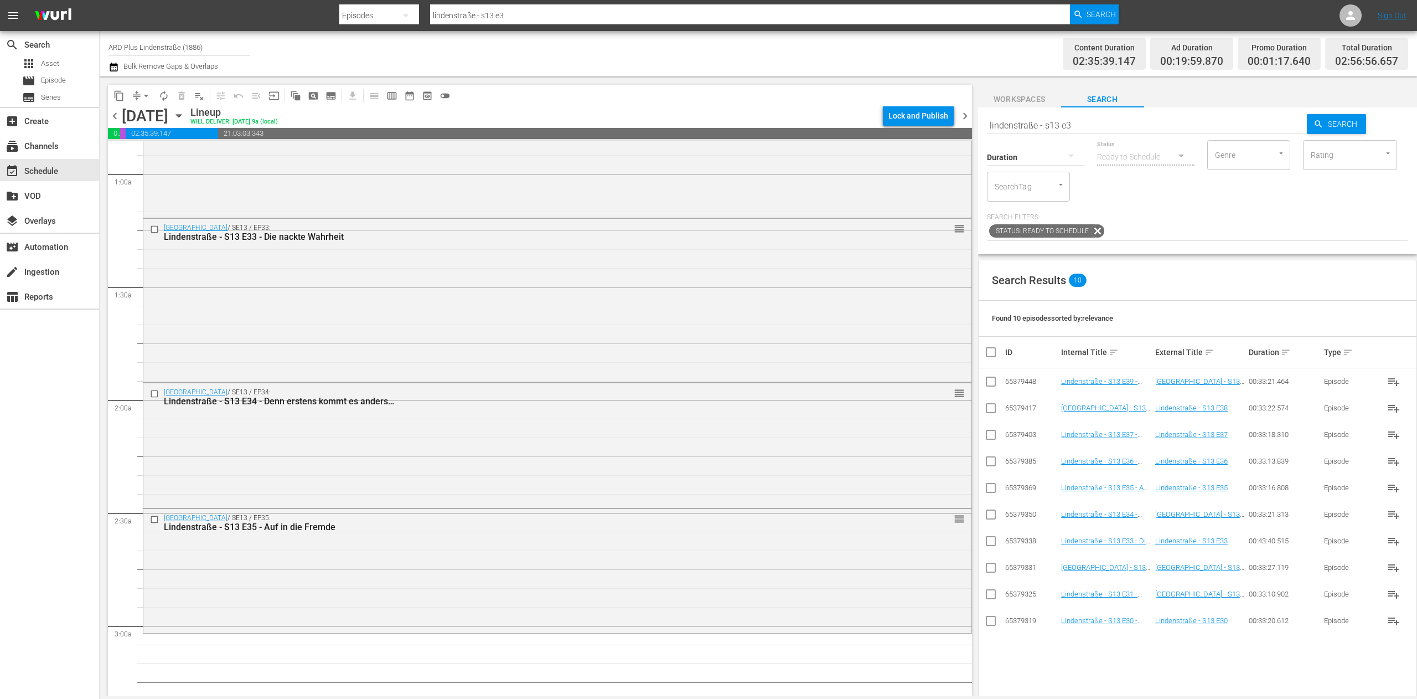
scroll to position [443, 0]
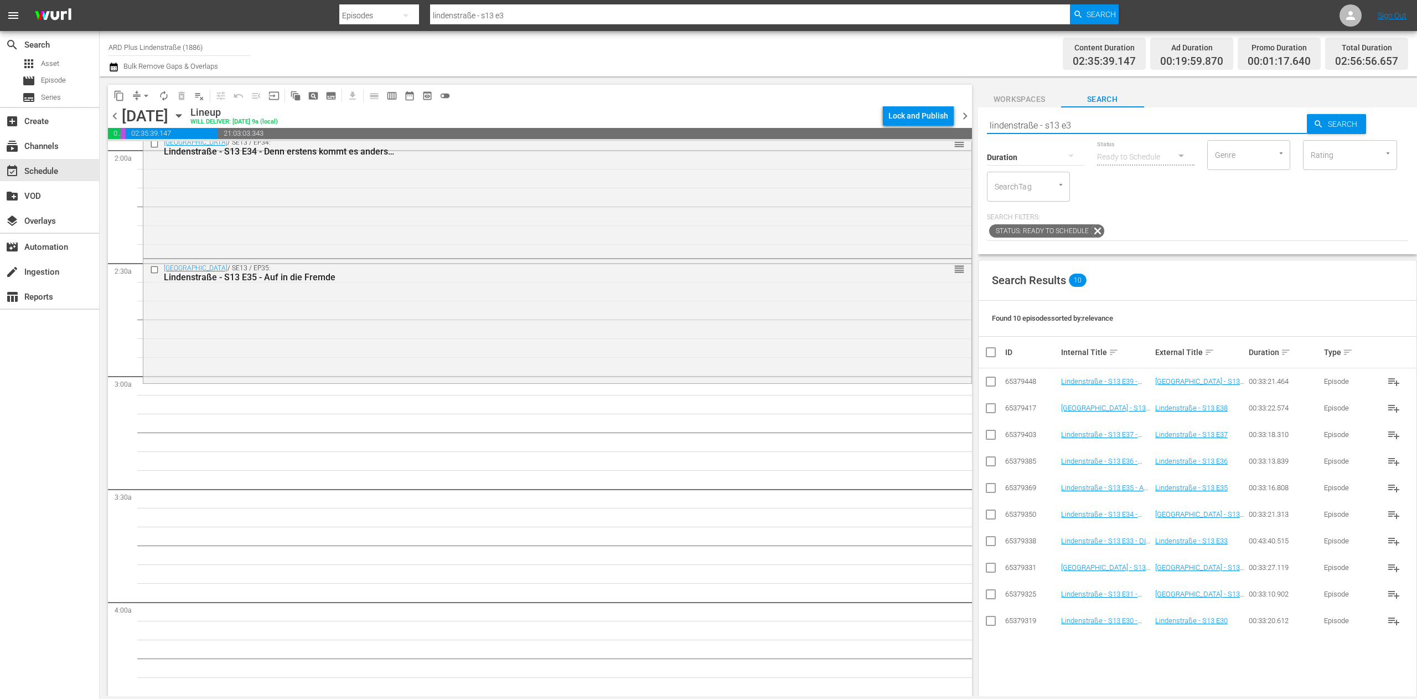
click at [885, 117] on input "lindenstraße - s13 e3" at bounding box center [1147, 125] width 321 height 27
click at [885, 436] on td at bounding box center [991, 620] width 25 height 27
click at [885, 436] on input "checkbox" at bounding box center [990, 622] width 13 height 13
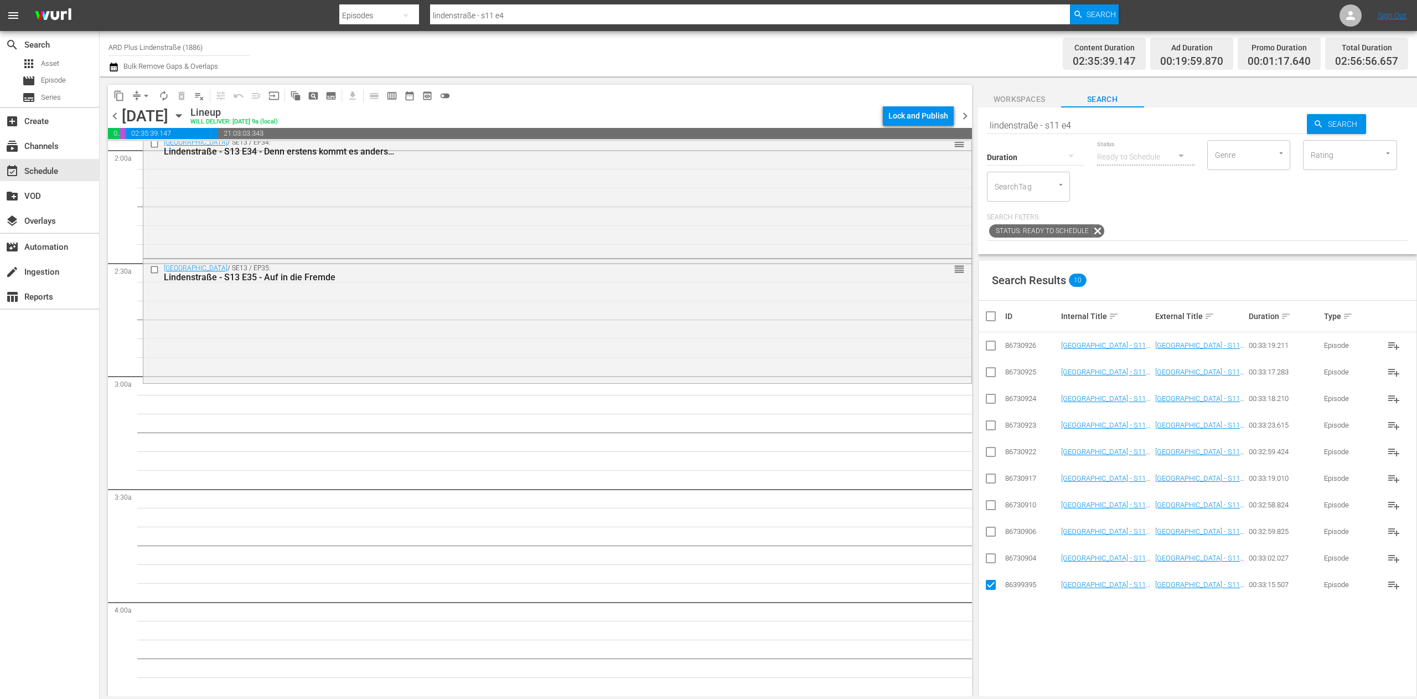
click at [885, 436] on input "checkbox" at bounding box center [990, 560] width 13 height 13
click at [885, 436] on input "checkbox" at bounding box center [990, 533] width 13 height 13
click at [885, 436] on input "checkbox" at bounding box center [990, 506] width 13 height 13
click at [885, 436] on input "checkbox" at bounding box center [990, 480] width 13 height 13
click at [885, 436] on input "checkbox" at bounding box center [990, 453] width 13 height 13
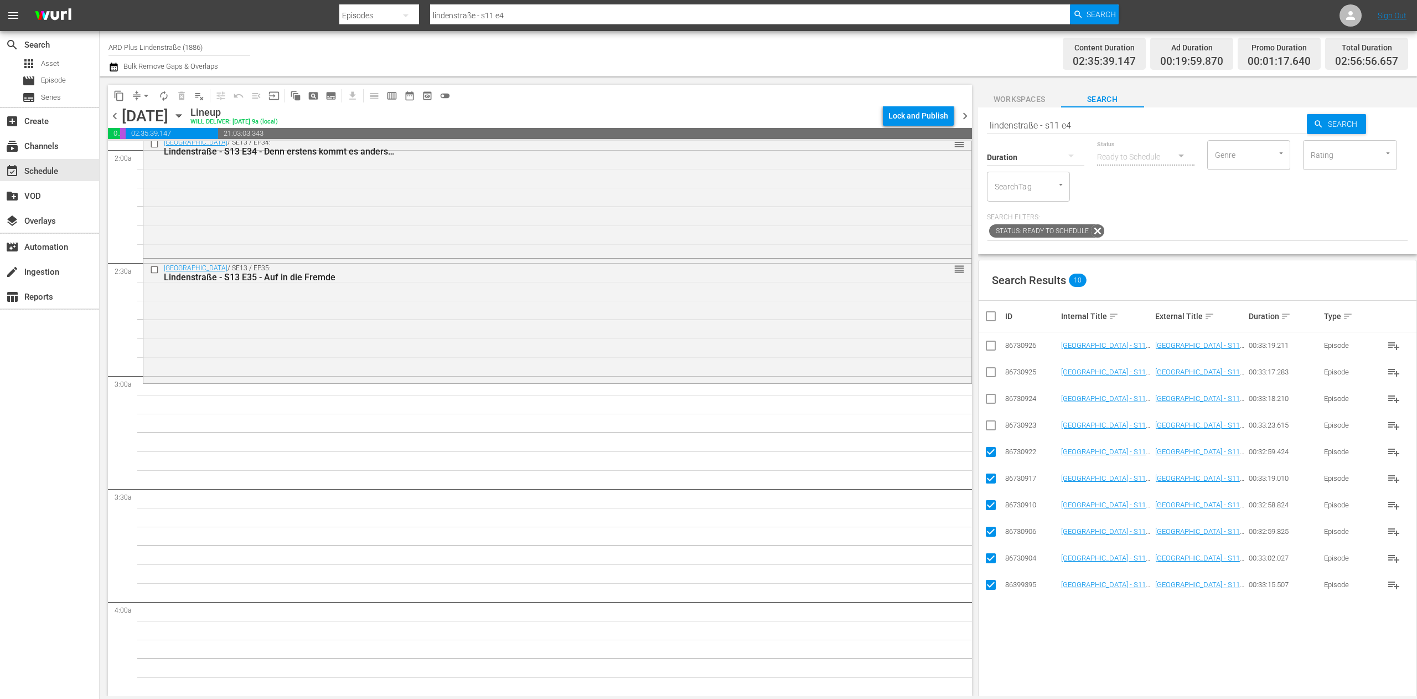
click at [885, 425] on input "checkbox" at bounding box center [990, 427] width 13 height 13
click at [885, 394] on icon at bounding box center [990, 398] width 13 height 13
click at [885, 365] on icon at bounding box center [990, 371] width 13 height 13
click at [885, 405] on input "checkbox" at bounding box center [990, 400] width 13 height 13
click at [885, 369] on input "checkbox" at bounding box center [990, 374] width 13 height 13
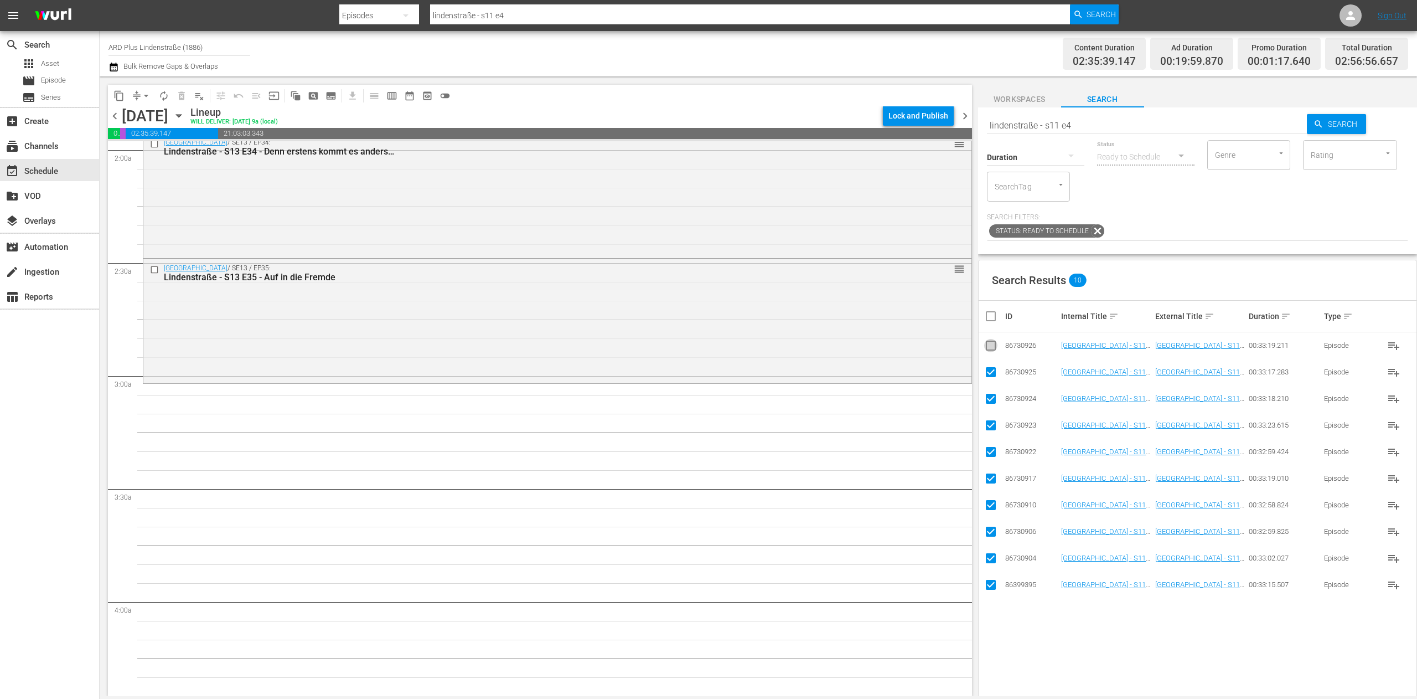
click at [885, 345] on input "checkbox" at bounding box center [990, 347] width 13 height 13
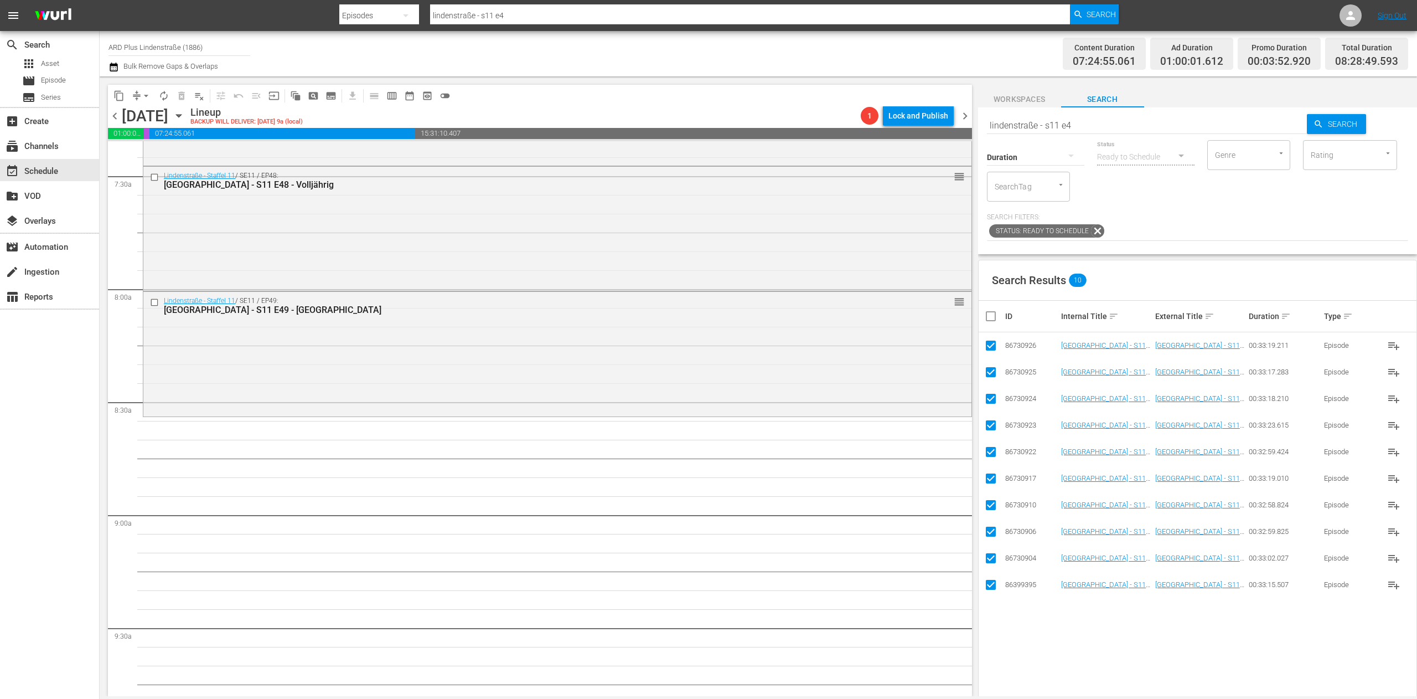
scroll to position [1661, 0]
click at [885, 316] on input "checkbox" at bounding box center [995, 315] width 22 height 13
click at [885, 318] on input "checkbox" at bounding box center [995, 315] width 22 height 13
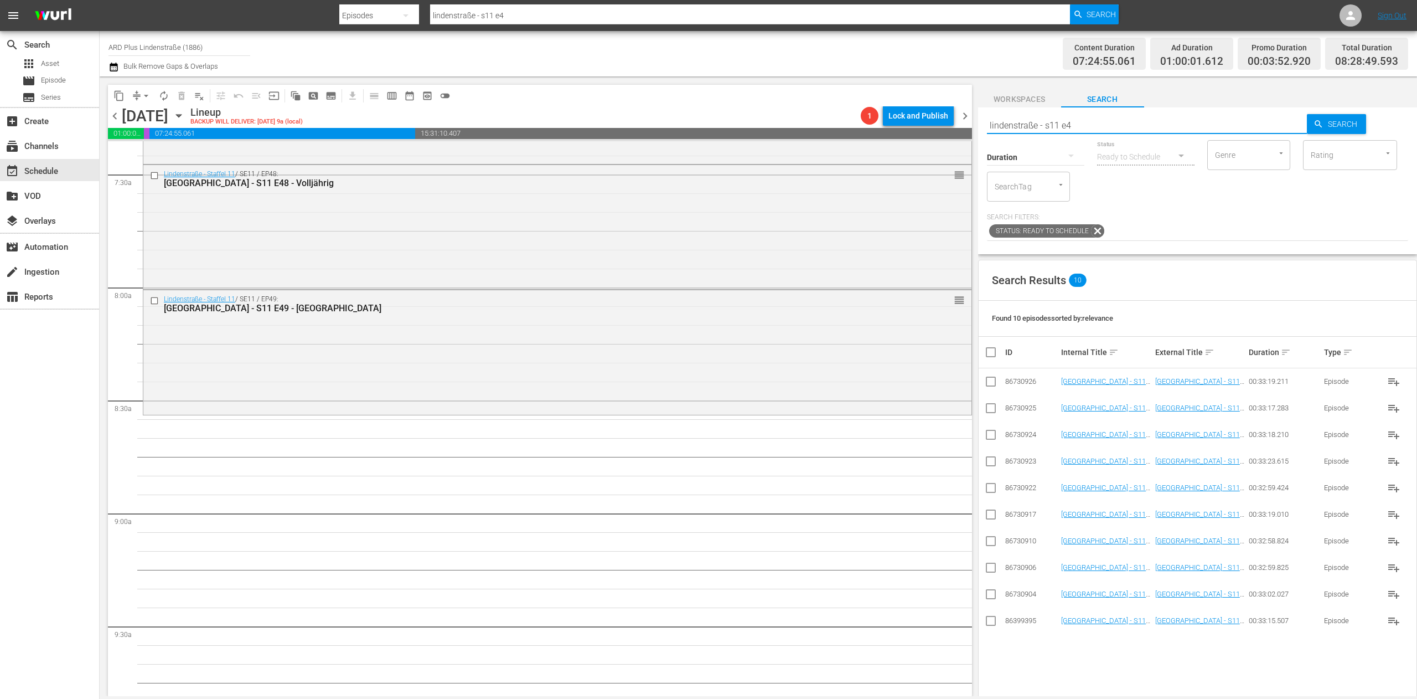
click at [885, 119] on input "lindenstraße - s11 e4" at bounding box center [1147, 125] width 321 height 27
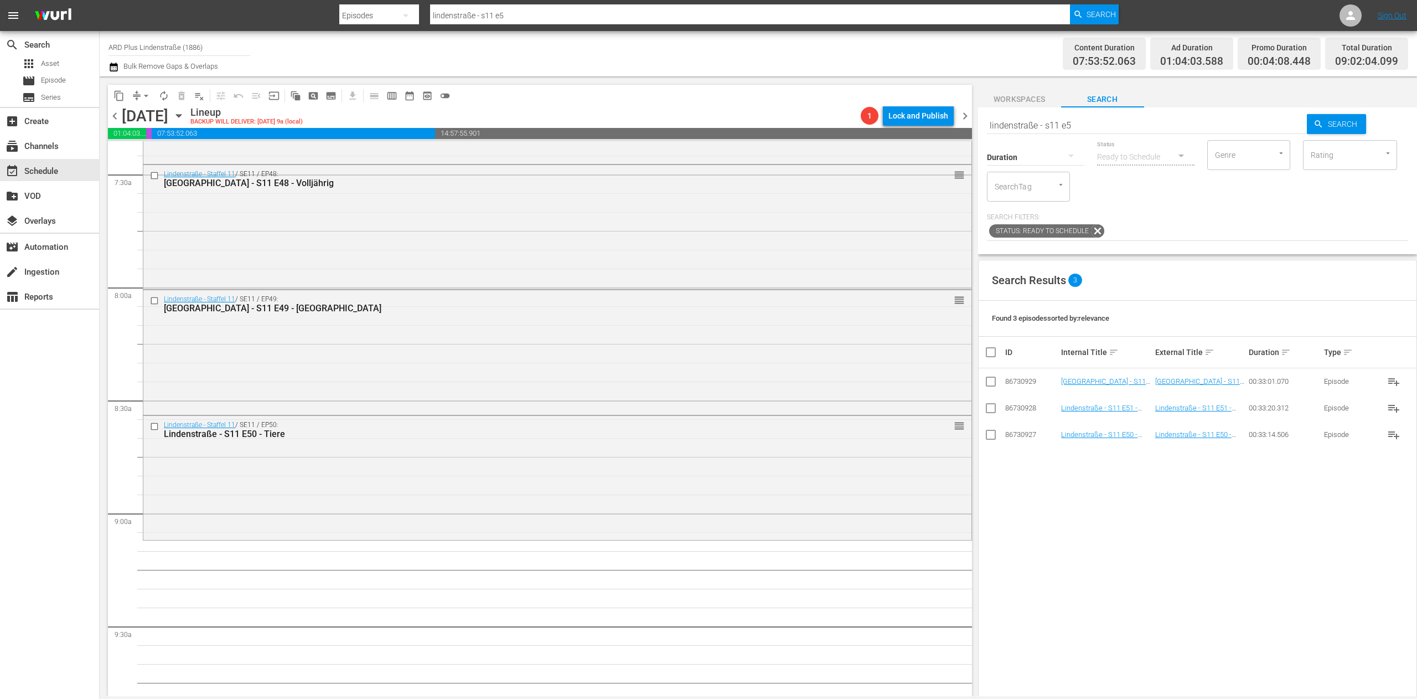
click at [885, 134] on hr at bounding box center [1147, 133] width 321 height 1
click at [885, 133] on input "lindenstraße - s11 e5" at bounding box center [1147, 125] width 321 height 27
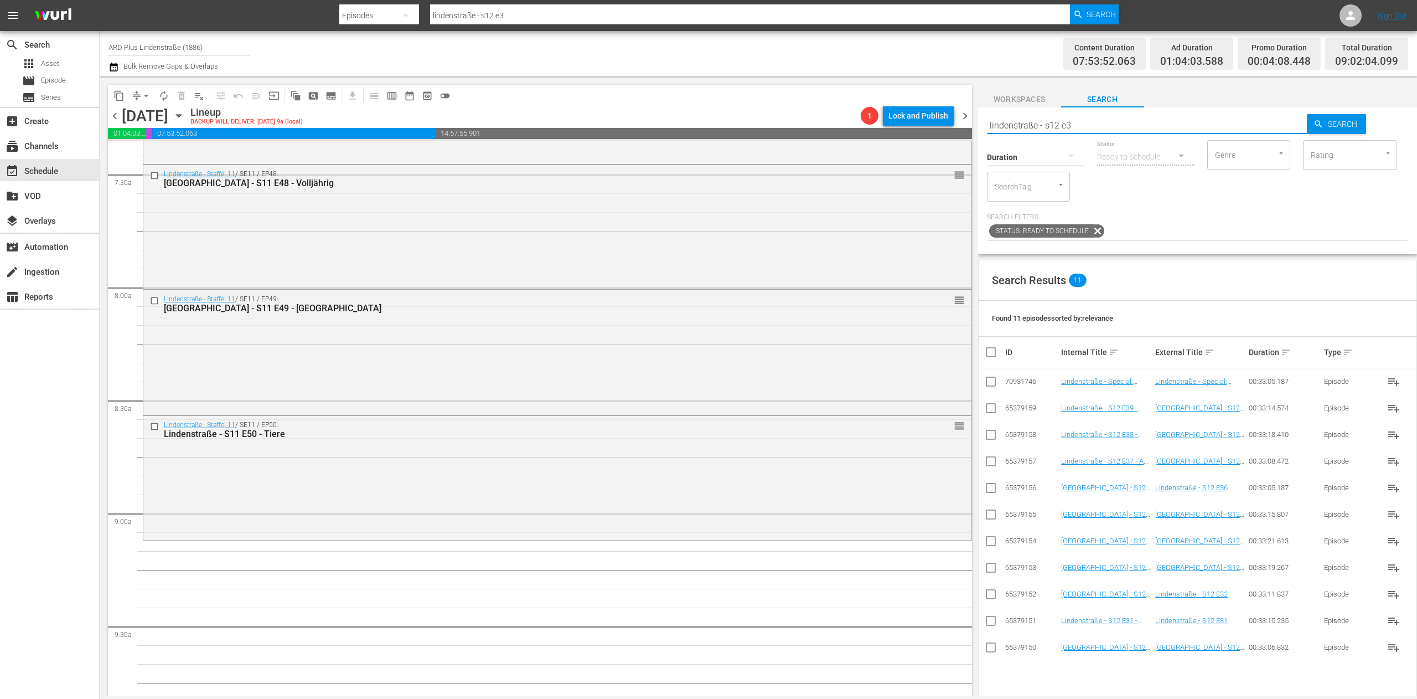
click at [885, 436] on input "checkbox" at bounding box center [990, 463] width 13 height 13
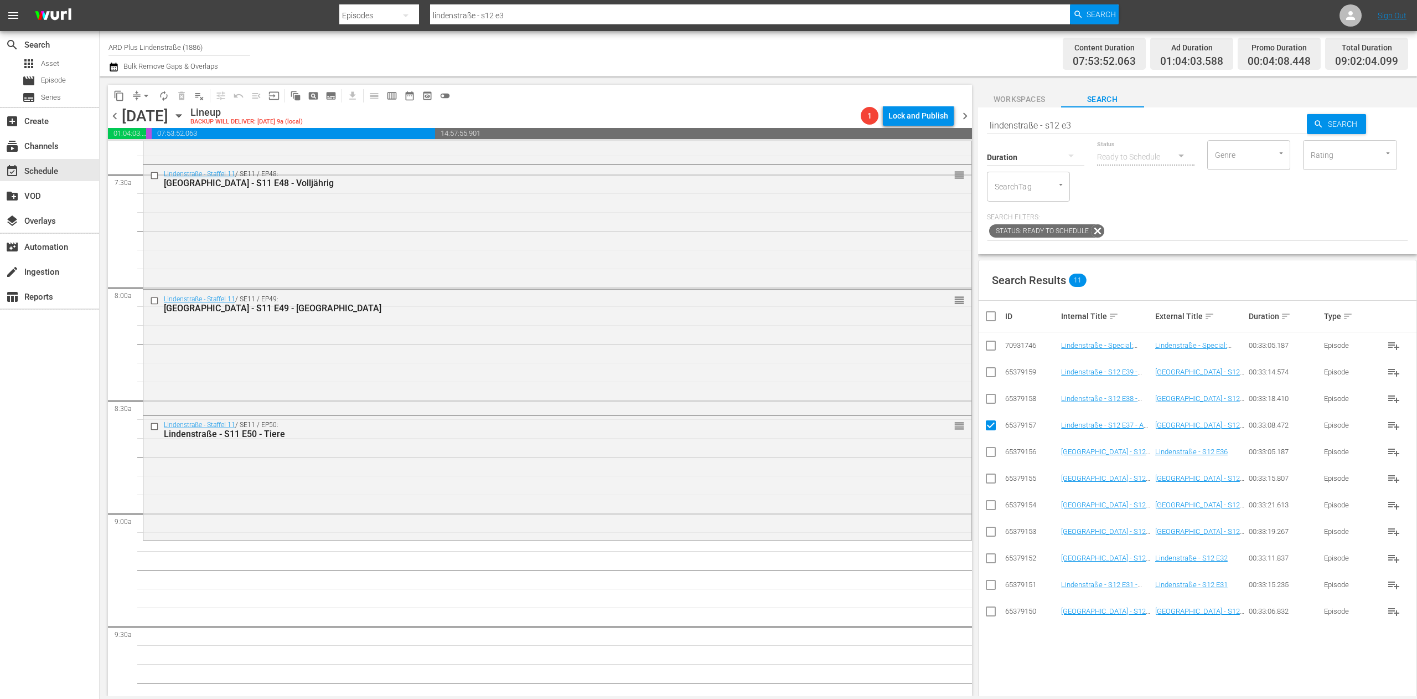
click at [885, 400] on input "checkbox" at bounding box center [990, 400] width 13 height 13
click at [885, 375] on input "checkbox" at bounding box center [990, 374] width 13 height 13
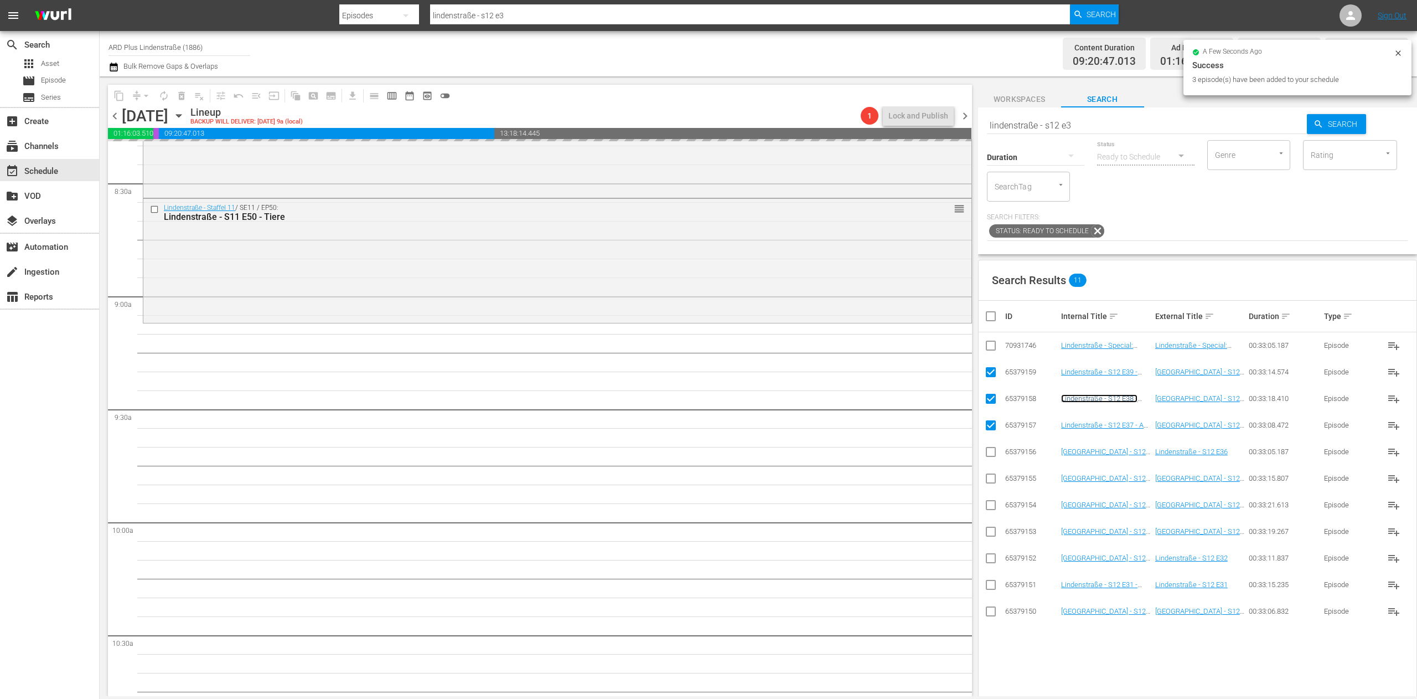
scroll to position [1882, 0]
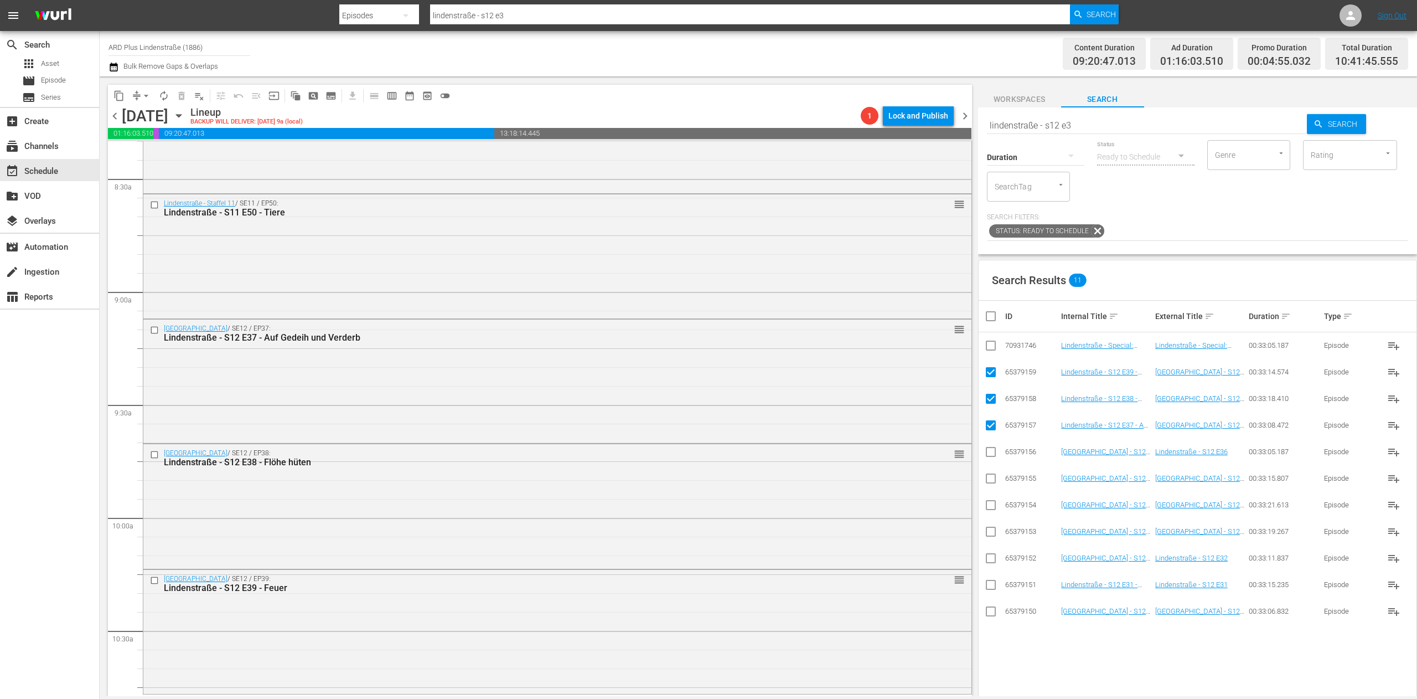
click at [885, 312] on input "checkbox" at bounding box center [995, 315] width 22 height 13
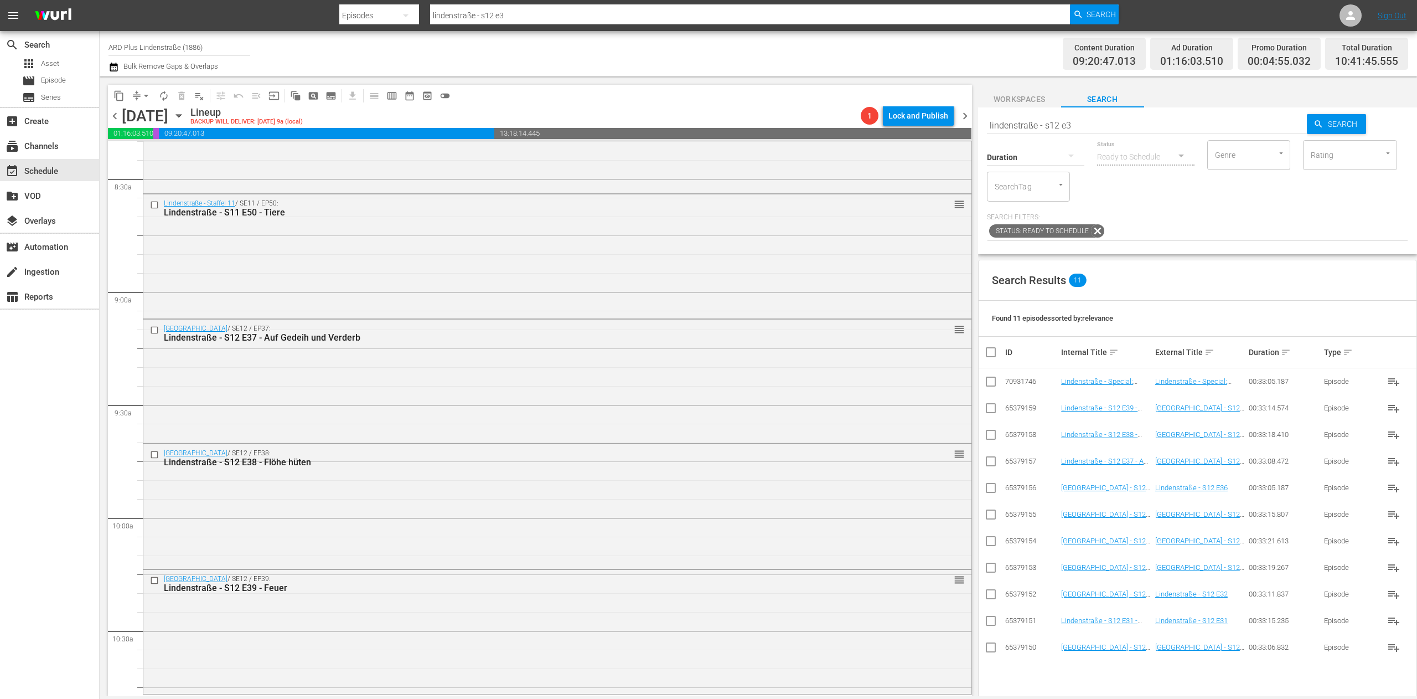
click at [885, 132] on div "Status Ready to Schedule" at bounding box center [1145, 150] width 97 height 40
click at [885, 128] on input "lindenstraße - s12 e3" at bounding box center [1147, 125] width 321 height 27
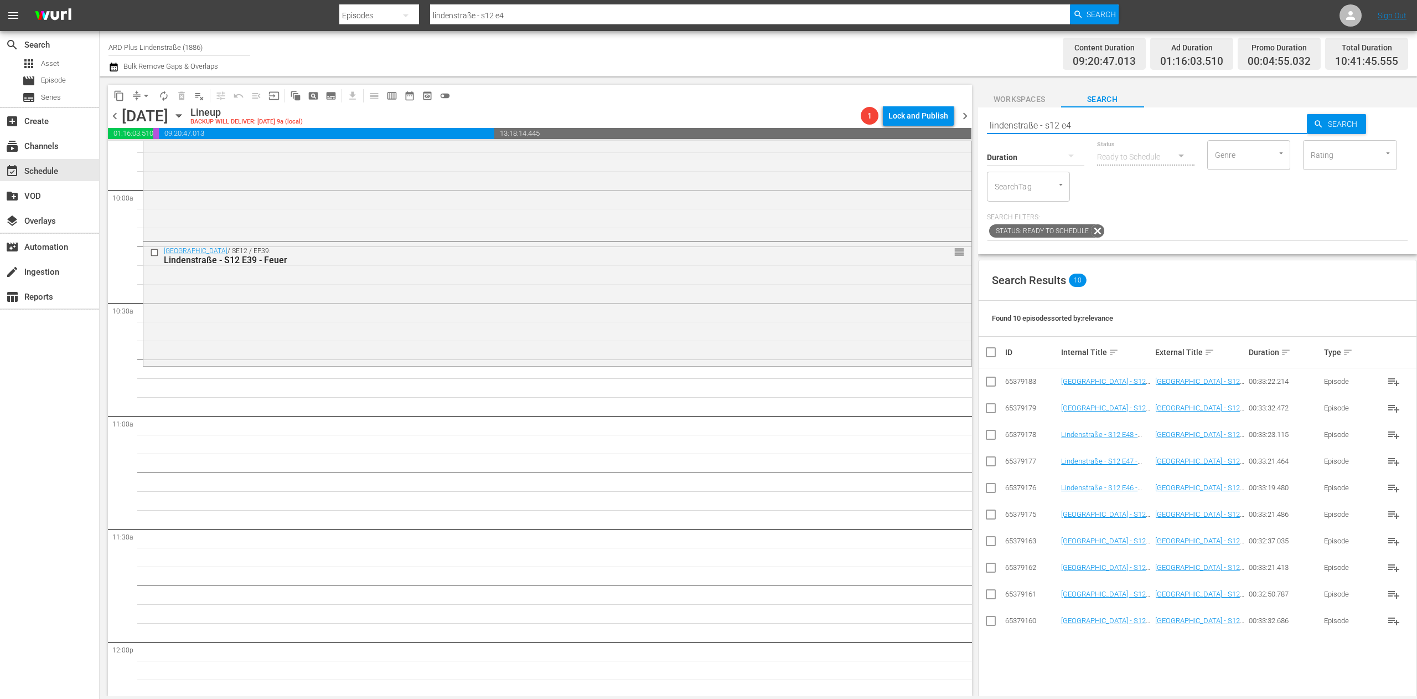
scroll to position [2215, 0]
click at [885, 436] on input "checkbox" at bounding box center [990, 622] width 13 height 13
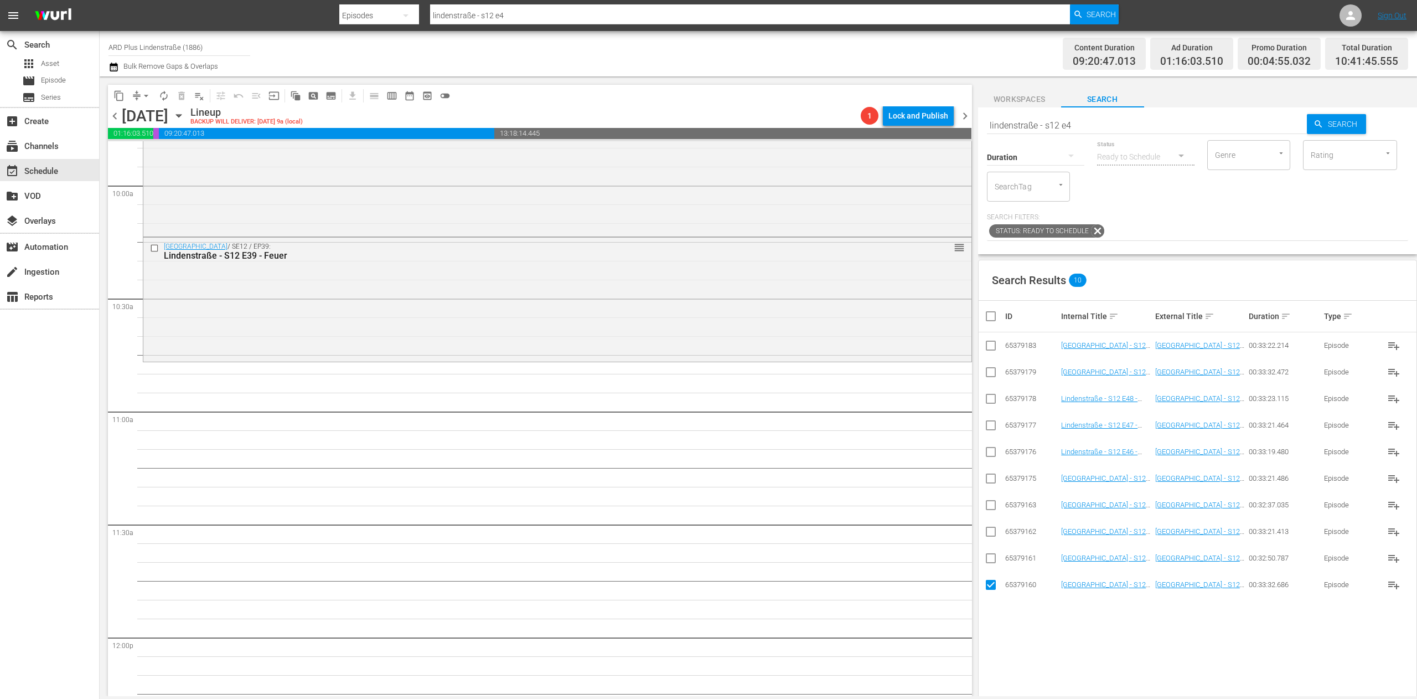
click at [885, 436] on input "checkbox" at bounding box center [990, 560] width 13 height 13
click at [885, 436] on input "checkbox" at bounding box center [990, 533] width 13 height 13
click at [885, 436] on input "checkbox" at bounding box center [990, 506] width 13 height 13
click at [885, 436] on td at bounding box center [991, 478] width 25 height 27
click at [885, 436] on icon at bounding box center [990, 478] width 13 height 13
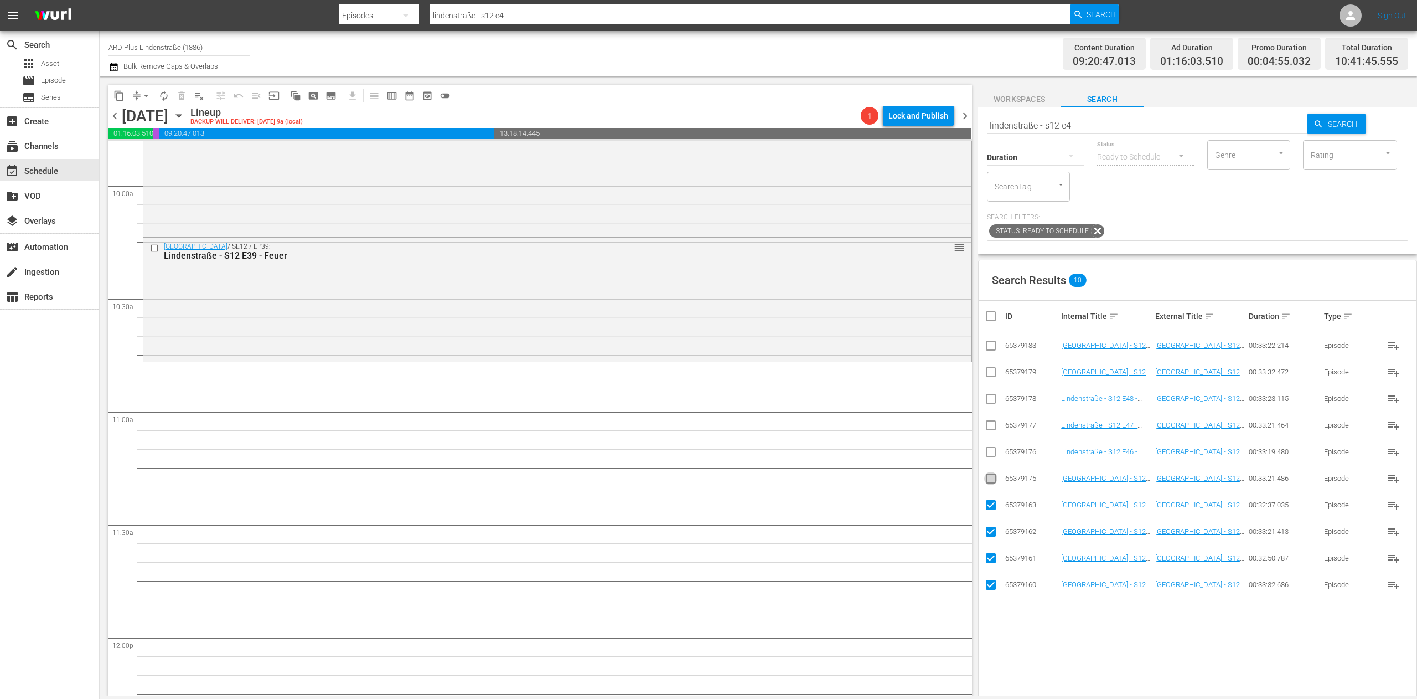
click at [885, 436] on input "checkbox" at bounding box center [990, 480] width 13 height 13
click at [885, 436] on td at bounding box center [991, 451] width 25 height 27
click at [885, 436] on input "checkbox" at bounding box center [990, 453] width 13 height 13
click at [885, 431] on input "checkbox" at bounding box center [990, 427] width 13 height 13
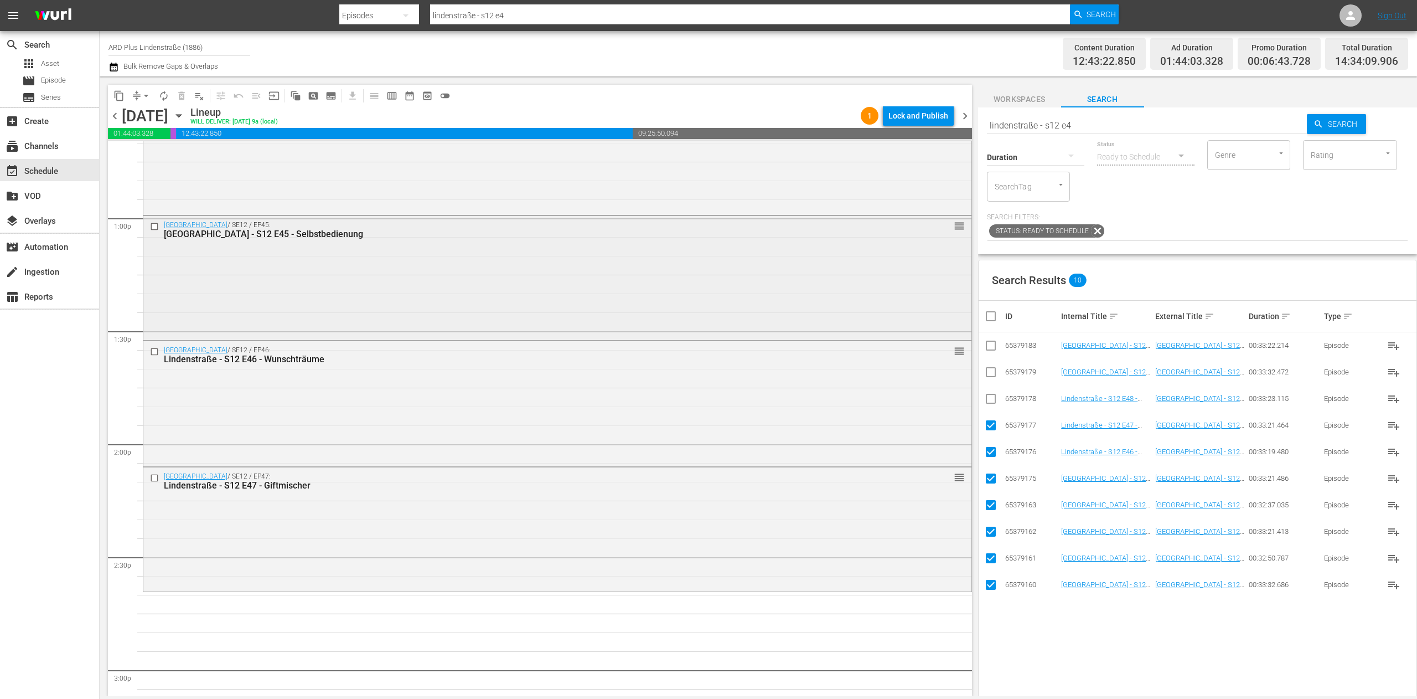
scroll to position [2879, 0]
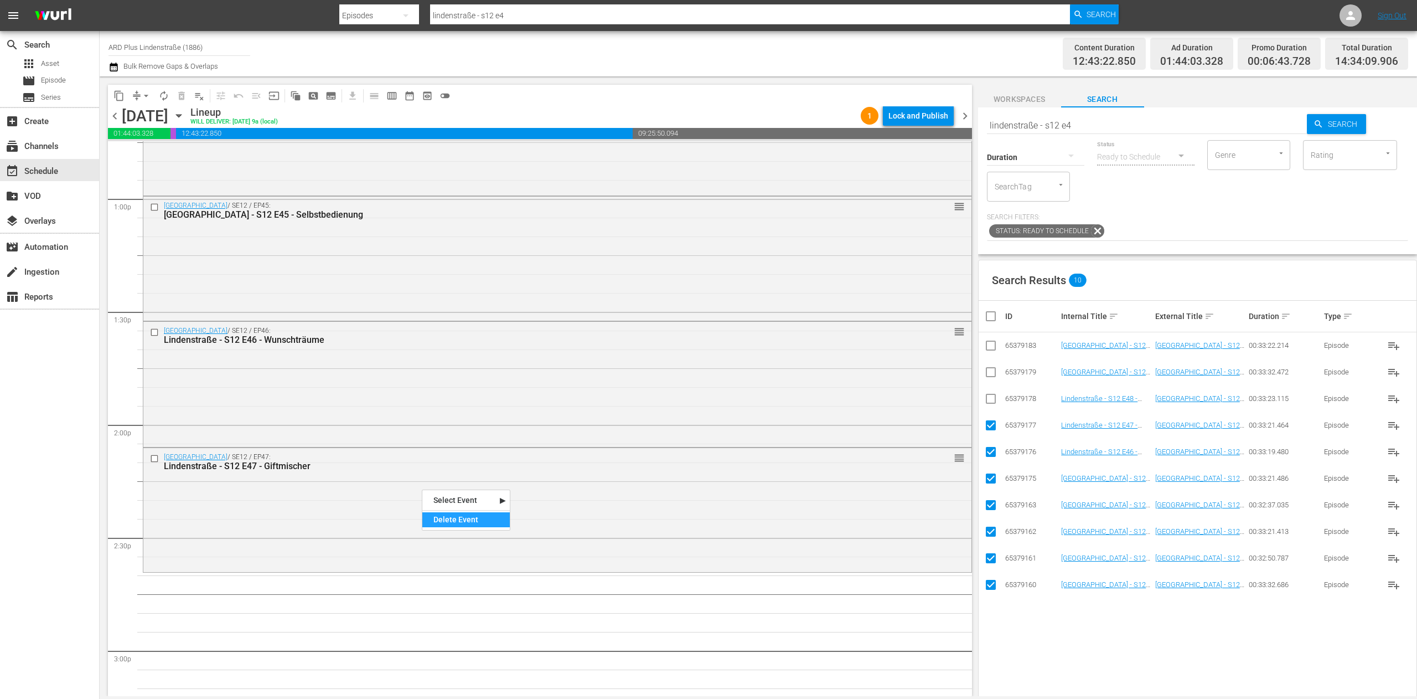
click at [446, 436] on div "Delete Event" at bounding box center [465, 519] width 87 height 15
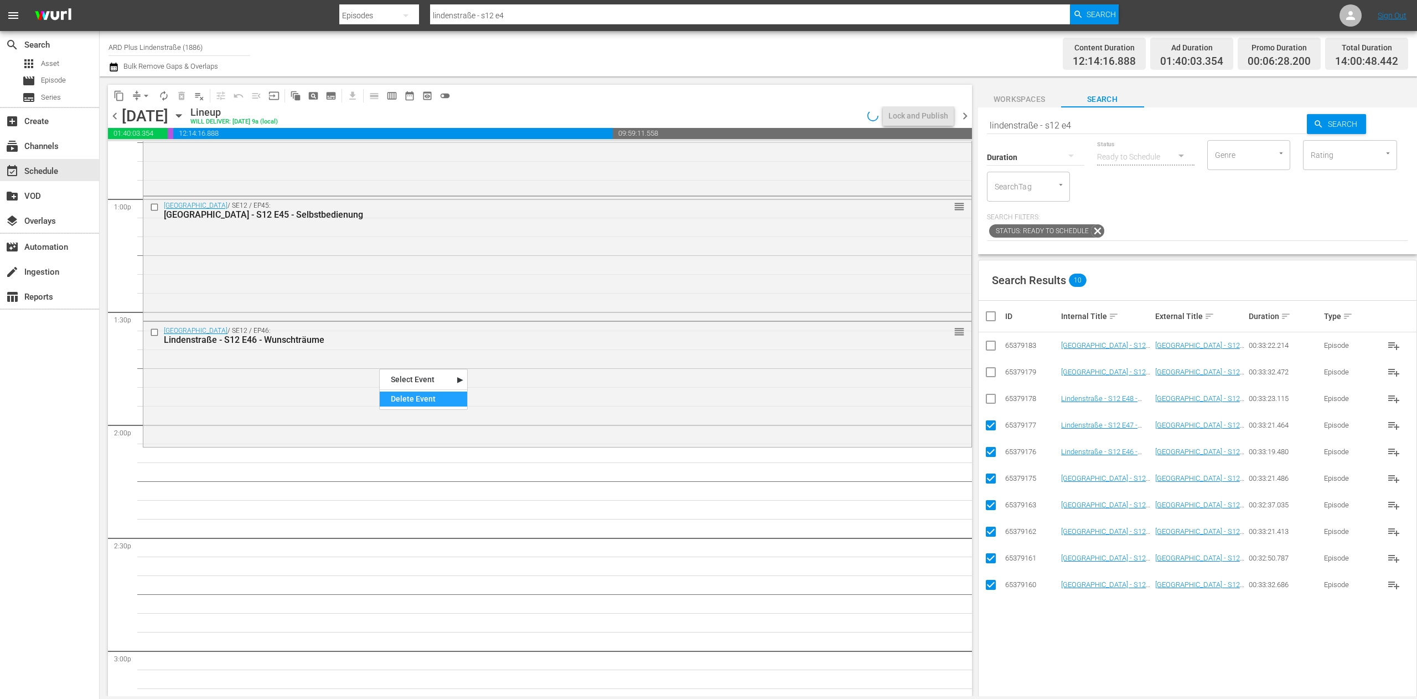
click at [434, 396] on div "Delete Event" at bounding box center [423, 398] width 87 height 15
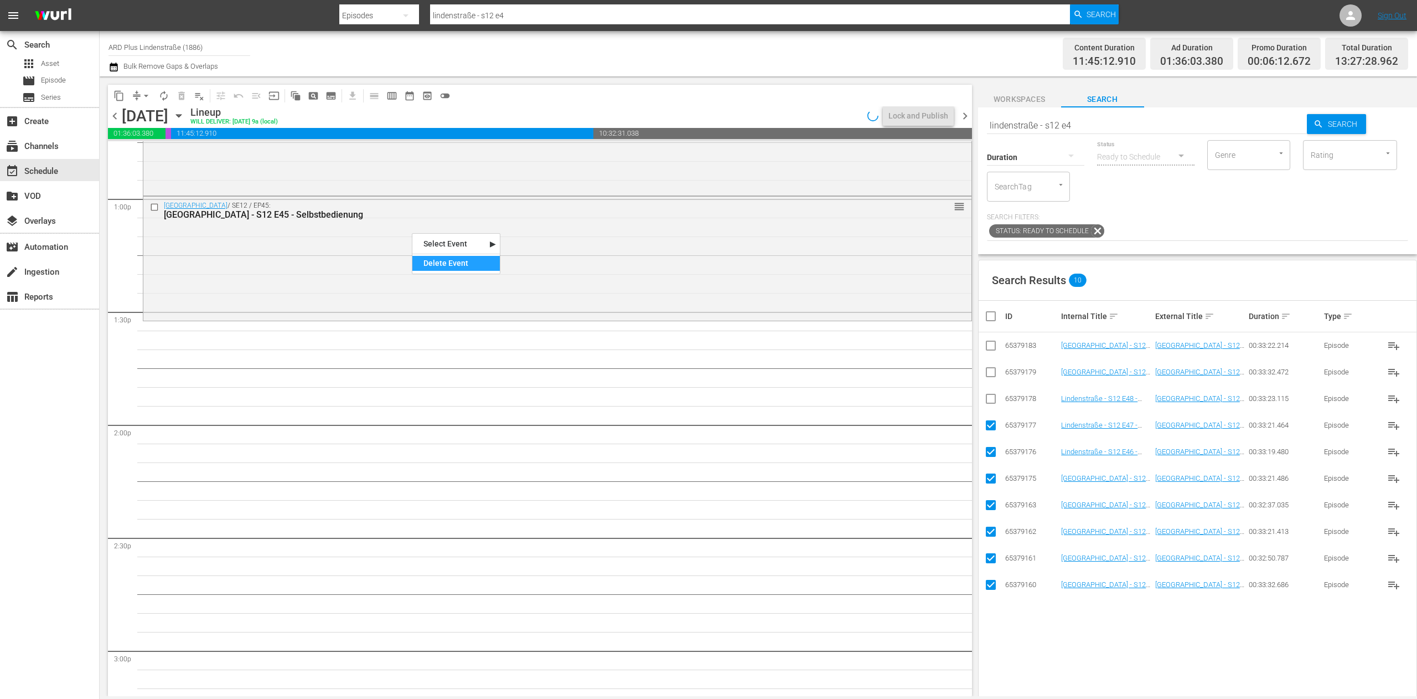
click at [446, 269] on div "Delete Event" at bounding box center [455, 263] width 87 height 15
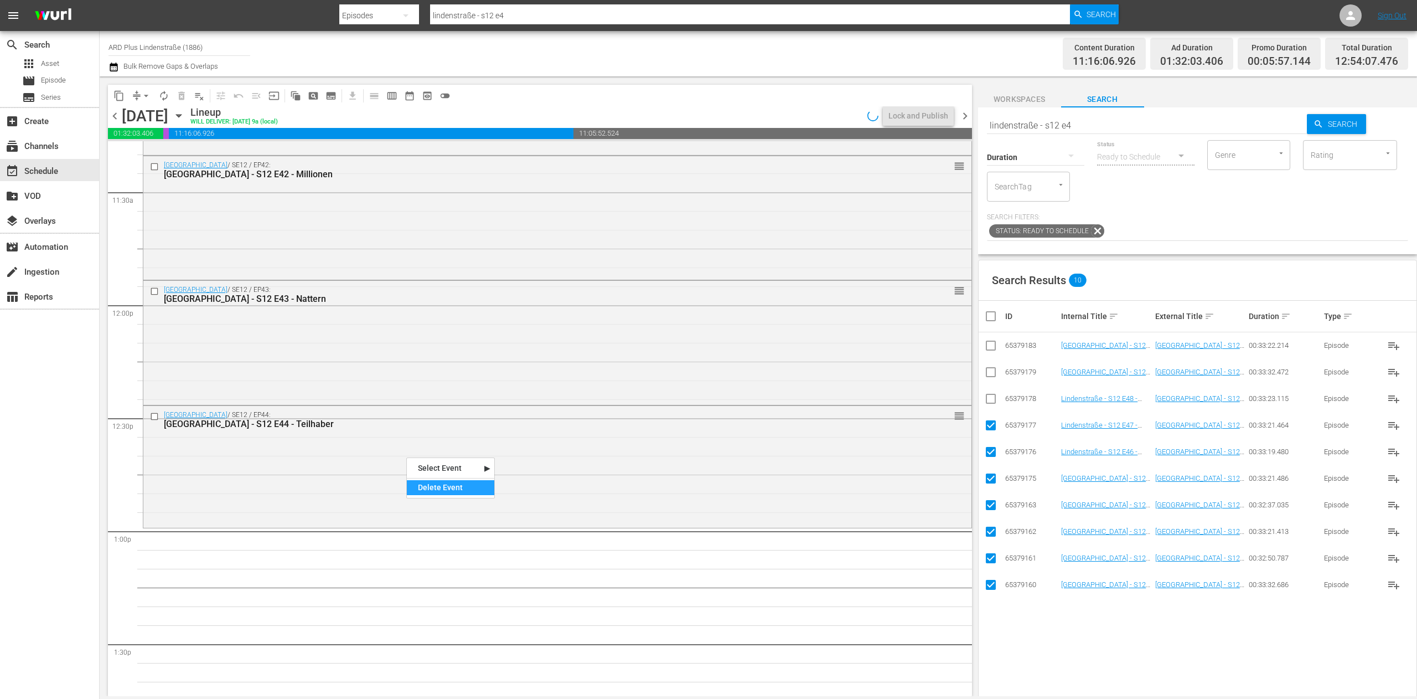
click at [448, 436] on div "Delete Event" at bounding box center [450, 487] width 87 height 15
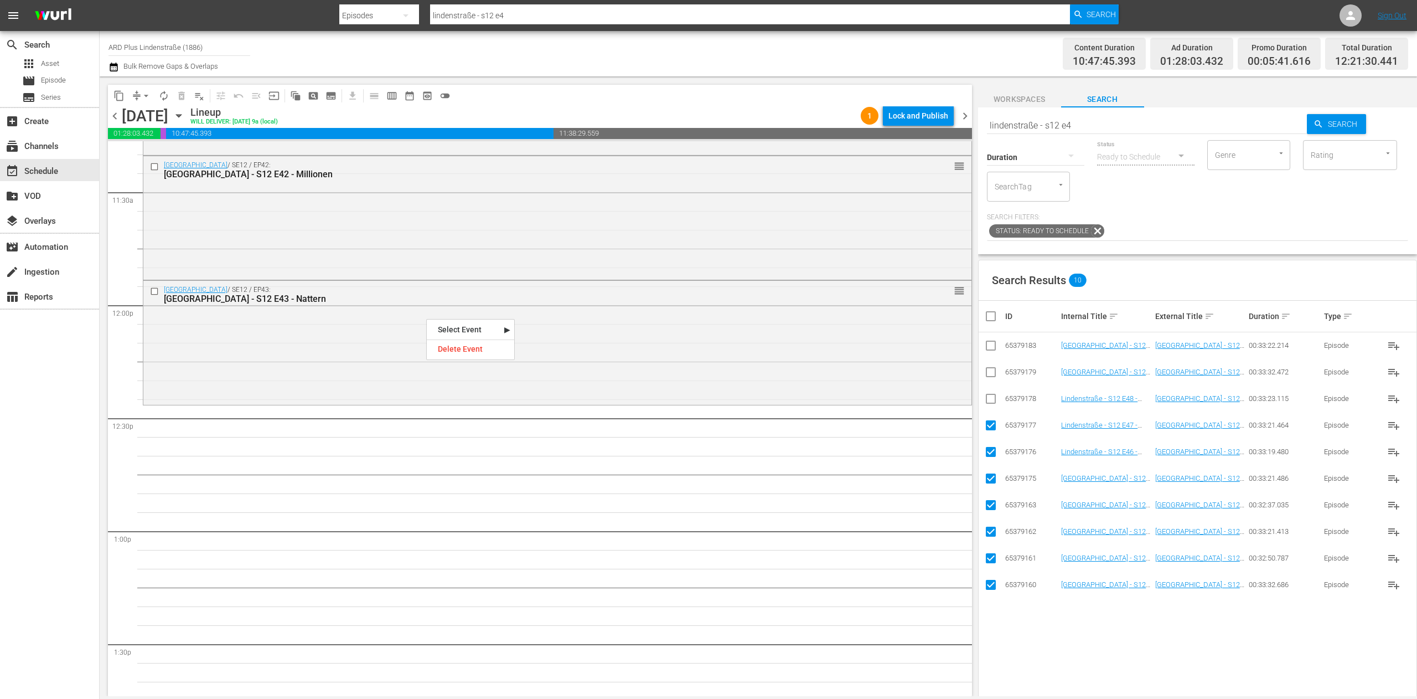
click at [464, 345] on div "Delete Event" at bounding box center [470, 349] width 87 height 15
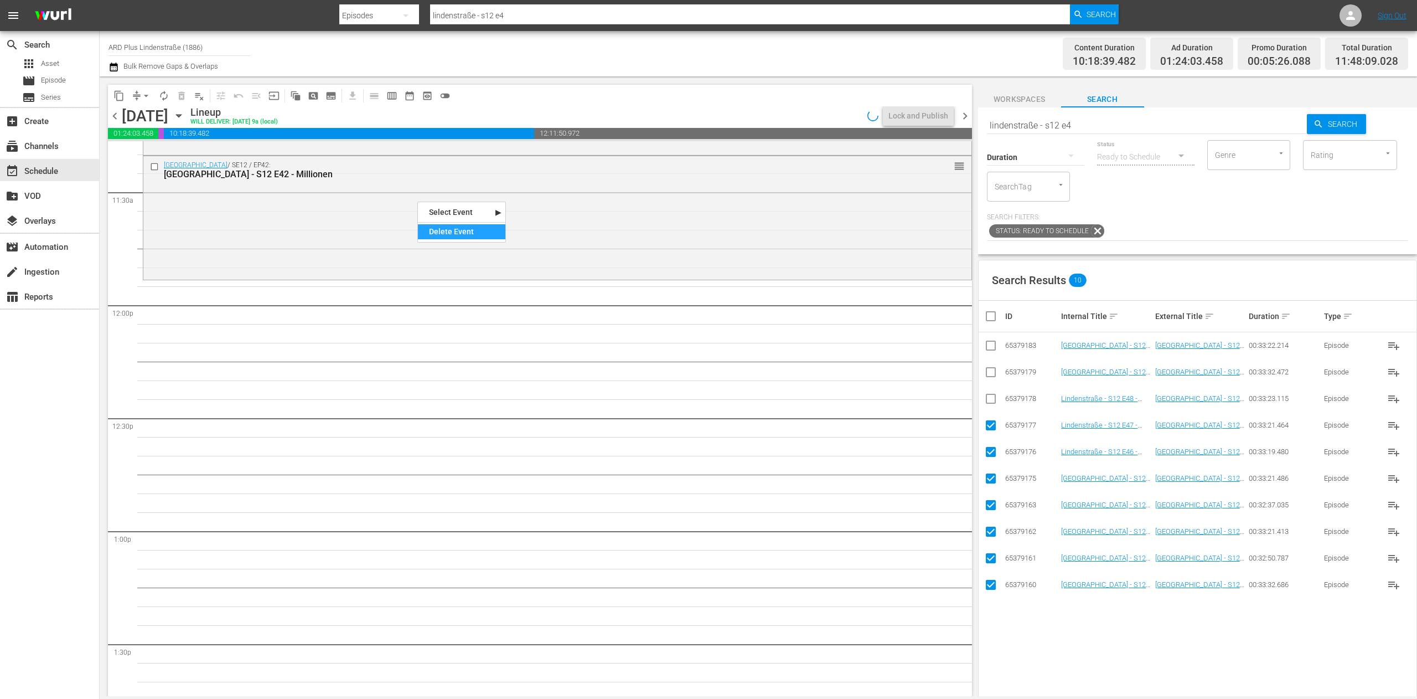
click at [450, 236] on div "Delete Event" at bounding box center [461, 231] width 87 height 15
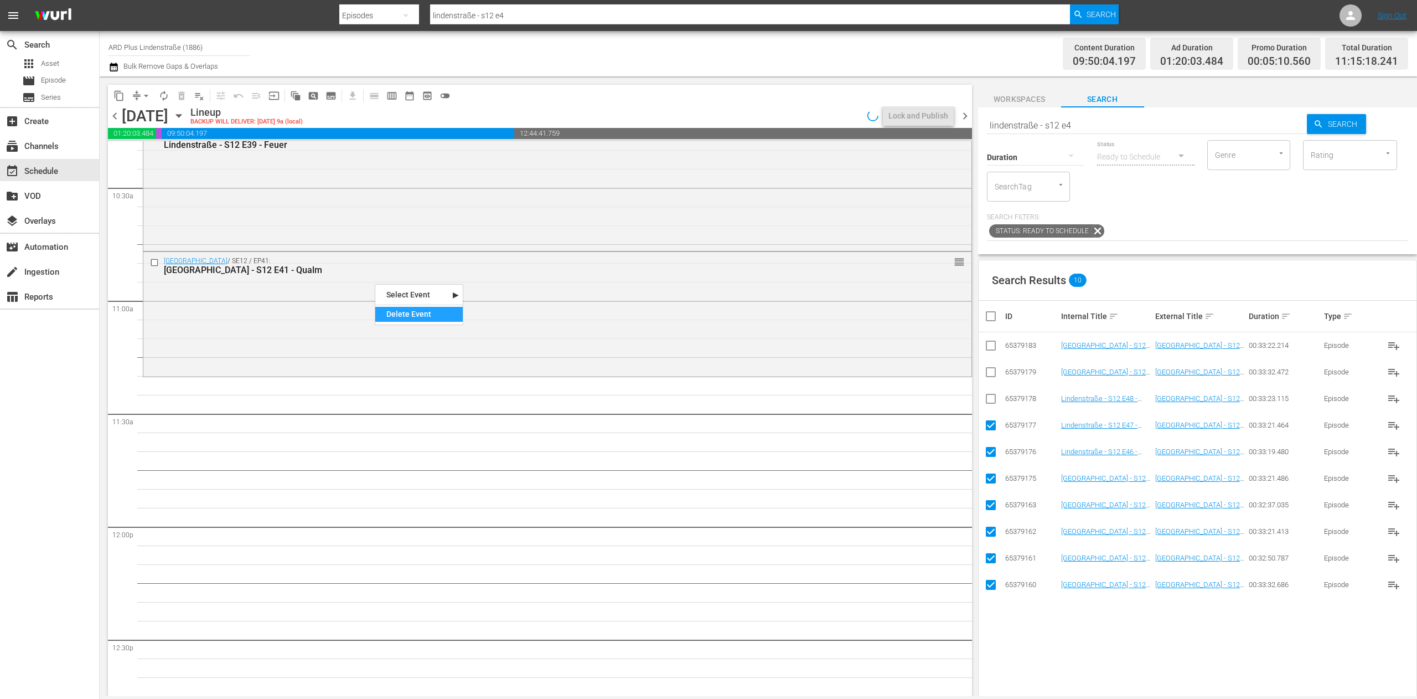
click at [404, 311] on div "Delete Event" at bounding box center [418, 314] width 87 height 15
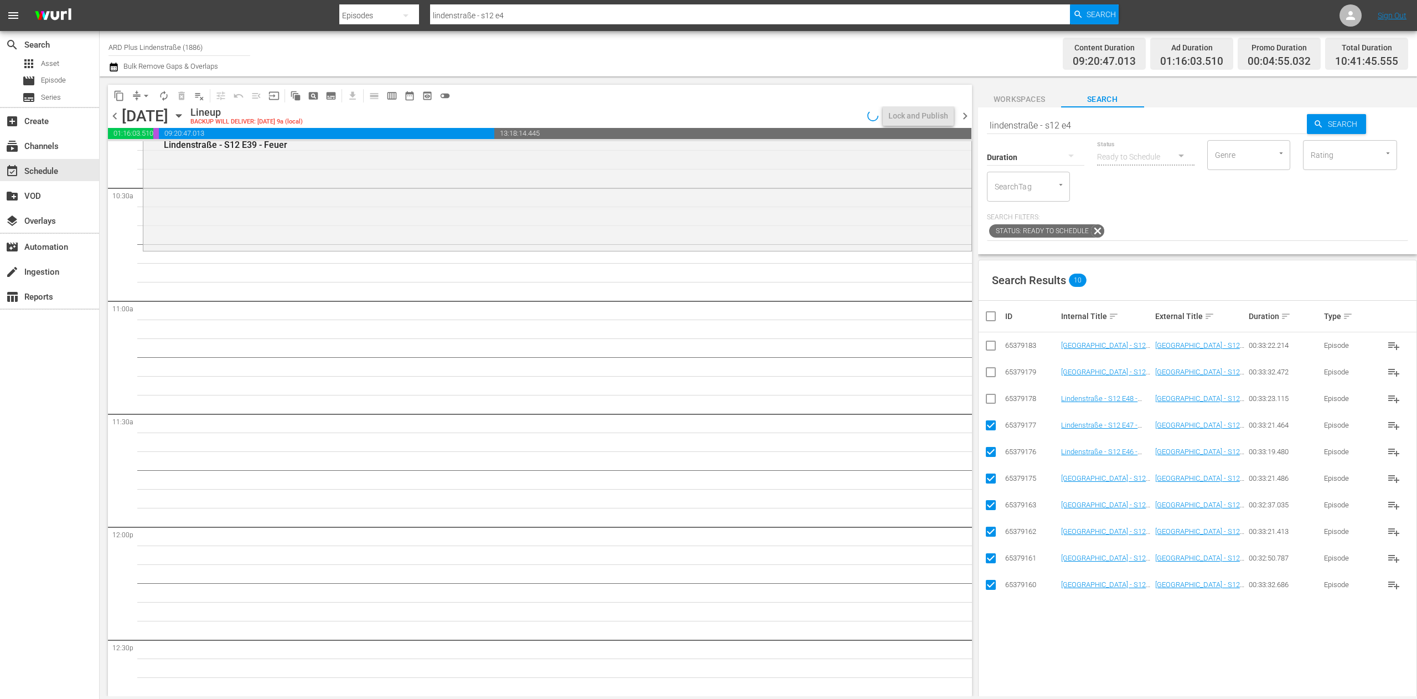
click at [885, 317] on input "checkbox" at bounding box center [995, 315] width 22 height 13
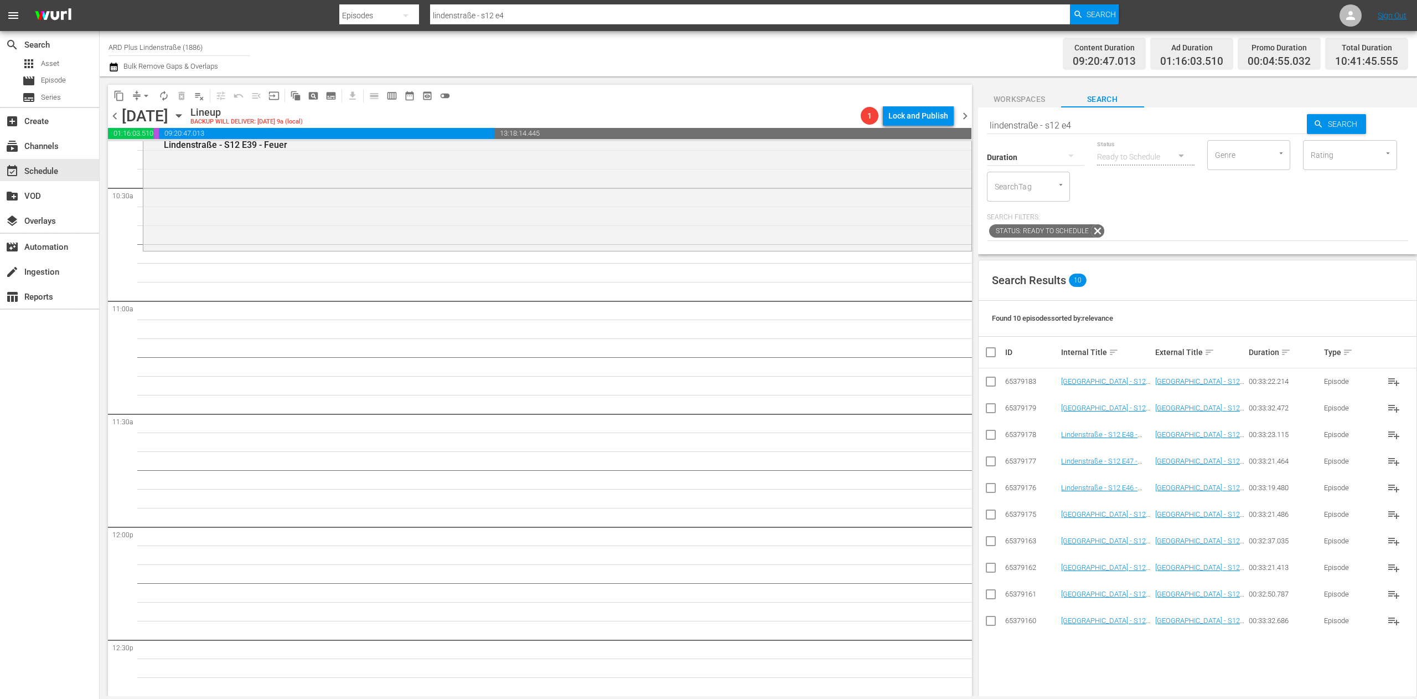
click at [885, 382] on input "checkbox" at bounding box center [990, 383] width 13 height 13
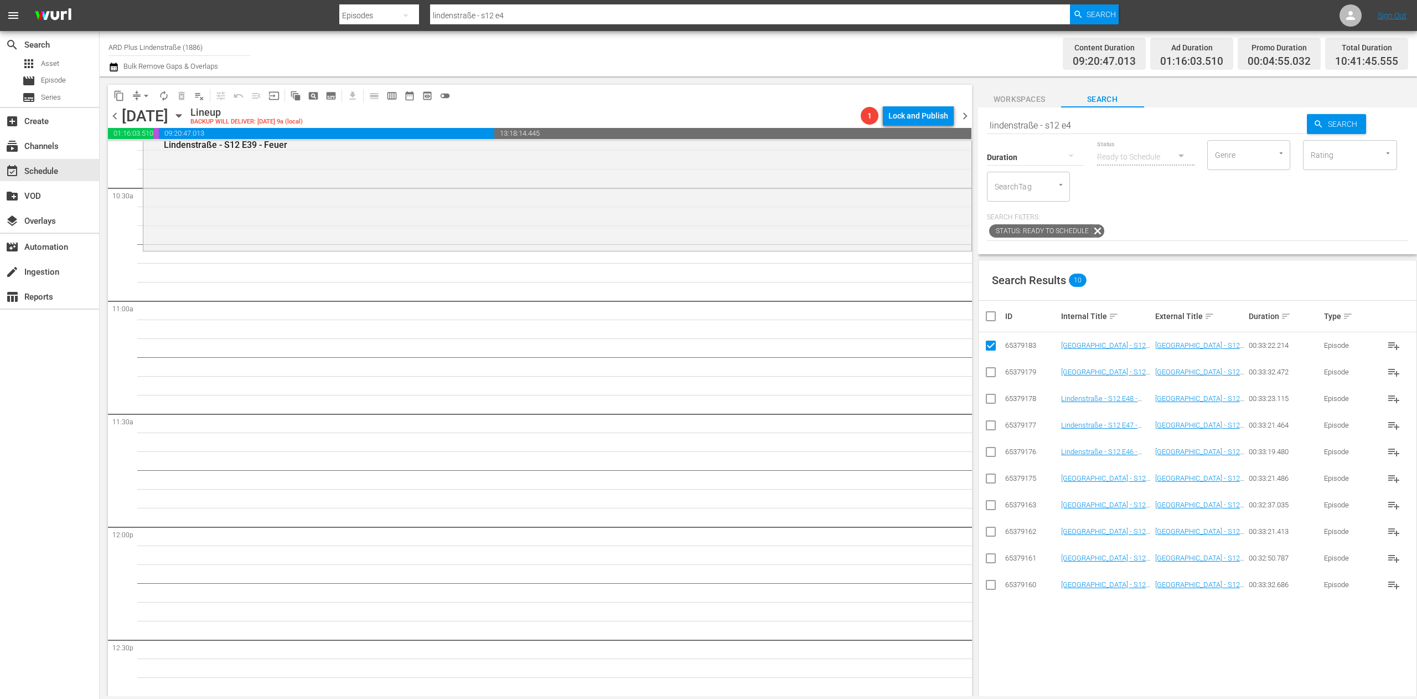
click at [885, 436] on input "checkbox" at bounding box center [990, 586] width 13 height 13
click at [885, 436] on input "checkbox" at bounding box center [990, 560] width 13 height 13
click at [885, 436] on input "checkbox" at bounding box center [990, 533] width 13 height 13
click at [885, 436] on input "checkbox" at bounding box center [990, 506] width 13 height 13
click at [885, 436] on input "checkbox" at bounding box center [990, 480] width 13 height 13
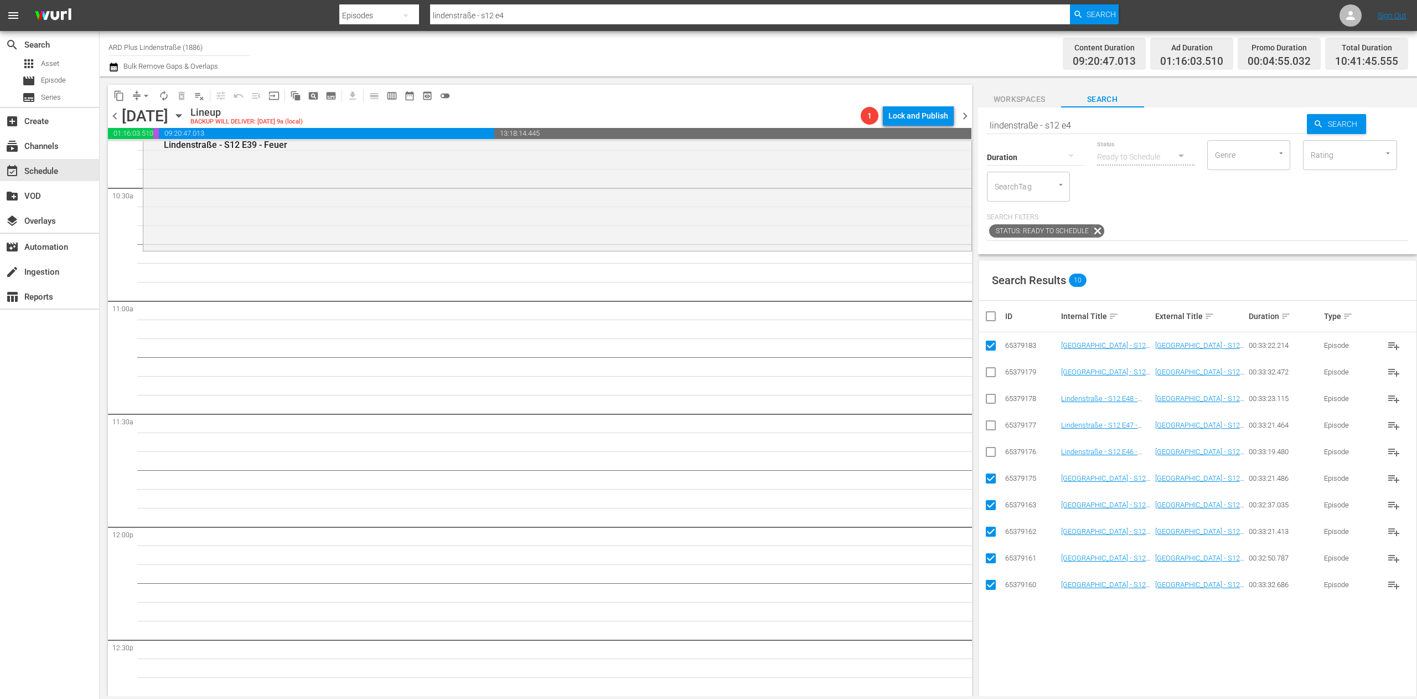
click at [885, 436] on input "checkbox" at bounding box center [990, 453] width 13 height 13
click at [885, 431] on input "checkbox" at bounding box center [990, 427] width 13 height 13
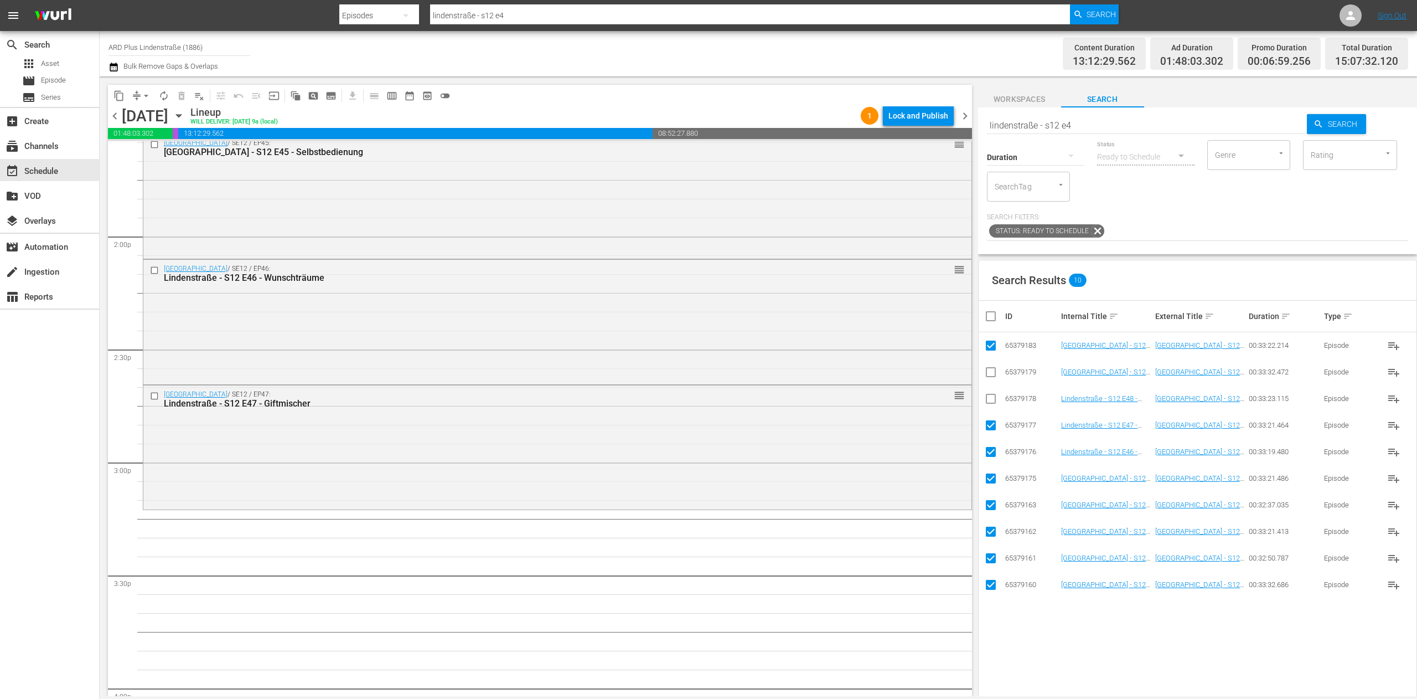
scroll to position [3100, 0]
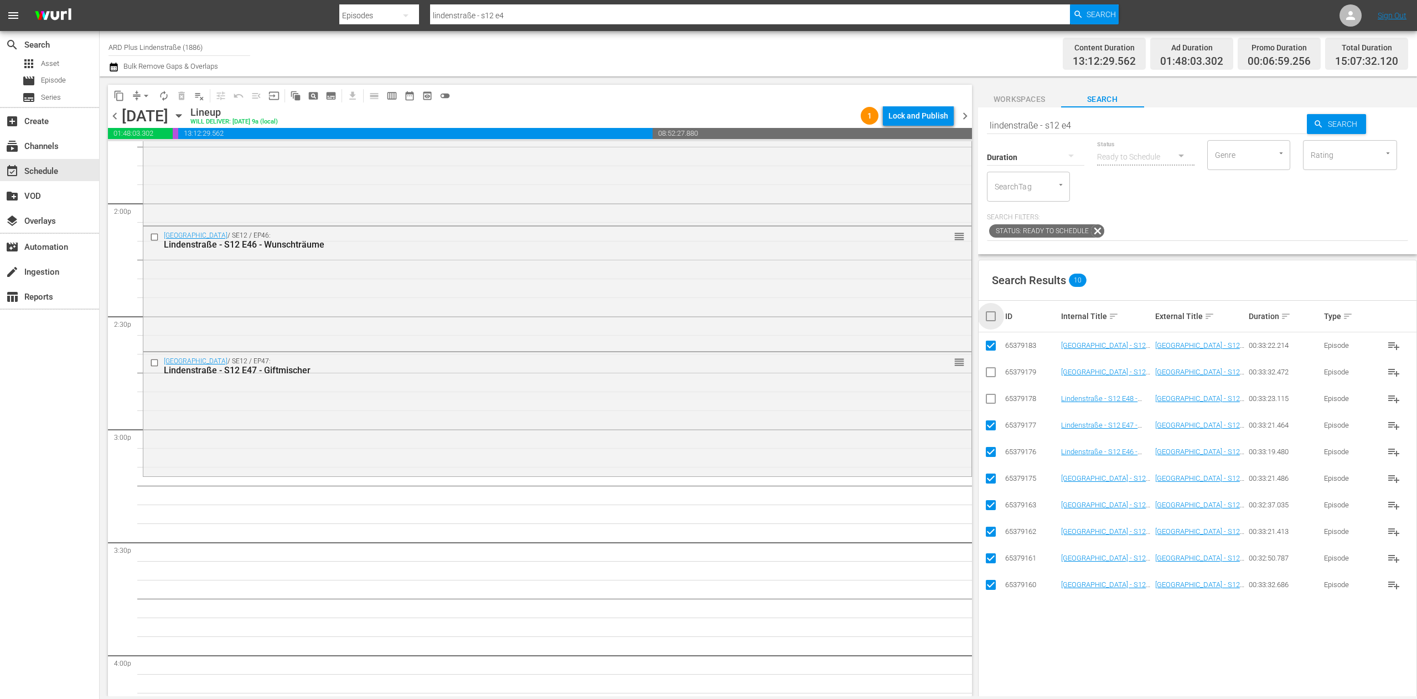
click at [885, 314] on input "checkbox" at bounding box center [995, 315] width 22 height 13
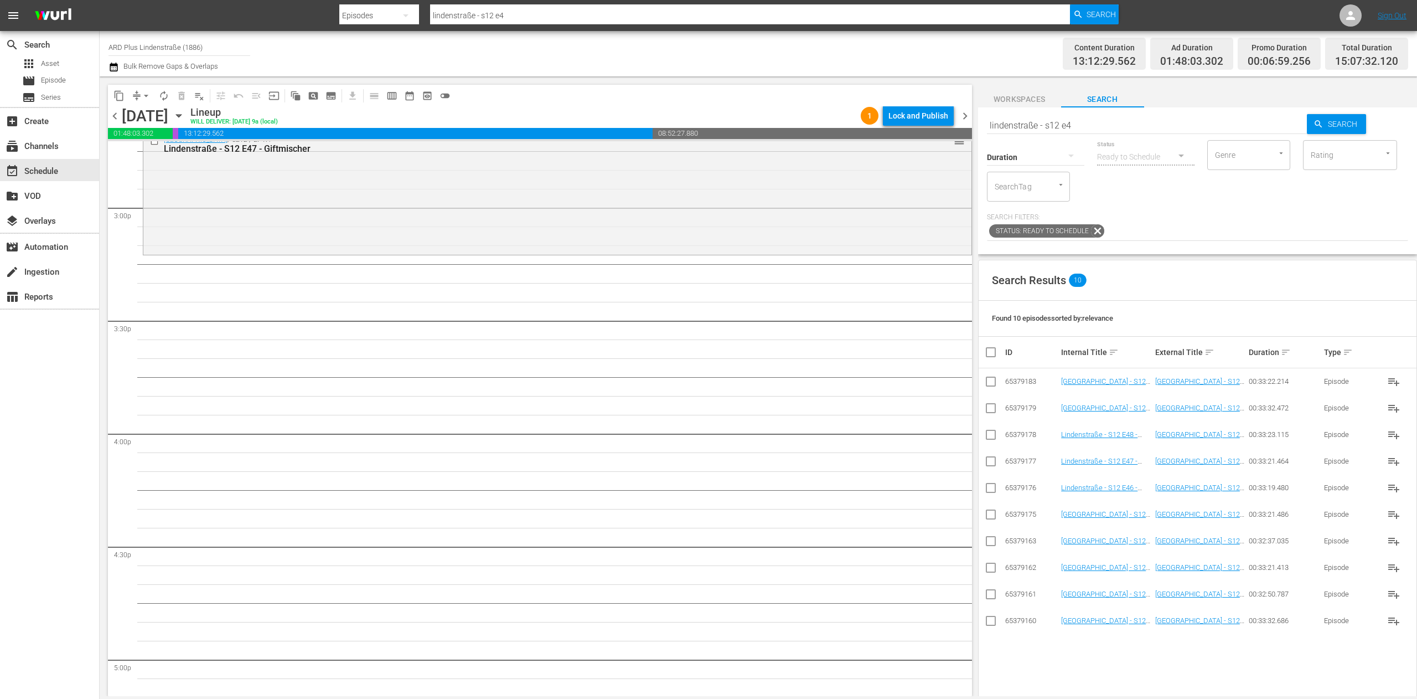
scroll to position [3211, 0]
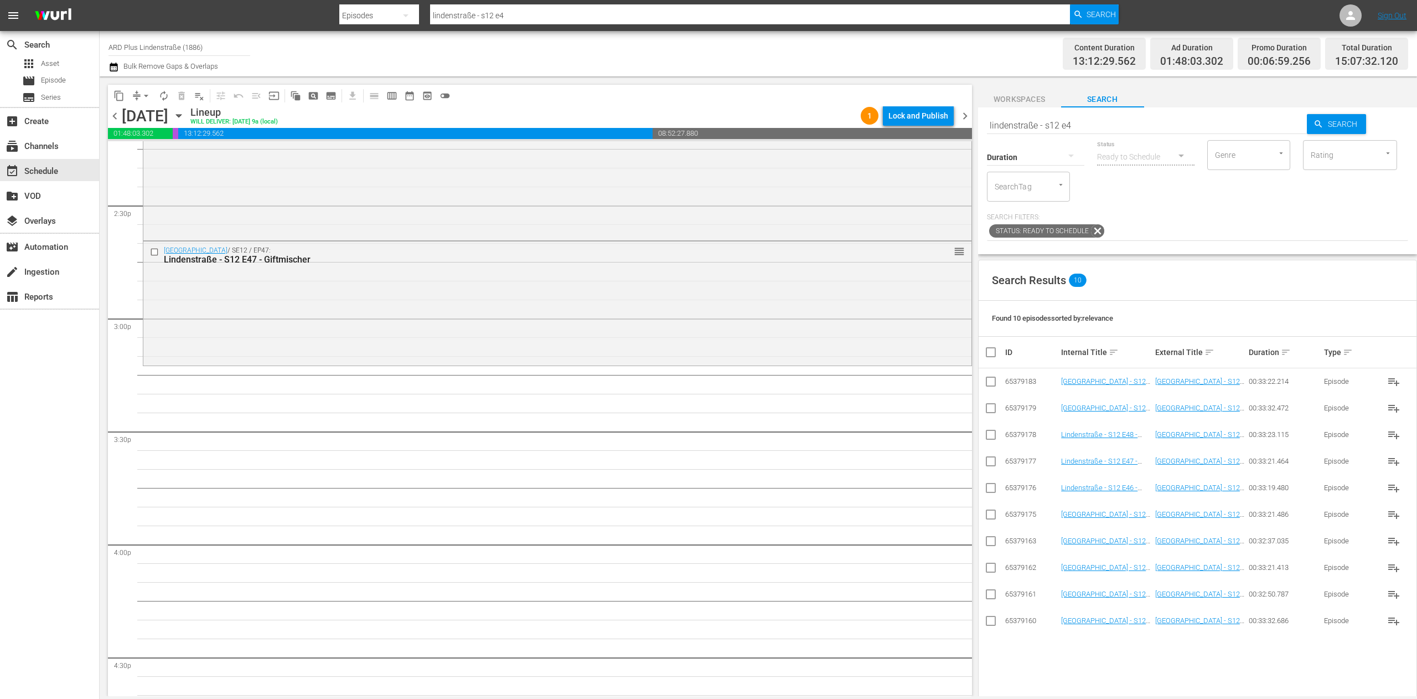
click at [885, 124] on input "lindenstraße - s12 e4" at bounding box center [1147, 125] width 321 height 27
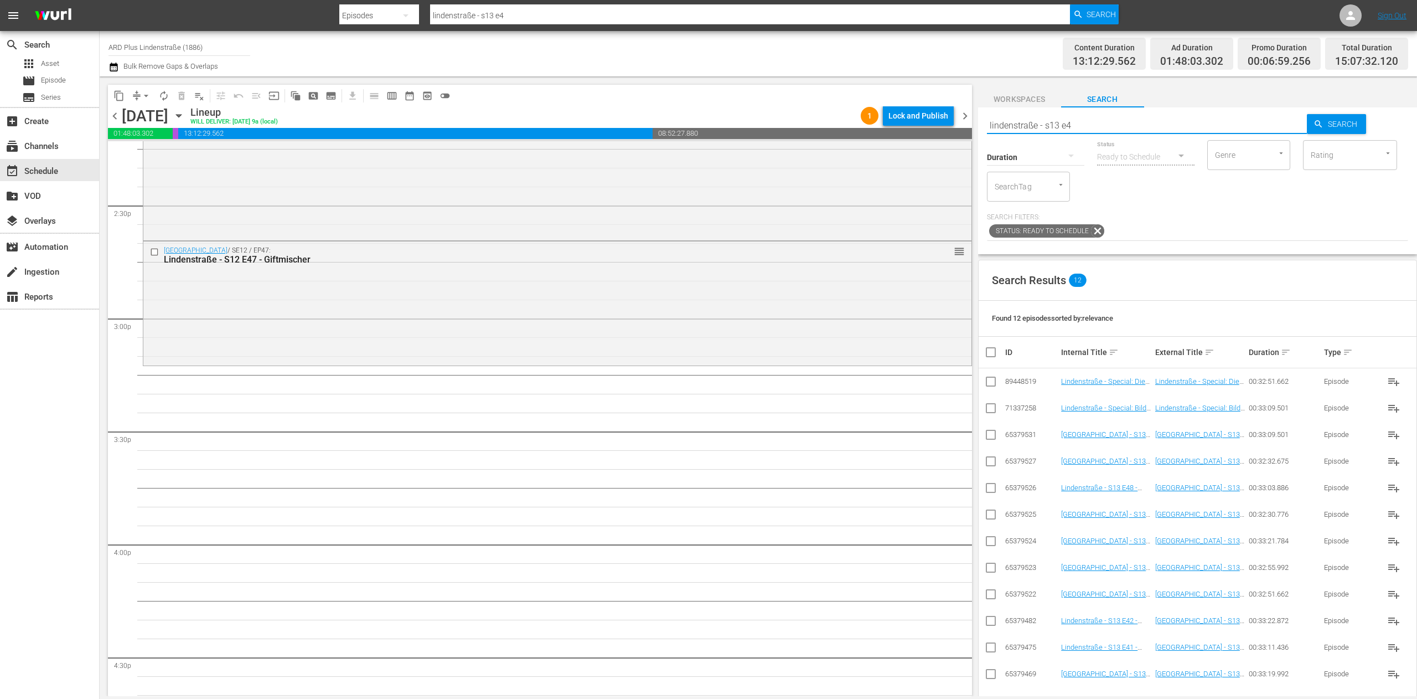
click at [885, 122] on input "lindenstraße - s13 e4" at bounding box center [1147, 125] width 321 height 27
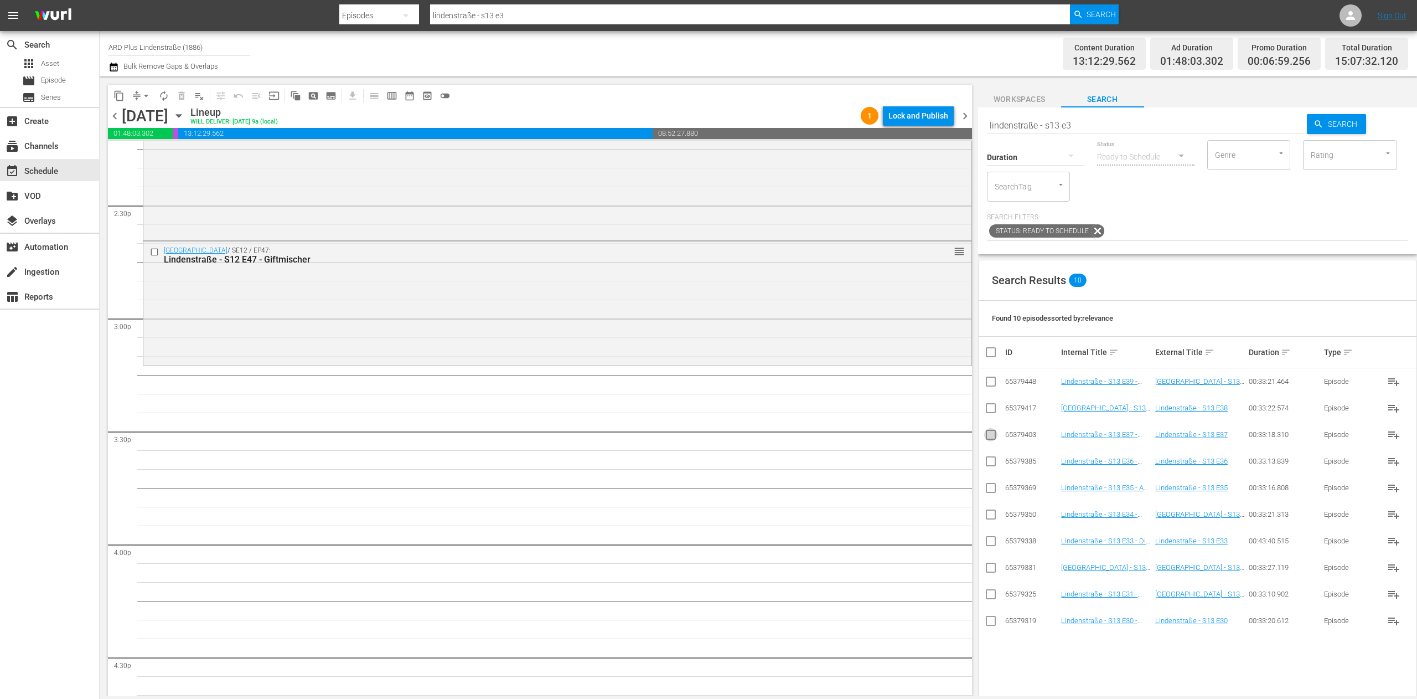
click at [885, 434] on input "checkbox" at bounding box center [990, 436] width 13 height 13
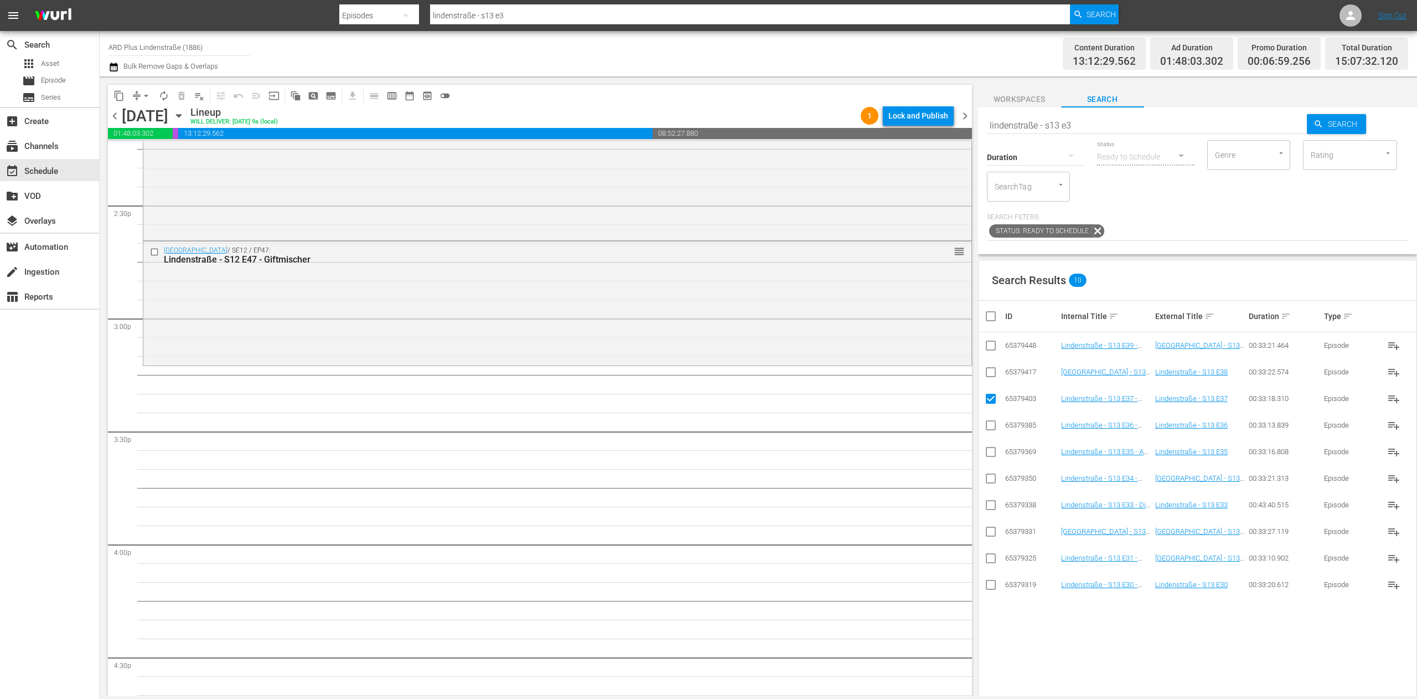
click at [885, 374] on input "checkbox" at bounding box center [990, 374] width 13 height 13
click at [885, 349] on input "checkbox" at bounding box center [990, 347] width 13 height 13
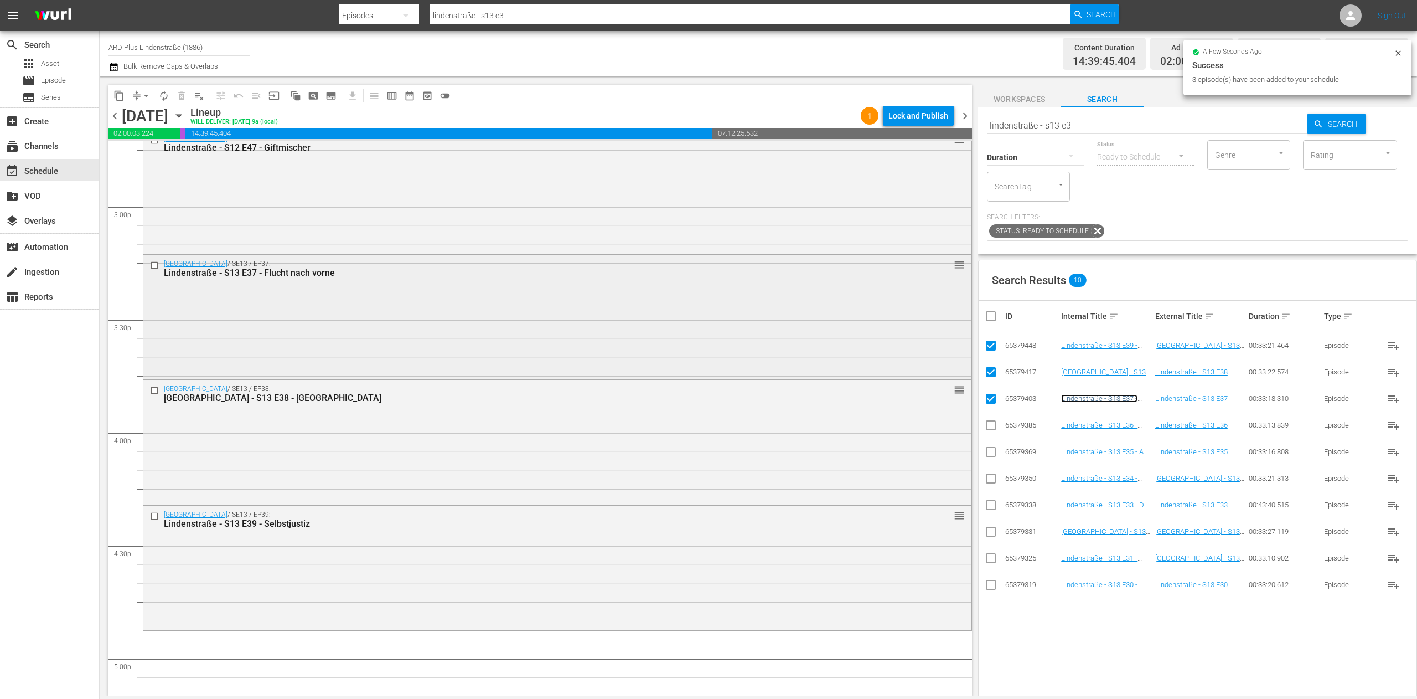
scroll to position [3543, 0]
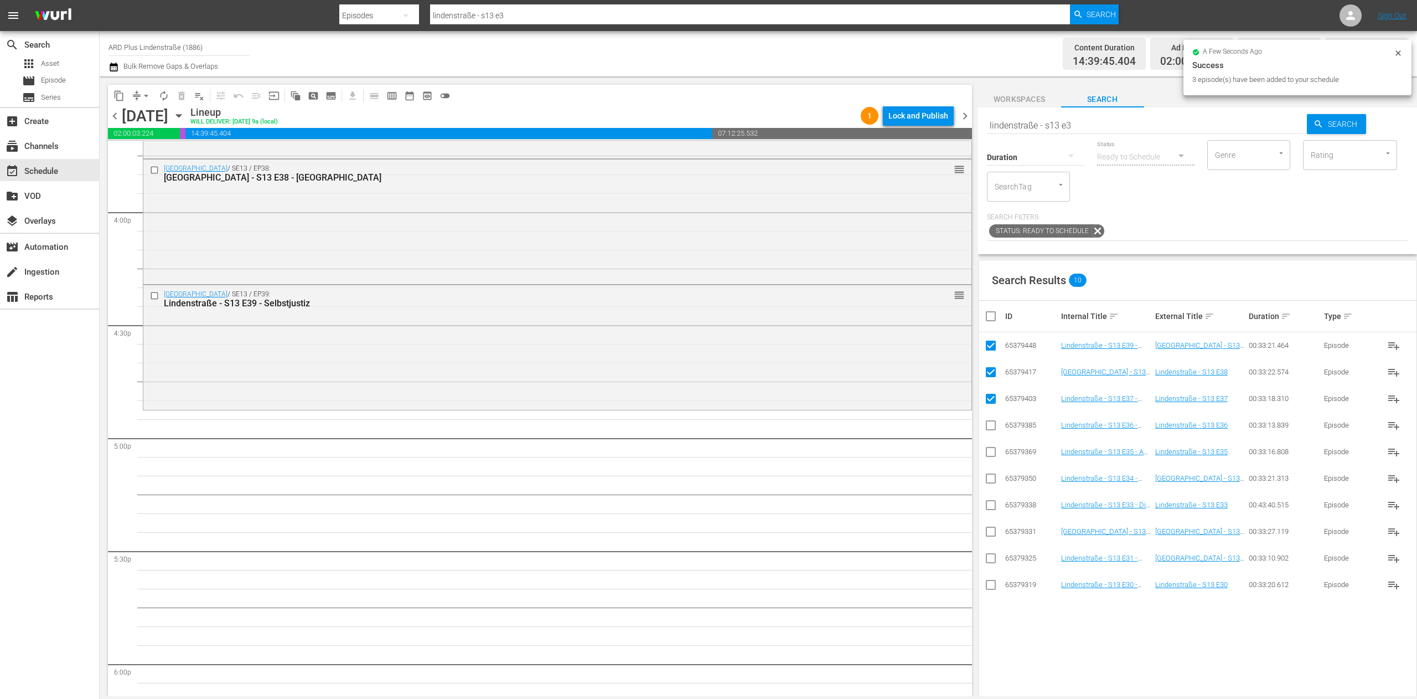
click at [885, 314] on input "checkbox" at bounding box center [995, 315] width 22 height 13
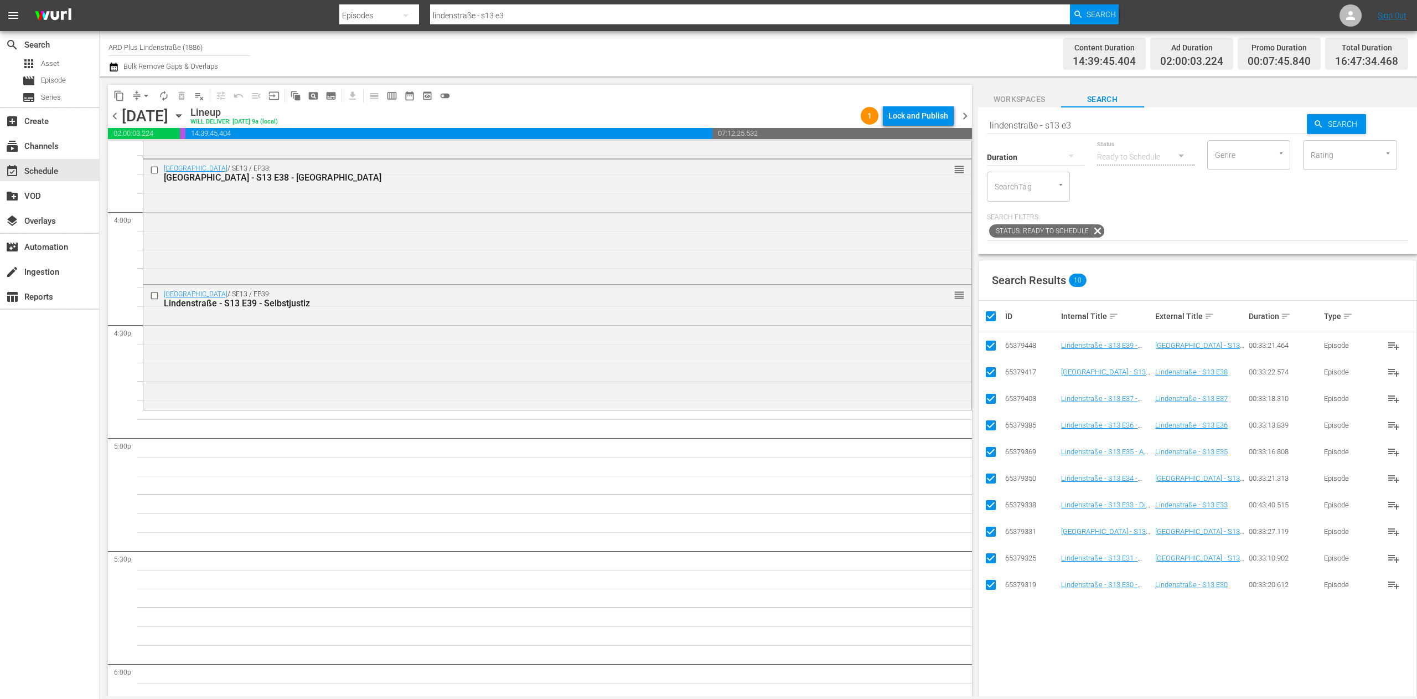
click at [885, 314] on input "checkbox" at bounding box center [995, 315] width 22 height 13
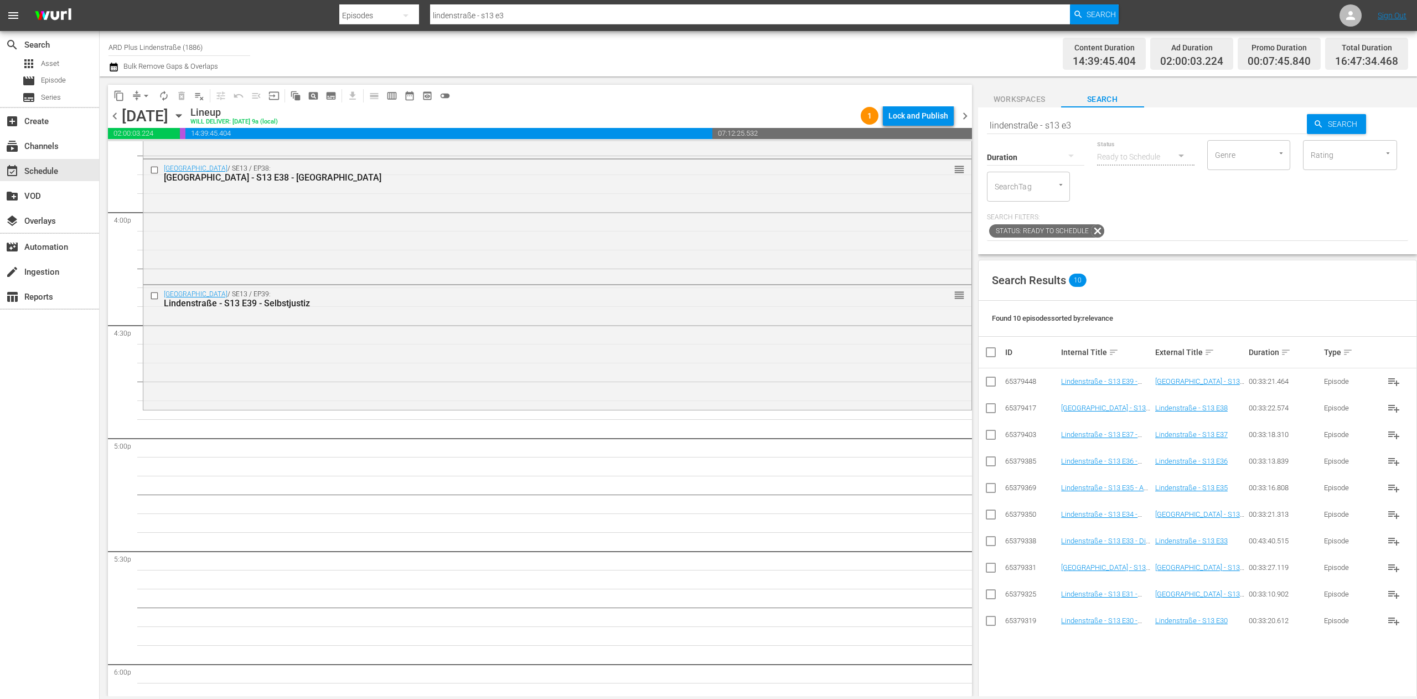
click at [885, 109] on div "Search lindenstraße - s13 e3 Search Duration Status Ready to Schedule Genre Gen…" at bounding box center [1197, 180] width 439 height 147
click at [885, 121] on input "lindenstraße - s13 e3" at bounding box center [1147, 125] width 321 height 27
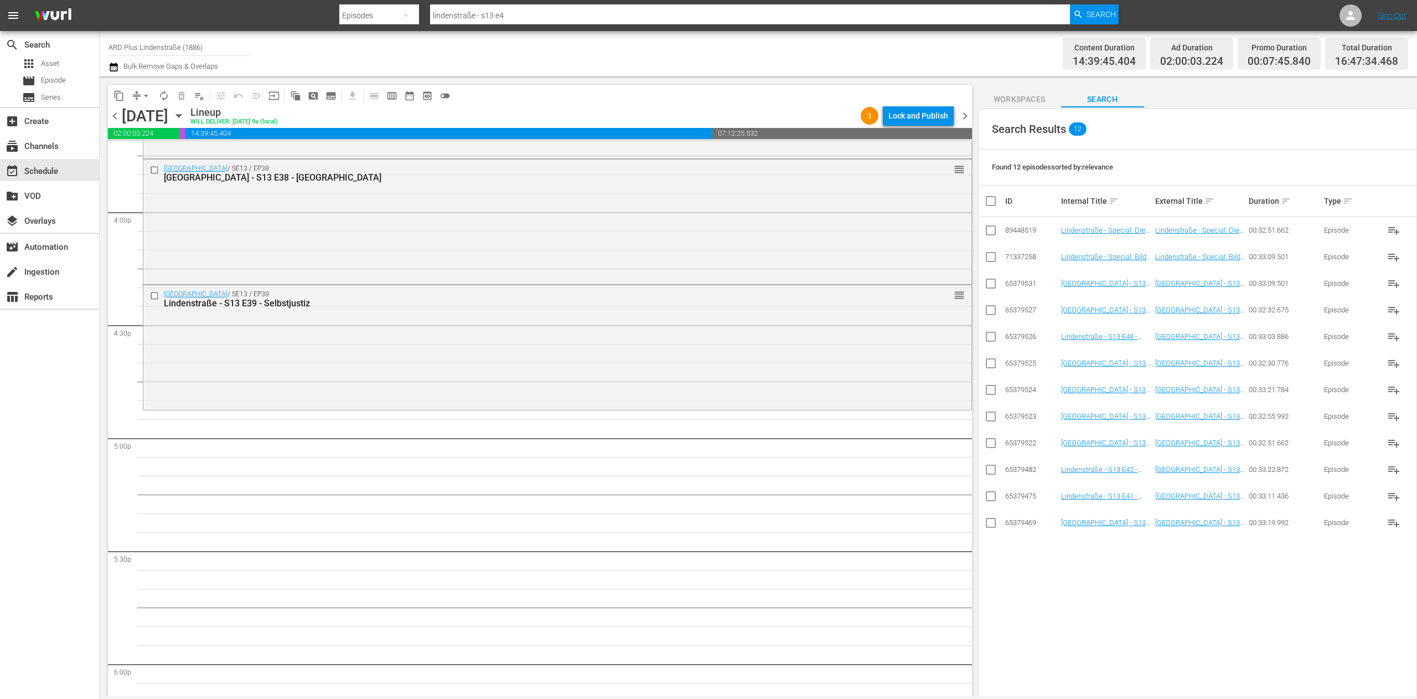
scroll to position [152, 0]
click at [885, 436] on input "checkbox" at bounding box center [990, 524] width 13 height 13
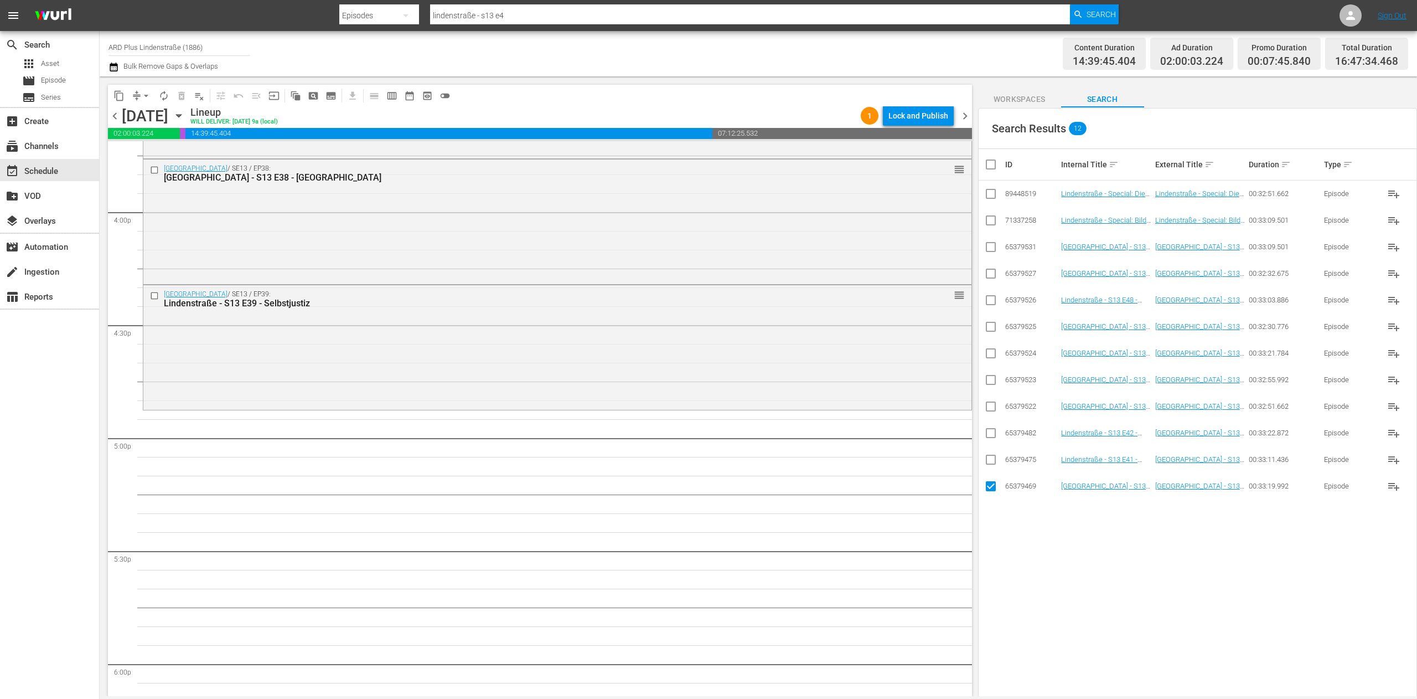
click at [885, 436] on input "checkbox" at bounding box center [990, 461] width 13 height 13
click at [885, 434] on input "checkbox" at bounding box center [990, 435] width 13 height 13
click at [885, 248] on input "checkbox" at bounding box center [990, 248] width 13 height 13
click at [885, 405] on input "checkbox" at bounding box center [990, 408] width 13 height 13
click at [885, 383] on input "checkbox" at bounding box center [990, 381] width 13 height 13
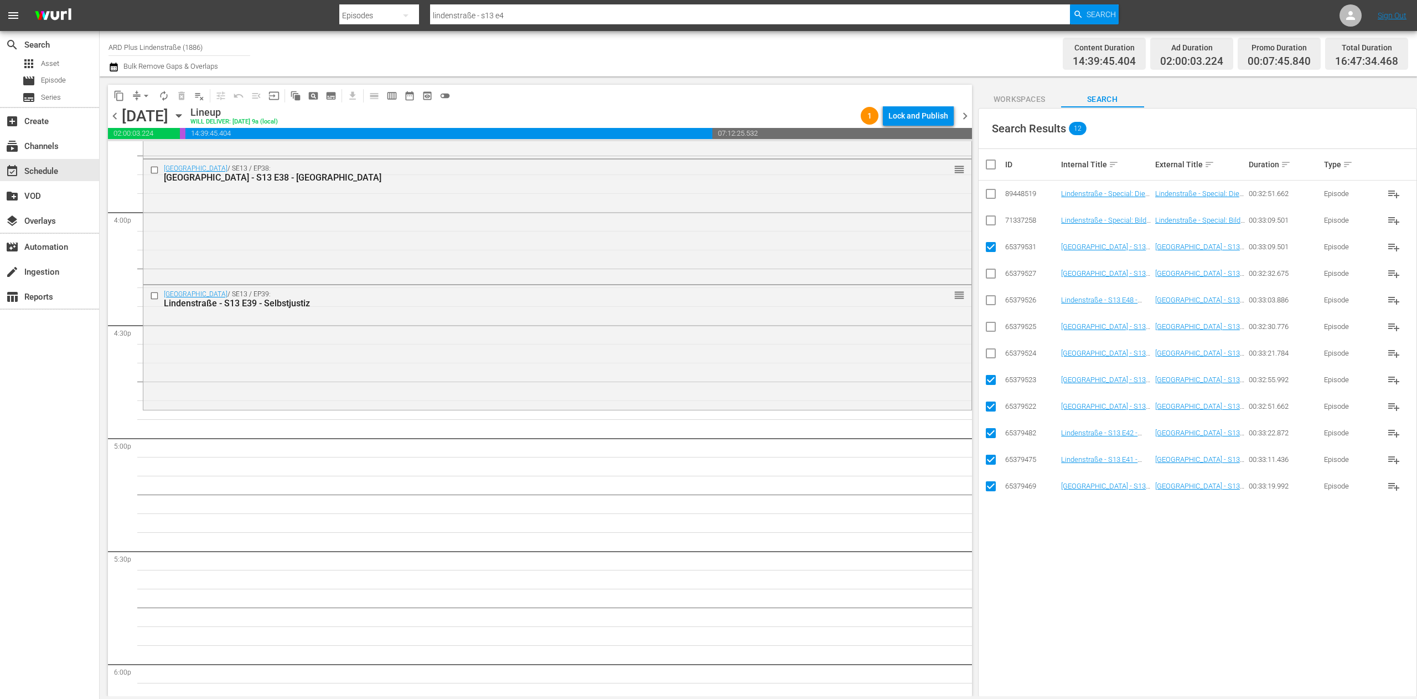
click at [885, 358] on input "checkbox" at bounding box center [990, 355] width 13 height 13
click at [885, 332] on input "checkbox" at bounding box center [990, 328] width 13 height 13
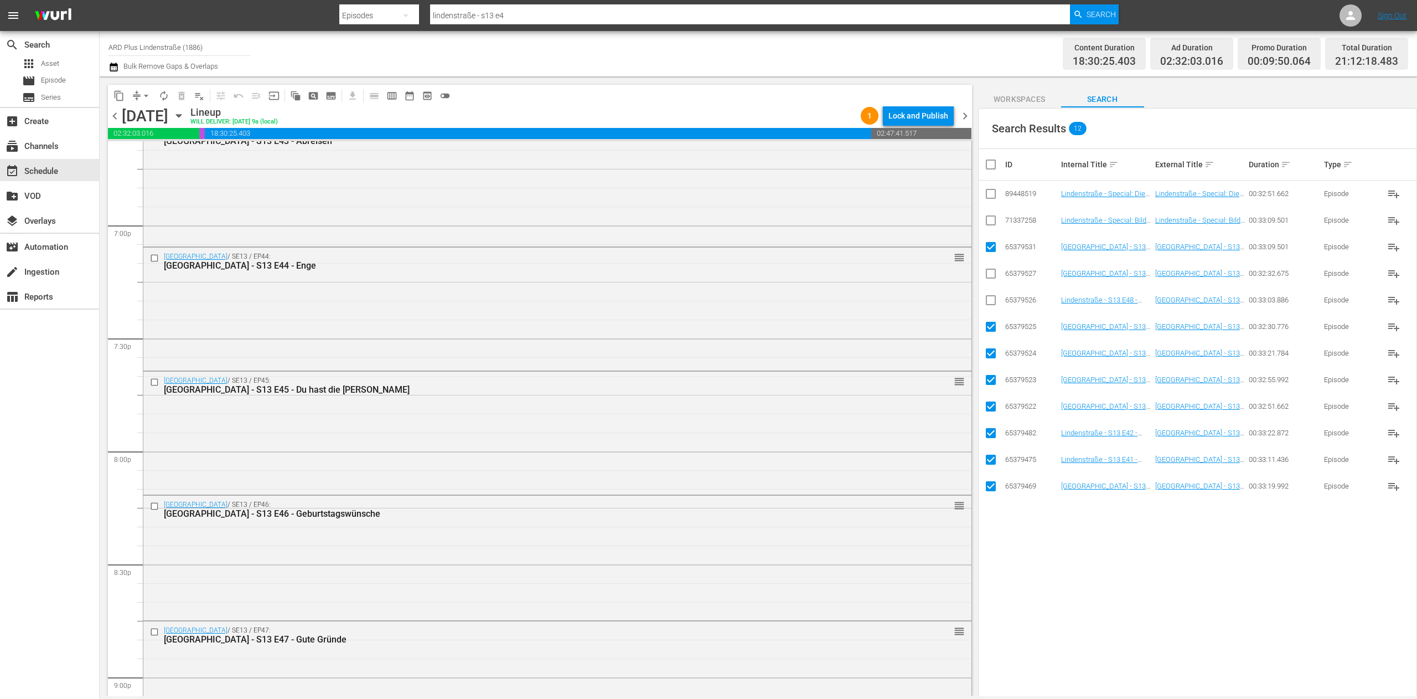
scroll to position [4318, 0]
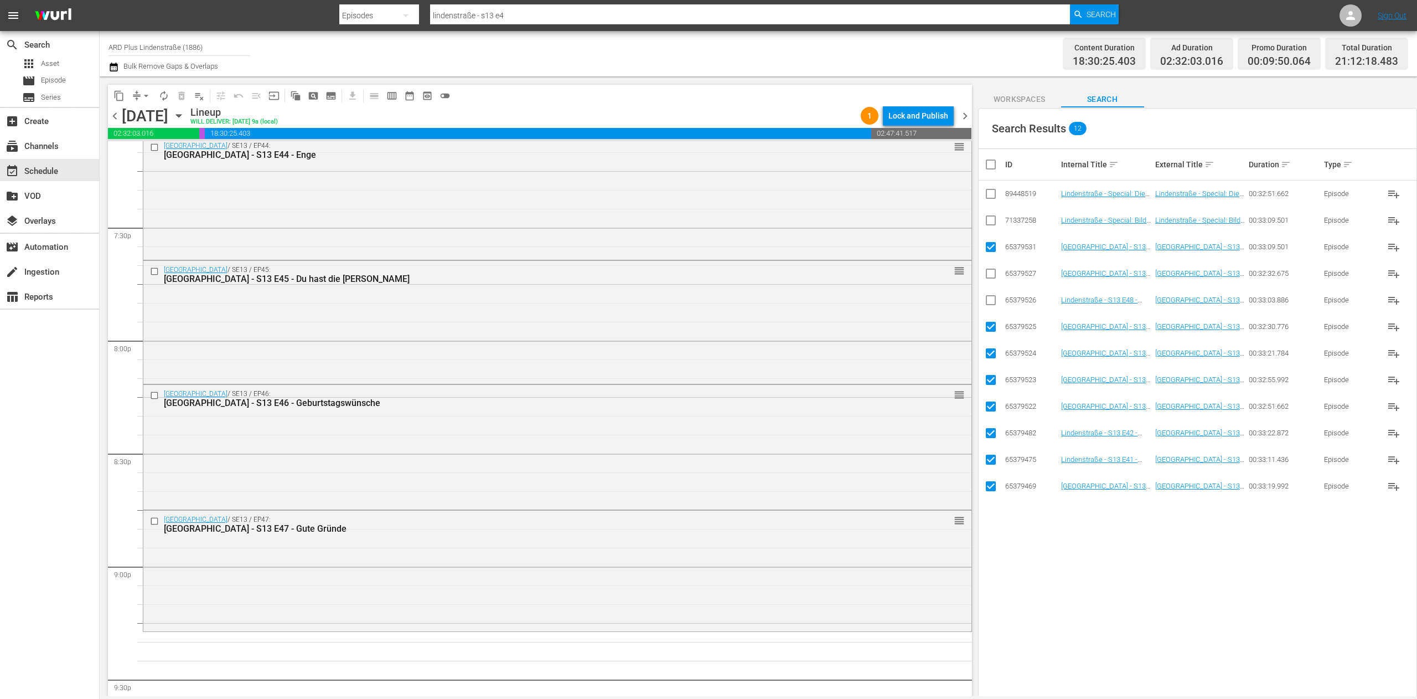
click at [885, 161] on input "checkbox" at bounding box center [995, 164] width 22 height 13
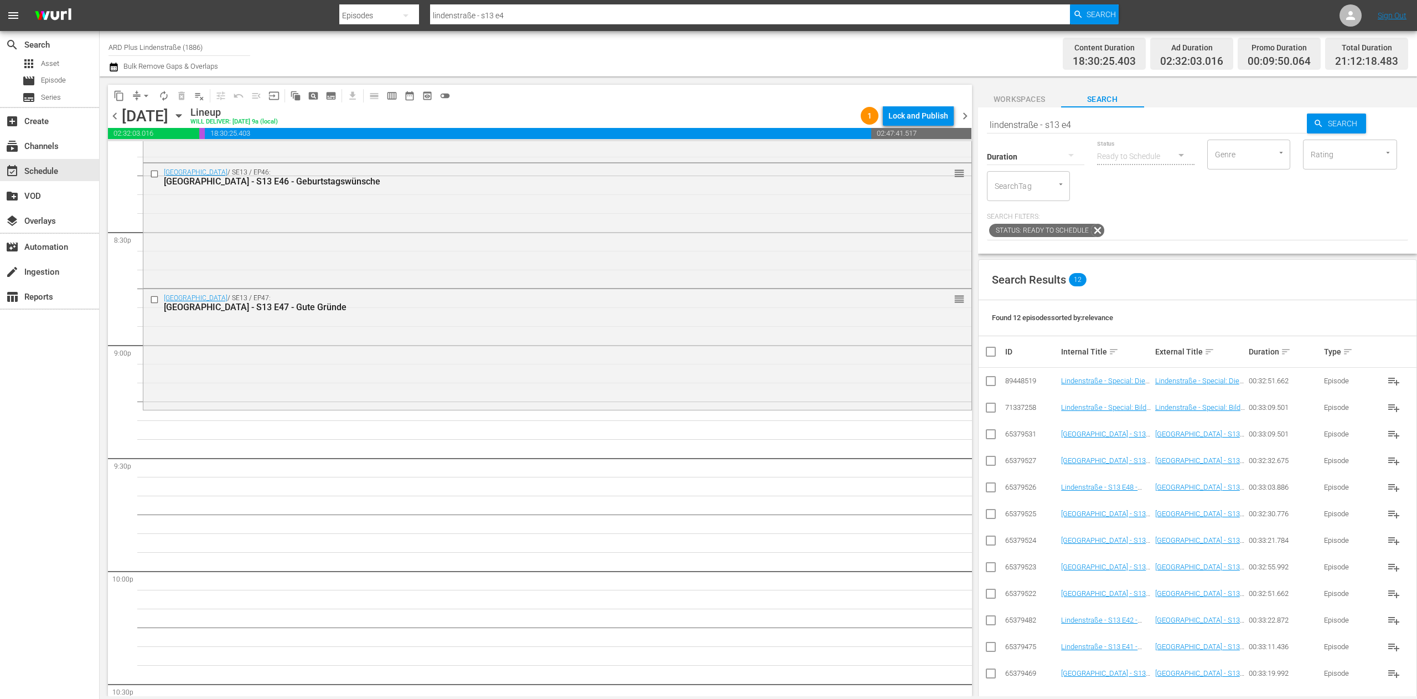
scroll to position [0, 0]
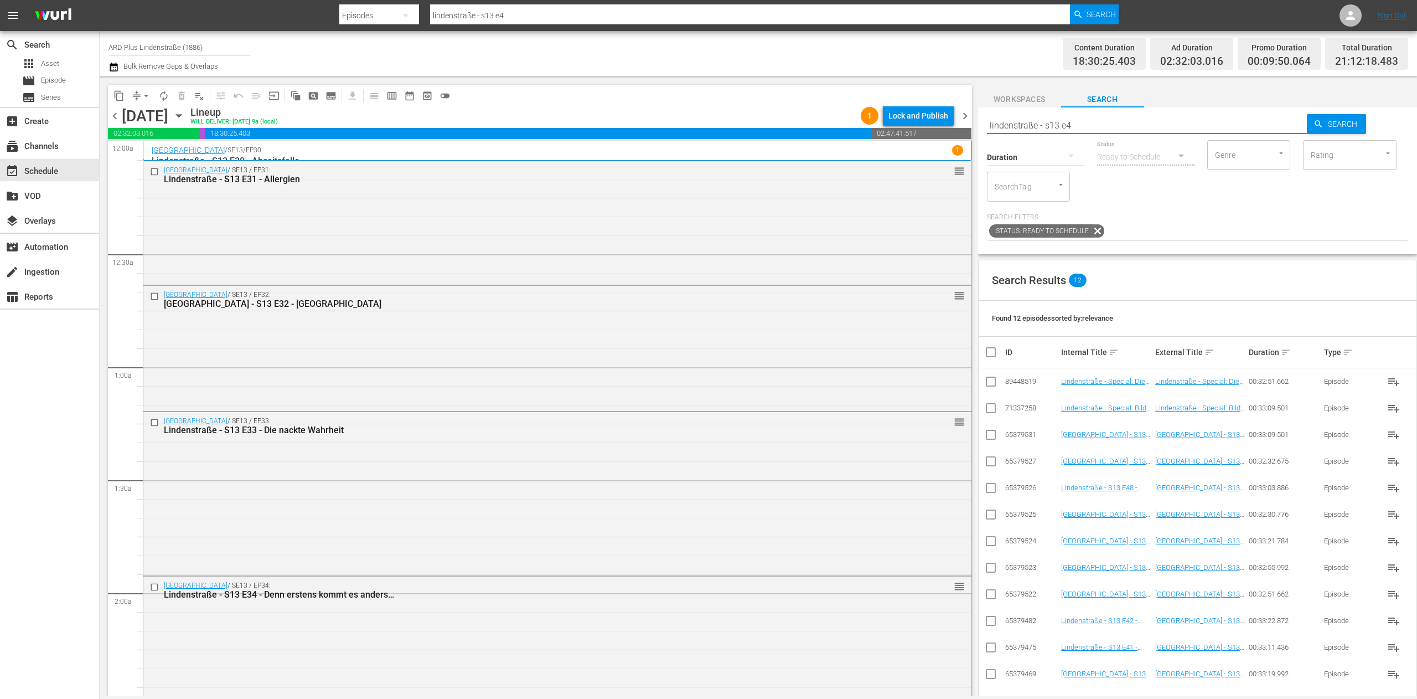
scroll to position [4540, 0]
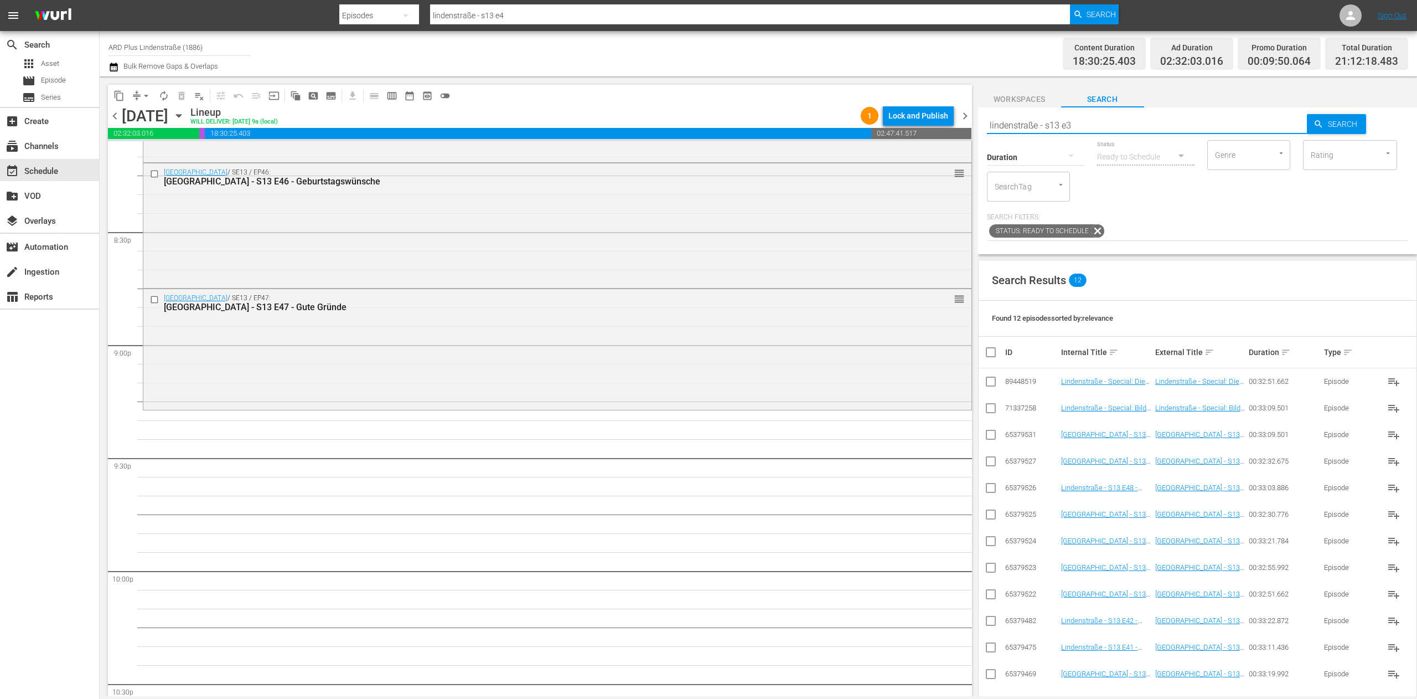
type input "lindenstraße - s13 e3"
drag, startPoint x: 988, startPoint y: 437, endPoint x: 988, endPoint y: 431, distance: 6.1
click at [988, 437] on input "checkbox" at bounding box center [990, 436] width 13 height 13
checkbox input "true"
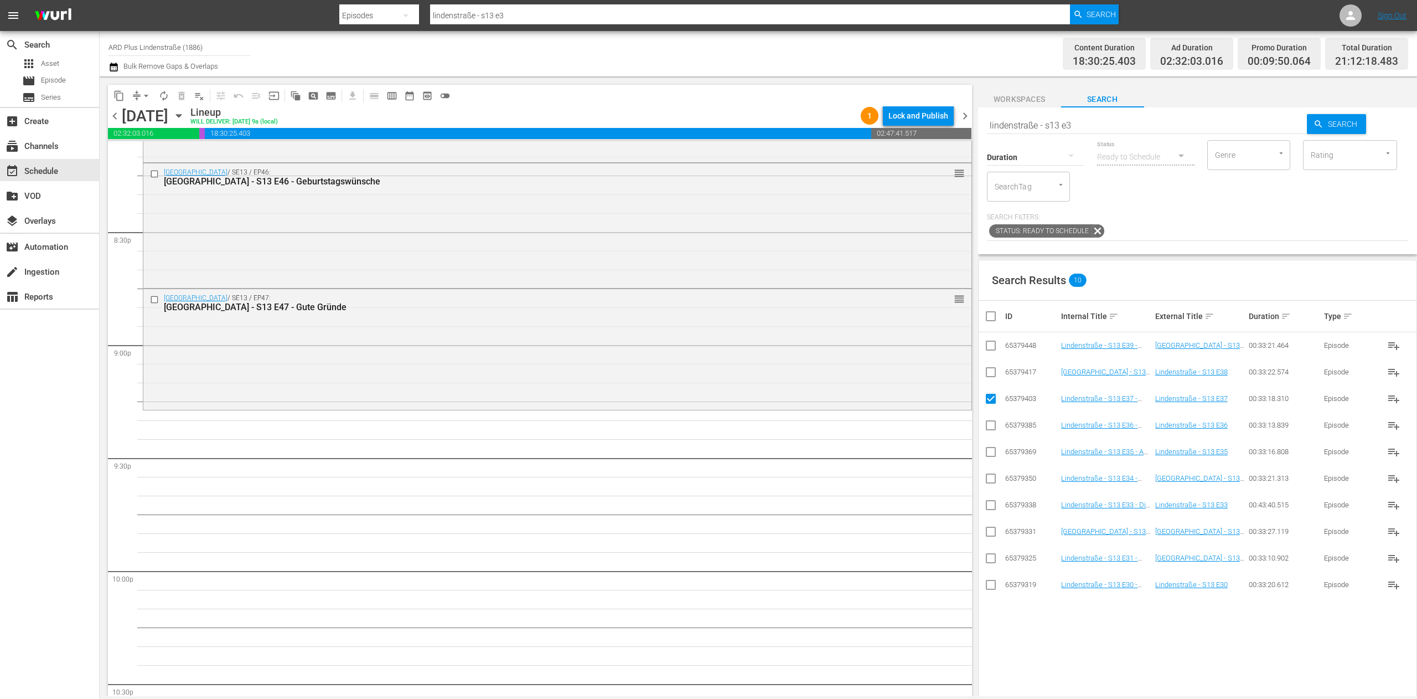
click at [988, 376] on input "checkbox" at bounding box center [990, 374] width 13 height 13
checkbox input "true"
click at [993, 347] on input "checkbox" at bounding box center [990, 347] width 13 height 13
checkbox input "true"
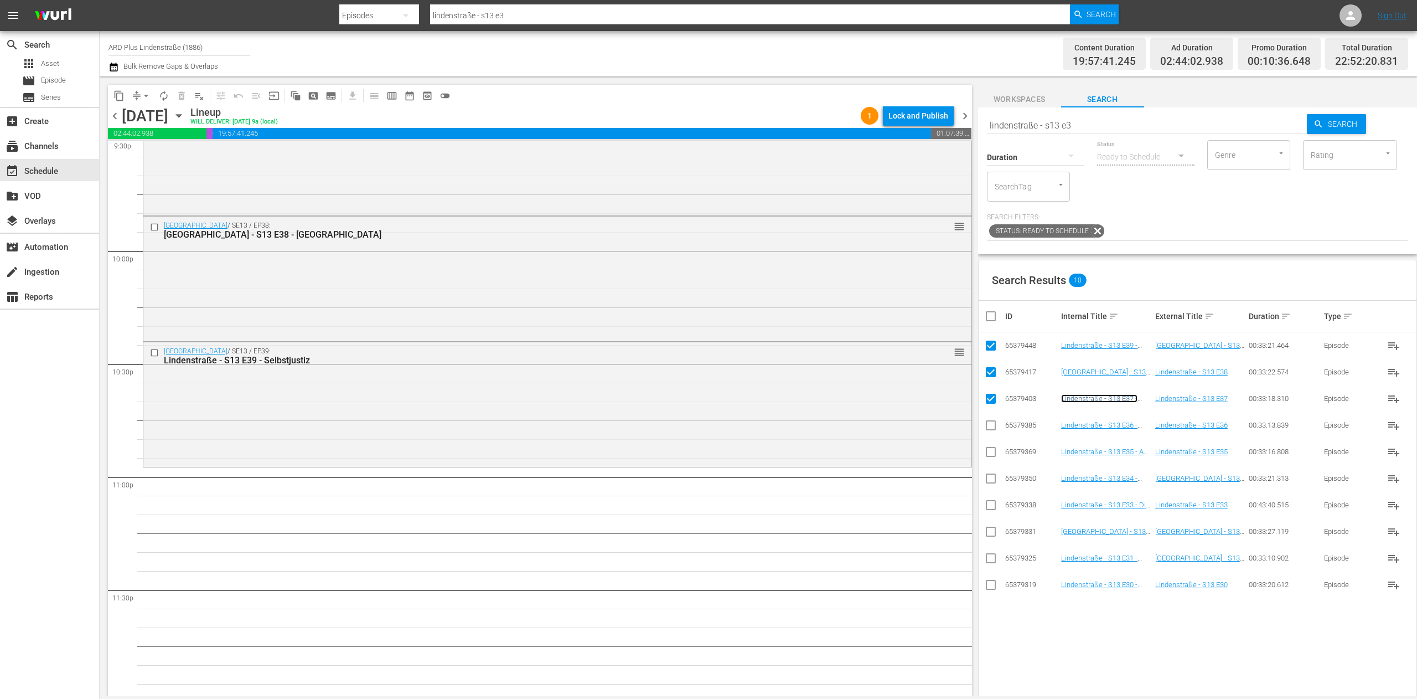
scroll to position [4866, 0]
click at [990, 316] on input "checkbox" at bounding box center [995, 315] width 22 height 13
checkbox input "true"
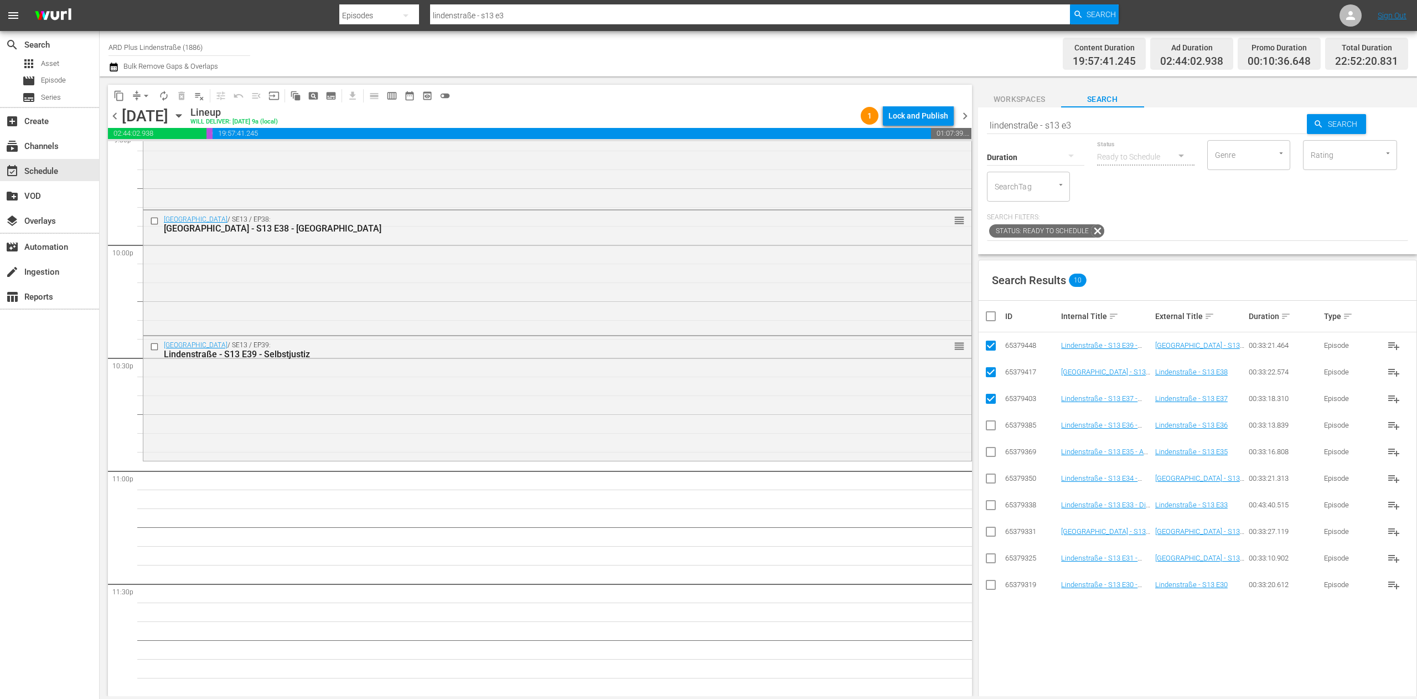
checkbox input "true"
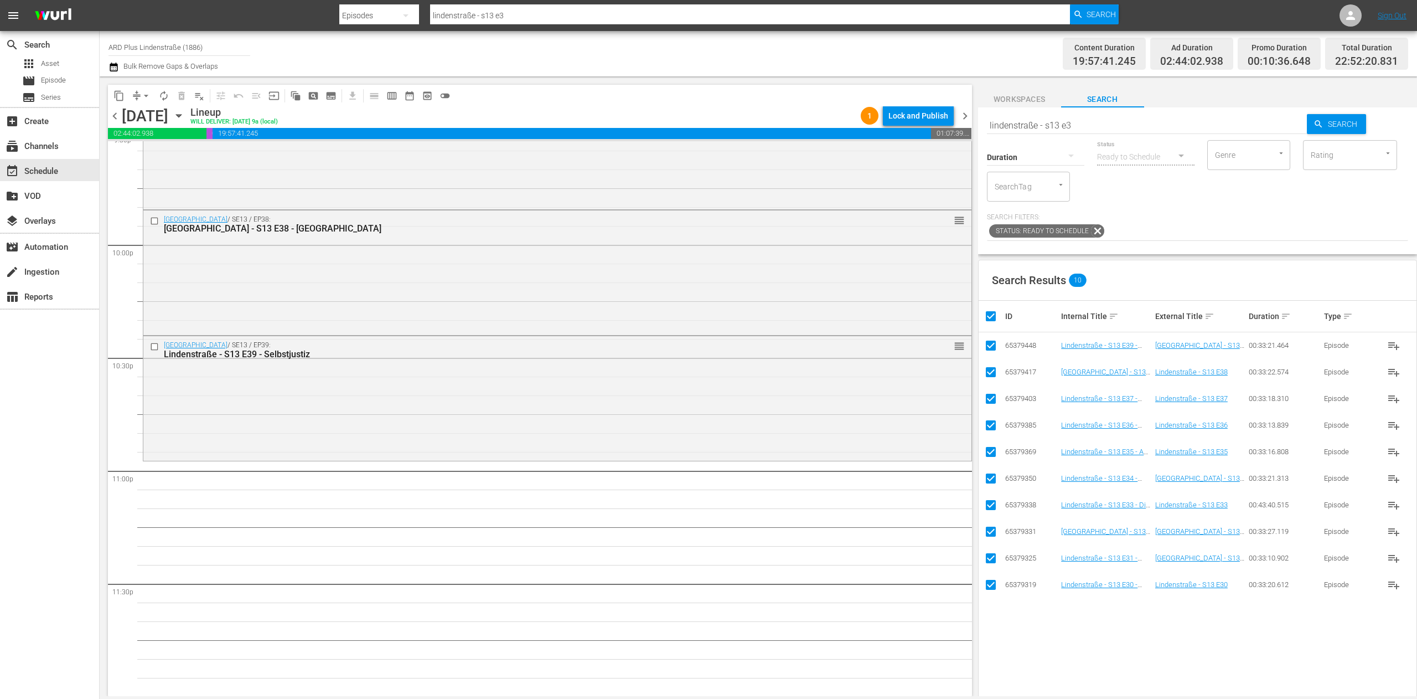
click at [990, 316] on input "checkbox" at bounding box center [995, 315] width 22 height 13
checkbox input "false"
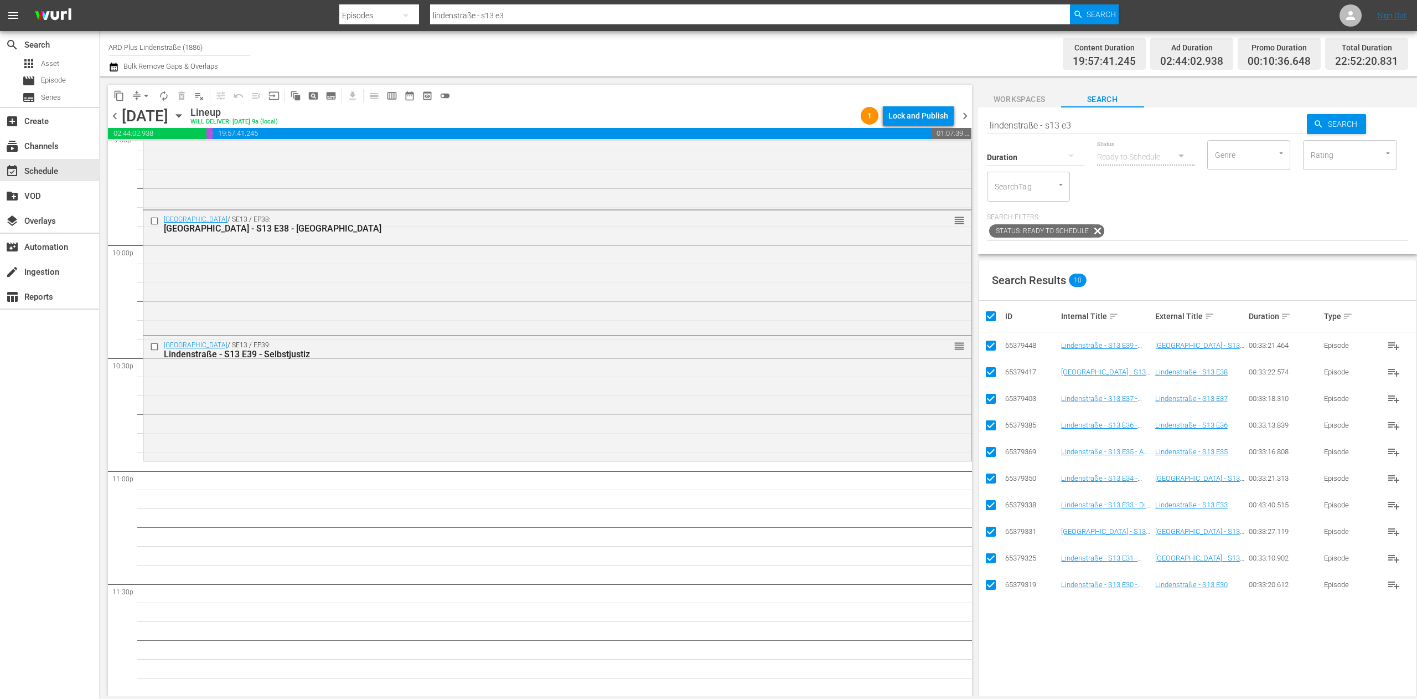
checkbox input "false"
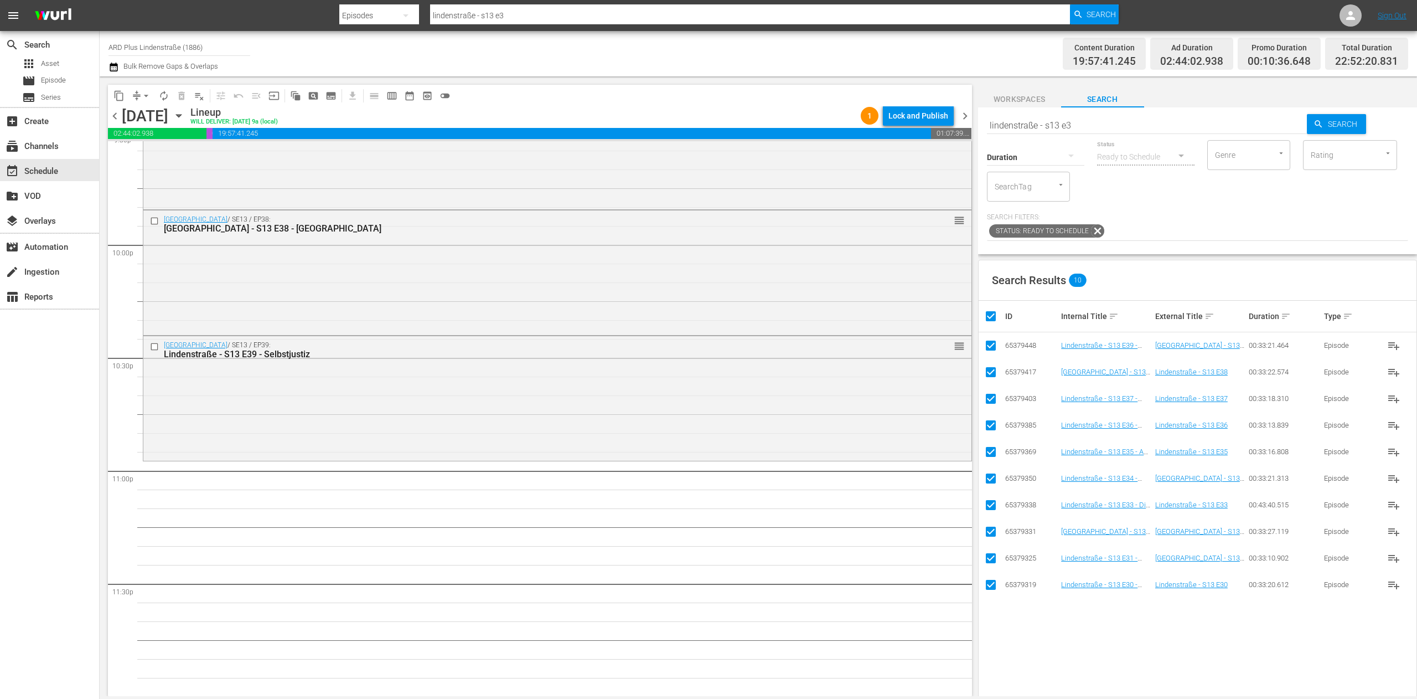
checkbox input "false"
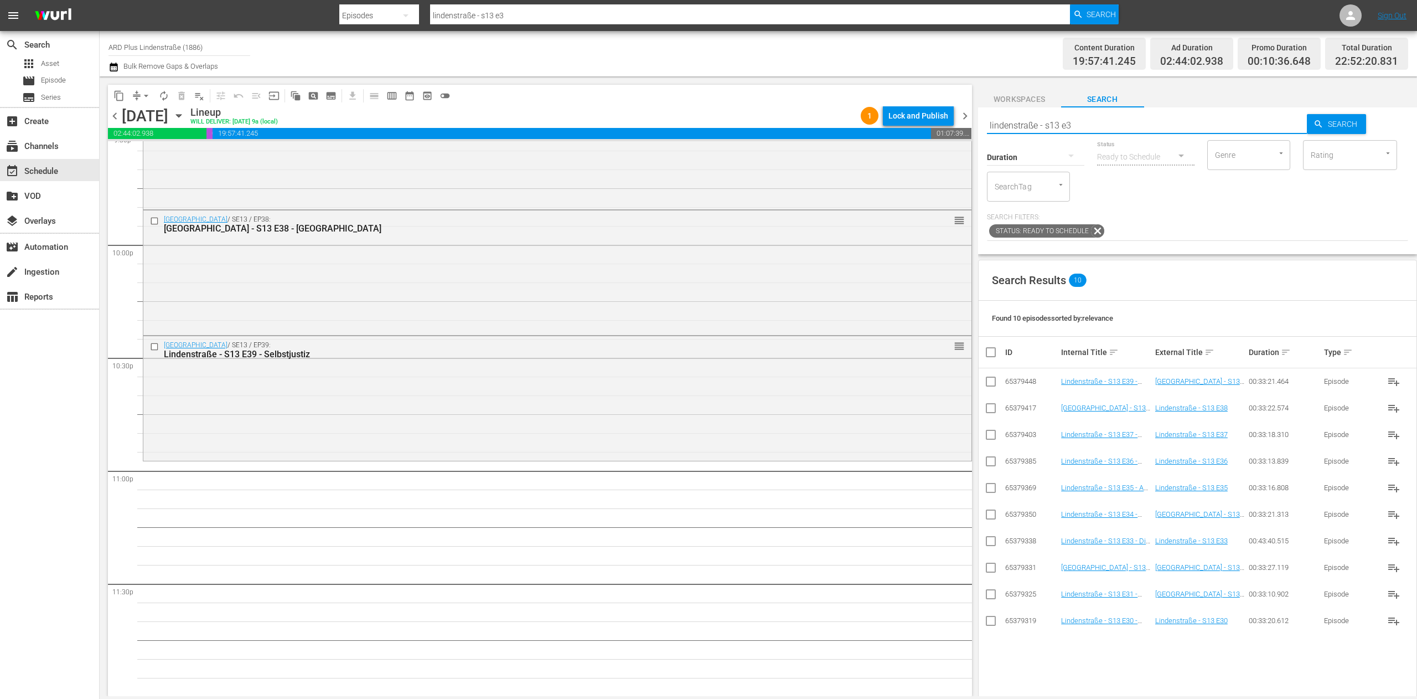
click at [1114, 135] on div "Search lindenstraße - s13 e3" at bounding box center [1147, 125] width 321 height 27
type input "lindenstraße - s13 e4"
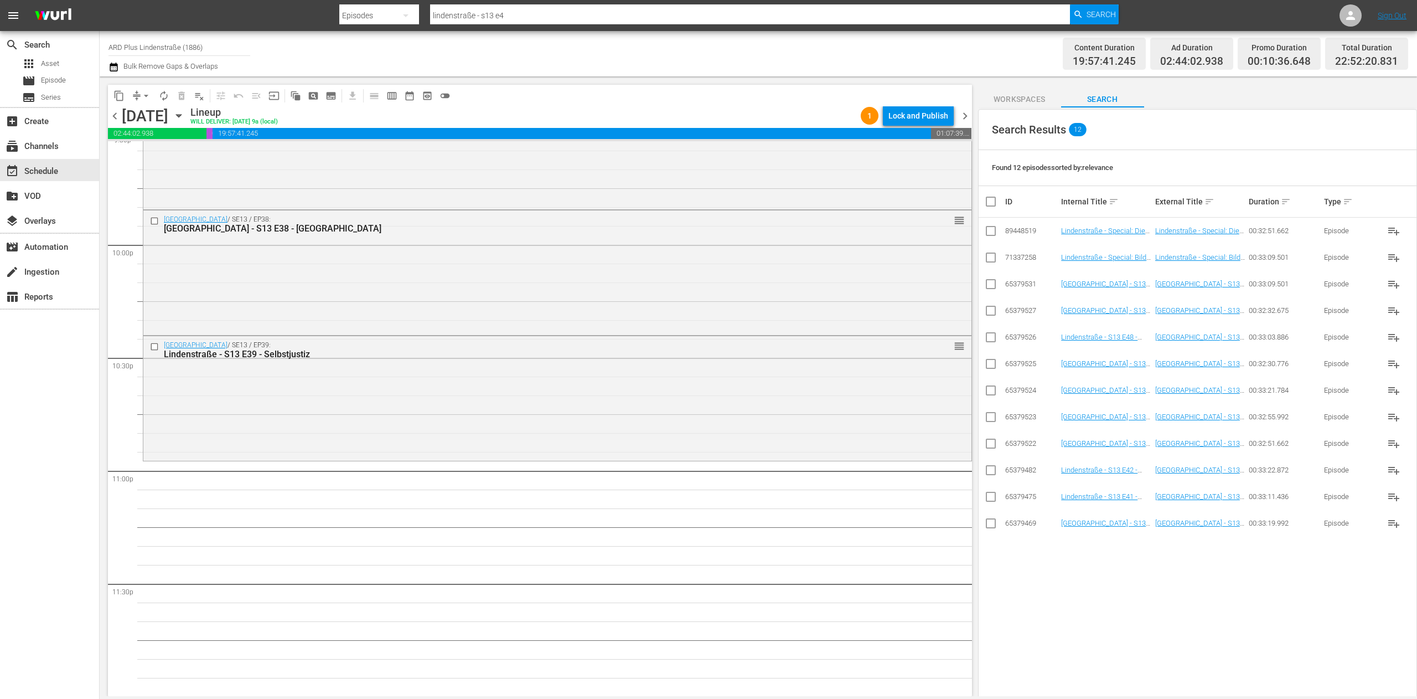
scroll to position [152, 0]
click at [991, 524] on input "checkbox" at bounding box center [990, 524] width 13 height 13
checkbox input "true"
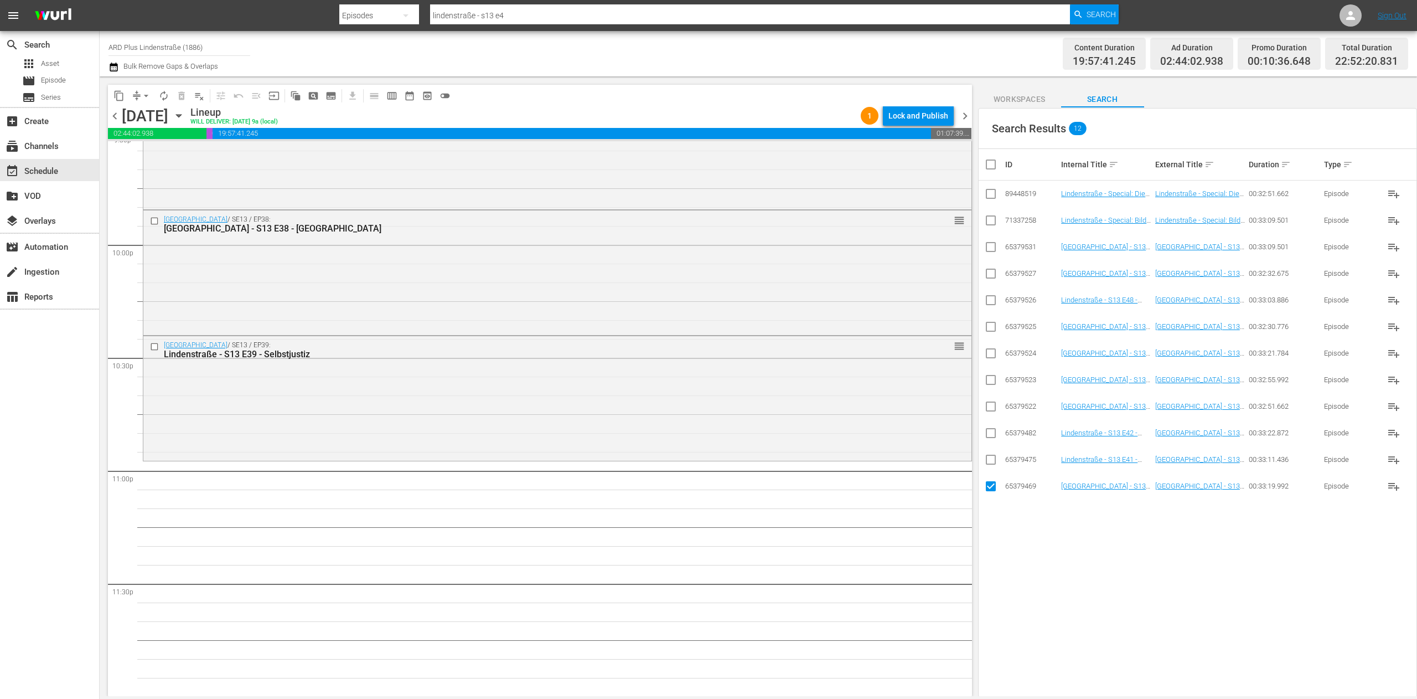
click at [988, 460] on input "checkbox" at bounding box center [990, 461] width 13 height 13
checkbox input "true"
click at [993, 432] on input "checkbox" at bounding box center [990, 435] width 13 height 13
checkbox input "true"
click at [986, 246] on input "checkbox" at bounding box center [990, 248] width 13 height 13
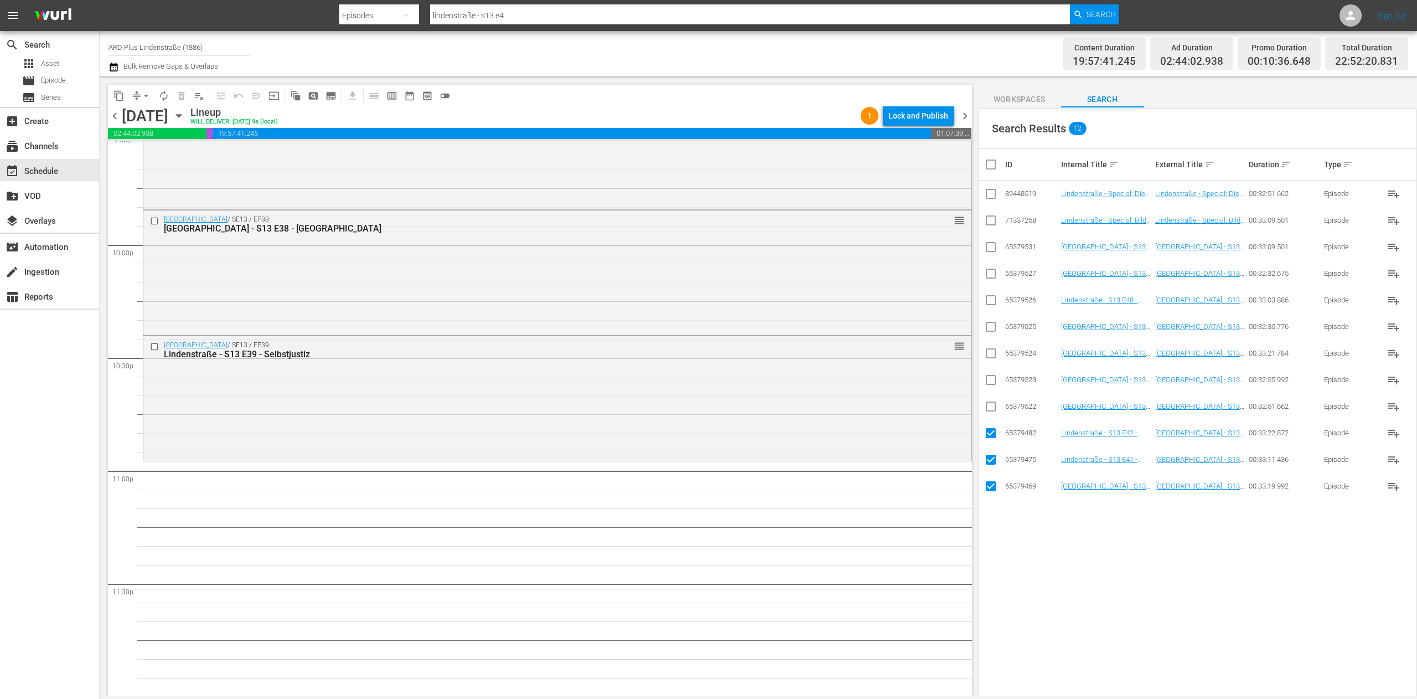
checkbox input "true"
click at [990, 410] on input "checkbox" at bounding box center [990, 408] width 13 height 13
checkbox input "true"
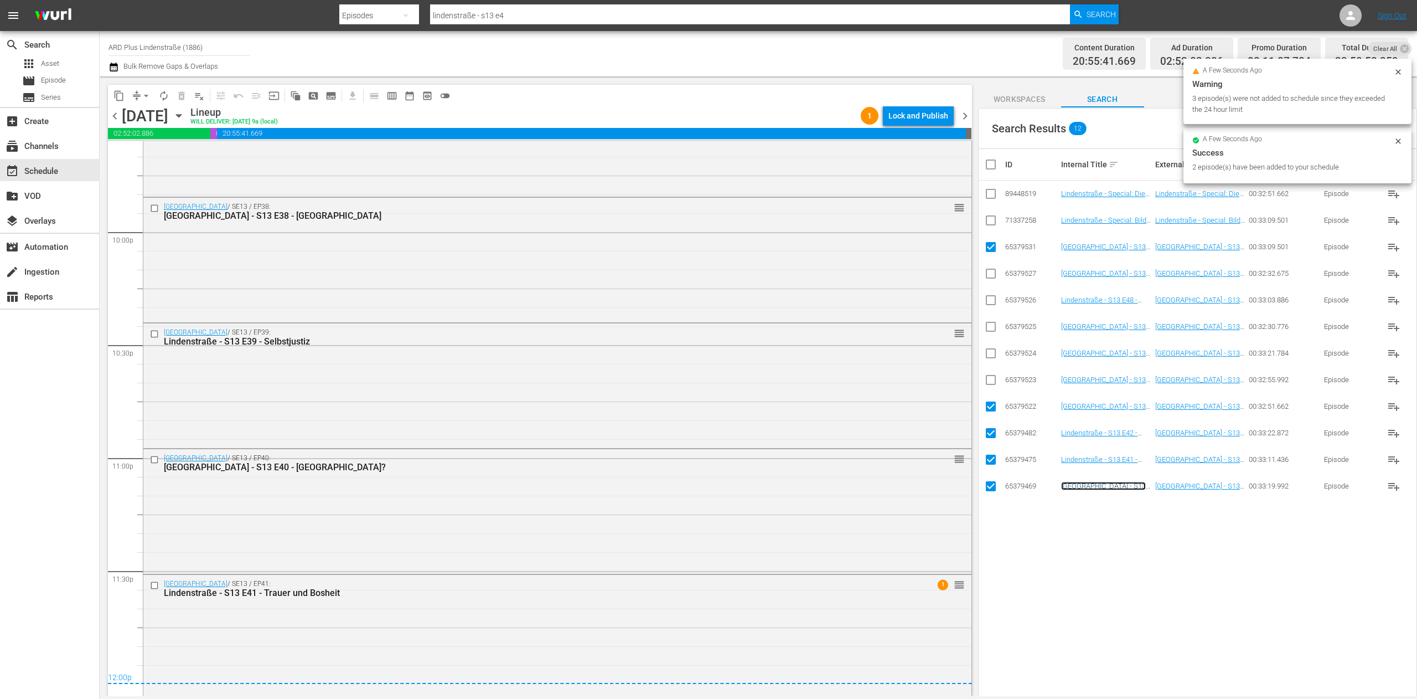
scroll to position [4882, 0]
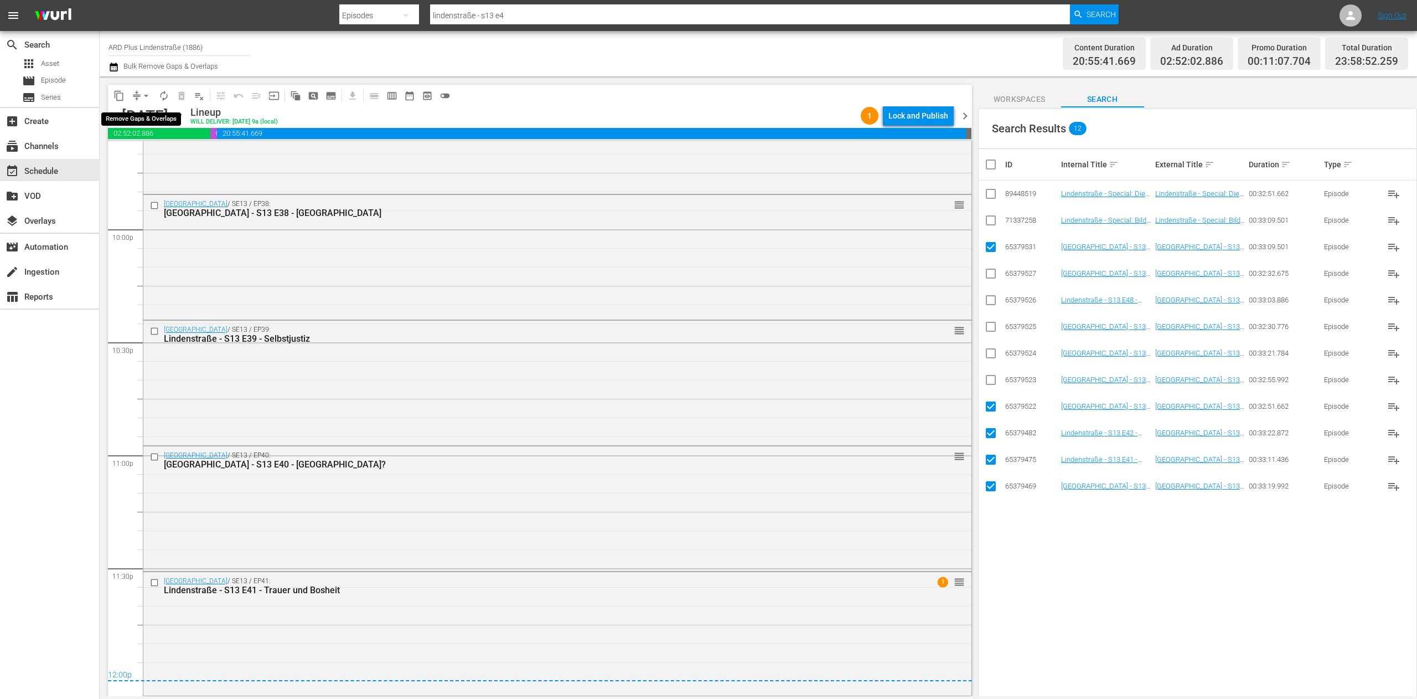
click at [141, 92] on span "arrow_drop_down" at bounding box center [146, 95] width 11 height 11
click at [149, 156] on li "Align to End of Previous Day" at bounding box center [147, 155] width 116 height 18
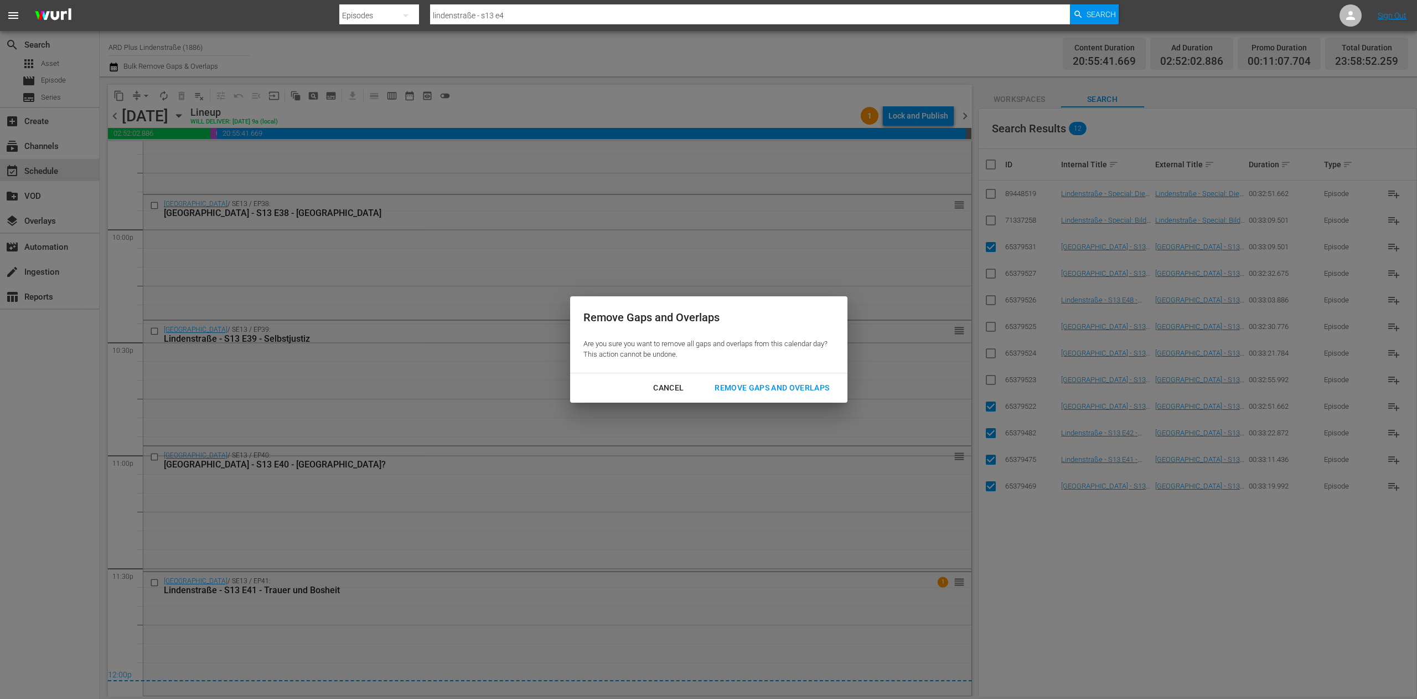
click at [780, 386] on div "Remove Gaps and Overlaps" at bounding box center [772, 388] width 132 height 14
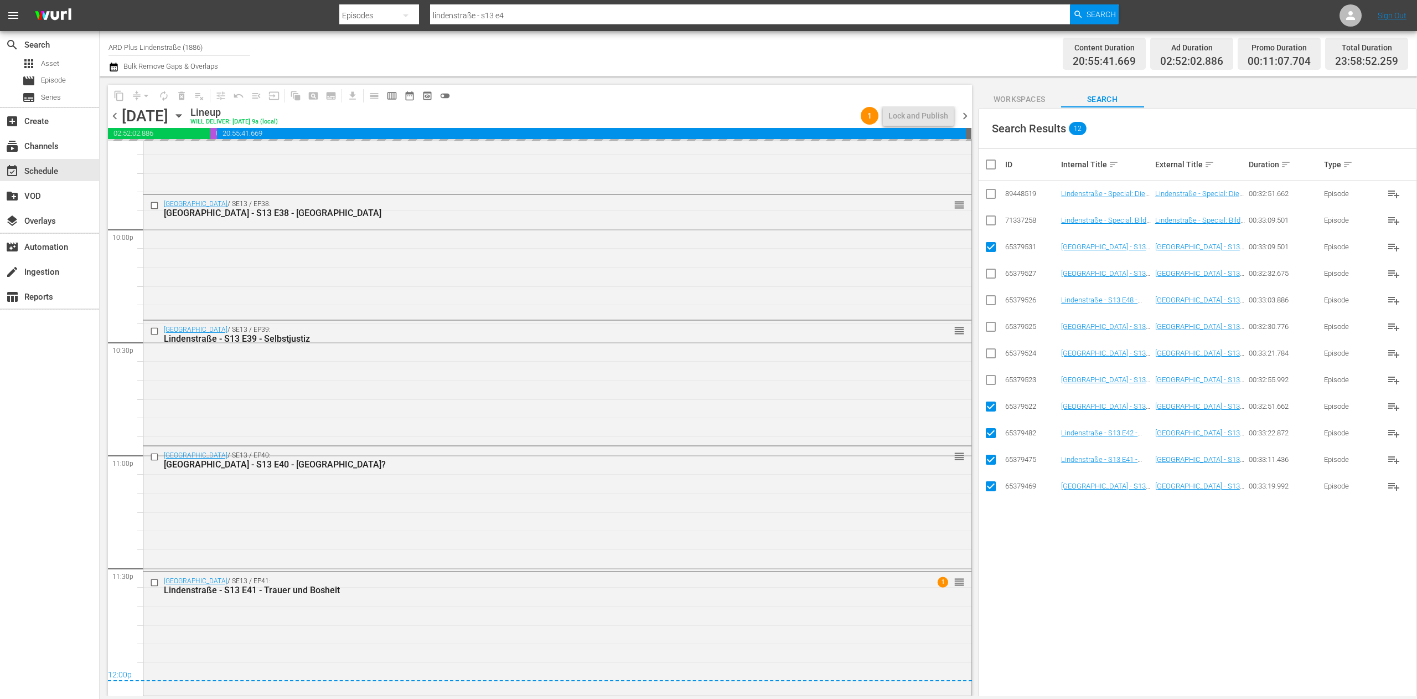
click at [990, 166] on input "checkbox" at bounding box center [995, 164] width 22 height 13
checkbox input "true"
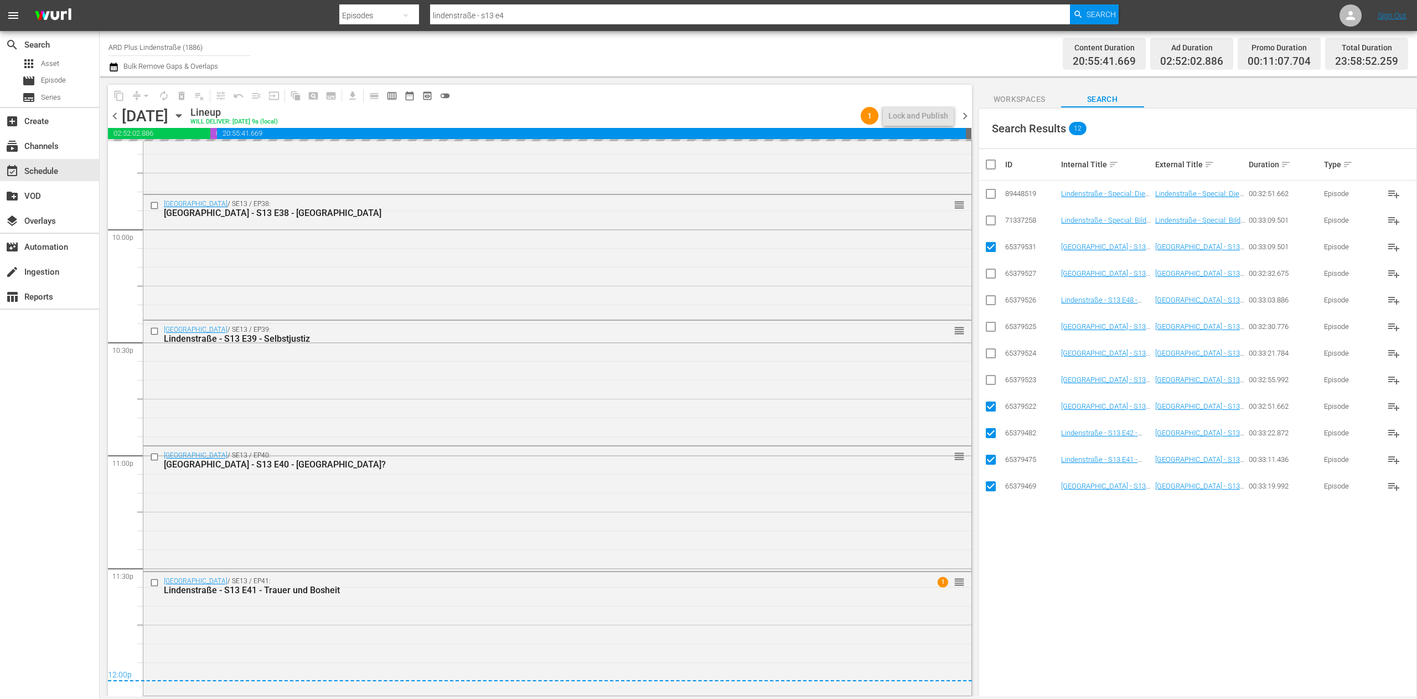
checkbox input "true"
click at [990, 166] on input "checkbox" at bounding box center [995, 164] width 22 height 13
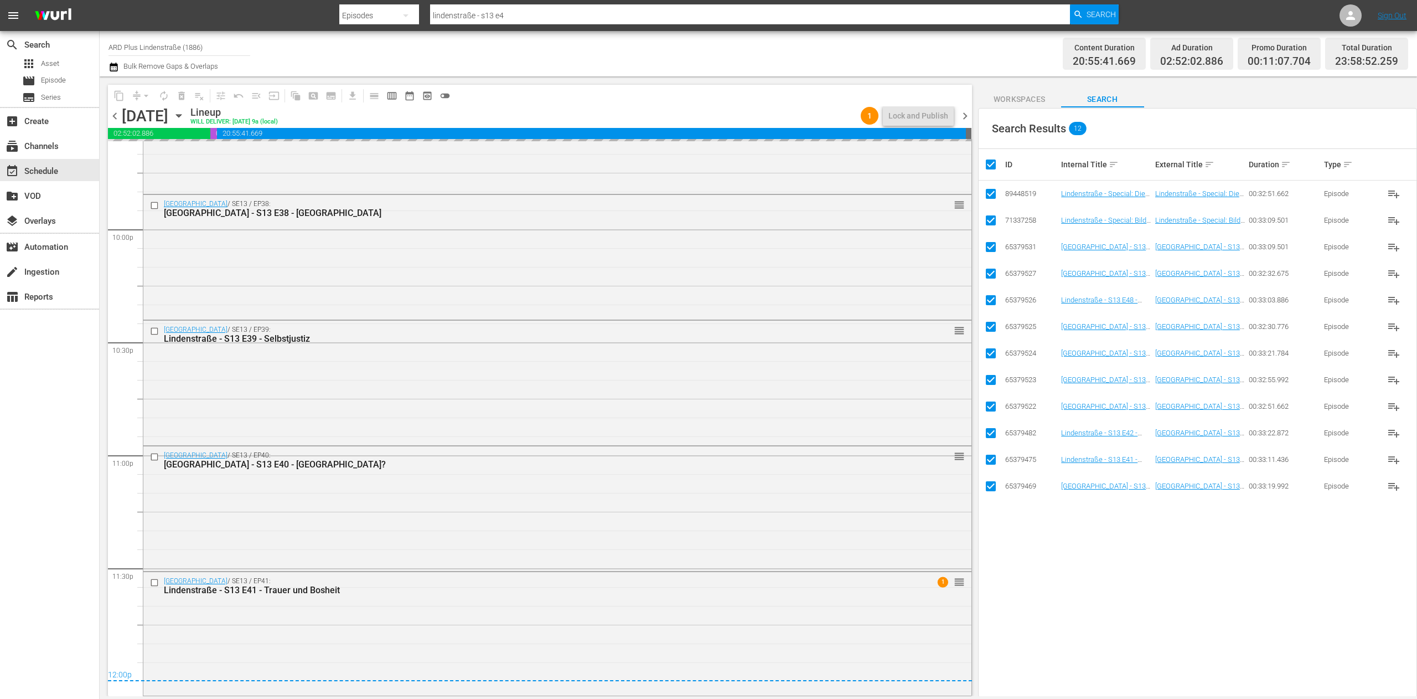
checkbox input "false"
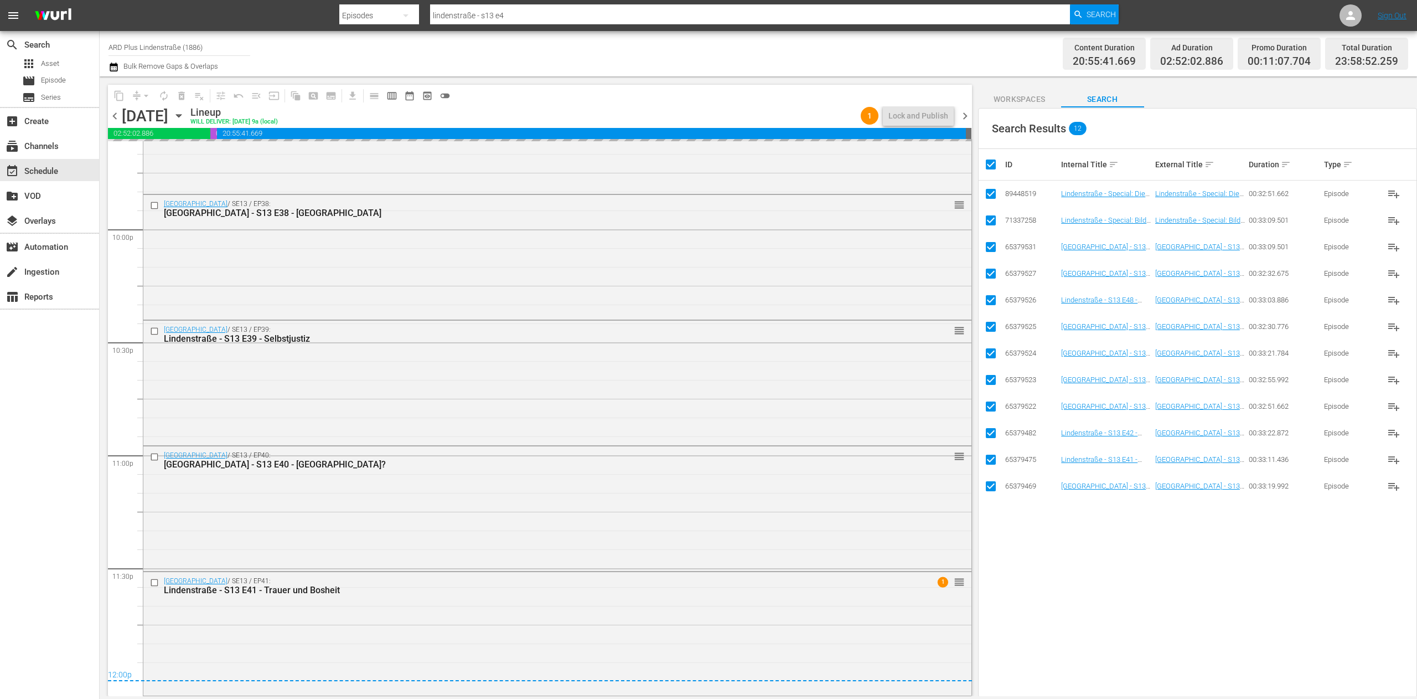
checkbox input "false"
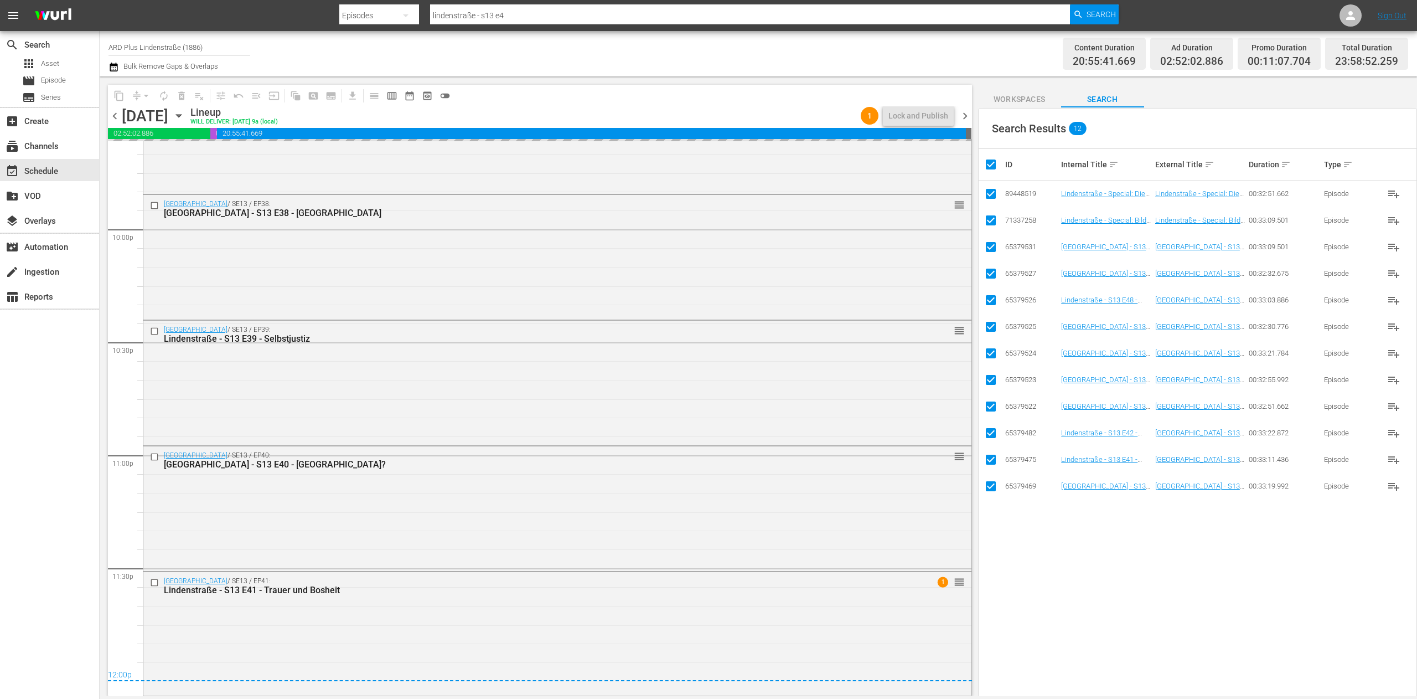
checkbox input "false"
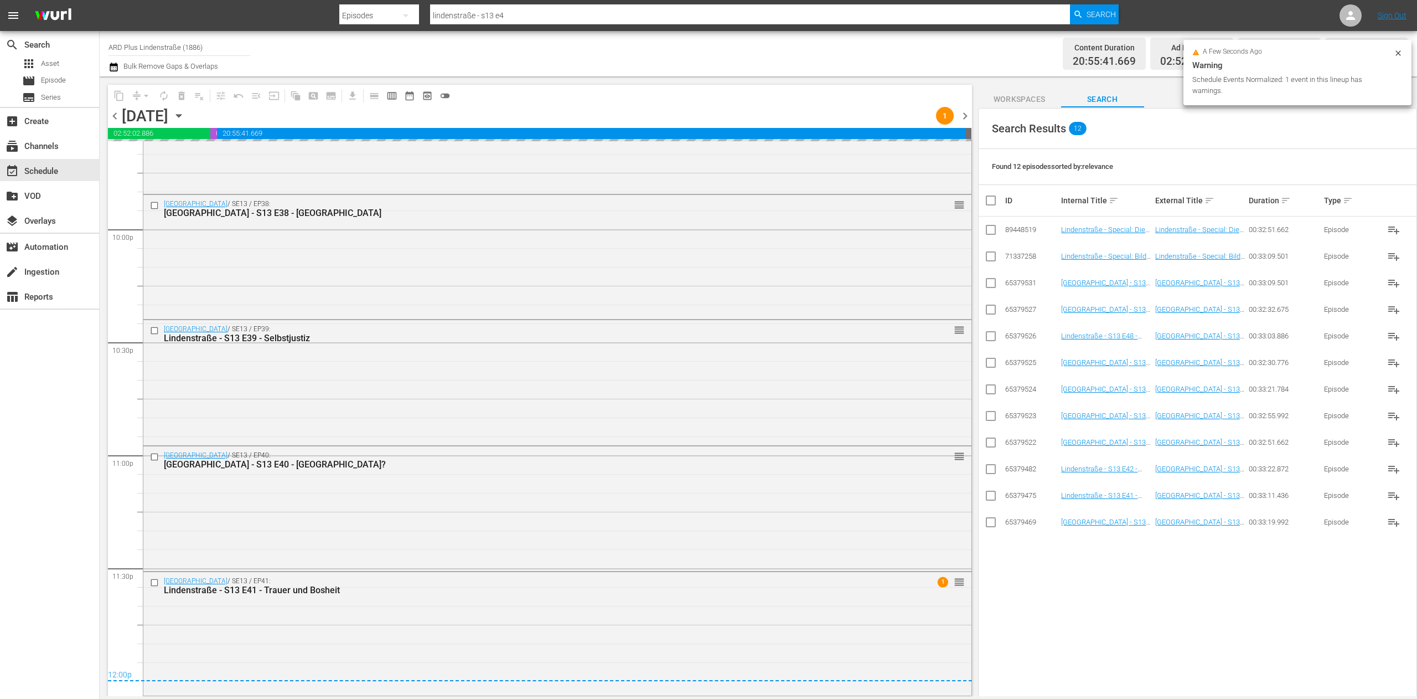
scroll to position [0, 0]
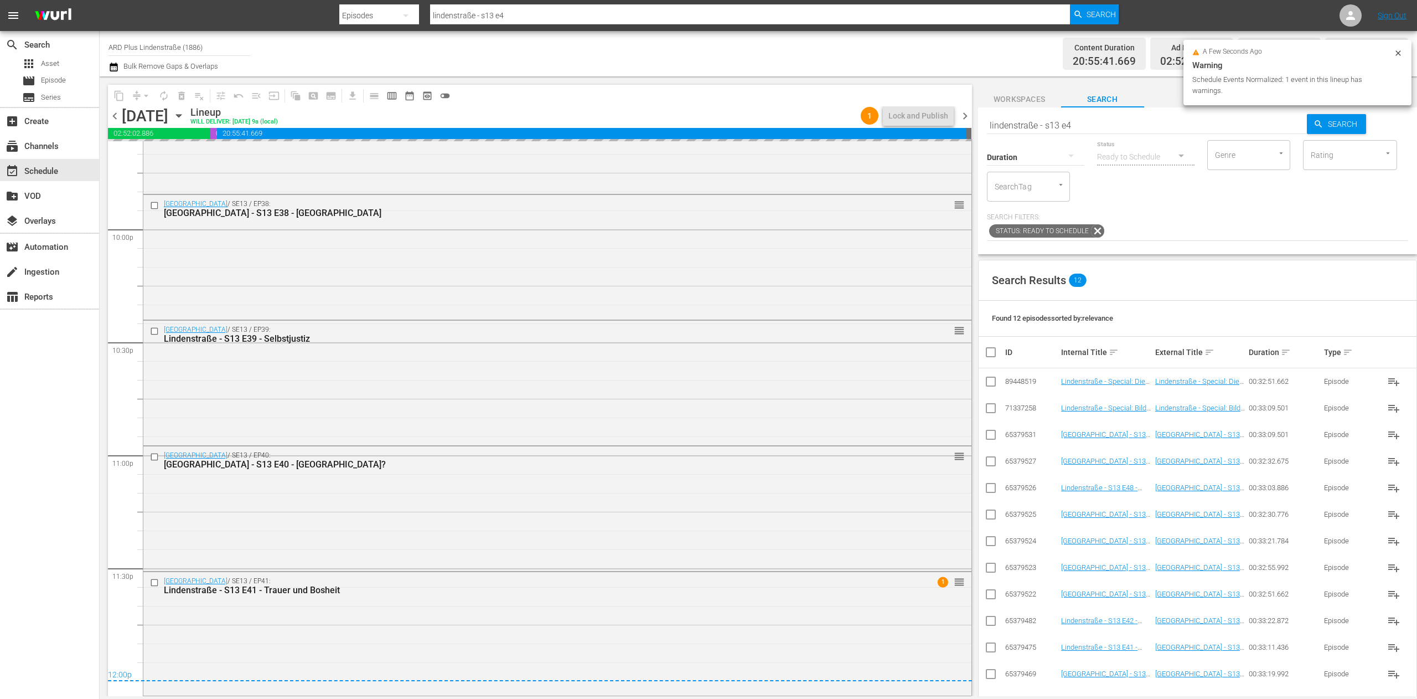
click at [1135, 131] on input "lindenstraße - s13 e4" at bounding box center [1147, 125] width 321 height 27
drag, startPoint x: 1134, startPoint y: 128, endPoint x: 957, endPoint y: 127, distance: 177.7
click at [957, 127] on div "content_copy compress arrow_drop_down autorenew_outlined delete_forever_outline…" at bounding box center [759, 386] width 1318 height 620
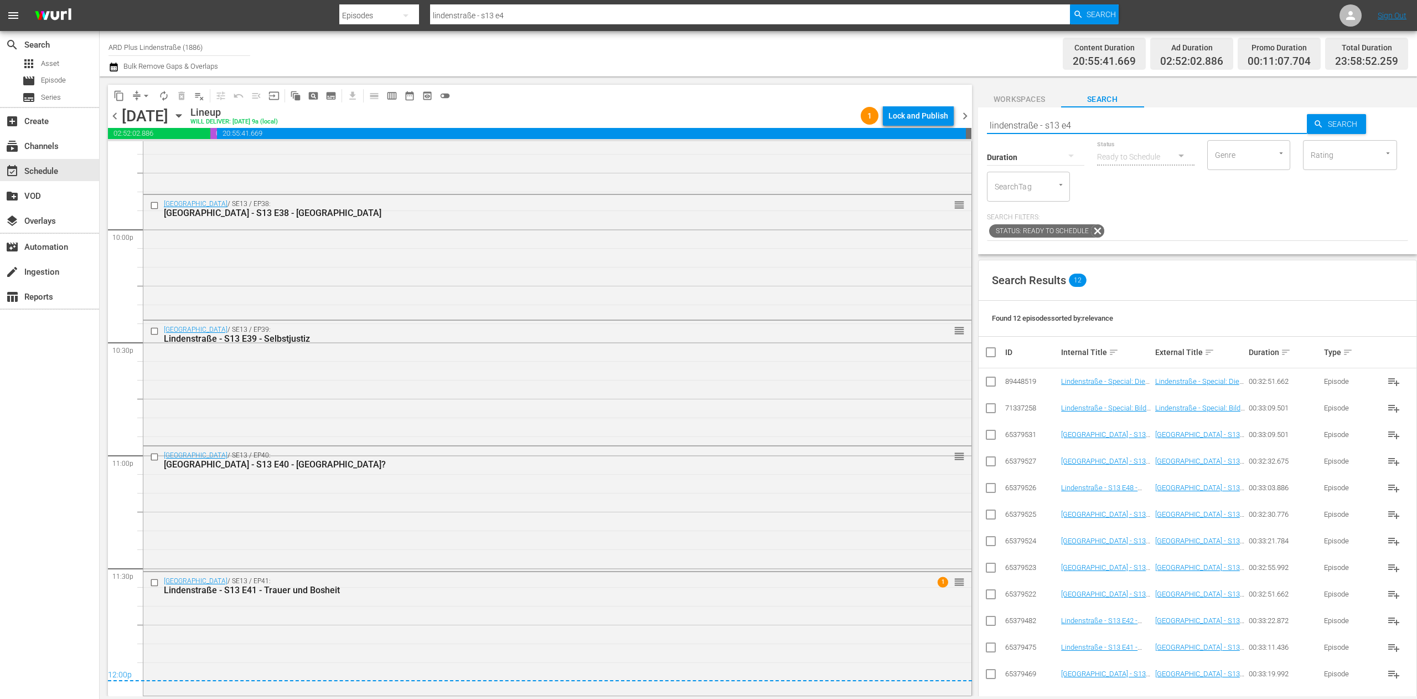
drag, startPoint x: 962, startPoint y: 115, endPoint x: 976, endPoint y: 324, distance: 210.3
click at [962, 115] on span "chevron_right" at bounding box center [965, 116] width 14 height 14
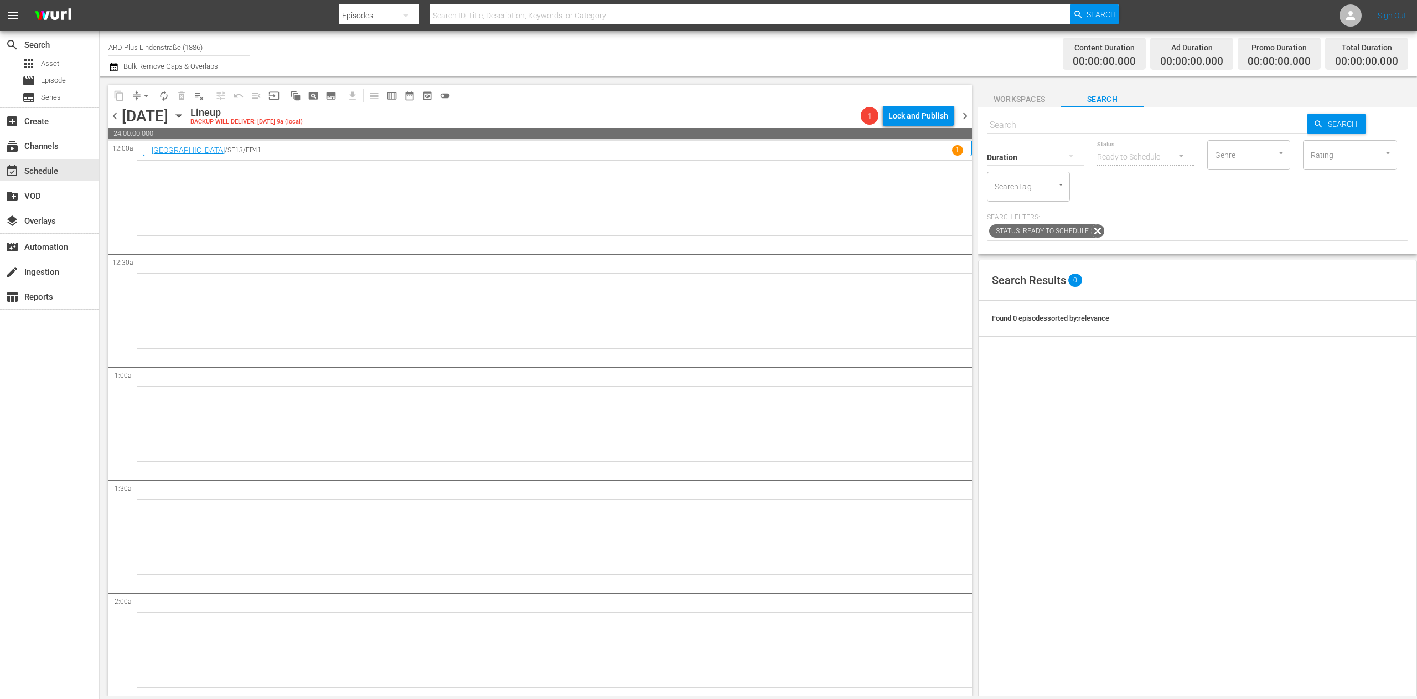
click at [1079, 118] on input "text" at bounding box center [1147, 125] width 321 height 27
paste input "lindenstraße - s13 e4"
type input "lindenstraße - s13 e4"
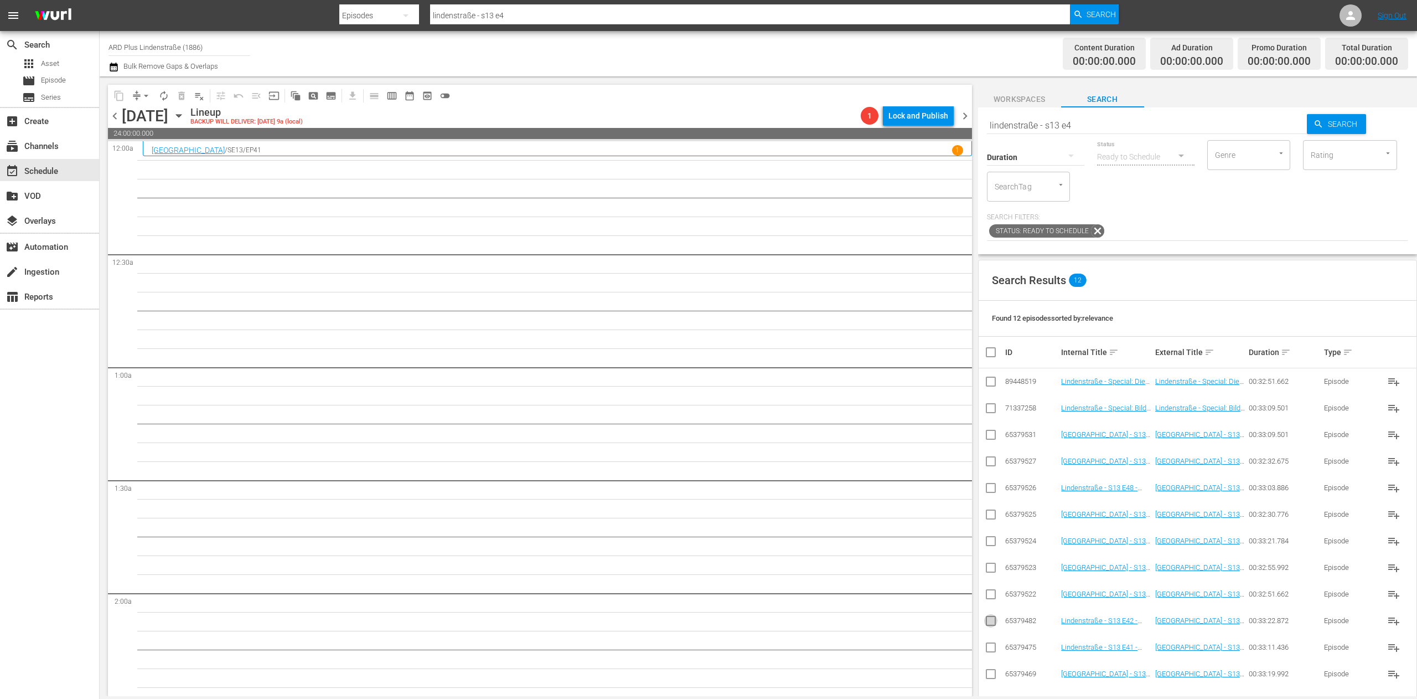
click at [991, 628] on input "checkbox" at bounding box center [990, 622] width 13 height 13
checkbox input "true"
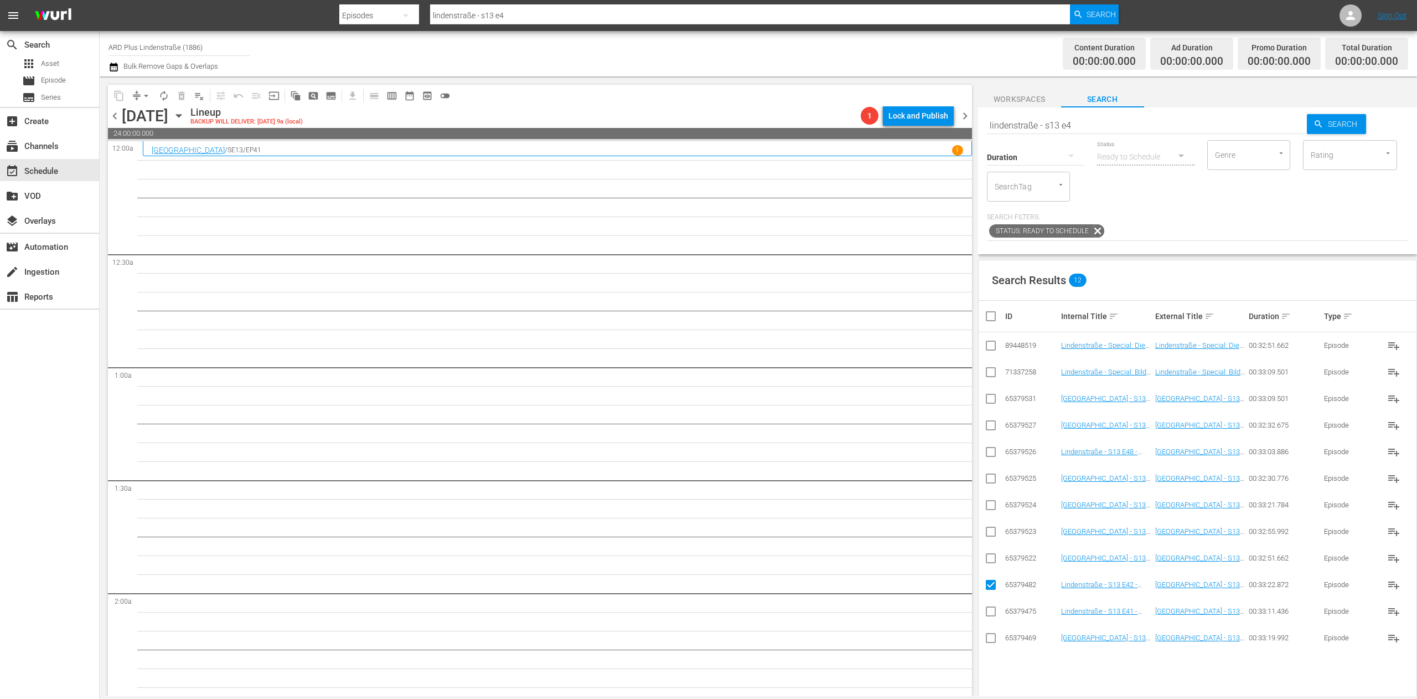
click at [984, 399] on td at bounding box center [991, 398] width 25 height 27
drag, startPoint x: 990, startPoint y: 400, endPoint x: 985, endPoint y: 436, distance: 36.3
click at [991, 400] on input "checkbox" at bounding box center [990, 400] width 13 height 13
checkbox input "true"
click at [986, 562] on input "checkbox" at bounding box center [990, 560] width 13 height 13
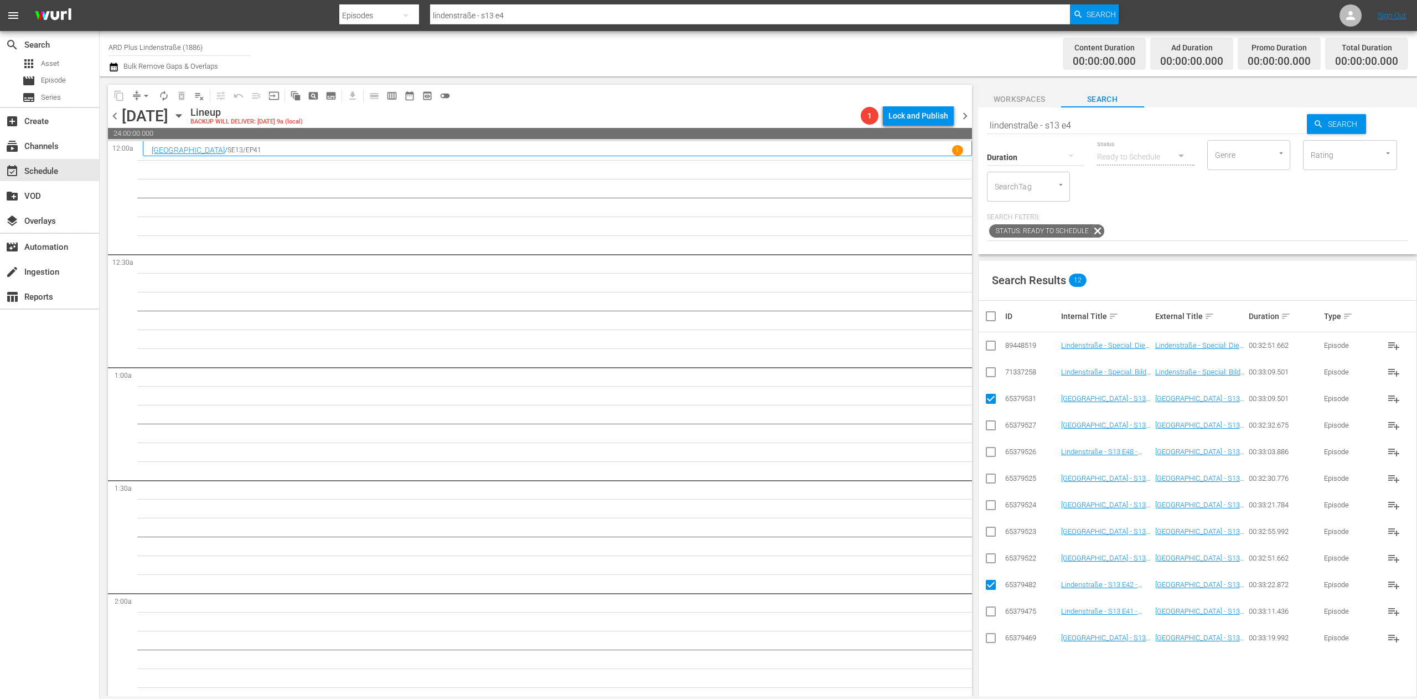
checkbox input "true"
click at [989, 534] on input "checkbox" at bounding box center [990, 533] width 13 height 13
checkbox input "true"
click at [987, 508] on input "checkbox" at bounding box center [990, 506] width 13 height 13
checkbox input "true"
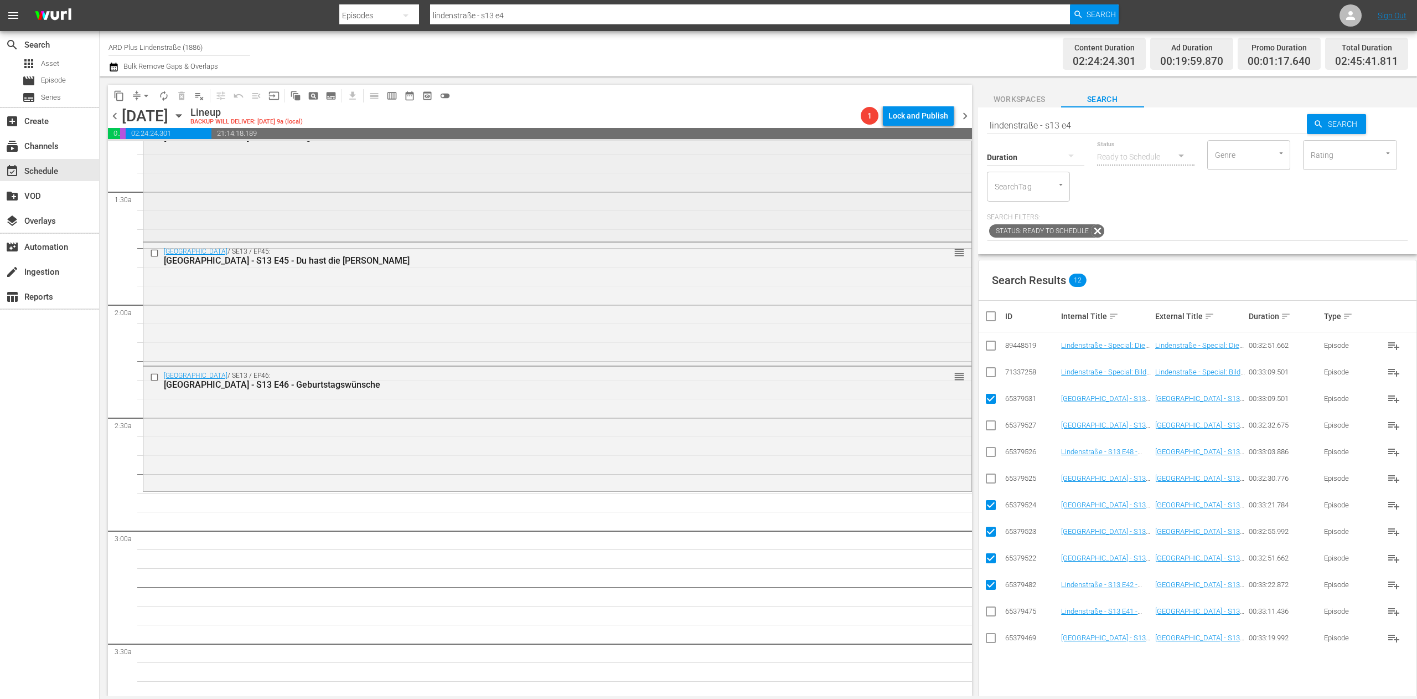
scroll to position [443, 0]
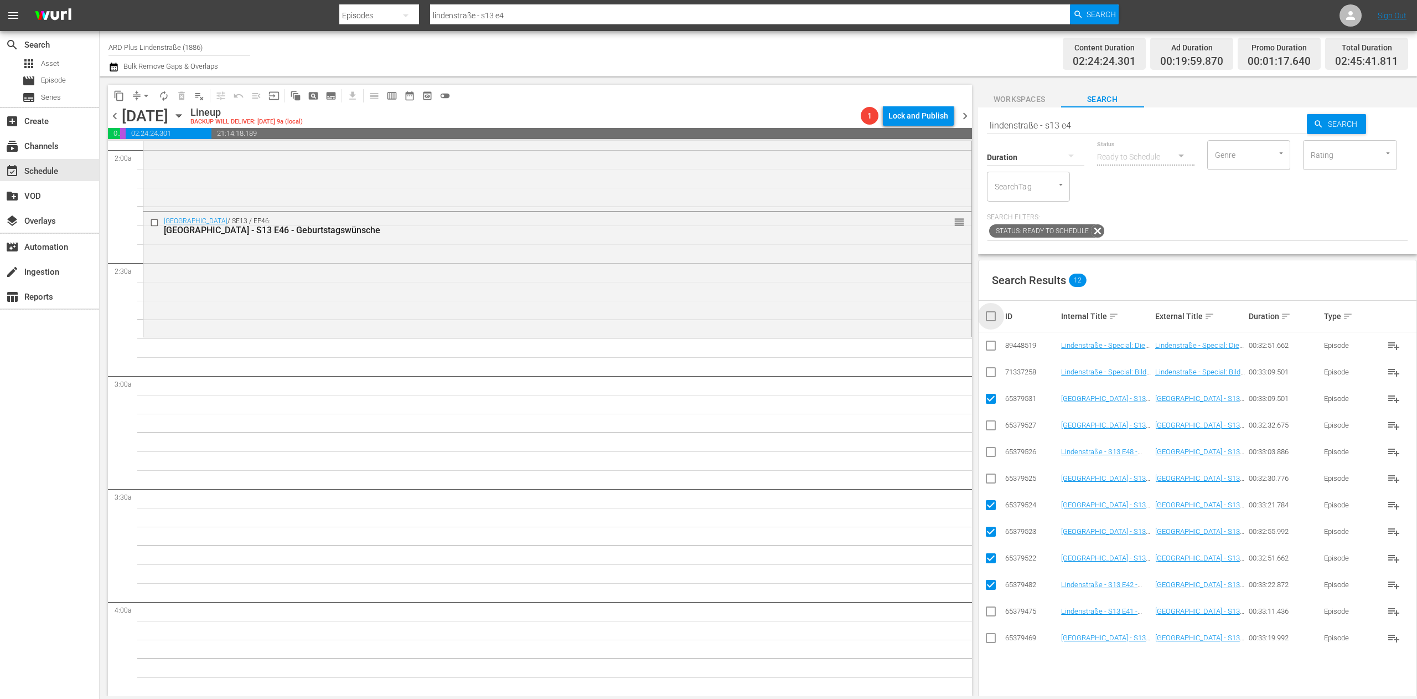
click at [993, 312] on input "checkbox" at bounding box center [995, 315] width 22 height 13
checkbox input "true"
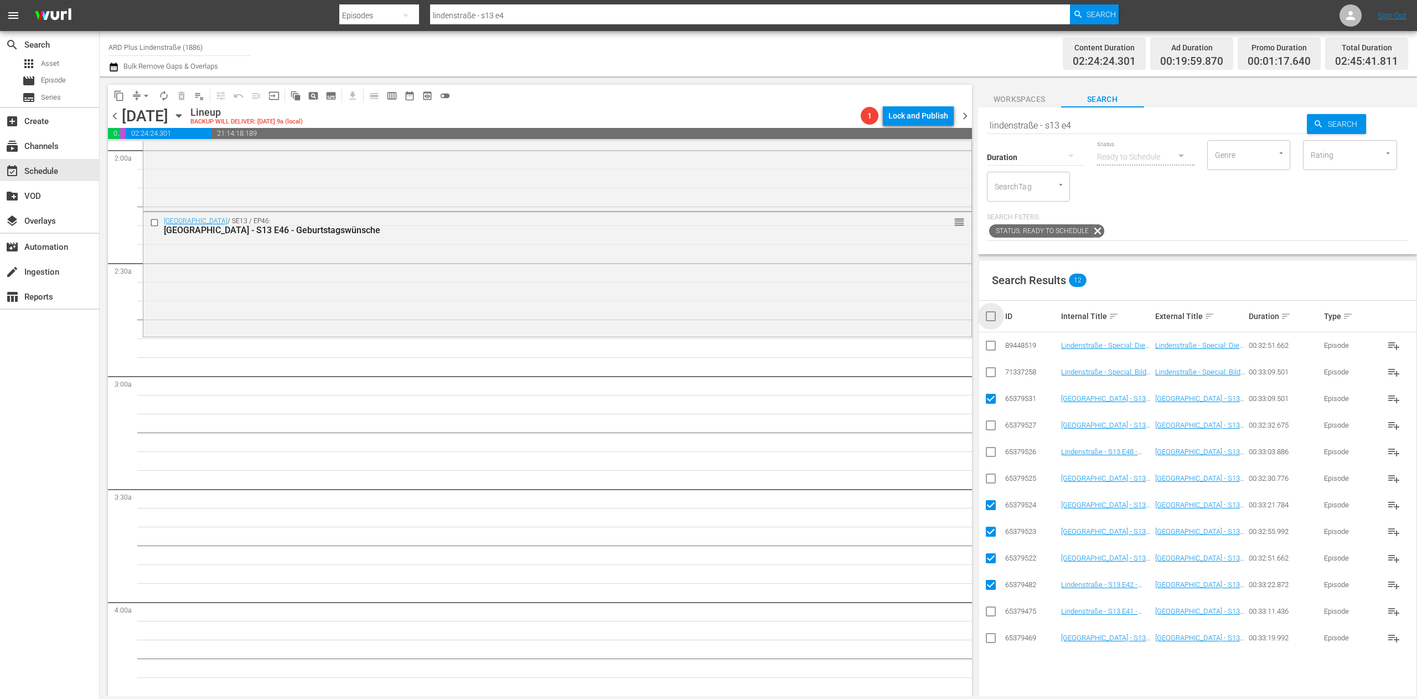
checkbox input "true"
click at [993, 312] on input "checkbox" at bounding box center [995, 315] width 22 height 13
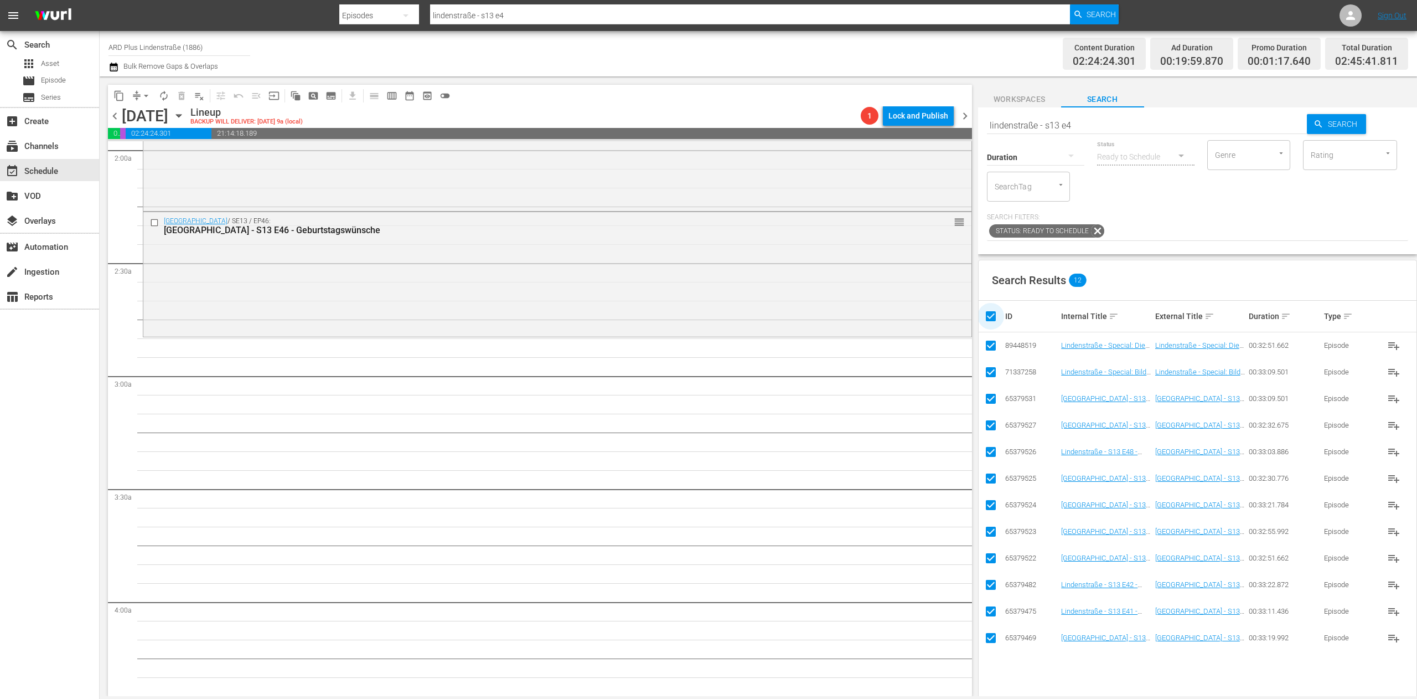
checkbox input "false"
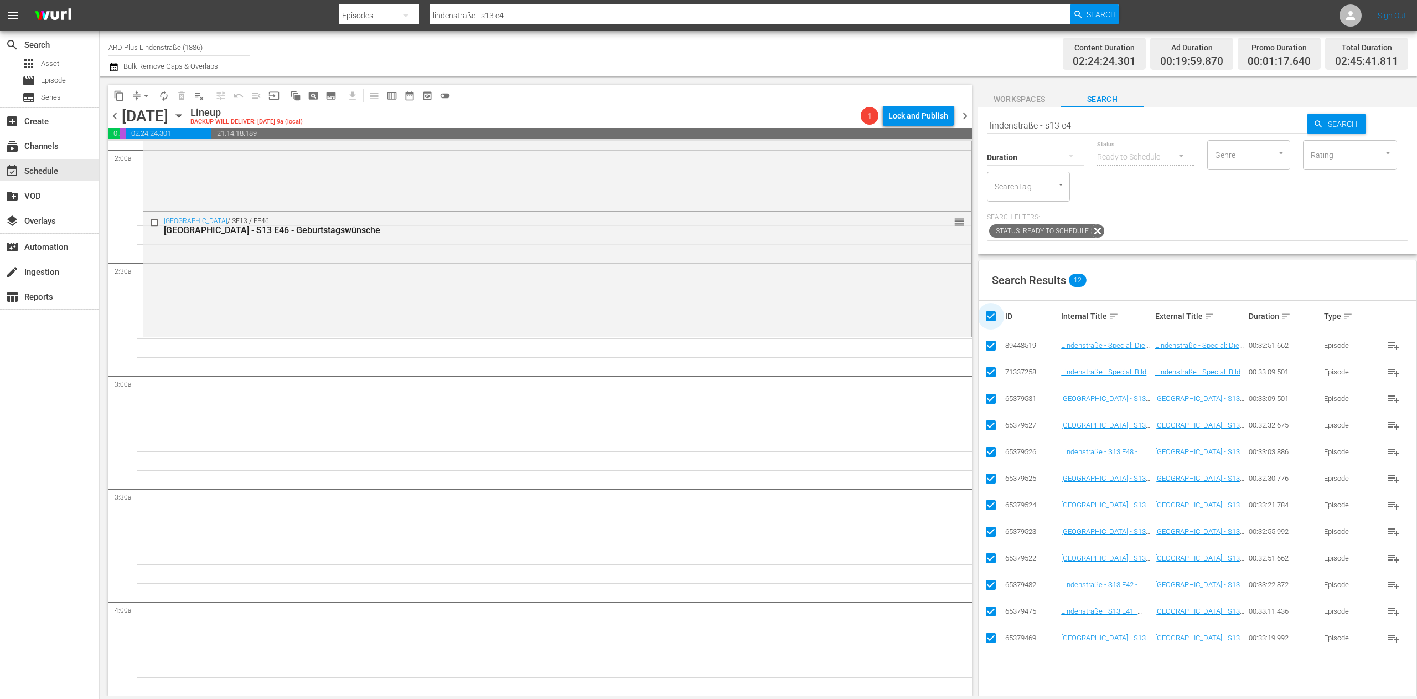
checkbox input "false"
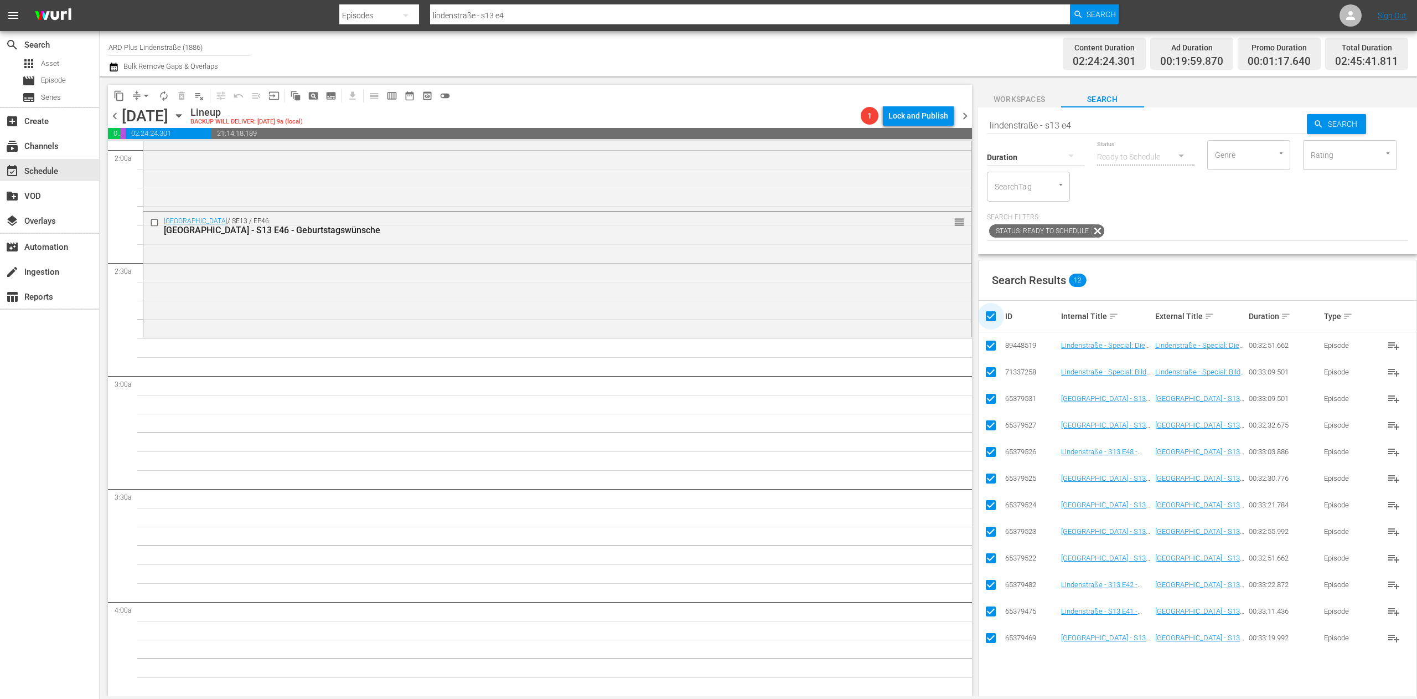
checkbox input "false"
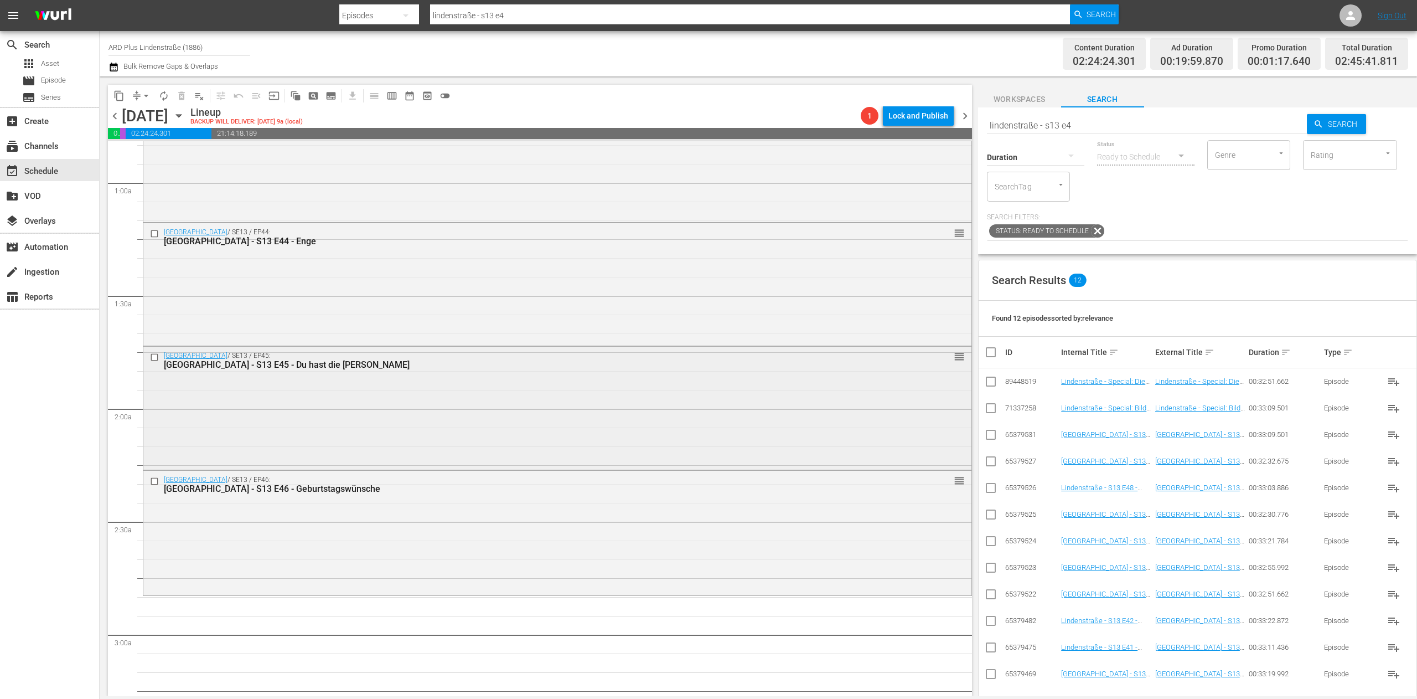
scroll to position [221, 0]
